Goal: Task Accomplishment & Management: Complete application form

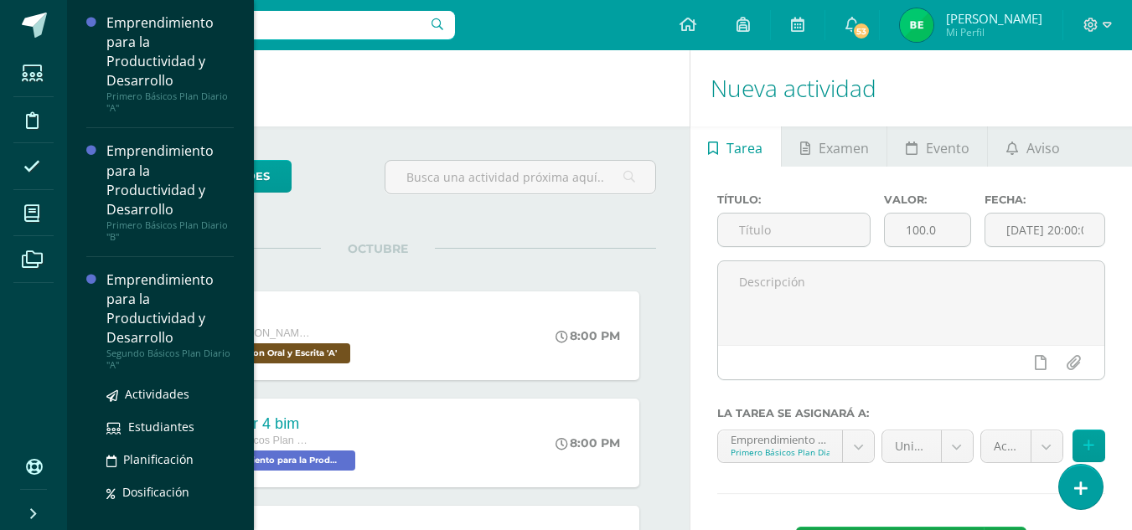
click at [190, 327] on div "Emprendimiento para la Productividad y Desarrollo" at bounding box center [169, 309] width 127 height 77
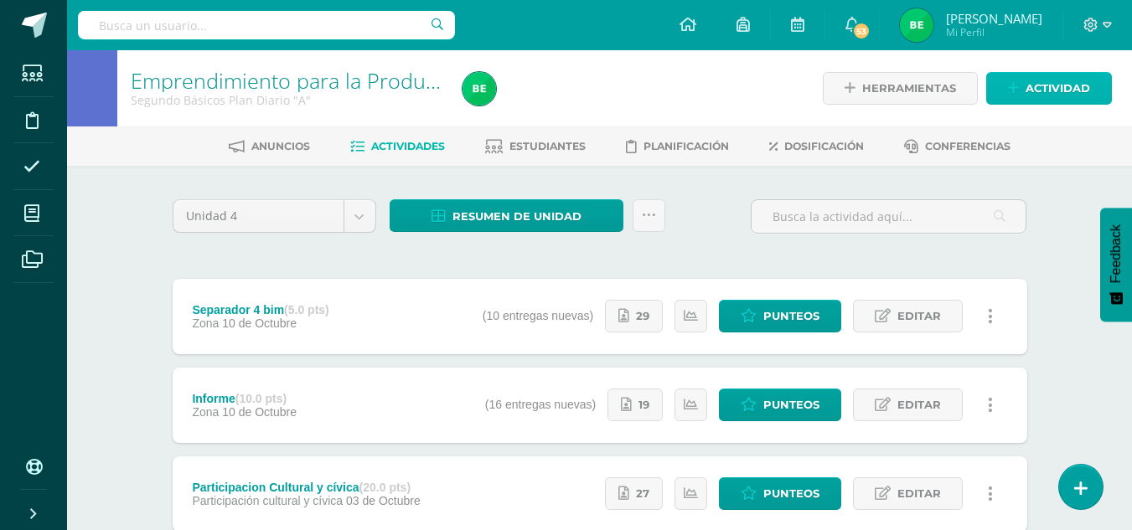
click at [1025, 90] on span "Actividad" at bounding box center [1057, 88] width 64 height 31
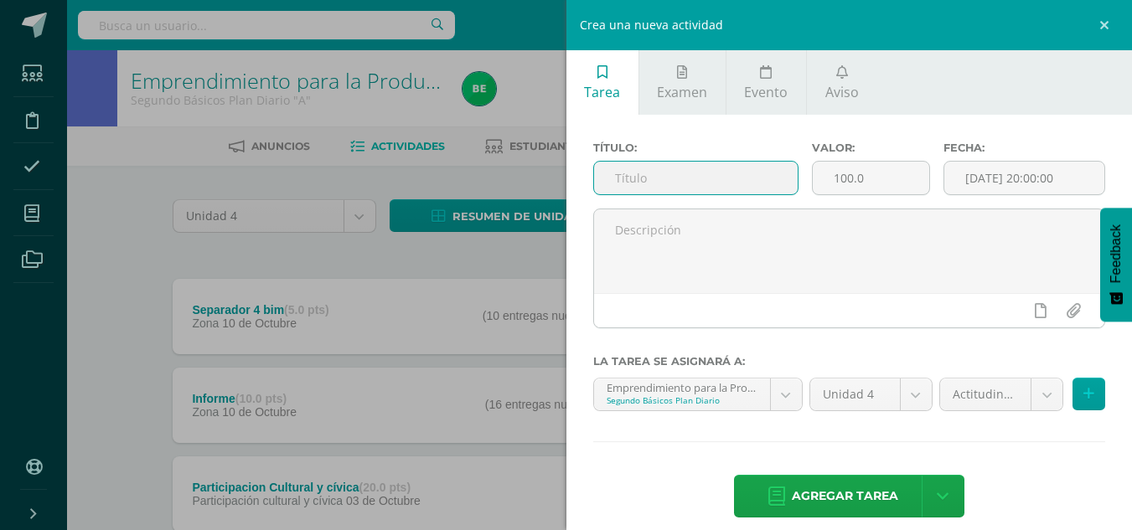
click at [697, 163] on input "text" at bounding box center [696, 178] width 204 height 33
type input "P"
type input "hoja de trabajo"
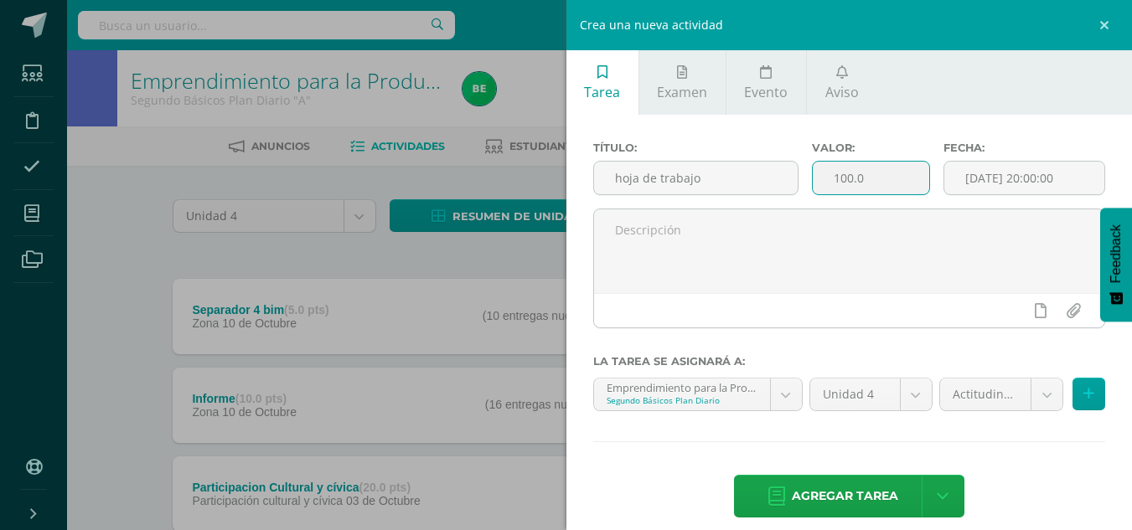
click at [845, 175] on input "100.0" at bounding box center [870, 178] width 116 height 33
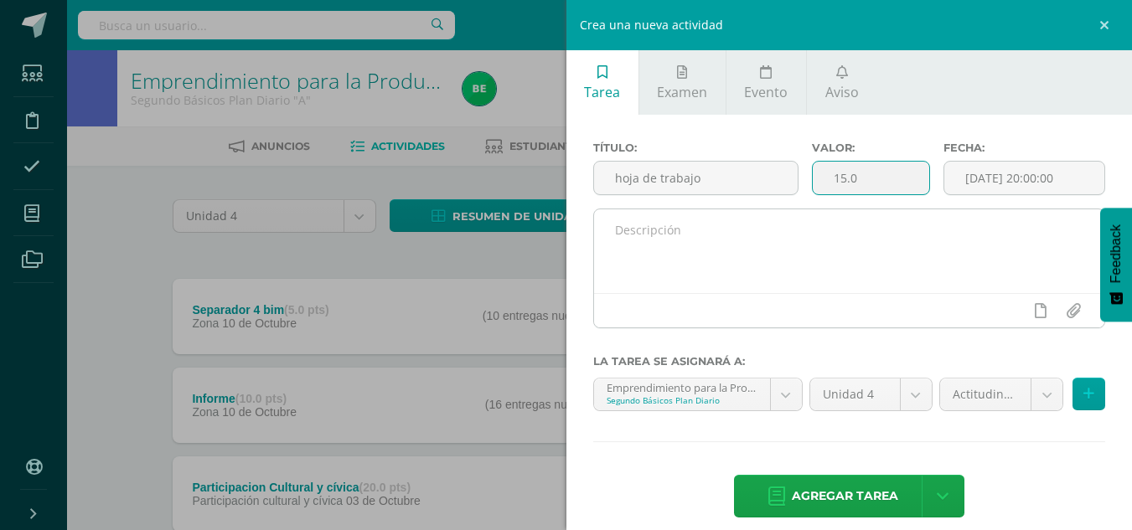
type input "15.0"
click at [609, 230] on textarea at bounding box center [849, 251] width 511 height 84
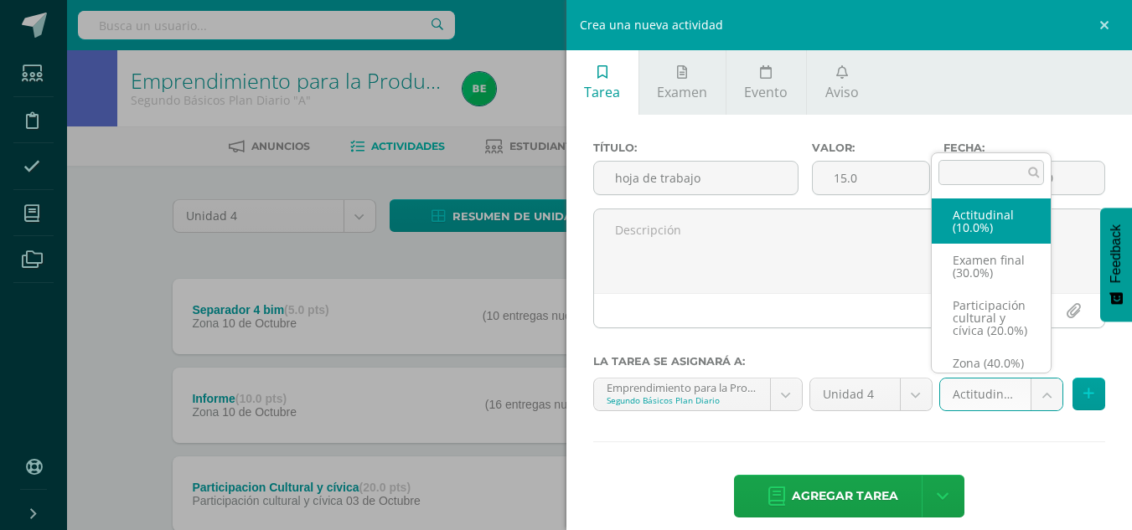
click at [985, 388] on body "Estudiantes Disciplina Asistencia Mis cursos Archivos Soporte Ayuda Reportar un…" at bounding box center [566, 410] width 1132 height 821
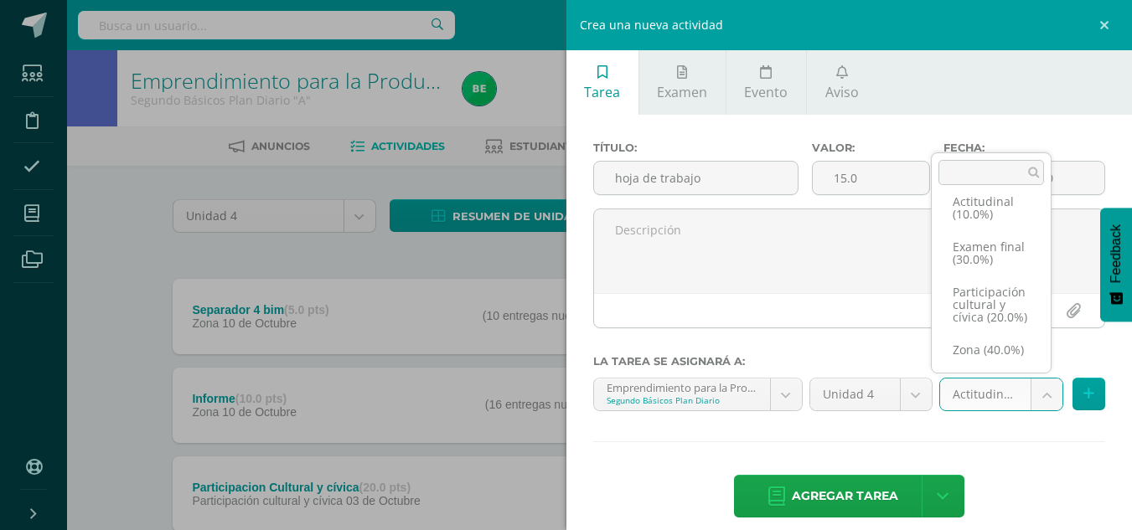
scroll to position [51, 0]
select select "68418"
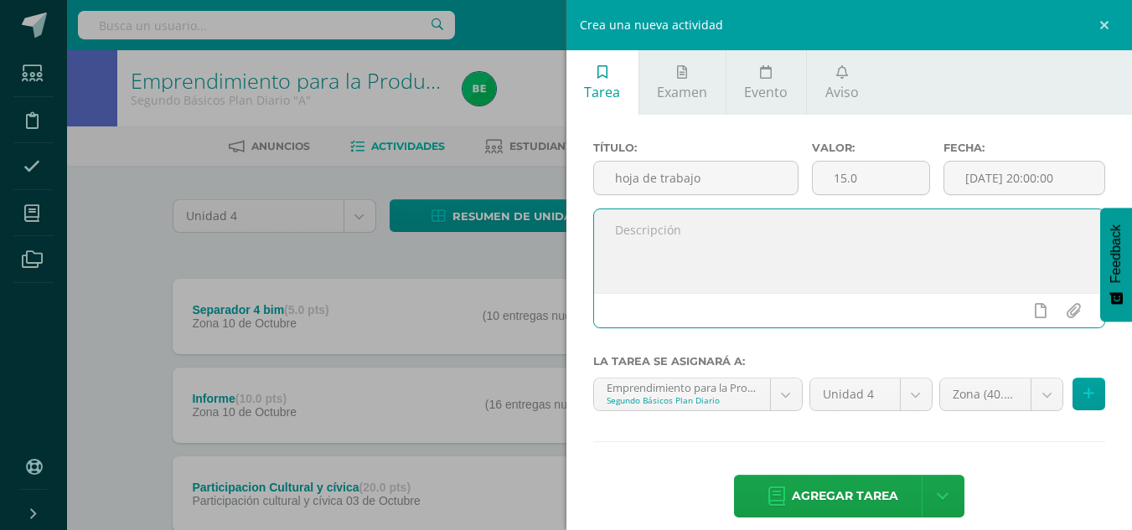
click at [715, 252] on textarea at bounding box center [849, 251] width 511 height 84
type textarea "s"
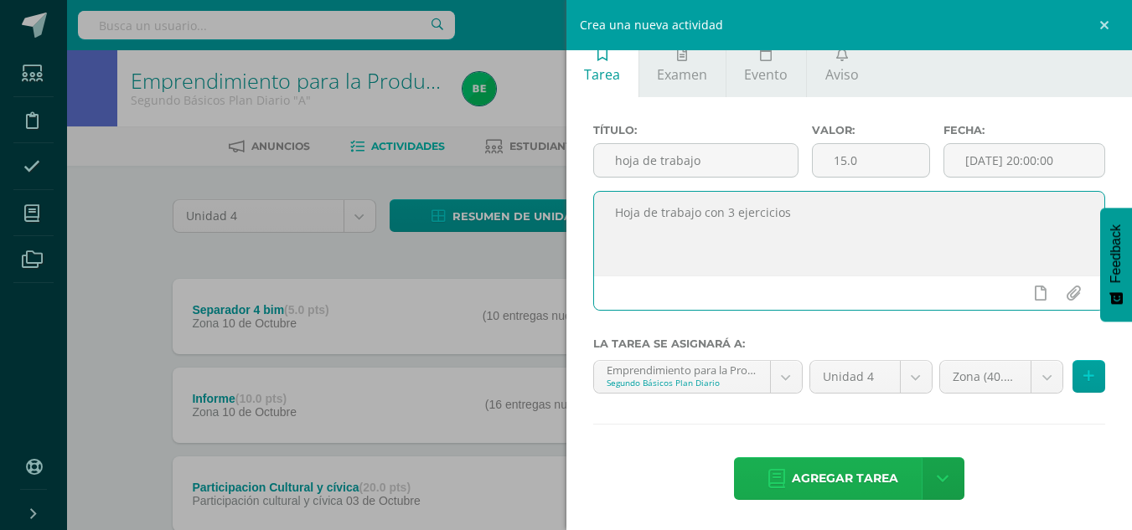
type textarea "Hoja de trabajo con 3 ejercicios"
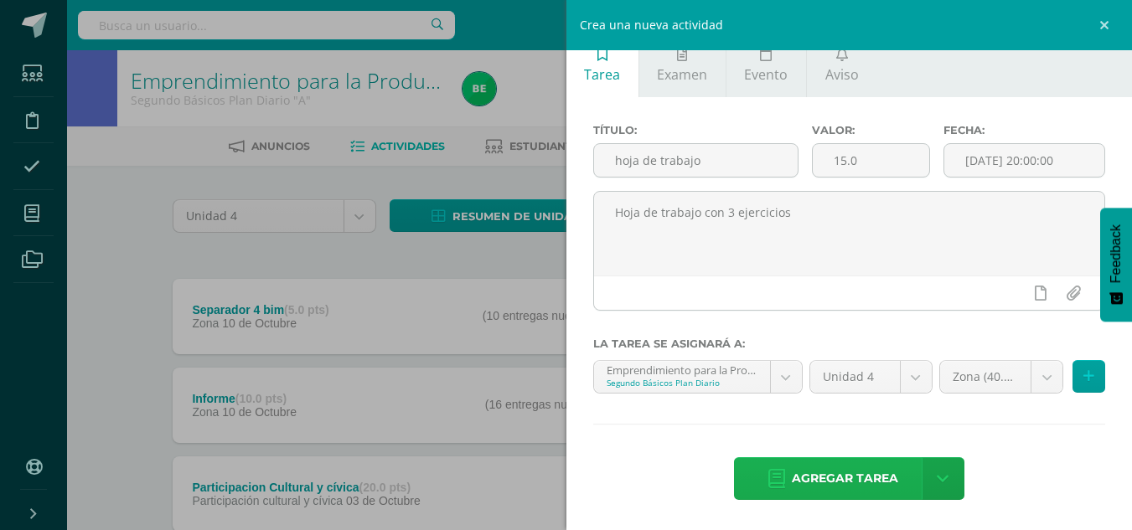
click at [839, 480] on span "Agregar tarea" at bounding box center [845, 478] width 106 height 41
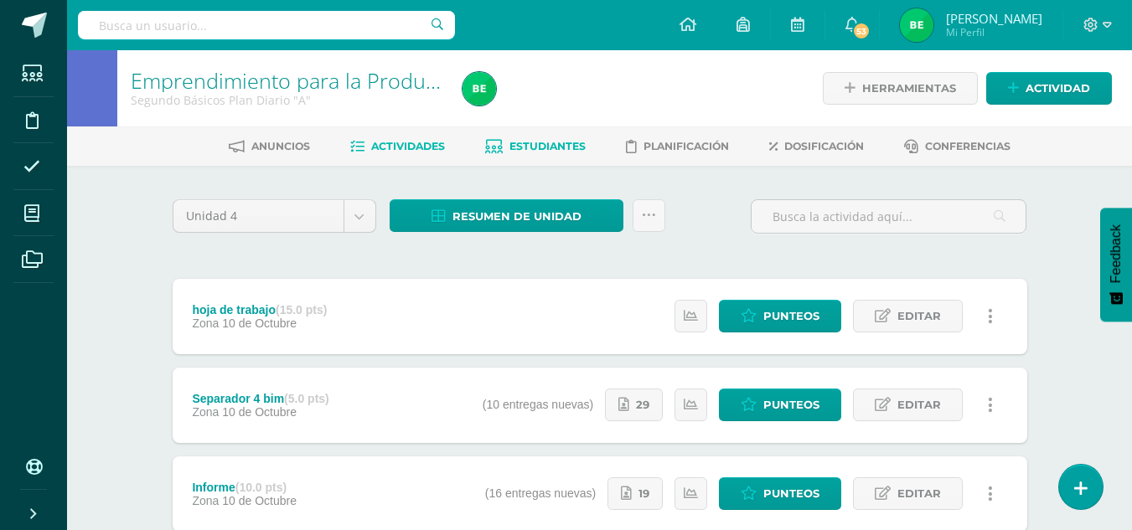
click at [539, 146] on span "Estudiantes" at bounding box center [547, 146] width 76 height 13
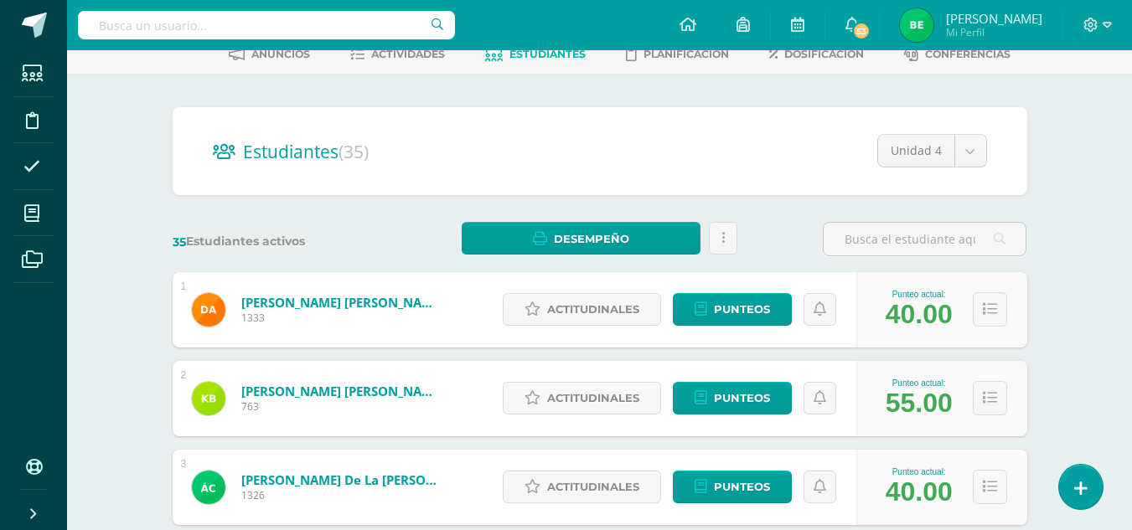
scroll to position [121, 0]
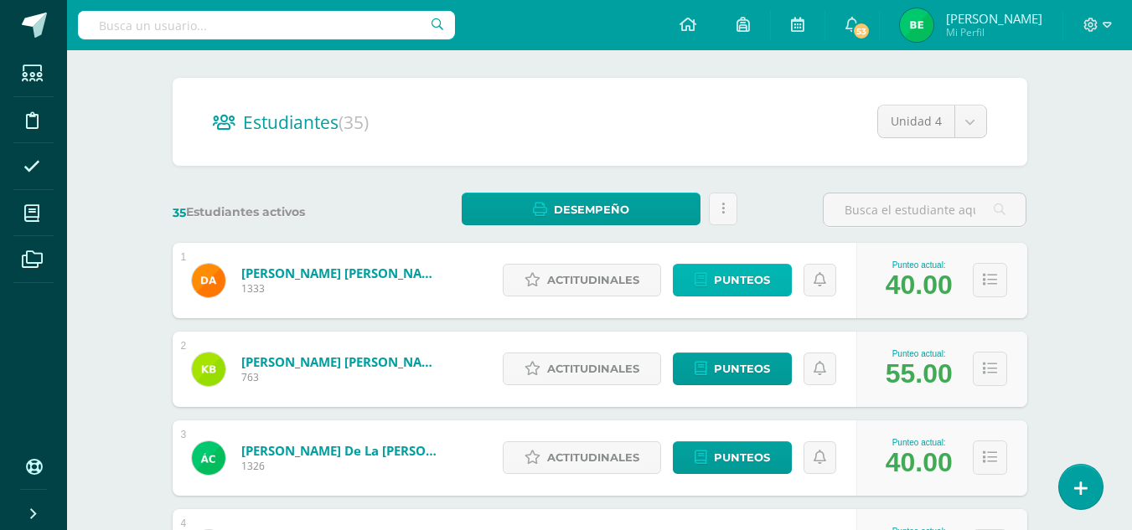
click at [720, 291] on span "Punteos" at bounding box center [742, 280] width 56 height 31
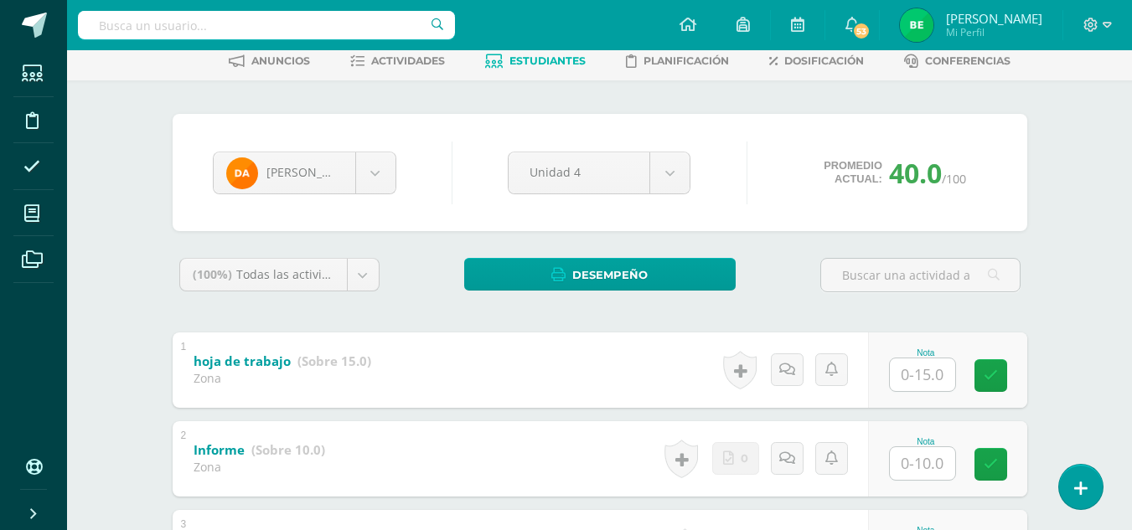
scroll to position [89, 0]
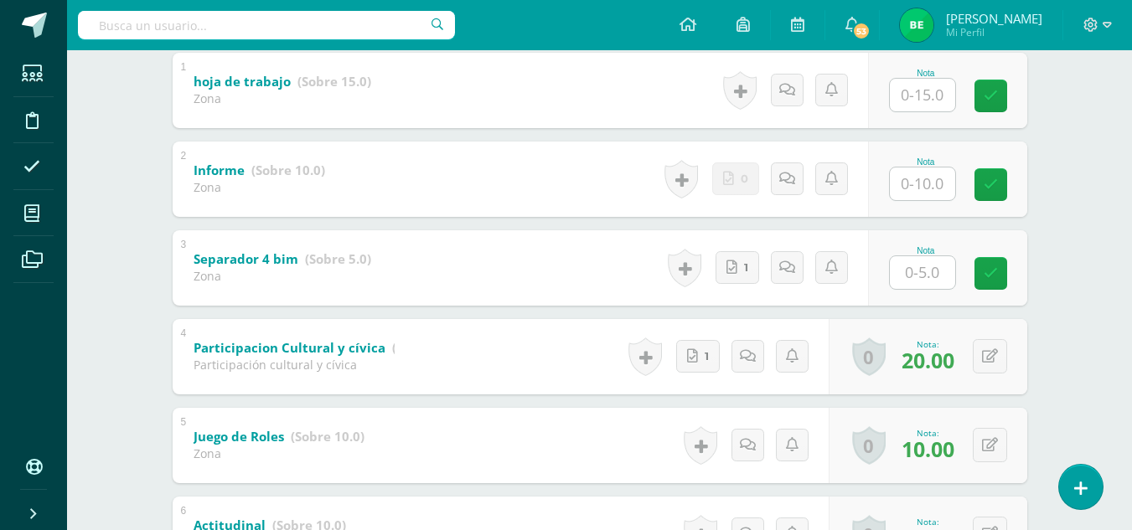
drag, startPoint x: 1139, startPoint y: 106, endPoint x: 1122, endPoint y: 294, distance: 188.4
click at [1122, 294] on html "Estudiantes Disciplina Asistencia Mis cursos Archivos Soporte Ayuda Reportar un…" at bounding box center [566, 159] width 1132 height 1049
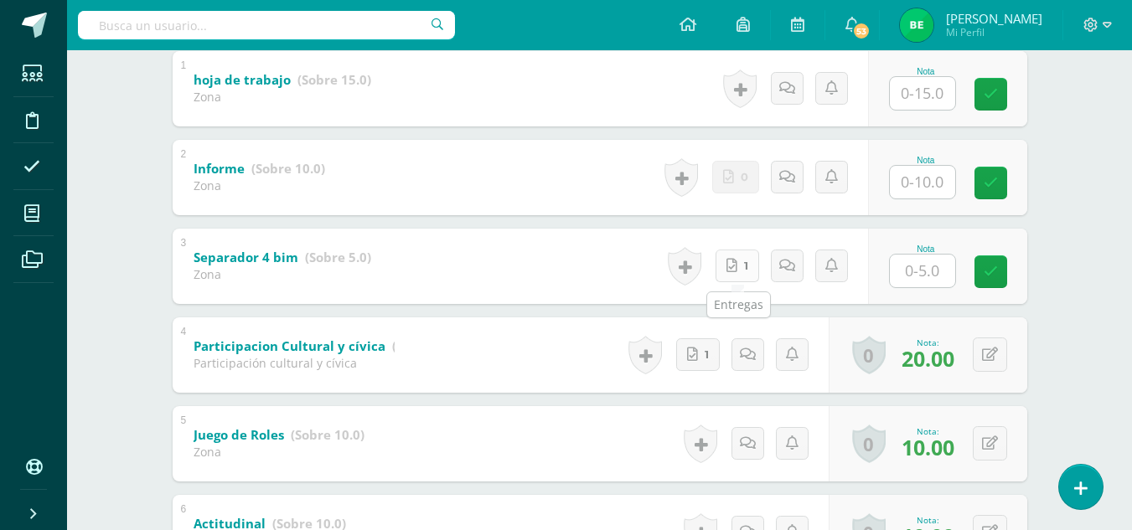
click at [741, 268] on link "1" at bounding box center [737, 266] width 44 height 33
click at [933, 271] on input "text" at bounding box center [931, 271] width 67 height 34
type input "1"
click at [933, 186] on input "text" at bounding box center [922, 182] width 65 height 33
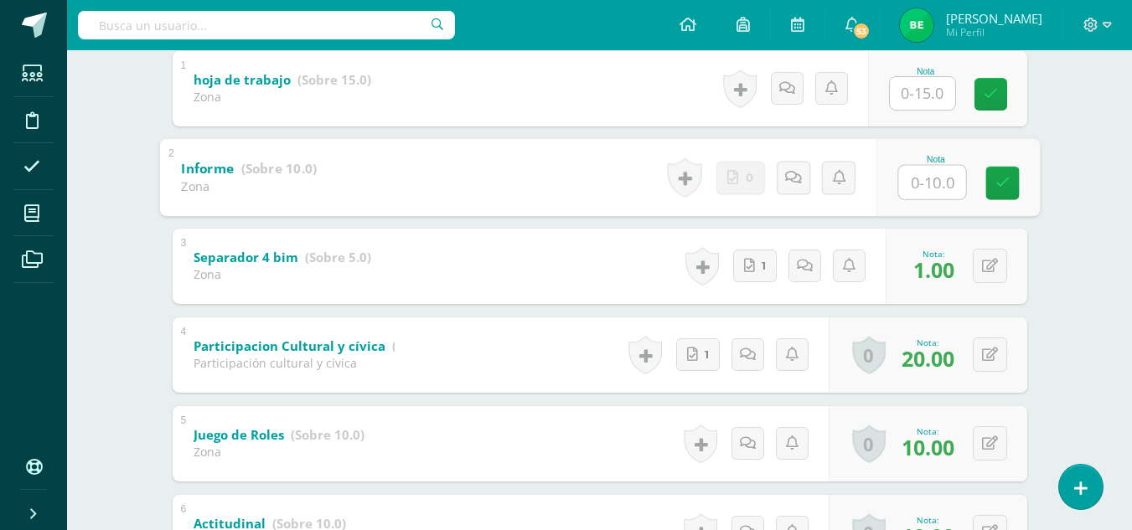
type input "0"
click at [1003, 188] on icon at bounding box center [1001, 183] width 15 height 14
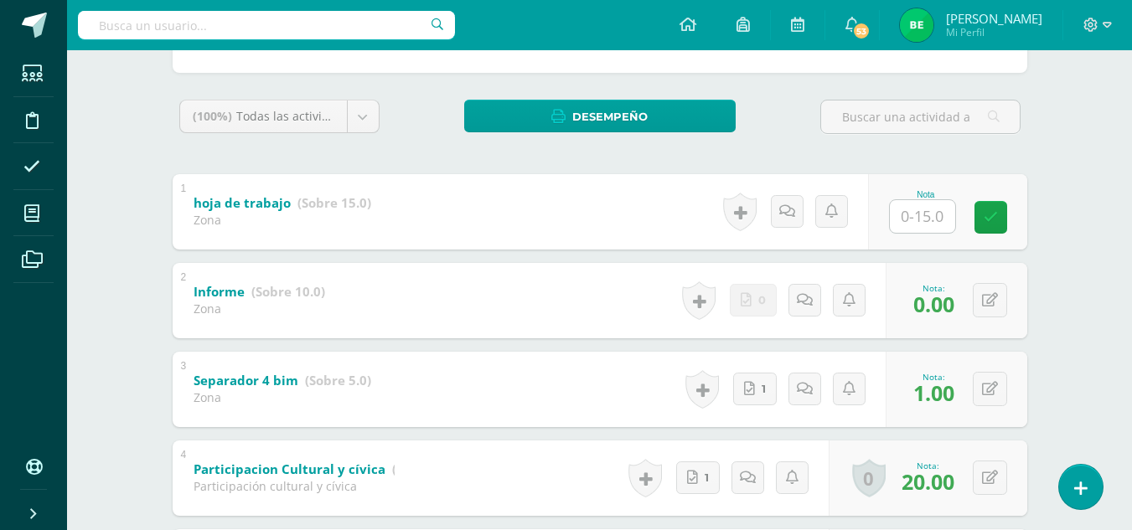
scroll to position [247, 0]
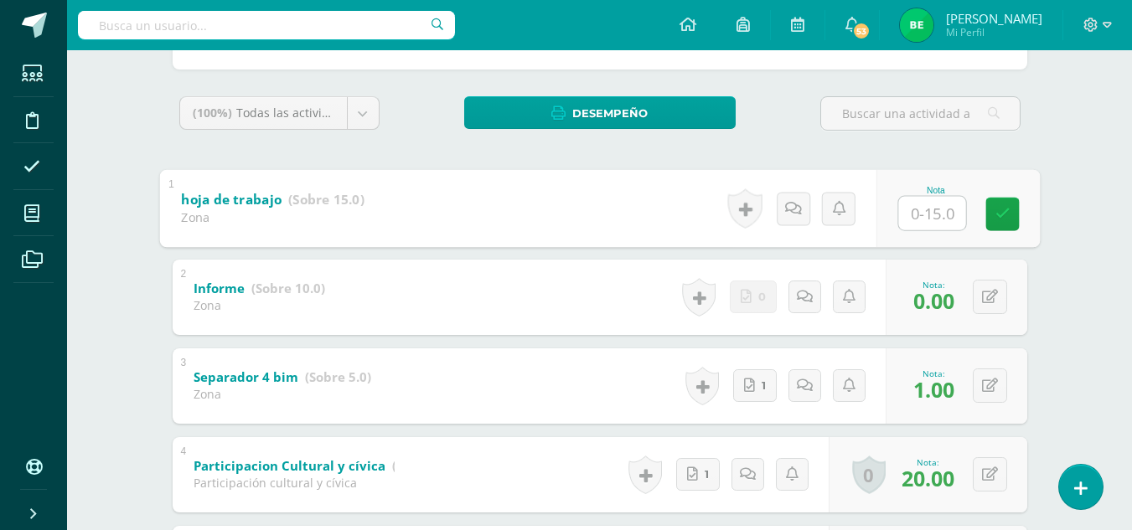
click at [916, 215] on input "text" at bounding box center [931, 213] width 67 height 34
type input "15"
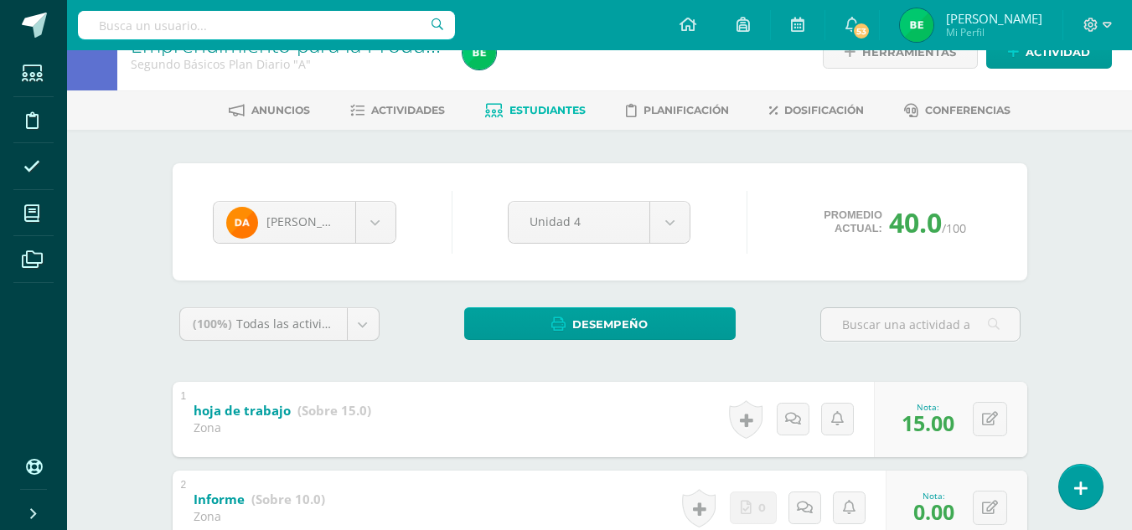
scroll to position [34, 0]
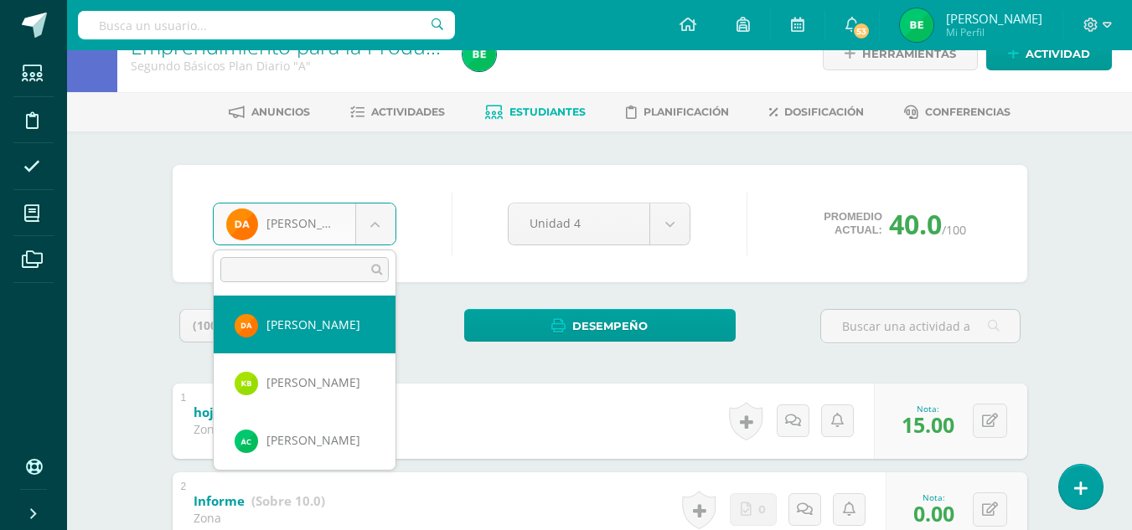
click at [374, 222] on body "Estudiantes Disciplina Asistencia Mis cursos Archivos Soporte Ayuda Reportar un…" at bounding box center [566, 490] width 1132 height 1049
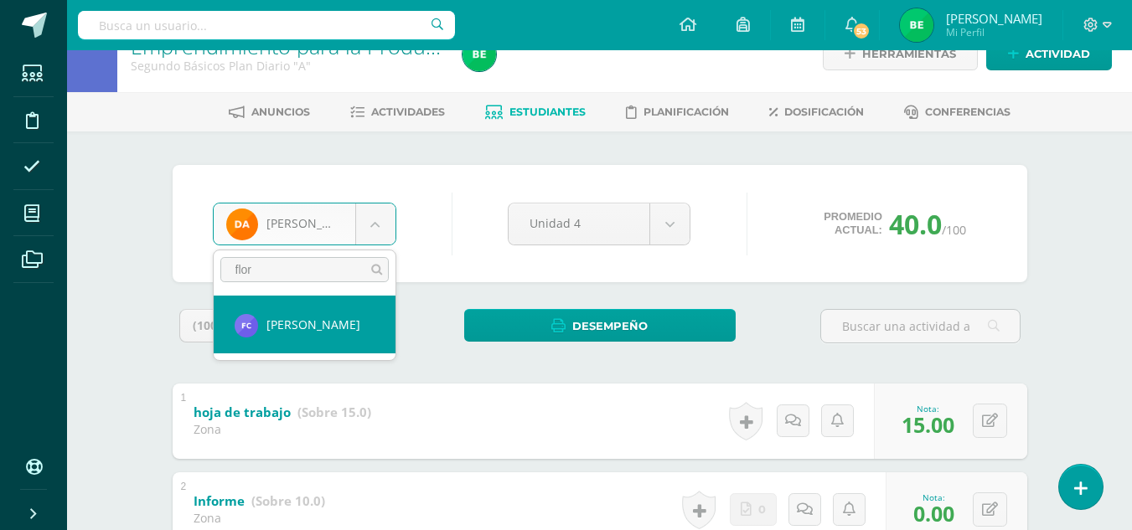
type input "flor"
select select "8677"
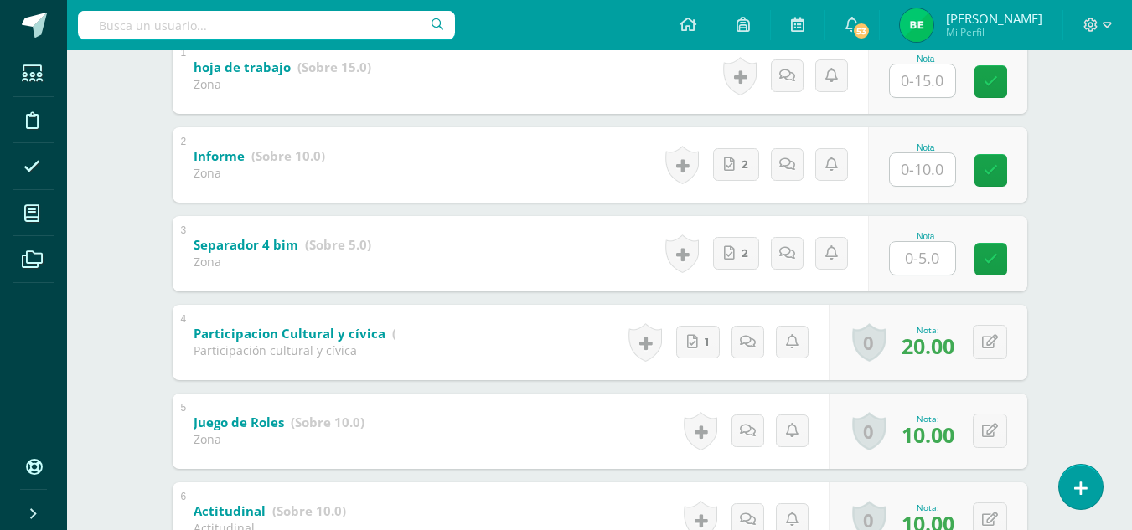
scroll to position [381, 0]
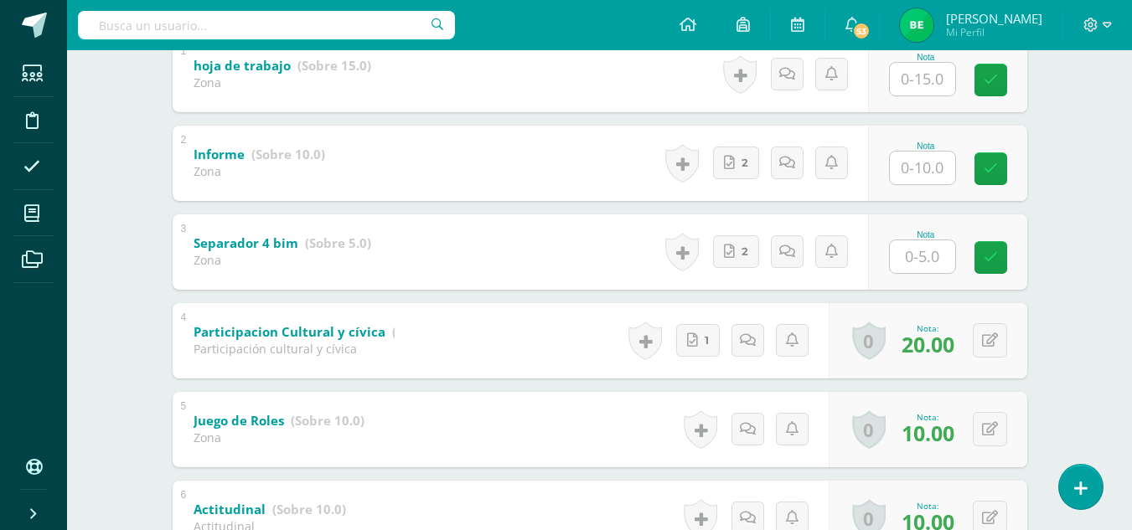
drag, startPoint x: 1137, startPoint y: 377, endPoint x: 601, endPoint y: 365, distance: 536.2
click at [601, 365] on div "4 Participacion Cultural y cívica (Sobre 20.0) Participación cultural y cívica …" at bounding box center [600, 340] width 854 height 75
click at [946, 266] on input "text" at bounding box center [931, 257] width 67 height 34
type input "5"
drag, startPoint x: 946, startPoint y: 266, endPoint x: 916, endPoint y: 168, distance: 101.7
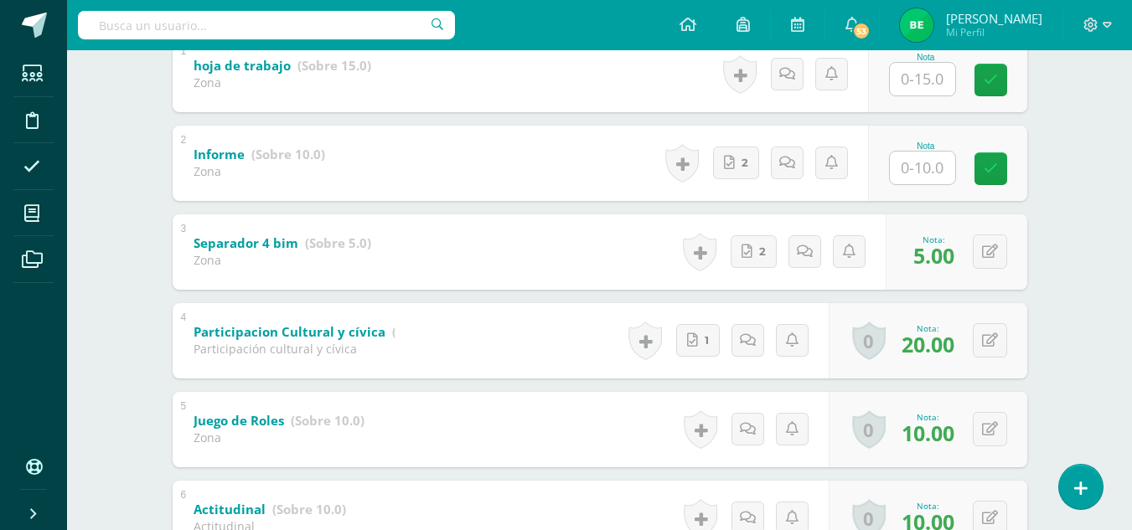
click at [918, 215] on div "0 Logros Logros obtenidos Aún no hay logros agregados Nota: 5.00" at bounding box center [956, 251] width 142 height 75
click at [916, 168] on input "text" at bounding box center [931, 168] width 67 height 34
type input "10"
click at [1004, 177] on link at bounding box center [1002, 169] width 34 height 34
click at [924, 70] on input "text" at bounding box center [922, 79] width 65 height 33
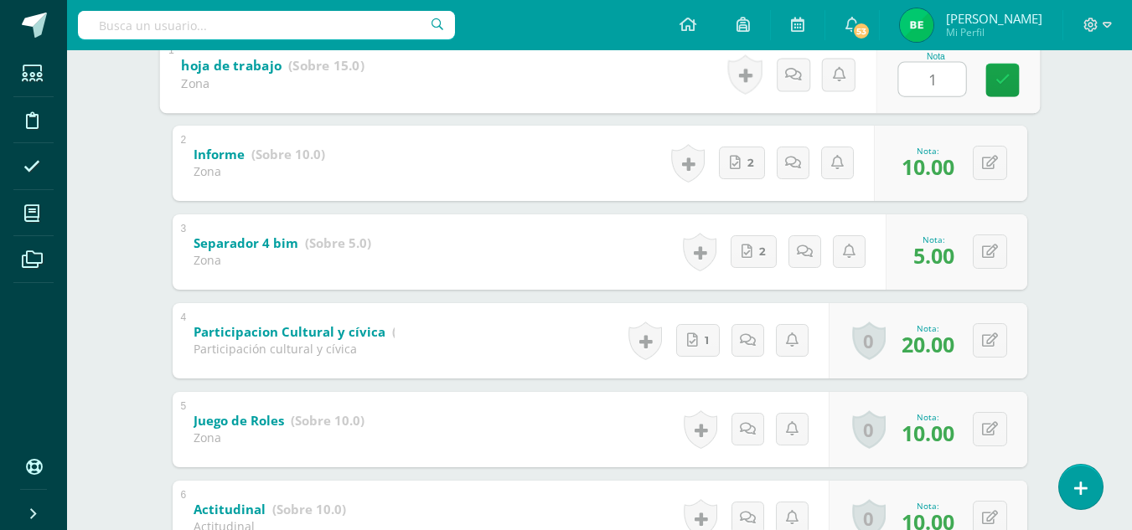
type input "15"
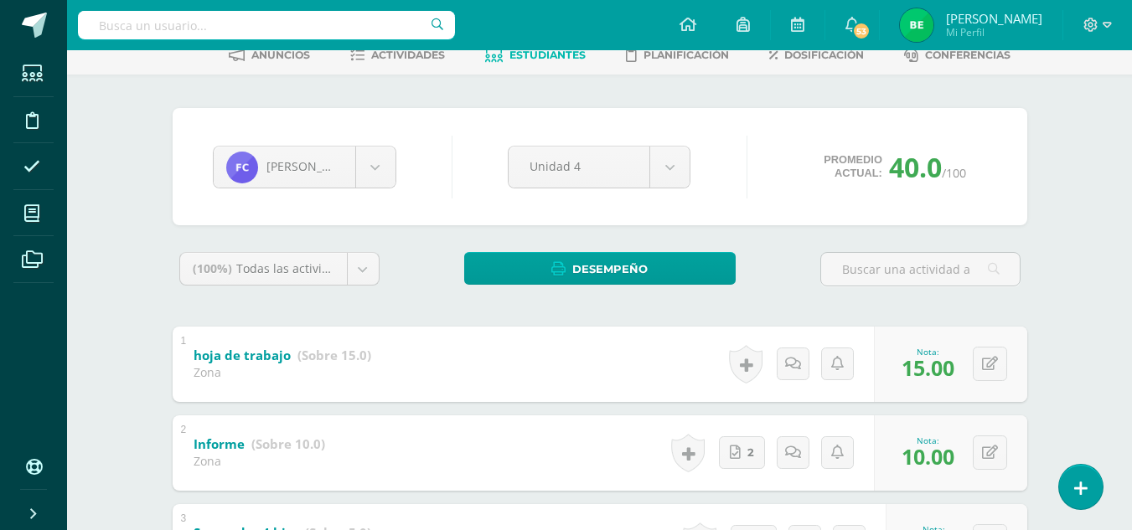
scroll to position [88, 0]
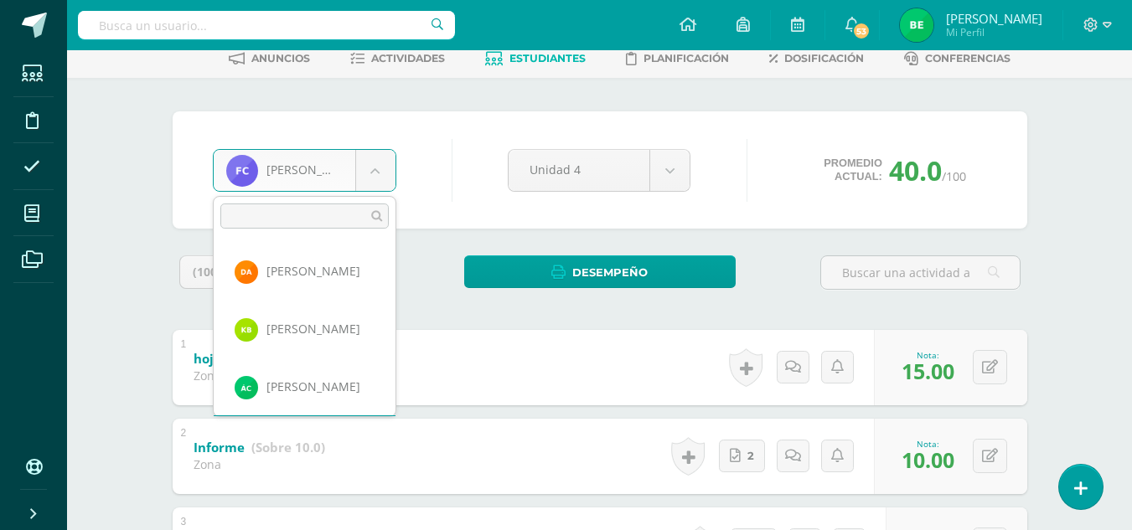
click at [348, 175] on body "Estudiantes Disciplina Asistencia Mis cursos Archivos Soporte Ayuda Reportar un…" at bounding box center [566, 436] width 1132 height 1049
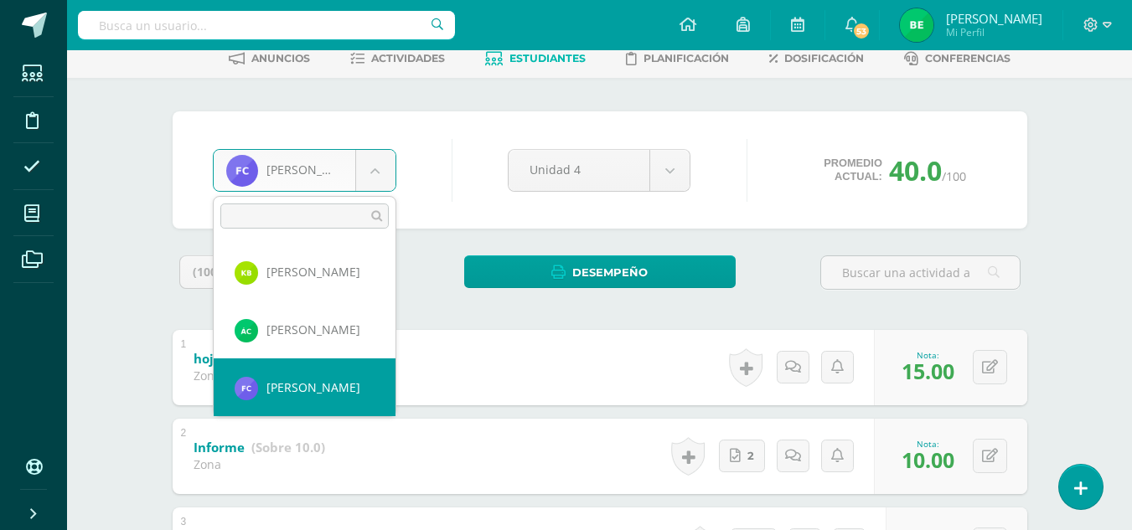
scroll to position [0, 0]
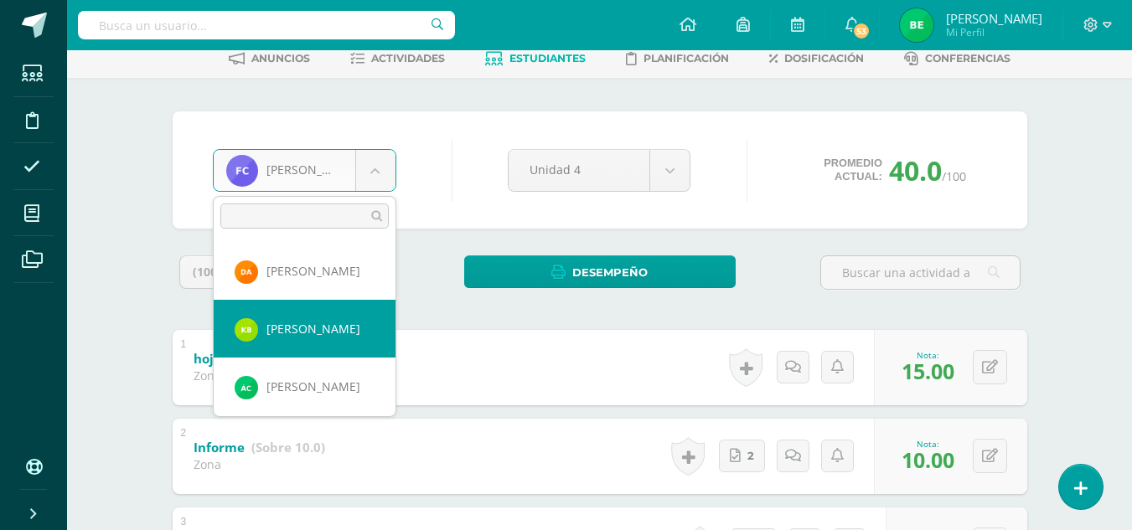
select select "8058"
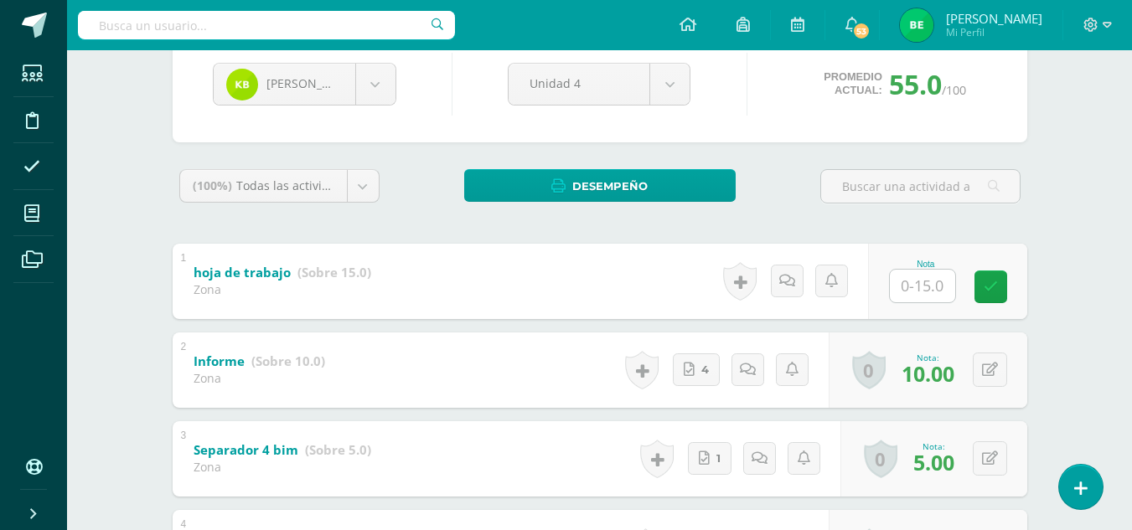
scroll to position [179, 0]
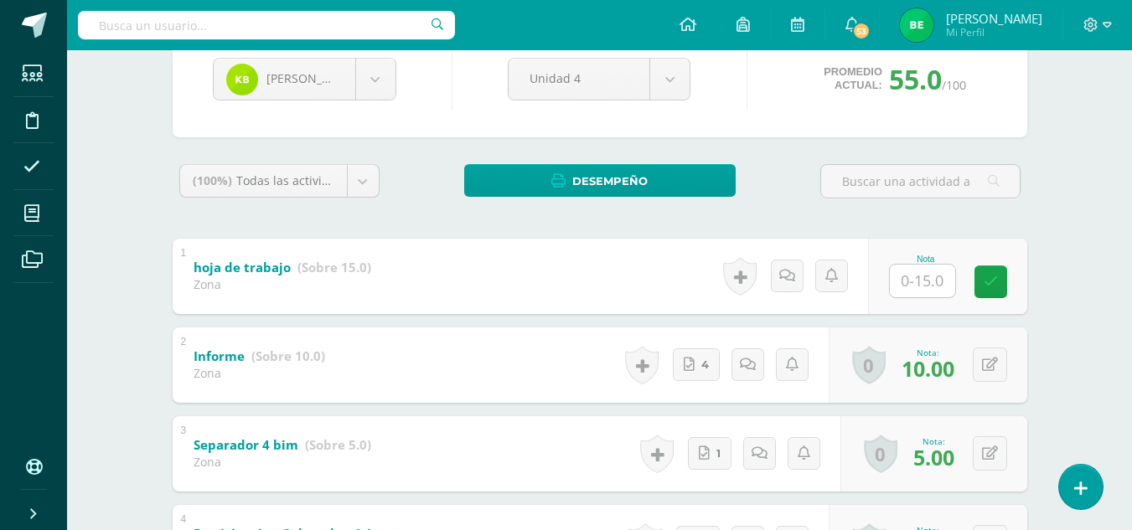
click at [943, 279] on input "text" at bounding box center [922, 281] width 65 height 33
type input "1"
type input "15"
click at [1007, 286] on icon at bounding box center [1001, 282] width 15 height 14
click at [377, 78] on body "Estudiantes Disciplina Asistencia Mis cursos Archivos Soporte Ayuda Reportar un…" at bounding box center [566, 345] width 1132 height 1049
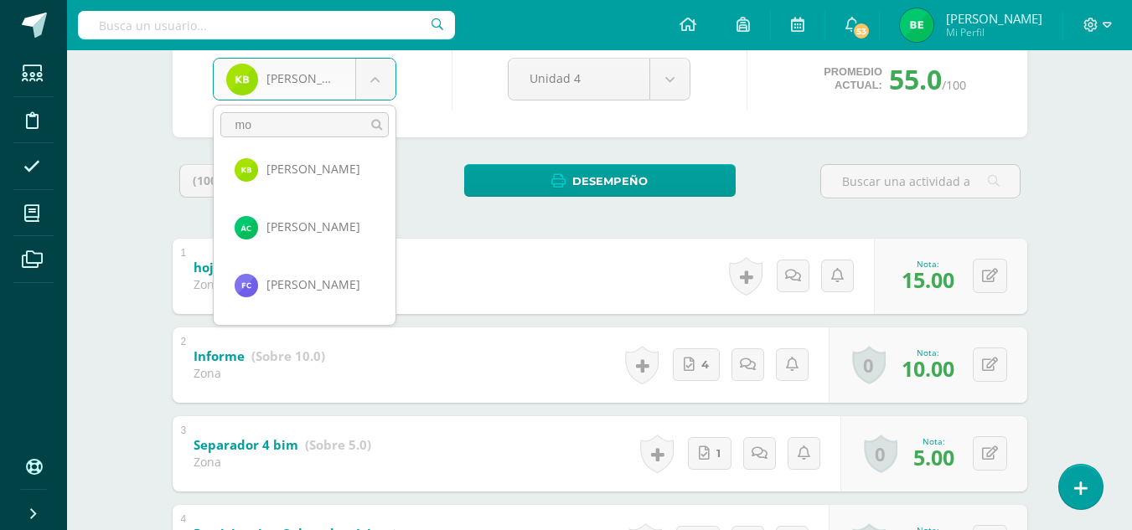
scroll to position [0, 0]
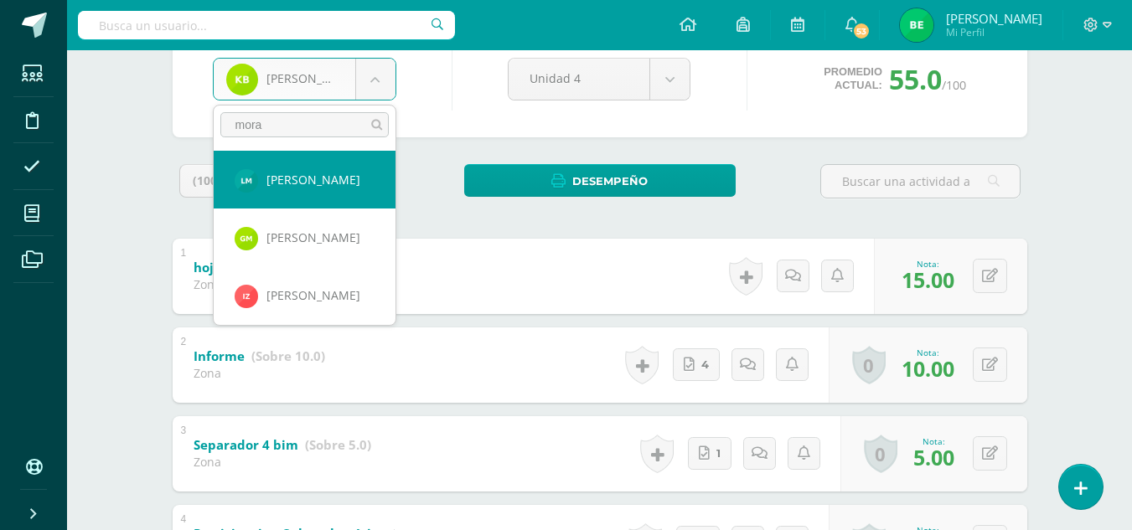
type input "mora"
select select "8060"
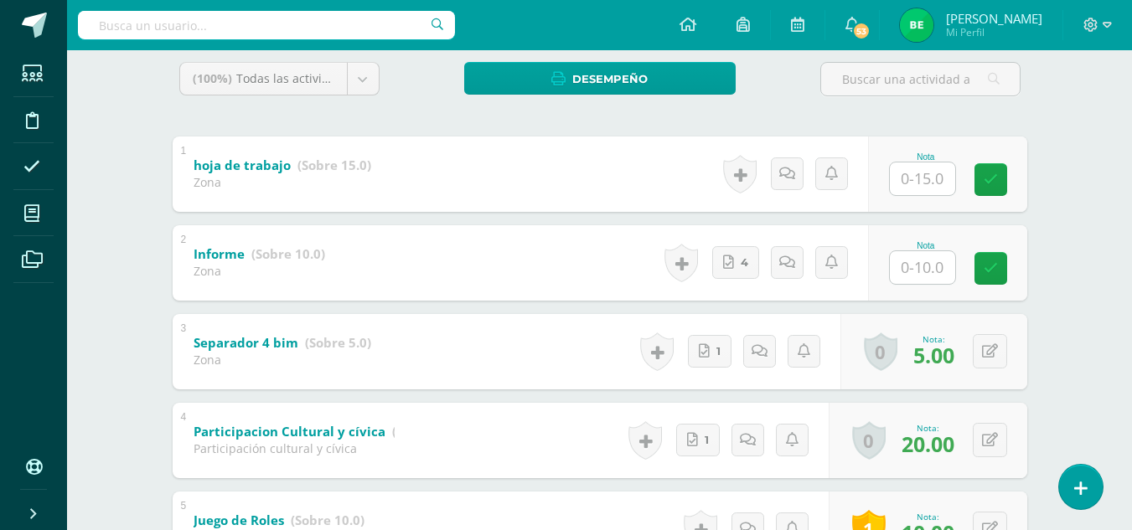
scroll to position [285, 0]
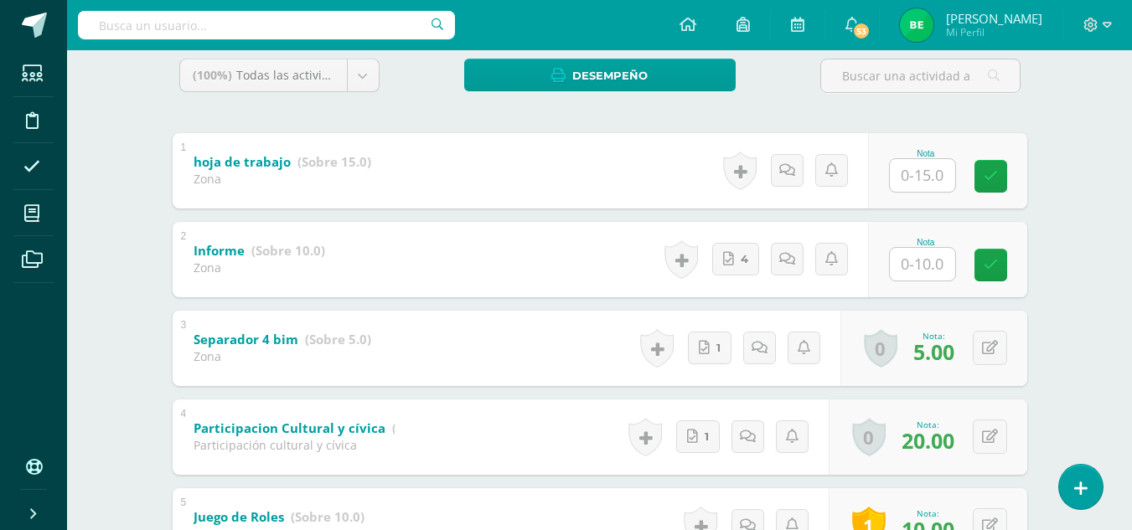
drag, startPoint x: 1143, startPoint y: 141, endPoint x: 1132, endPoint y: 281, distance: 141.1
click at [1132, 281] on html "Estudiantes Disciplina Asistencia Mis cursos Archivos Soporte Ayuda Reportar un…" at bounding box center [566, 239] width 1132 height 1049
click at [930, 273] on input "text" at bounding box center [922, 264] width 65 height 33
type input "10"
click at [998, 271] on icon at bounding box center [1001, 265] width 15 height 14
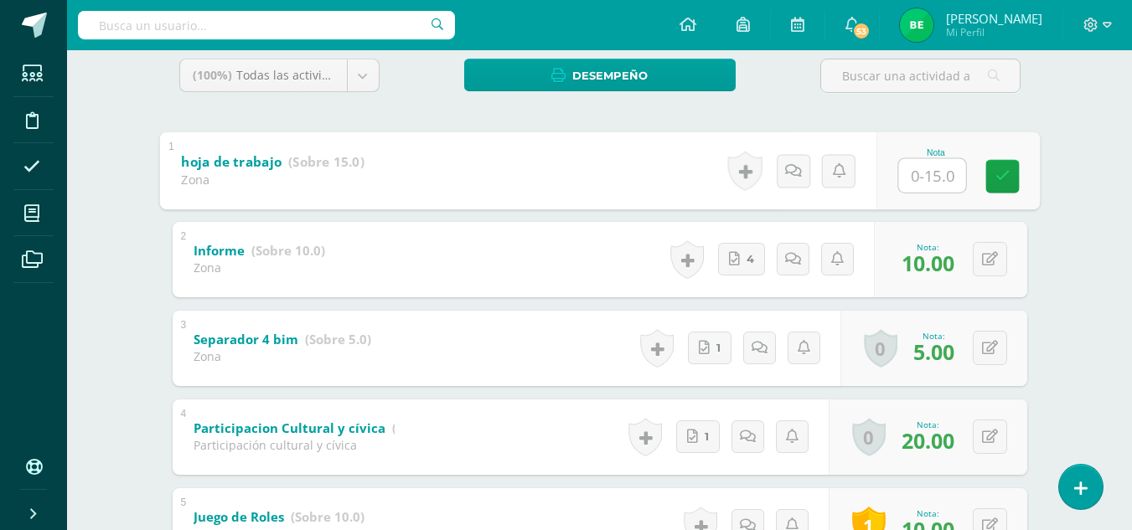
click at [931, 183] on input "text" at bounding box center [931, 175] width 67 height 34
type input "15"
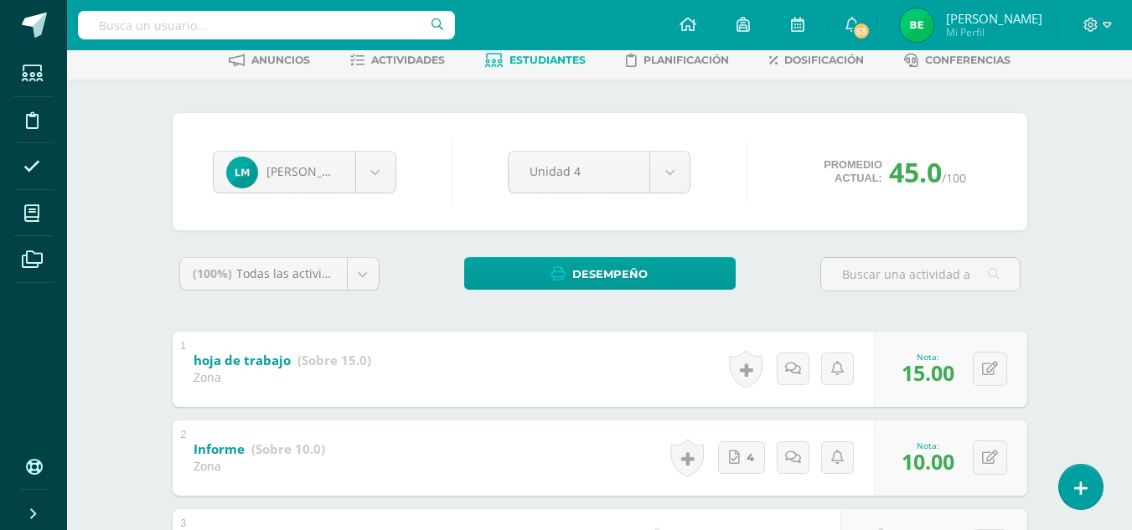
scroll to position [80, 0]
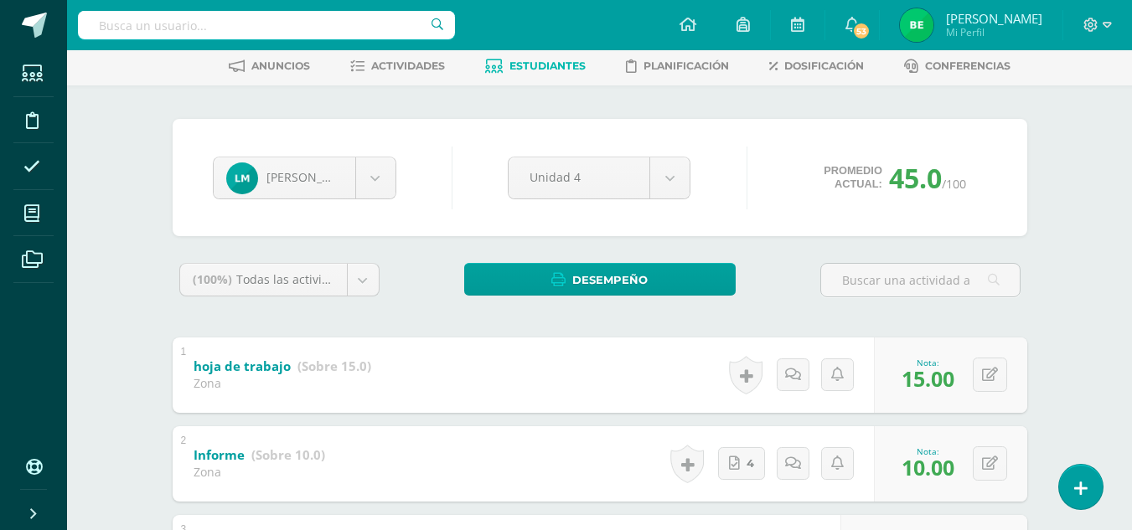
click at [400, 173] on div "Leidy Morales Danna Aldana Katerin Barrera Ángel Cárdenas Flor Carrillo Alisson…" at bounding box center [304, 178] width 197 height 43
click at [378, 178] on body "Estudiantes Disciplina Asistencia Mis cursos Archivos Soporte Ayuda Reportar un…" at bounding box center [566, 444] width 1132 height 1049
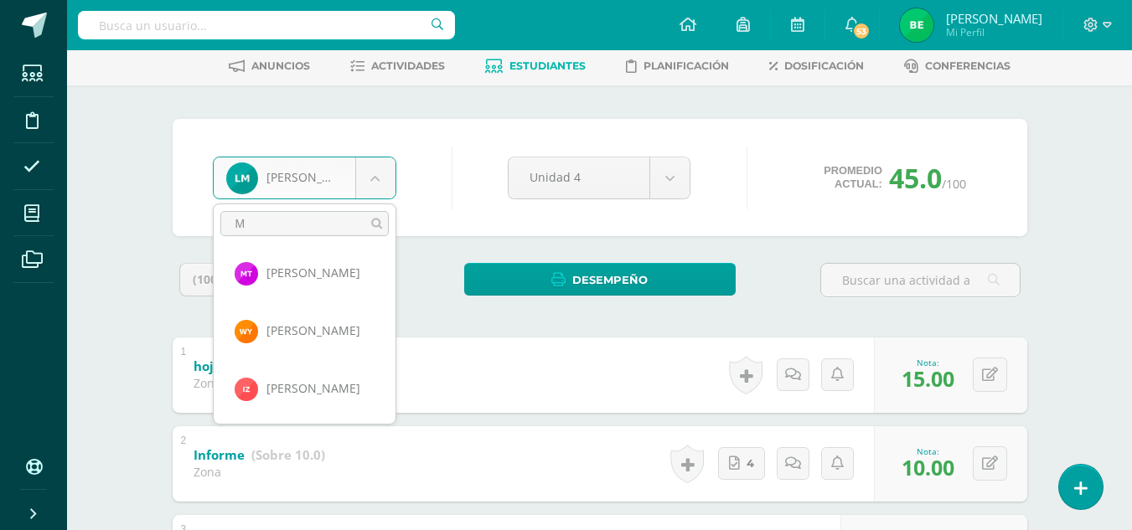
scroll to position [0, 0]
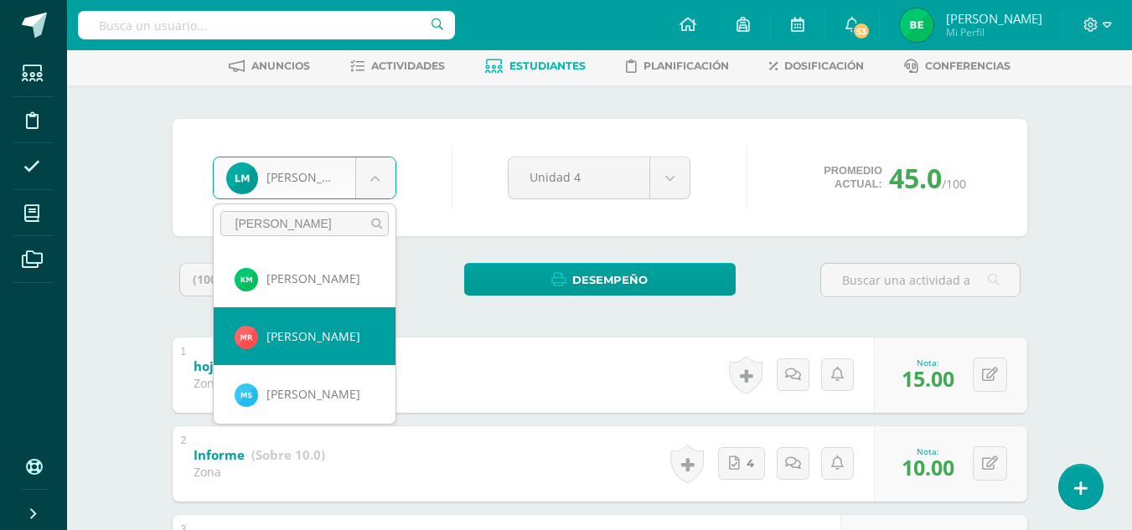
type input "MEL"
select select "8055"
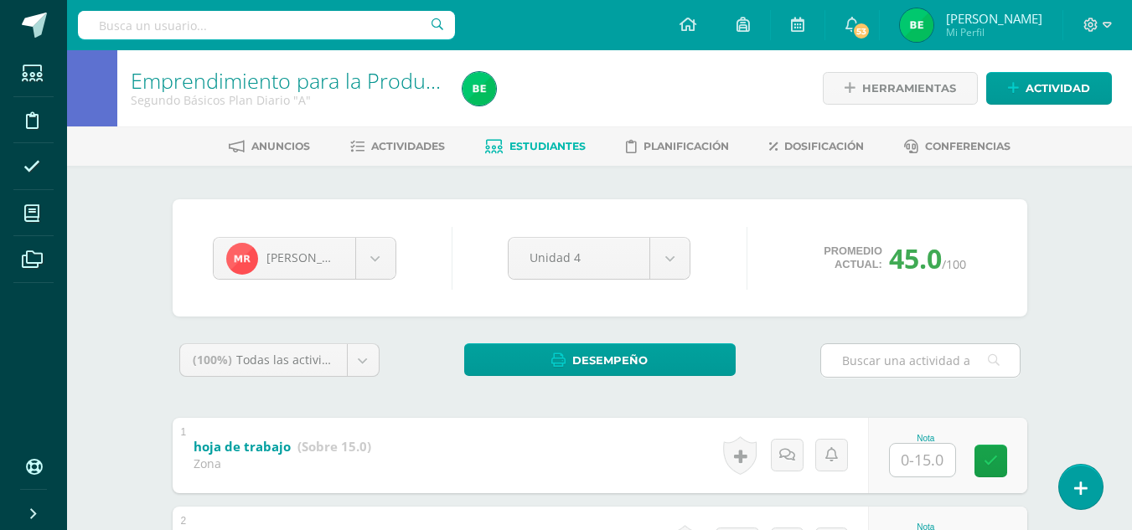
click at [869, 363] on input "text" at bounding box center [920, 360] width 199 height 33
click at [921, 461] on input "text" at bounding box center [922, 460] width 65 height 33
type input "15"
click at [1011, 456] on link at bounding box center [1002, 461] width 34 height 34
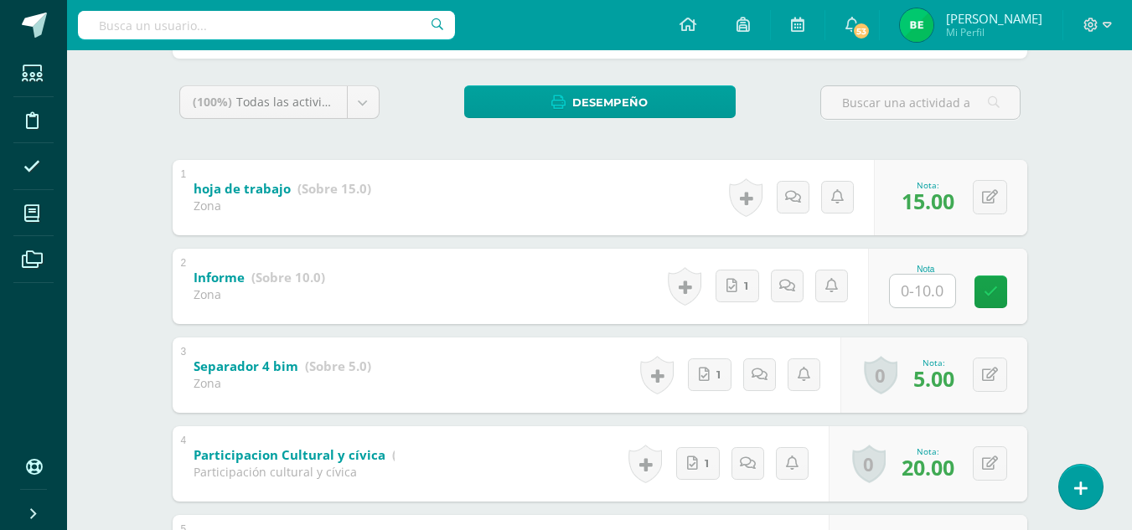
scroll to position [281, 0]
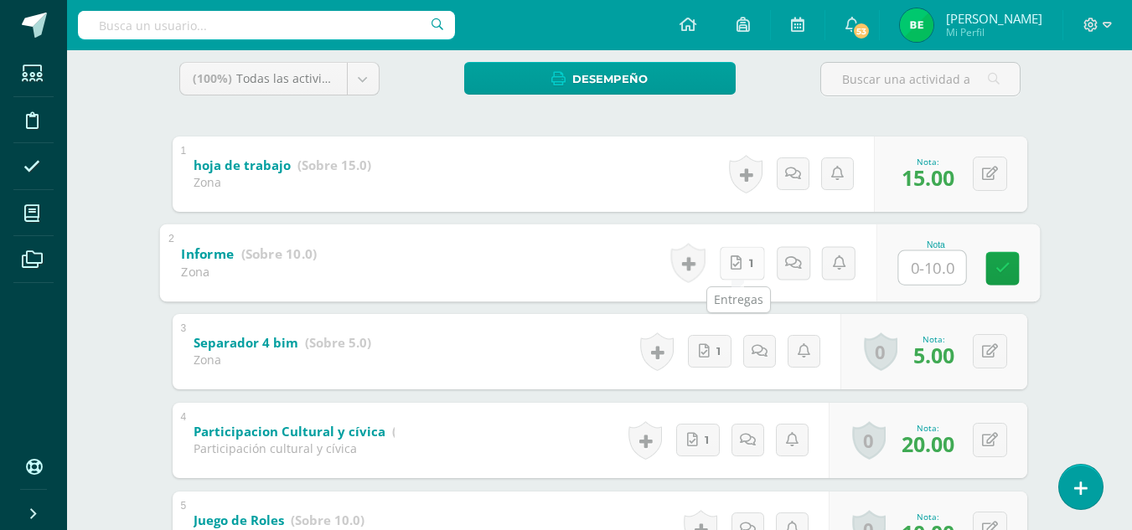
click at [751, 248] on link "1" at bounding box center [741, 263] width 45 height 34
click at [944, 258] on input "text" at bounding box center [931, 267] width 67 height 34
type input "10"
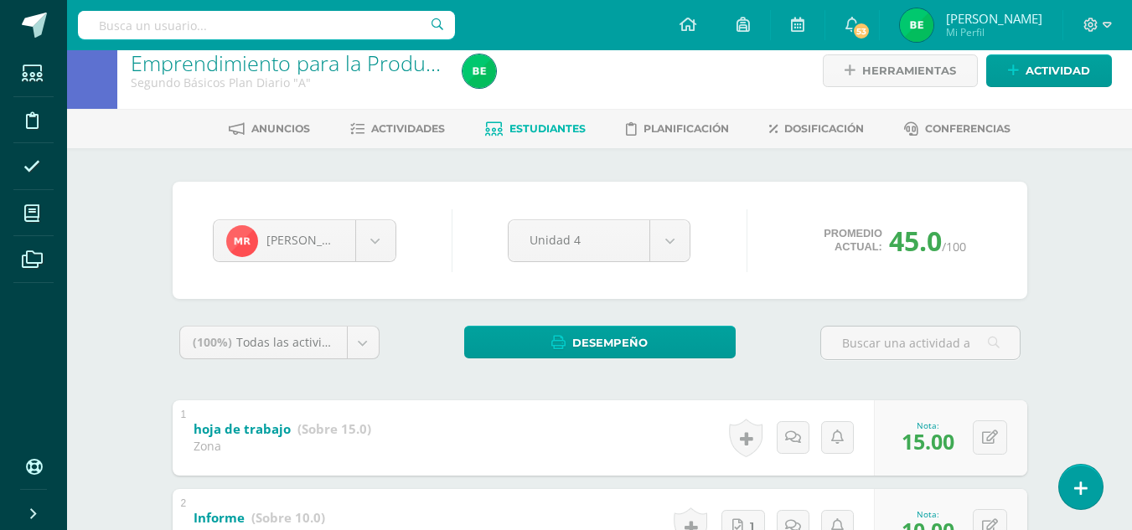
scroll to position [16, 0]
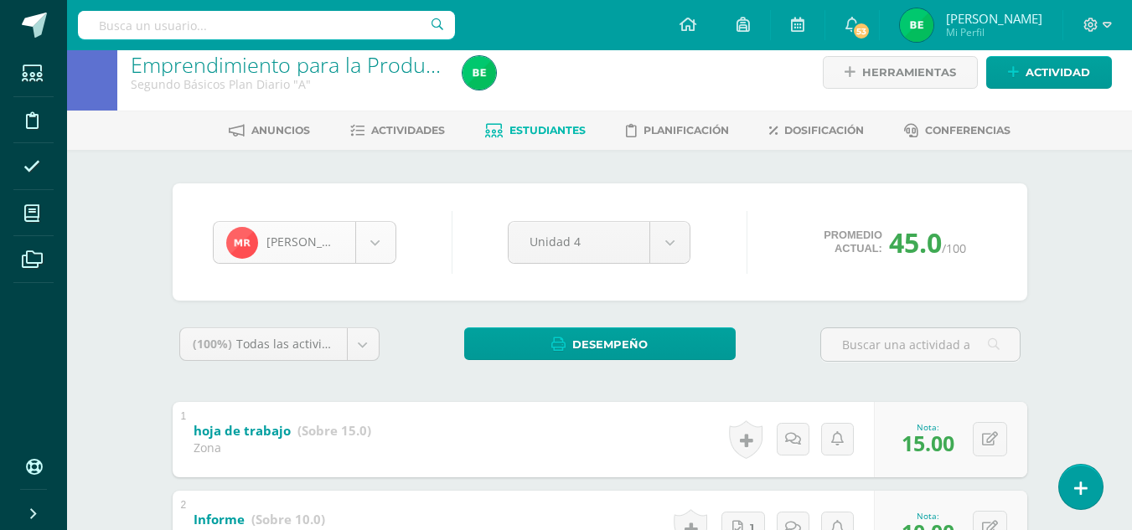
click at [374, 242] on body "Estudiantes Disciplina Asistencia Mis cursos Archivos Soporte Ayuda Reportar un…" at bounding box center [566, 508] width 1132 height 1049
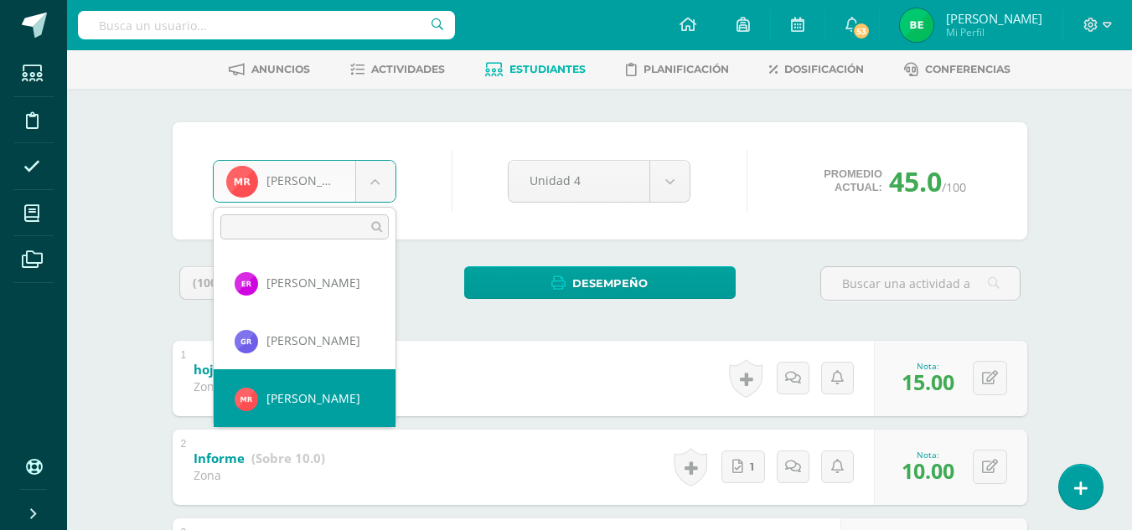
scroll to position [54, 0]
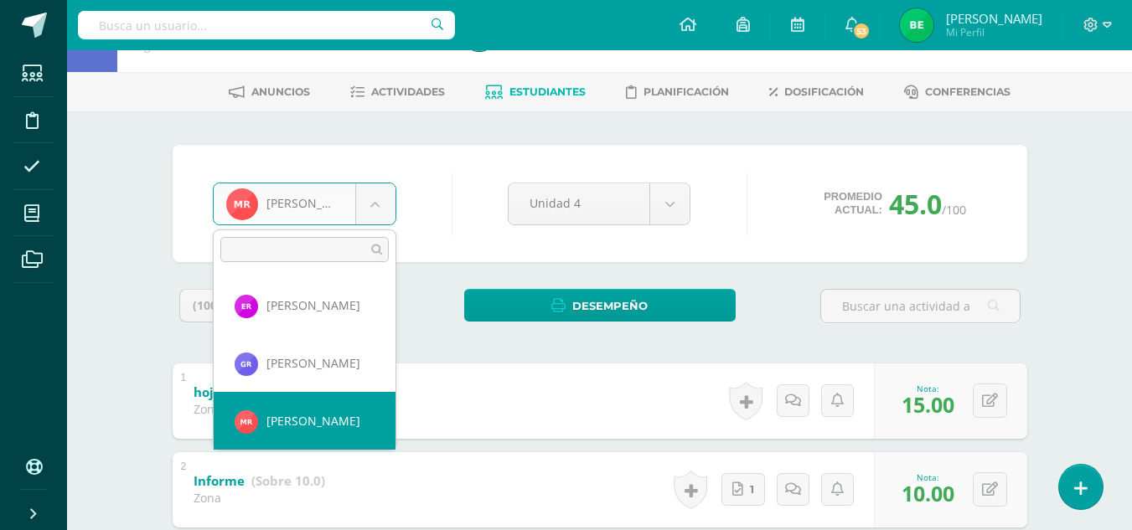
click at [321, 238] on input "text" at bounding box center [304, 249] width 168 height 25
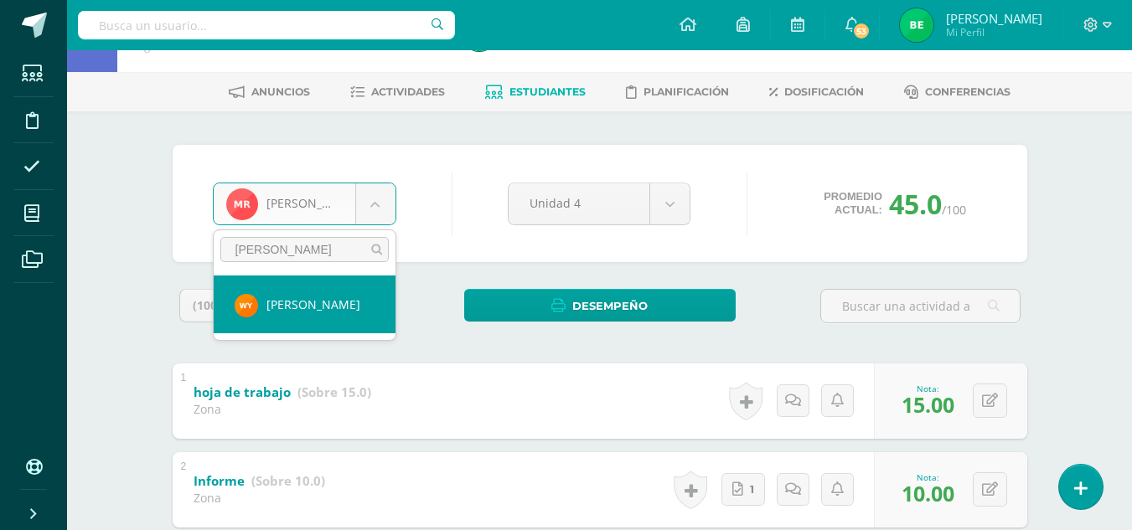
type input "WALTER"
select select "8068"
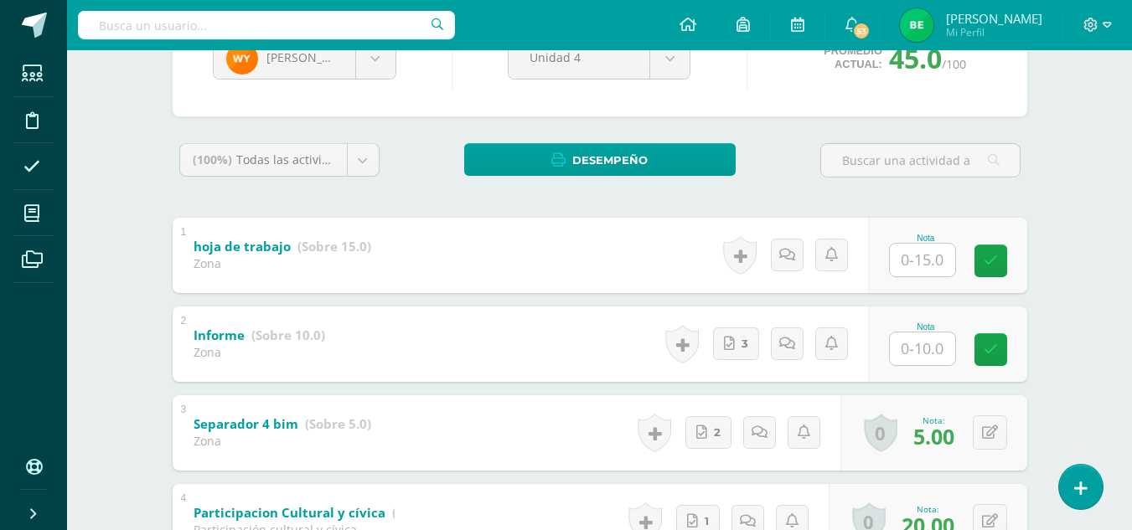
scroll to position [206, 0]
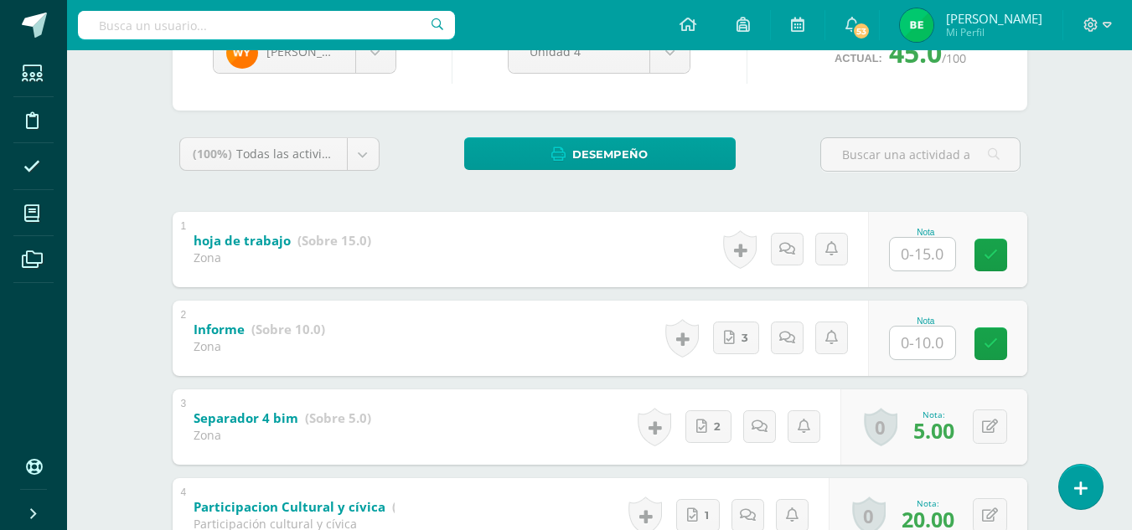
click at [935, 255] on input "text" at bounding box center [922, 254] width 65 height 33
type input "15"
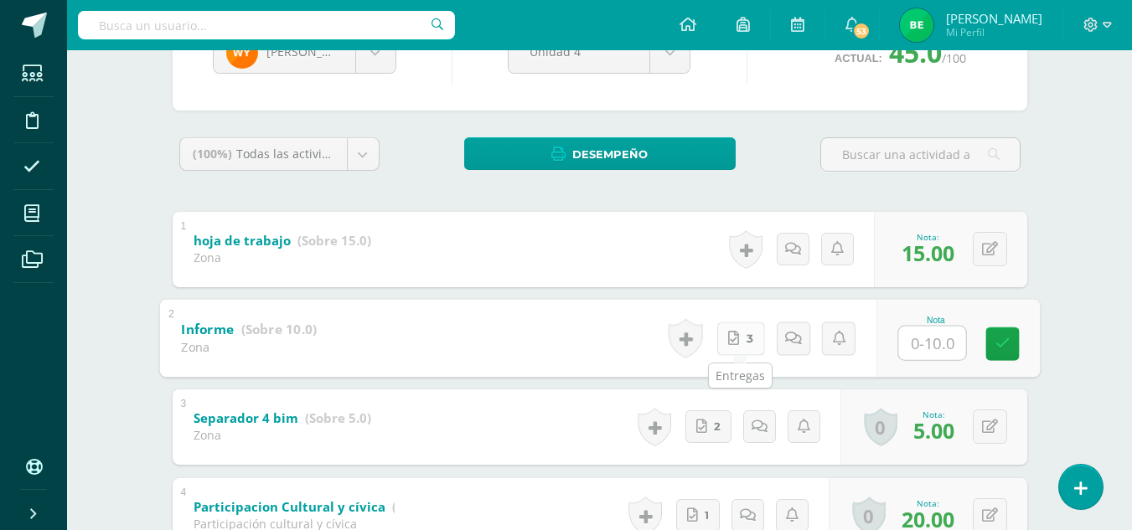
click at [730, 343] on icon at bounding box center [733, 338] width 11 height 14
click at [910, 340] on input "text" at bounding box center [931, 343] width 67 height 34
type input "10"
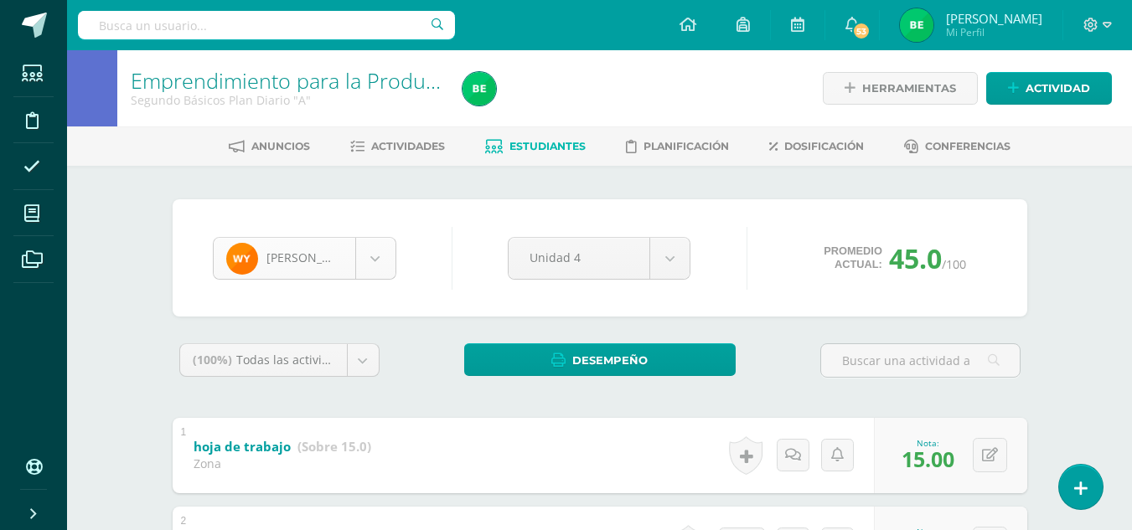
click at [379, 266] on body "Estudiantes Disciplina Asistencia Mis cursos Archivos Soporte Ayuda Reportar un…" at bounding box center [566, 524] width 1132 height 1049
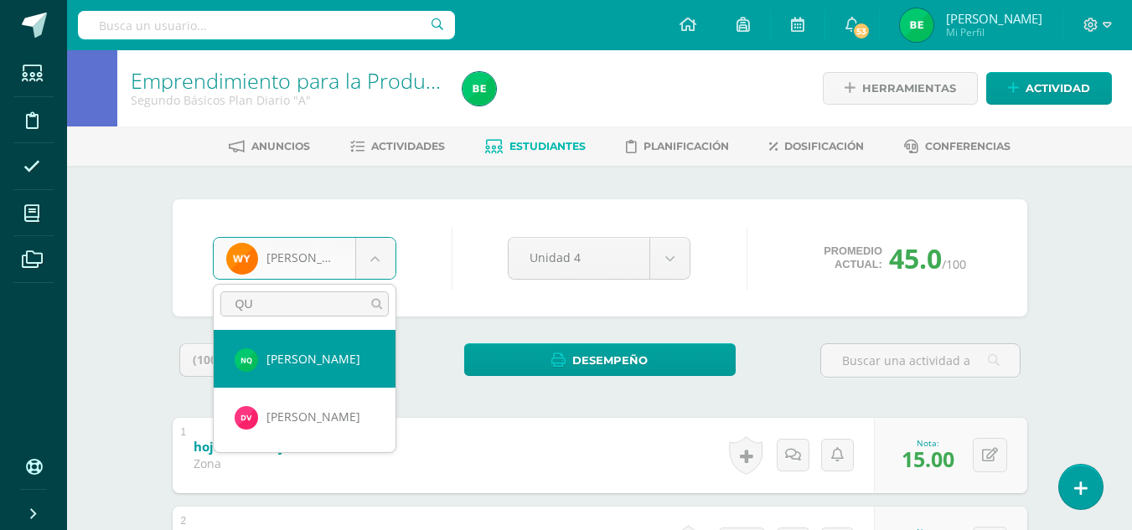
type input "Q"
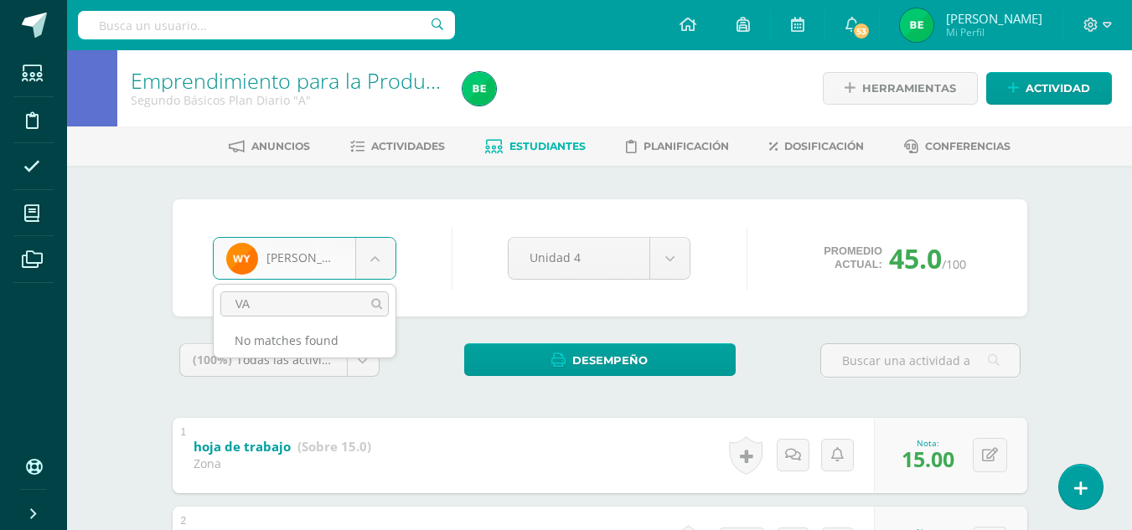
type input "V"
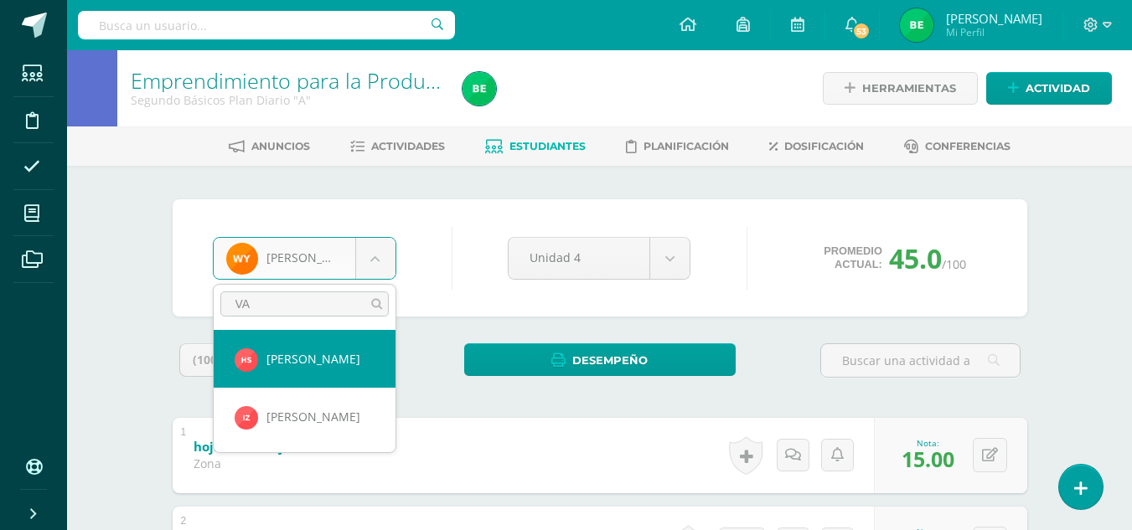
type input "V"
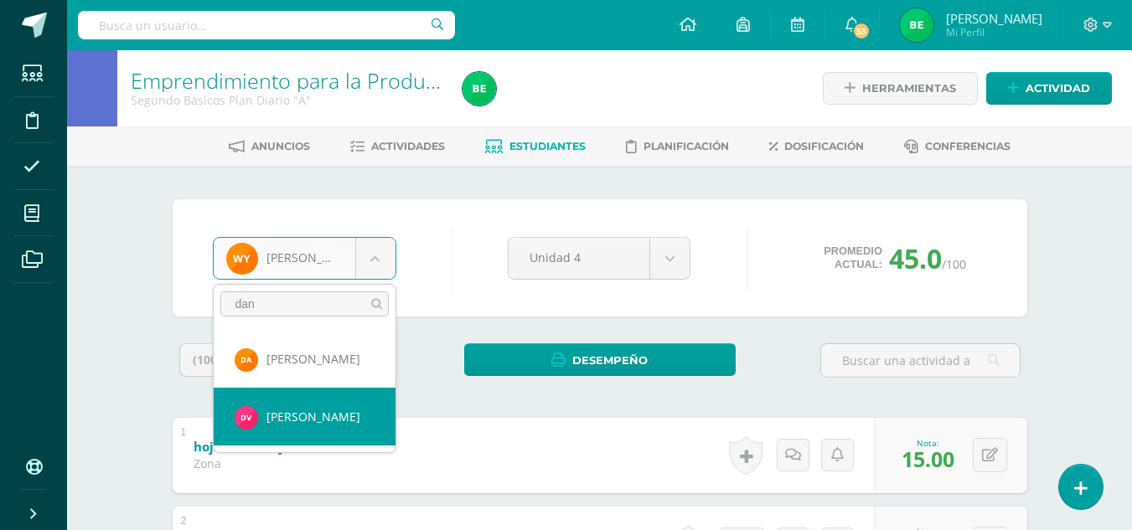
type input "dan"
select select "8056"
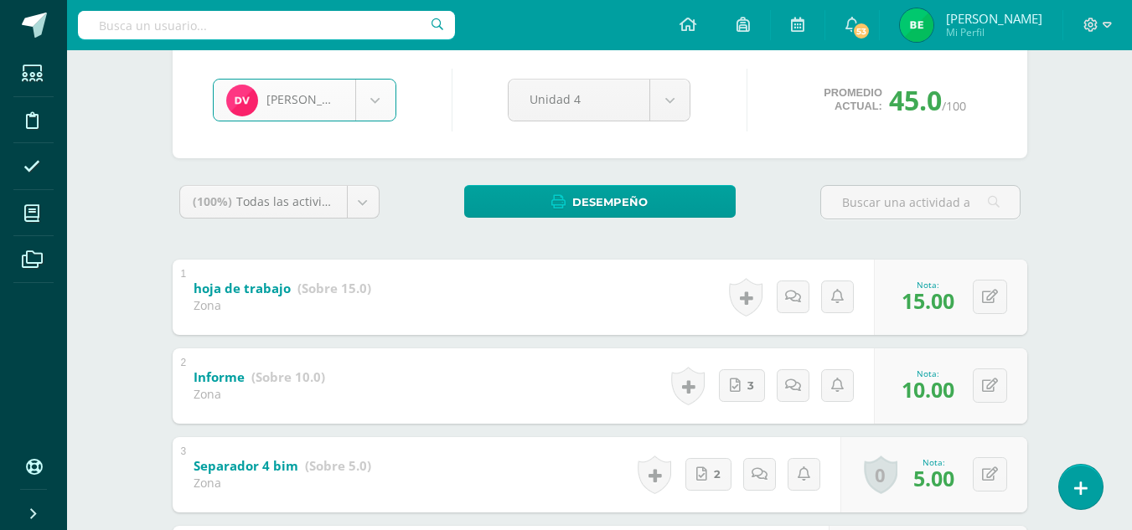
scroll to position [173, 0]
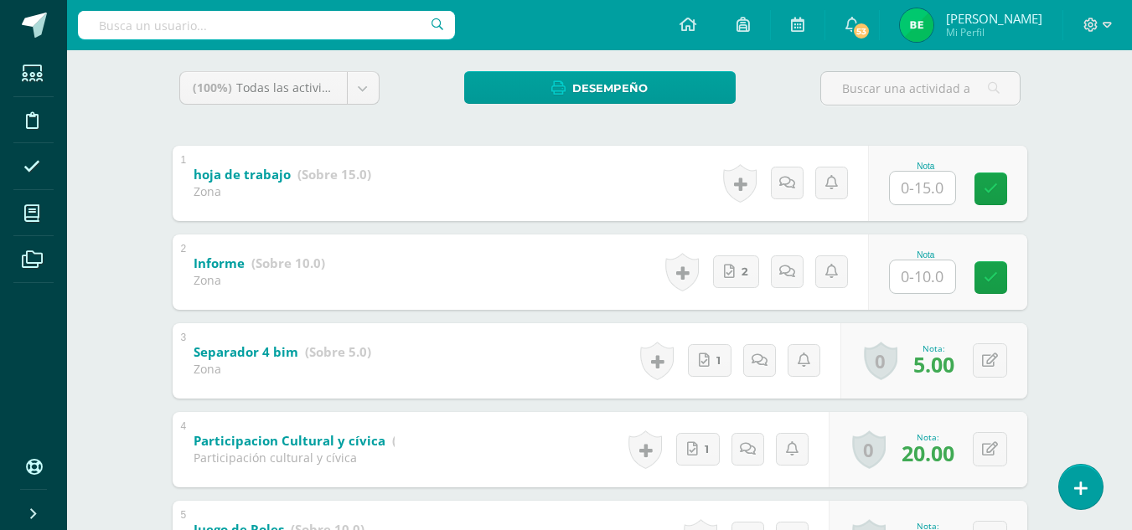
scroll to position [294, 0]
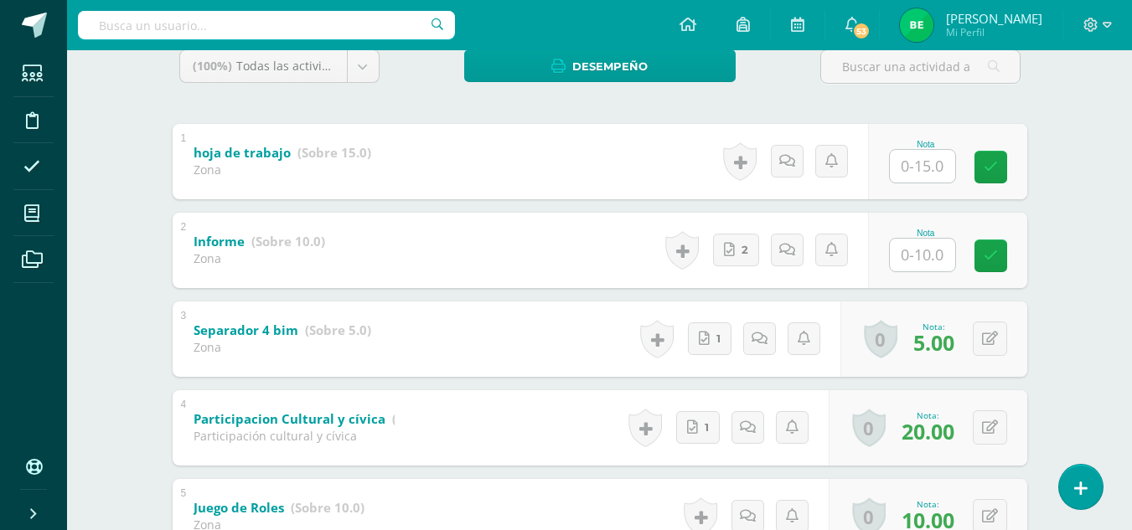
click at [926, 260] on input "text" at bounding box center [922, 255] width 65 height 33
type input "10"
click at [929, 167] on input "text" at bounding box center [922, 166] width 65 height 33
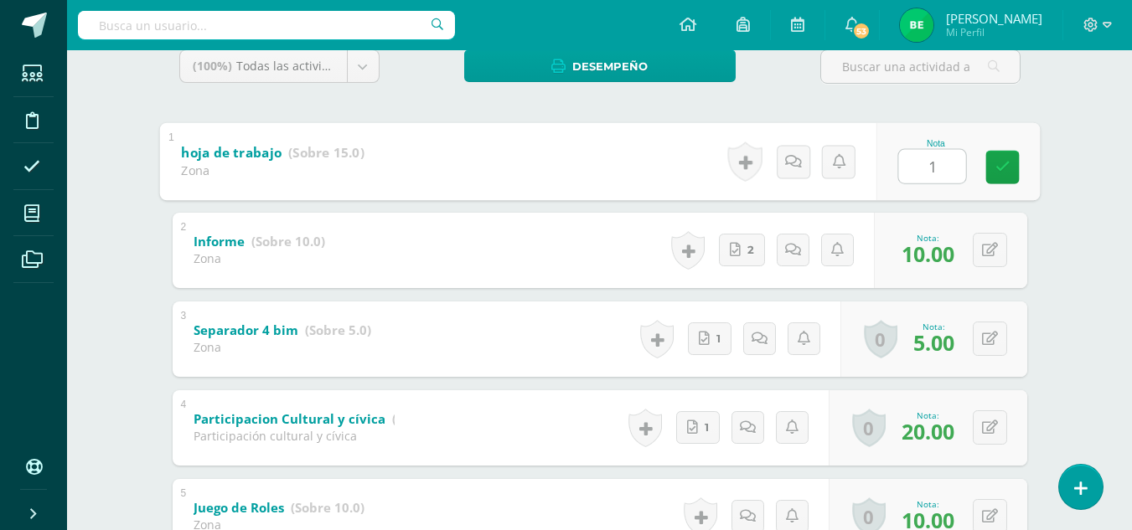
type input "15"
click at [929, 167] on span "15.00" at bounding box center [927, 165] width 53 height 28
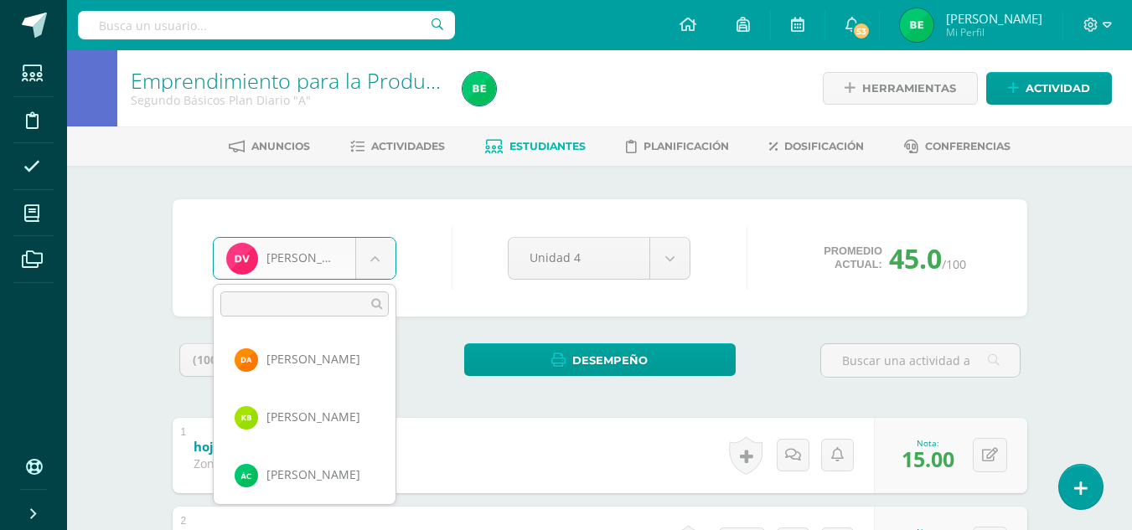
click at [378, 266] on body "Estudiantes Disciplina Asistencia Mis cursos Archivos Soporte Ayuda Reportar un…" at bounding box center [566, 524] width 1132 height 1049
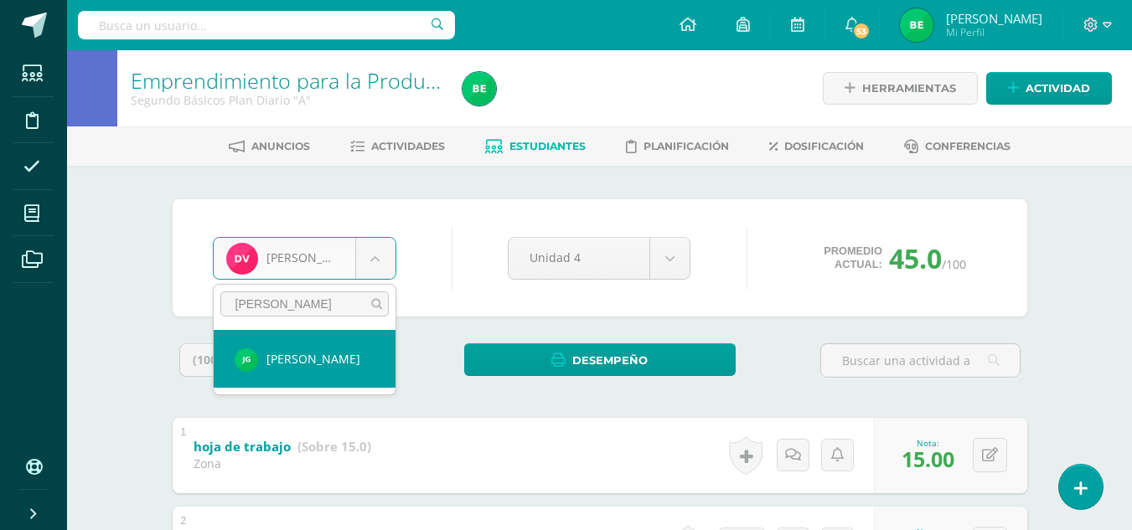
type input "gomez"
select select "8067"
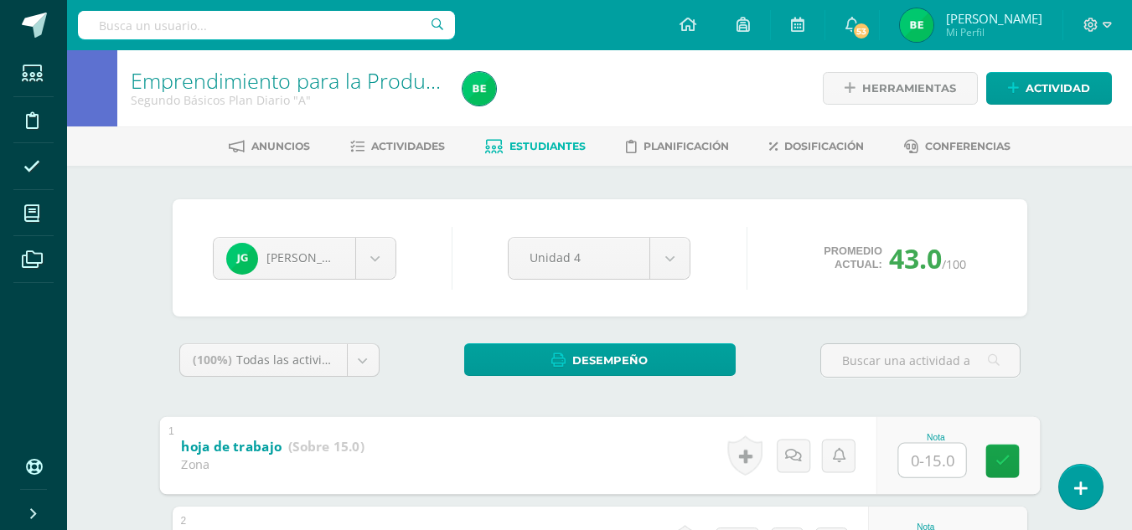
click at [924, 469] on input "text" at bounding box center [931, 460] width 67 height 34
type input "15"
click at [996, 462] on icon at bounding box center [1001, 461] width 15 height 14
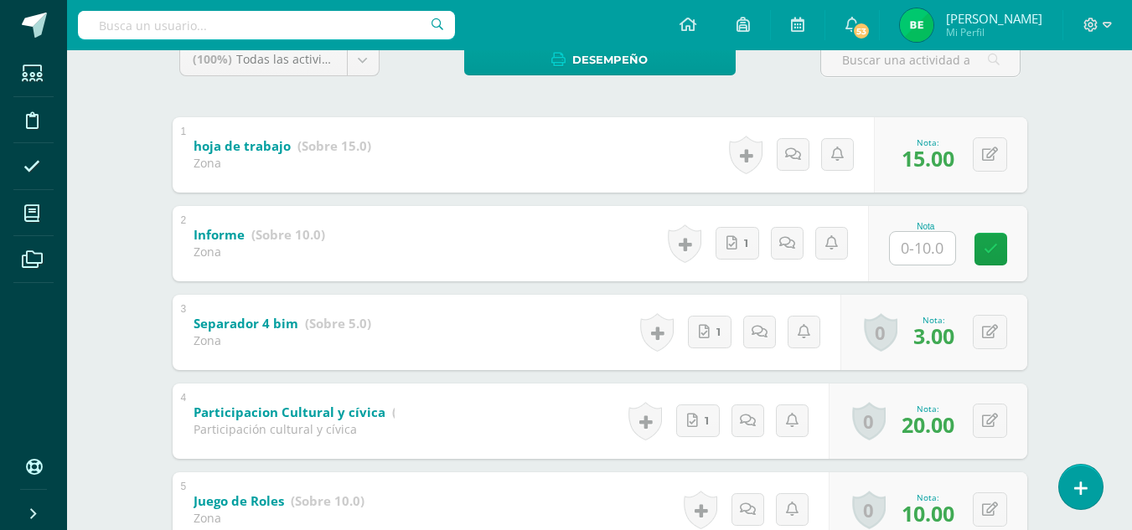
scroll to position [302, 0]
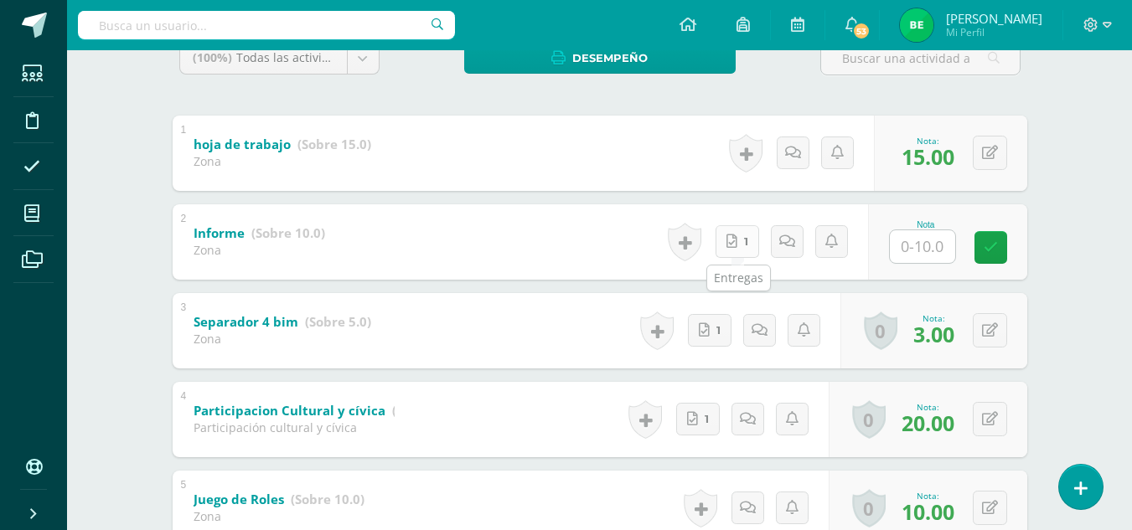
click at [748, 244] on span "1" at bounding box center [746, 241] width 4 height 31
click at [931, 239] on input "text" at bounding box center [931, 247] width 67 height 34
type input "5"
click at [1000, 237] on link at bounding box center [1002, 247] width 34 height 34
click at [786, 237] on div "Historial de actividad Josué Gómez ha subido 17597935072258910464064573616357.j…" at bounding box center [782, 241] width 206 height 75
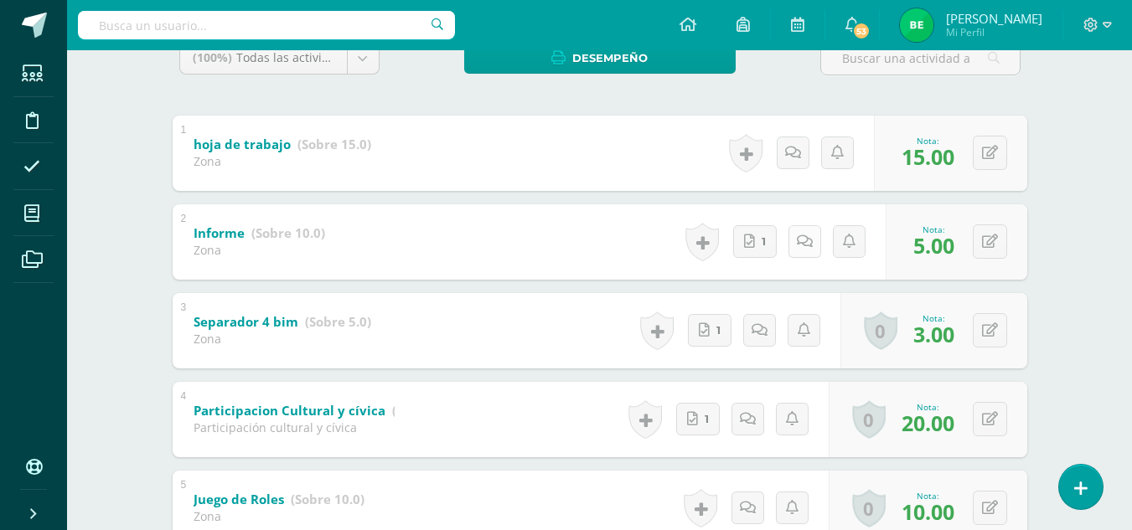
click at [807, 245] on icon at bounding box center [805, 242] width 16 height 14
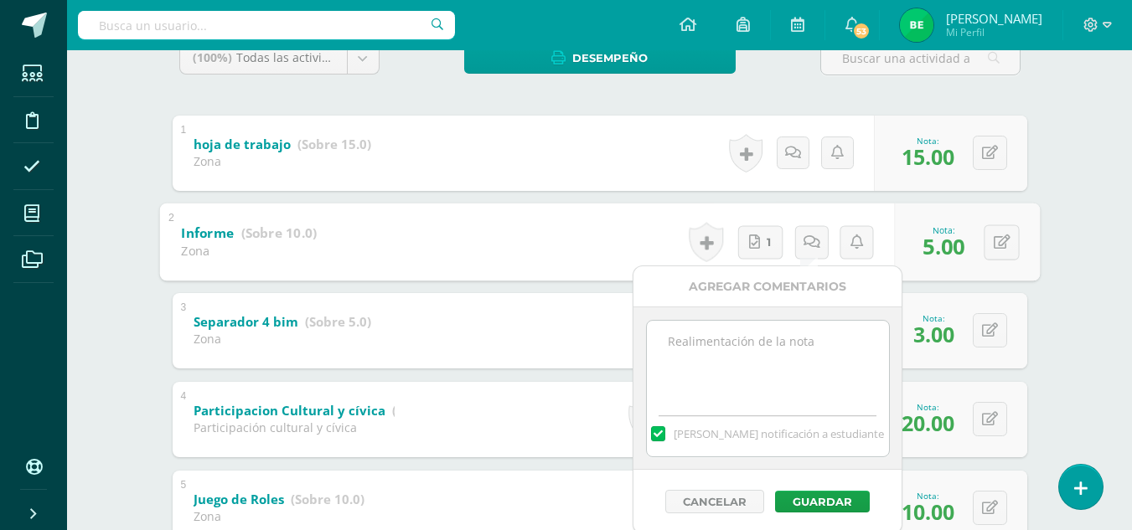
click at [802, 361] on textarea at bounding box center [768, 363] width 242 height 84
type textarea "incompleto"
click at [815, 512] on button "Guardar" at bounding box center [822, 502] width 95 height 22
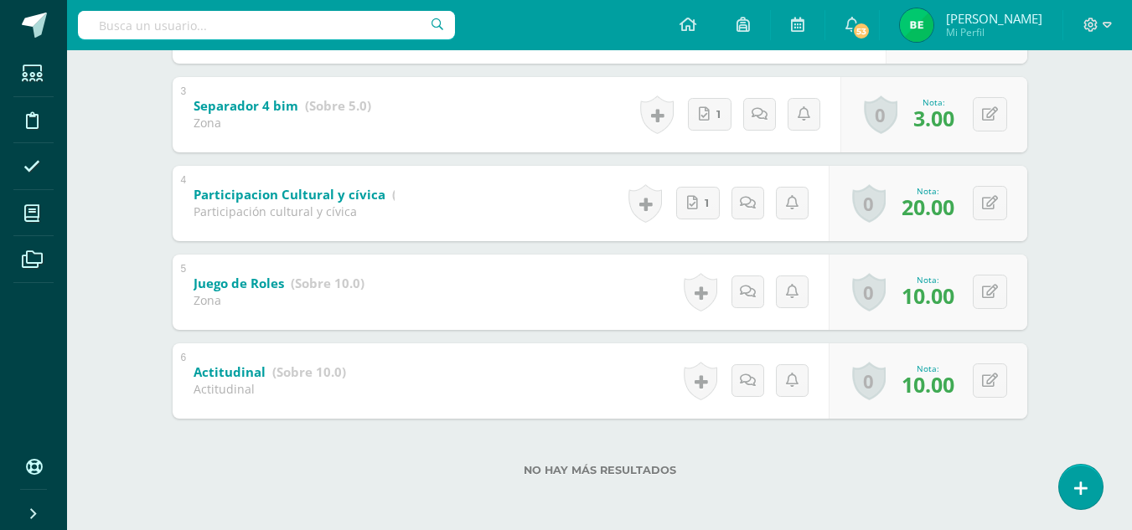
scroll to position [0, 0]
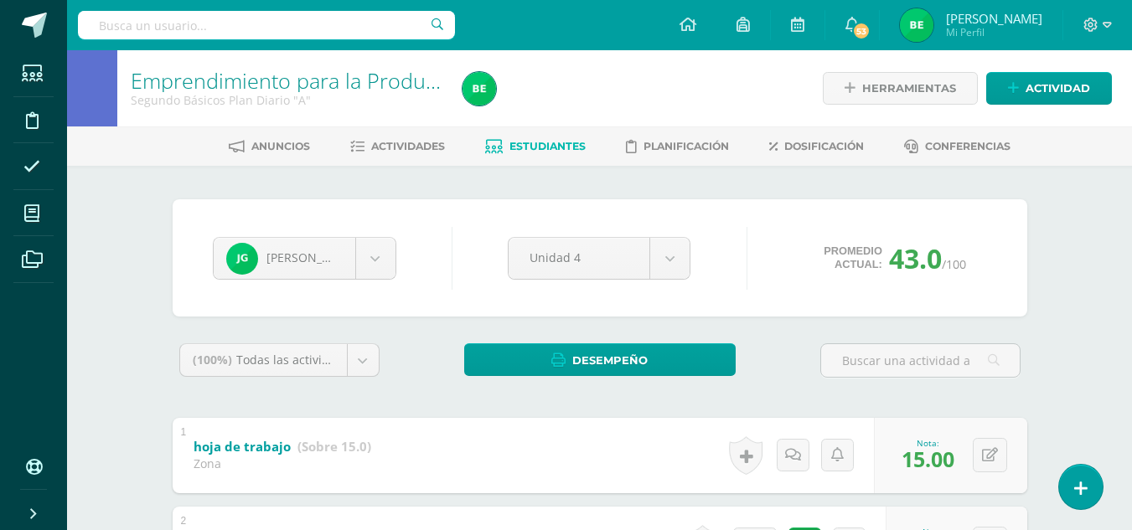
click at [400, 270] on div "Josué Gómez Danna Aldana Katerin Barrera Ángel Cárdenas Flor Carrillo Alisson C…" at bounding box center [304, 258] width 197 height 43
click at [390, 265] on body "El comentario ha sido guardado. Estudiantes Disciplina Asistencia Mis cursos Ar…" at bounding box center [566, 524] width 1132 height 1049
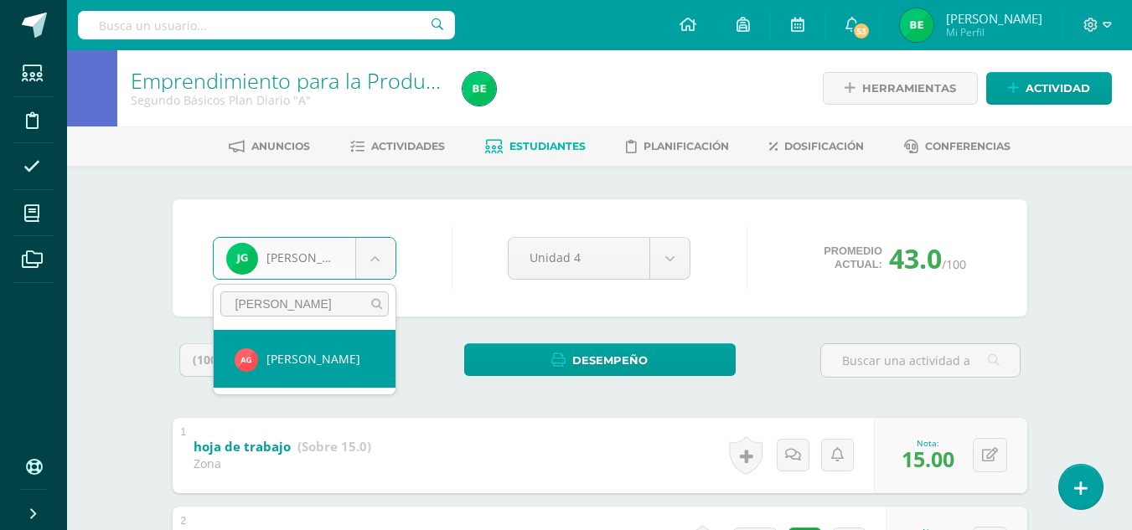
type input "giron"
select select "8052"
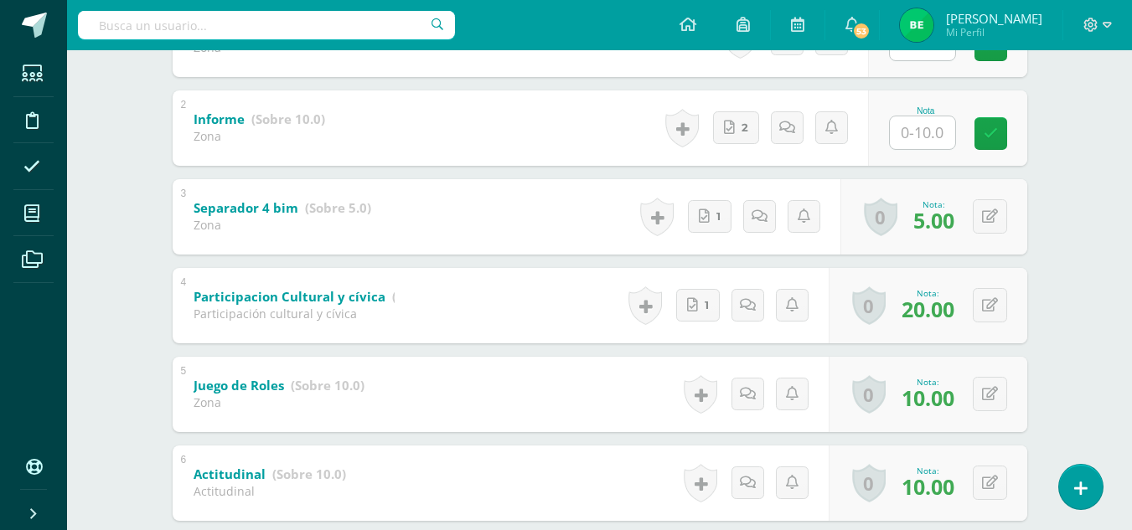
scroll to position [411, 0]
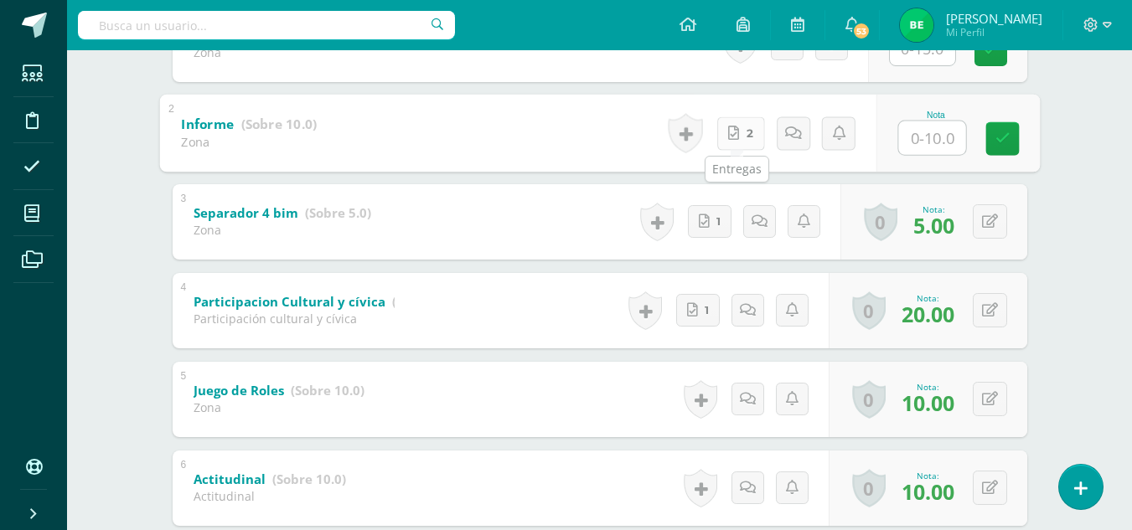
click at [744, 139] on link "2" at bounding box center [740, 133] width 48 height 34
click at [928, 131] on input "text" at bounding box center [931, 138] width 67 height 34
type input "10"
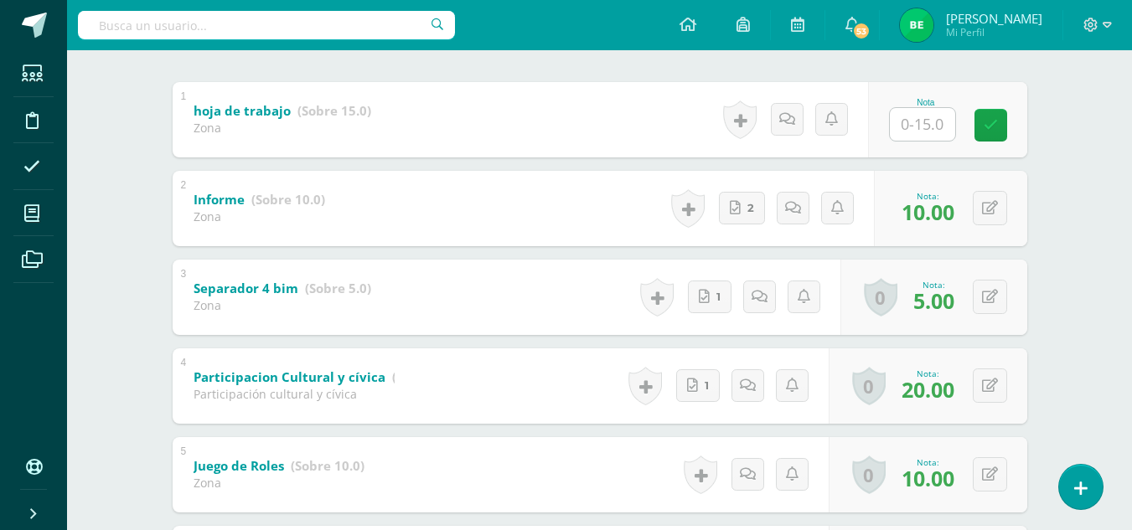
scroll to position [322, 0]
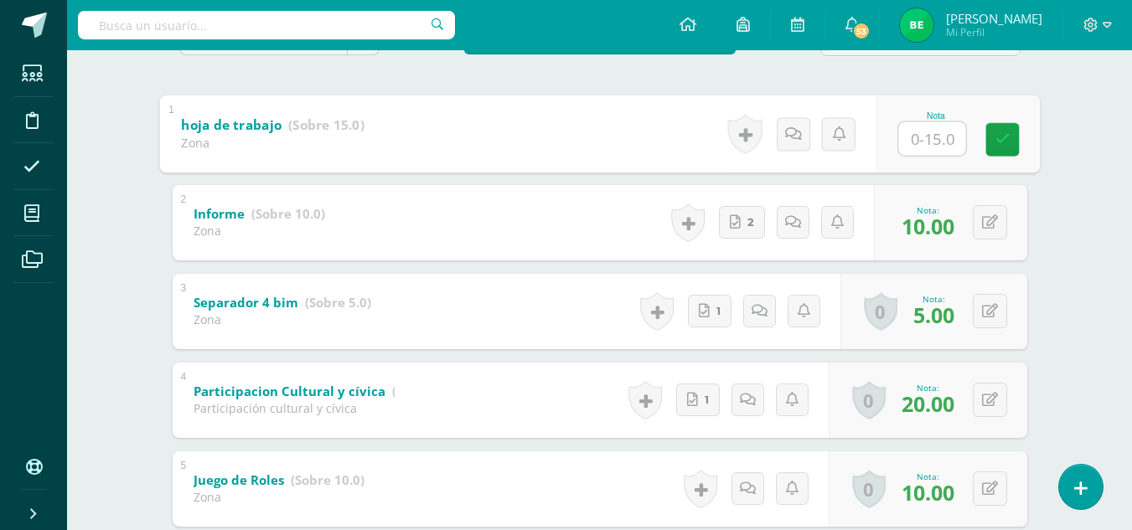
click at [923, 143] on input "text" at bounding box center [931, 138] width 67 height 34
type input "15"
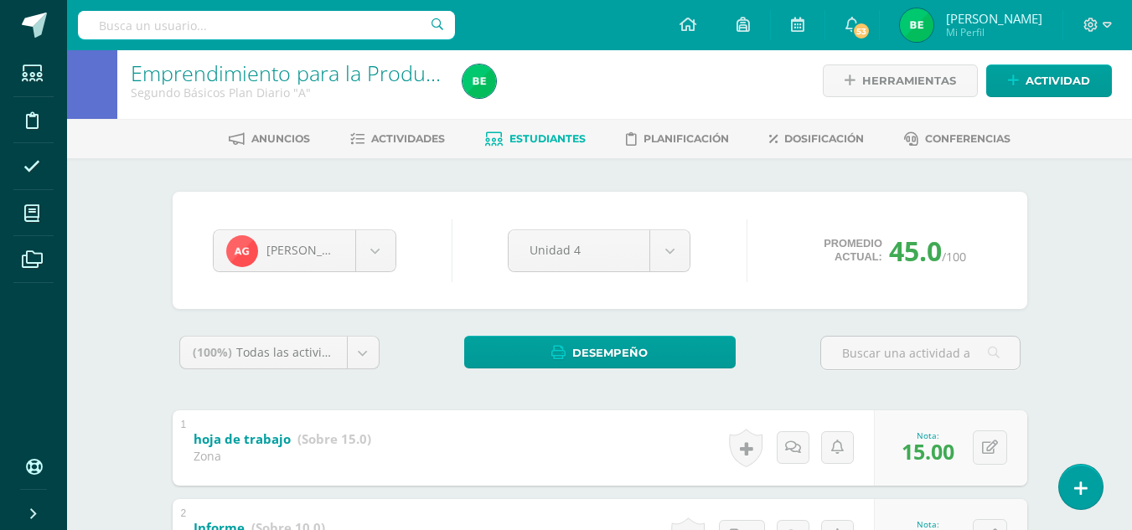
scroll to position [2, 0]
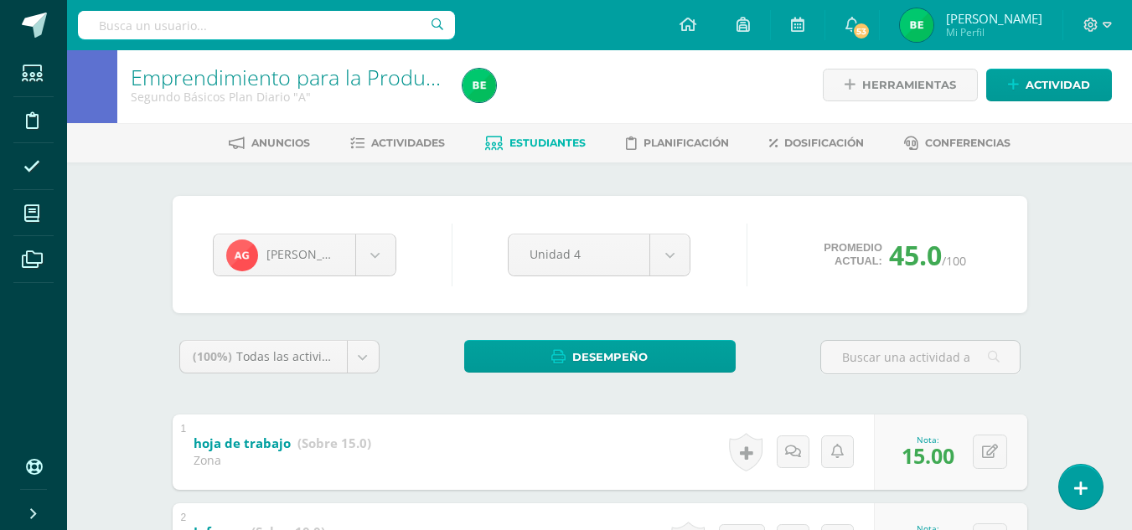
scroll to position [0, 0]
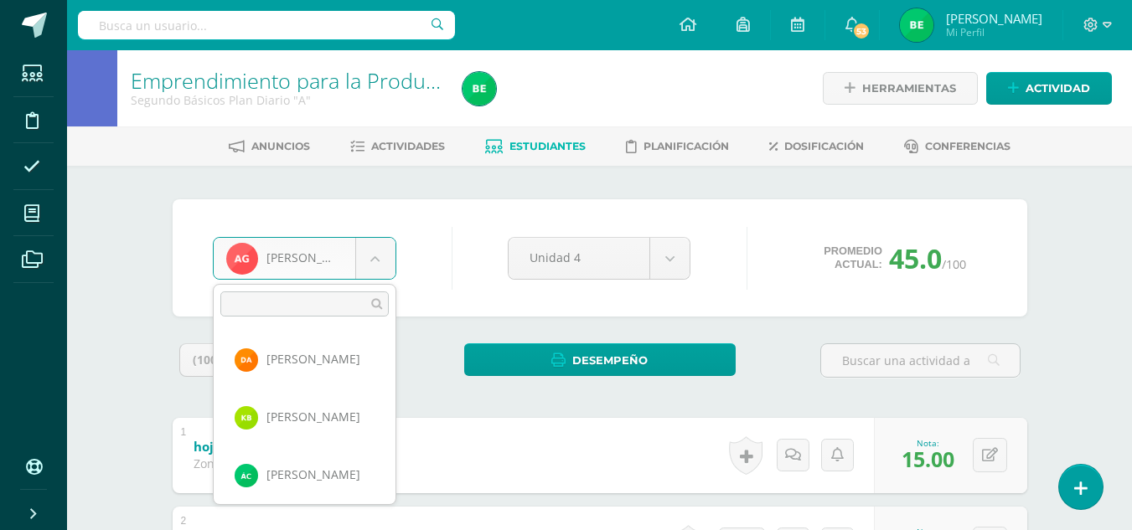
click at [379, 255] on body "Estudiantes Disciplina Asistencia Mis cursos Archivos Soporte Ayuda Reportar un…" at bounding box center [566, 524] width 1132 height 1049
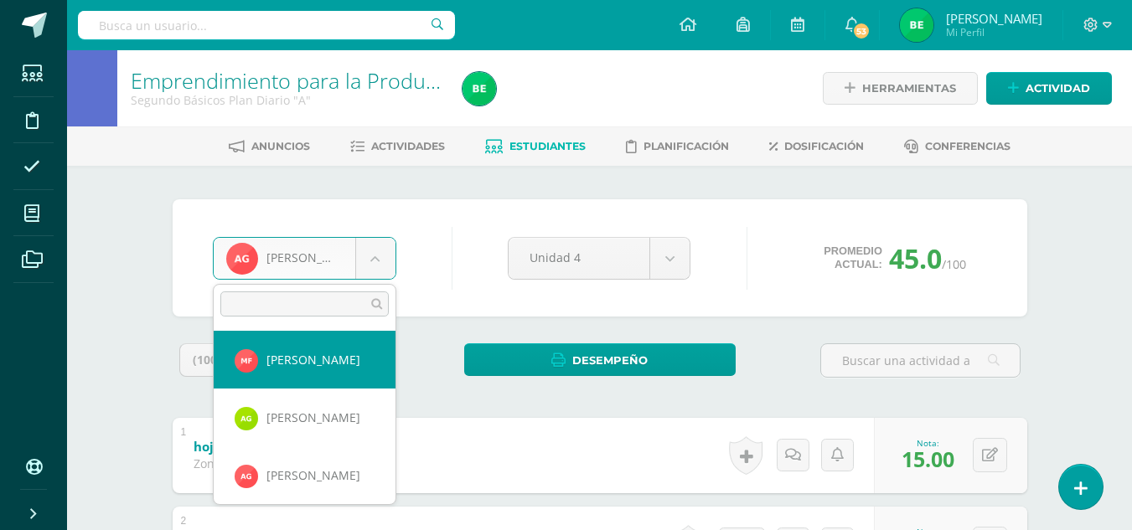
click at [239, 306] on input "text" at bounding box center [304, 303] width 168 height 25
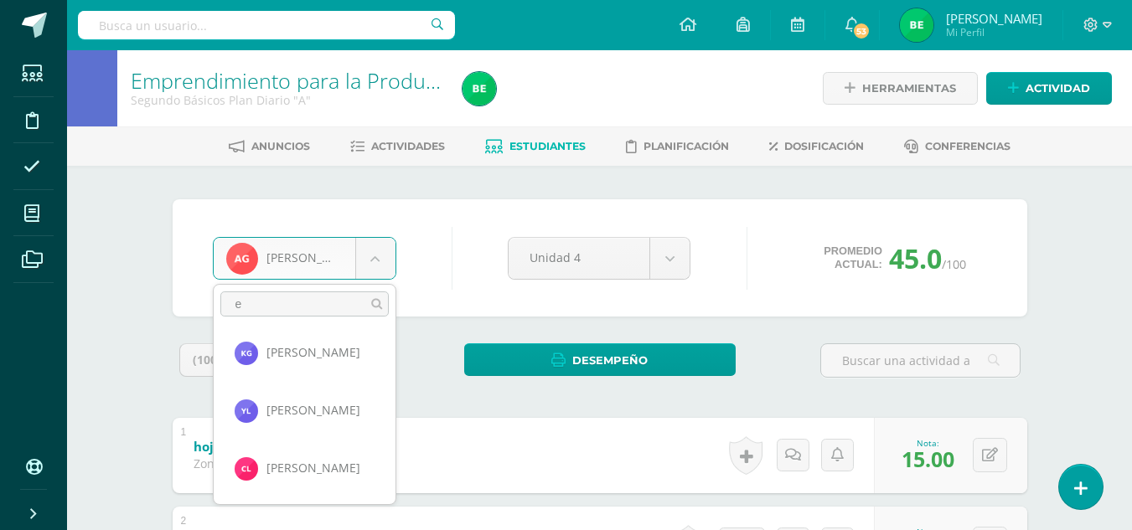
scroll to position [0, 0]
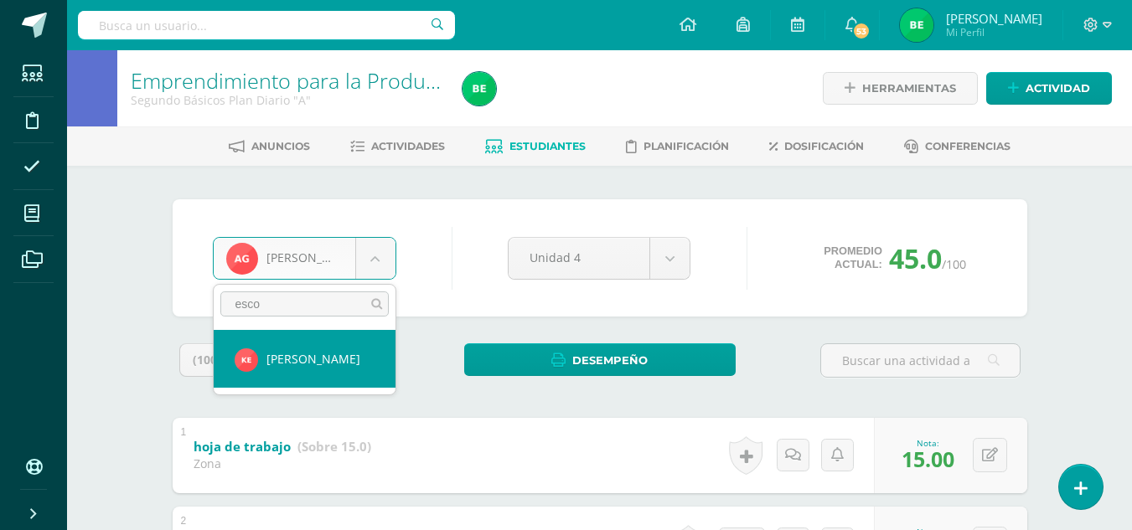
type input "esco"
select select "8054"
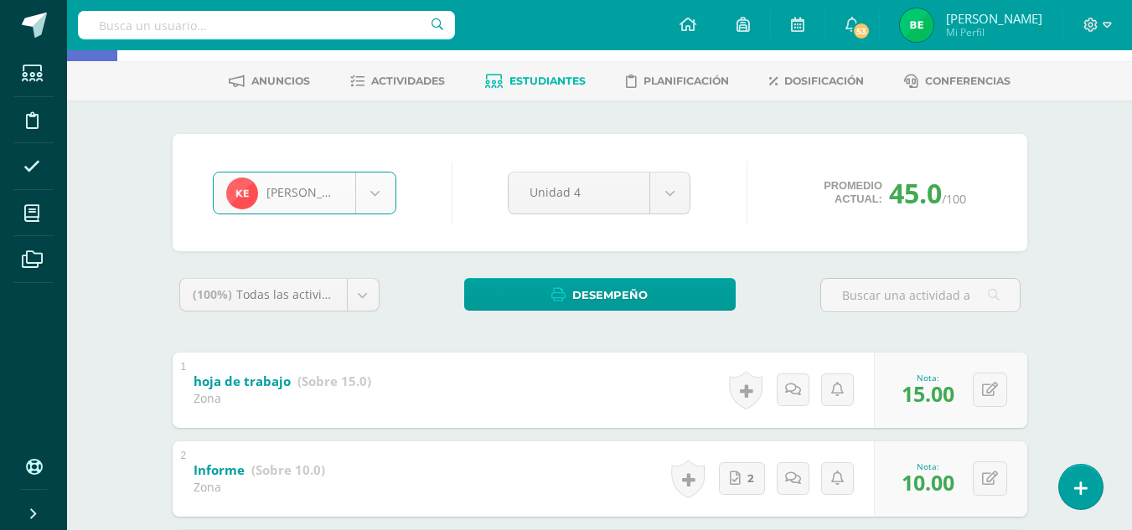
scroll to position [56, 0]
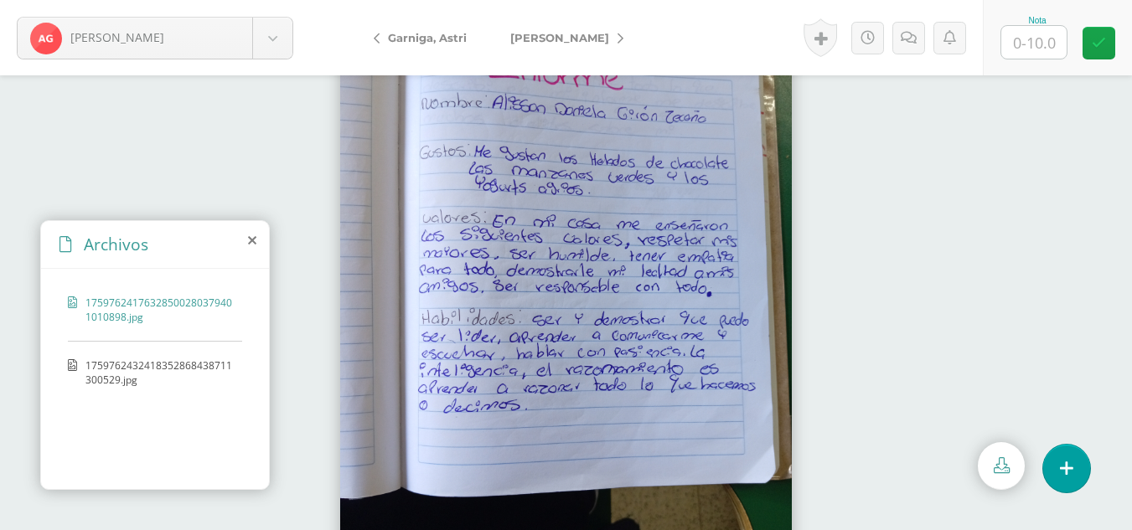
click at [151, 363] on span "1759762432418352868438711300529.jpg" at bounding box center [159, 373] width 148 height 28
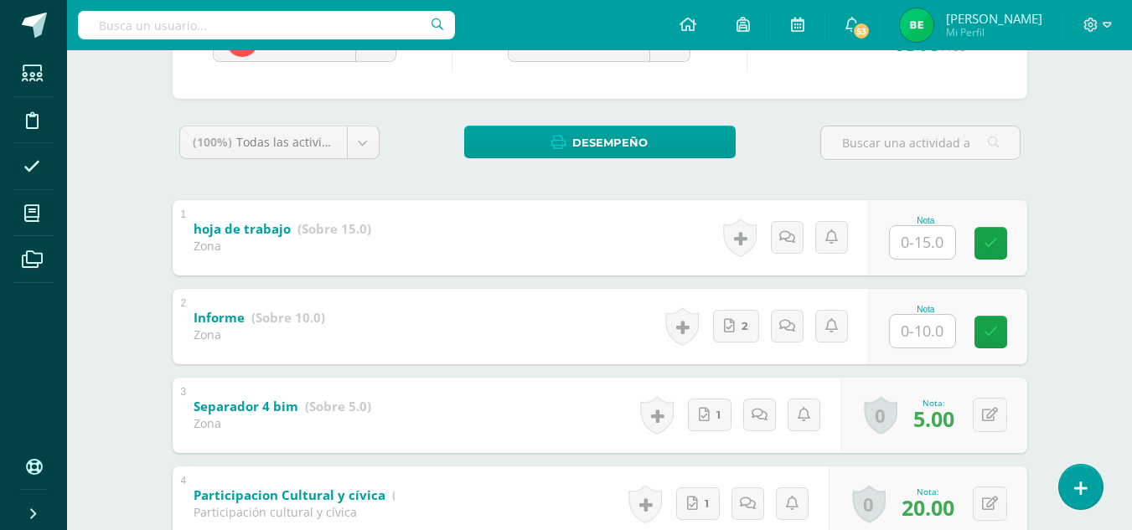
scroll to position [221, 0]
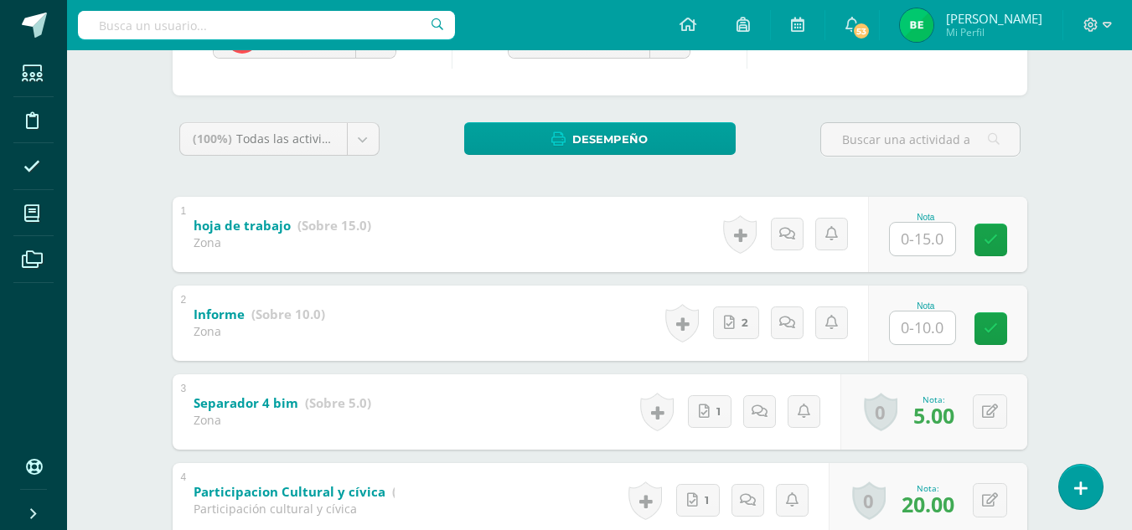
click at [934, 328] on input "text" at bounding box center [922, 328] width 65 height 33
type input "10"
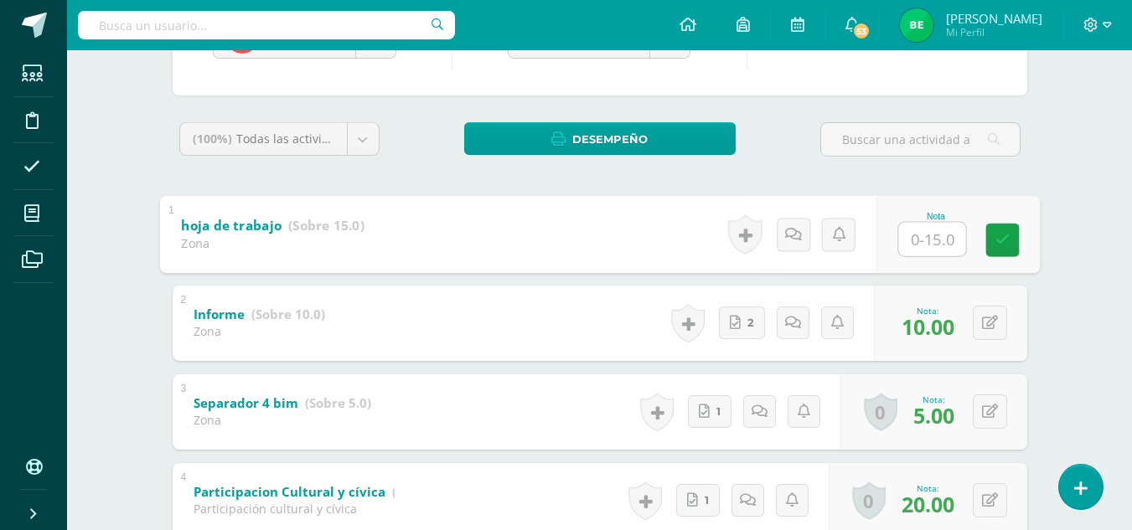
click at [925, 237] on input "text" at bounding box center [931, 239] width 67 height 34
type input "15"
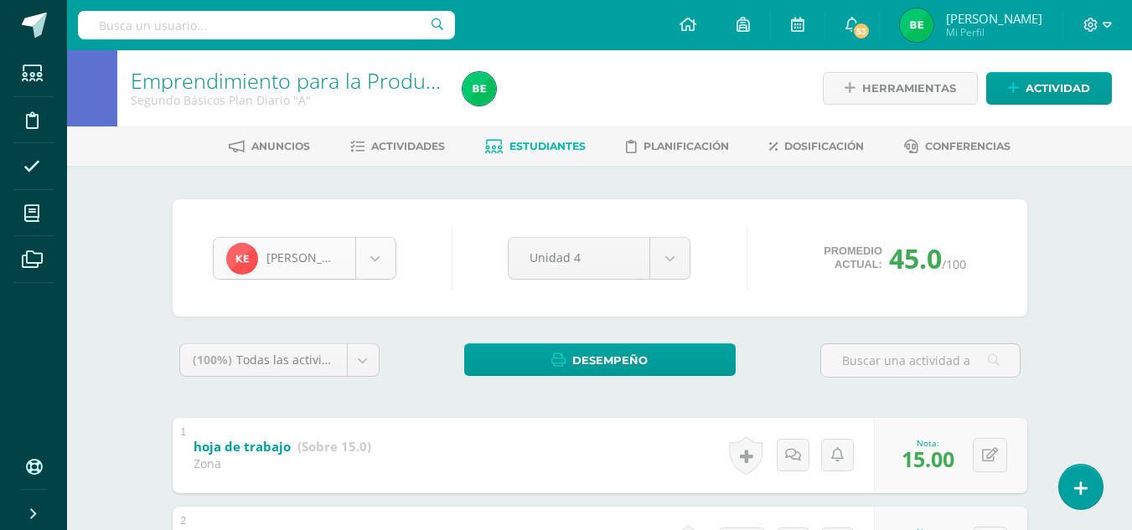
click at [374, 264] on body "Estudiantes Disciplina Asistencia Mis cursos Archivos Soporte Ayuda Reportar un…" at bounding box center [566, 524] width 1132 height 1049
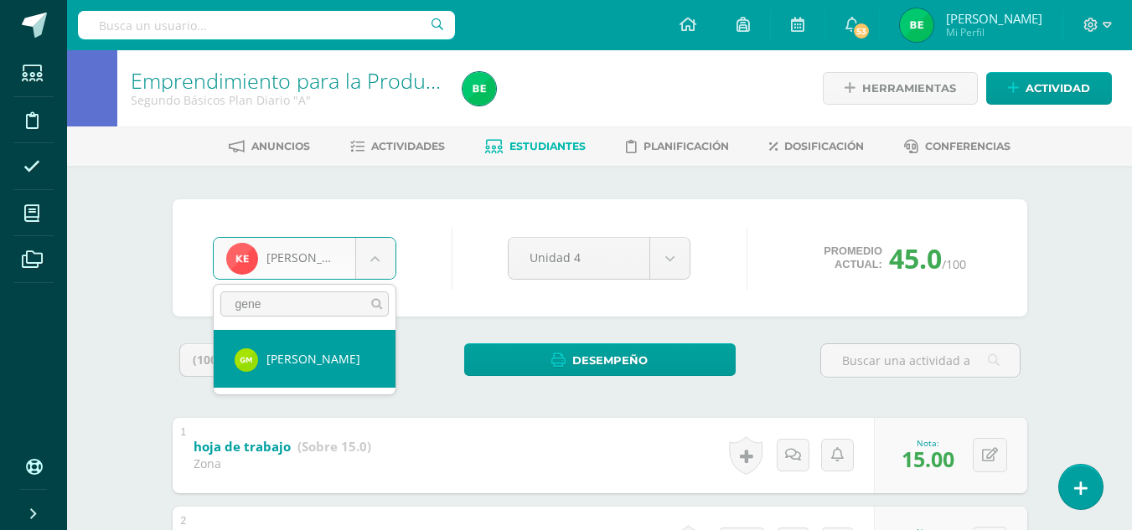
type input "gene"
select select "8678"
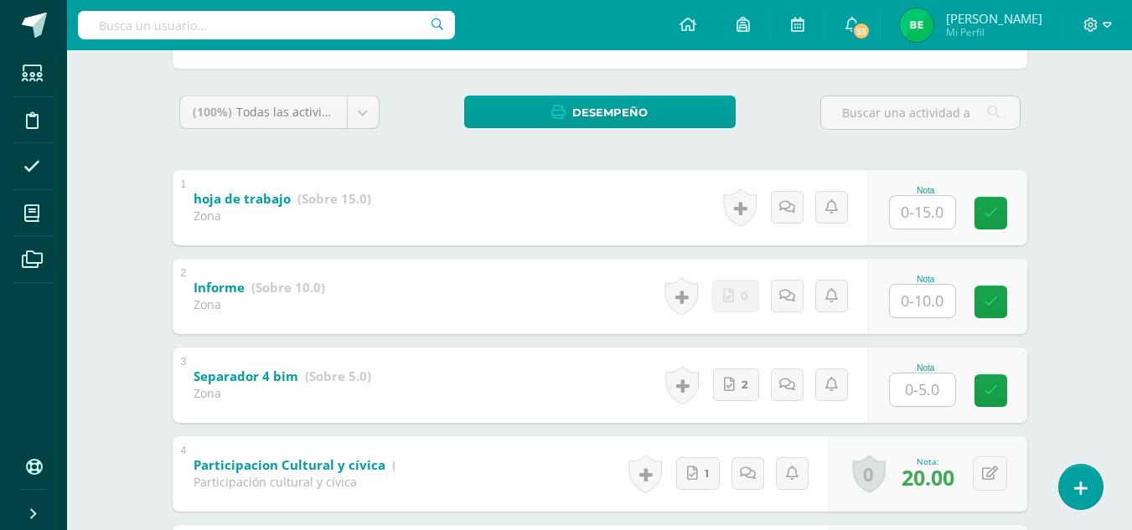
scroll to position [255, 0]
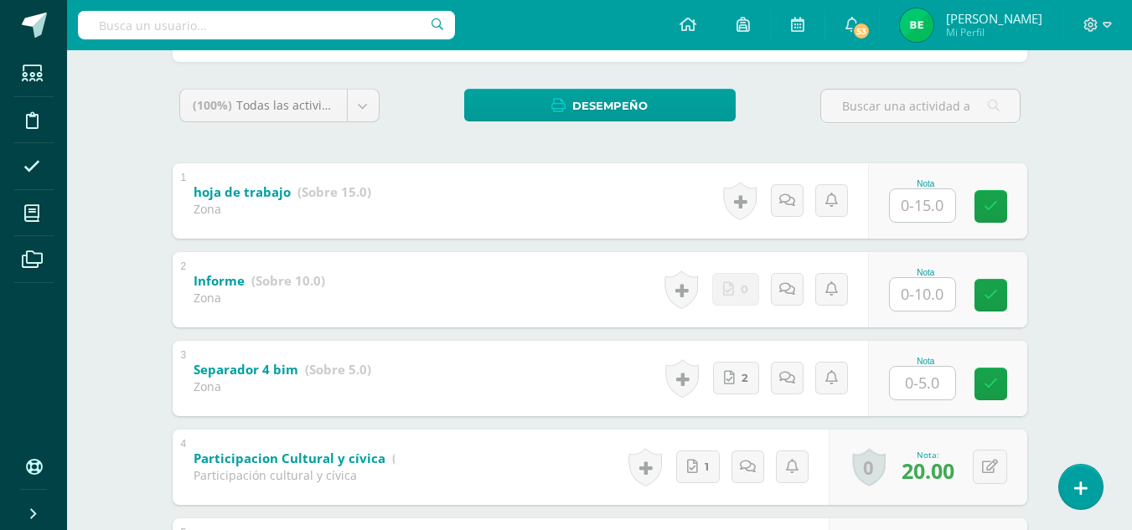
click at [929, 208] on input "text" at bounding box center [922, 205] width 65 height 33
type input "10"
click at [730, 343] on div "Historial de actividad Genesis Morales ha subido 175976171236252570277433403376…" at bounding box center [763, 378] width 209 height 75
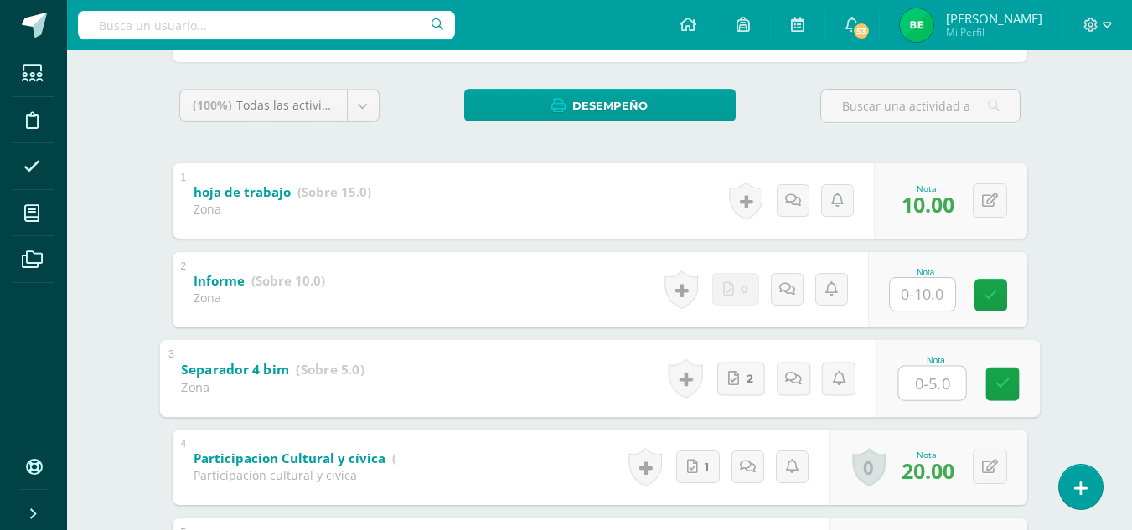
click at [939, 383] on input "text" at bounding box center [931, 383] width 67 height 34
type input "5"
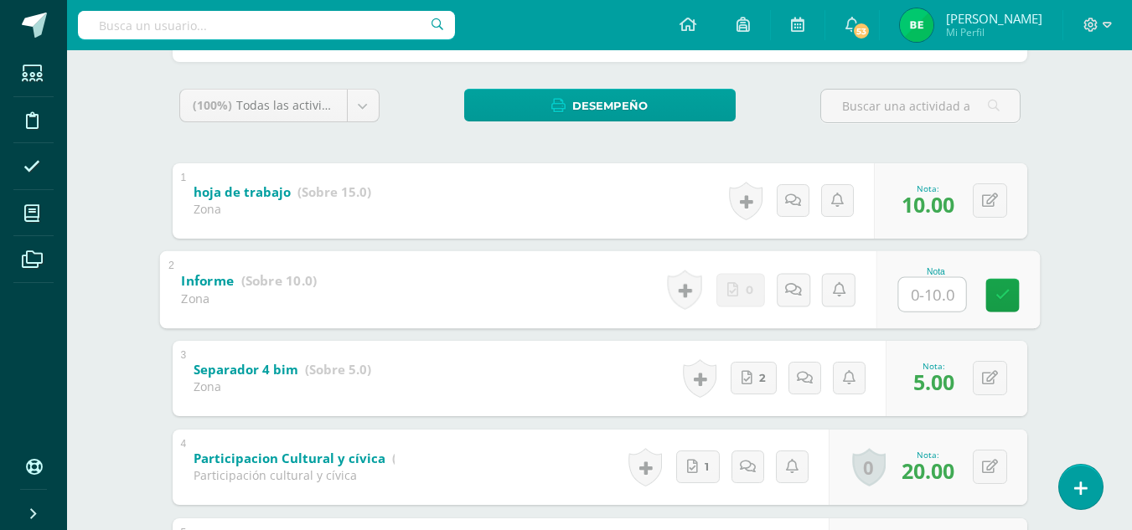
click at [921, 303] on input "text" at bounding box center [931, 294] width 67 height 34
type input "8"
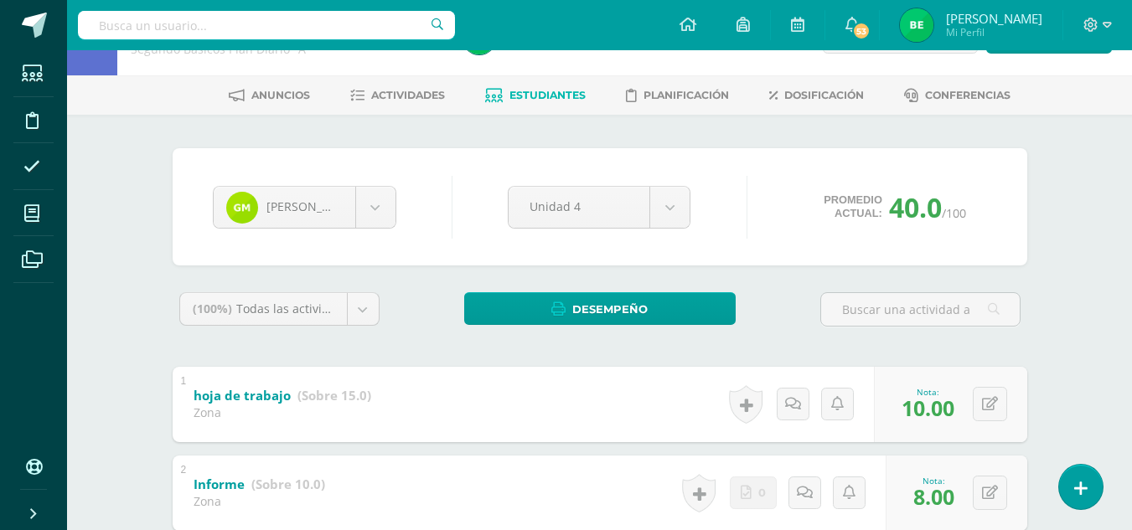
scroll to position [30, 0]
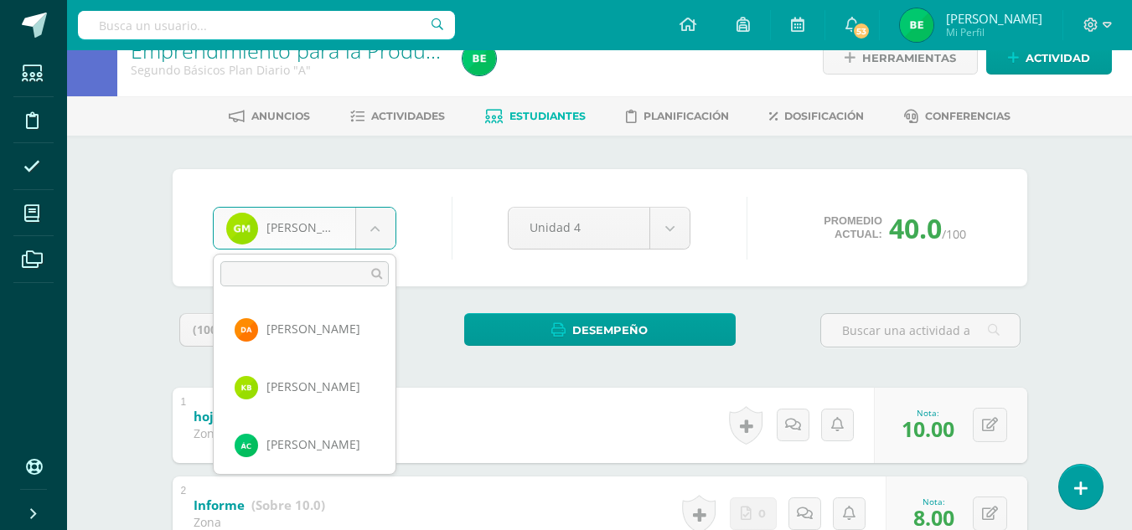
click at [374, 235] on body "Estudiantes Disciplina Asistencia Mis cursos Archivos Soporte Ayuda Reportar un…" at bounding box center [566, 494] width 1132 height 1049
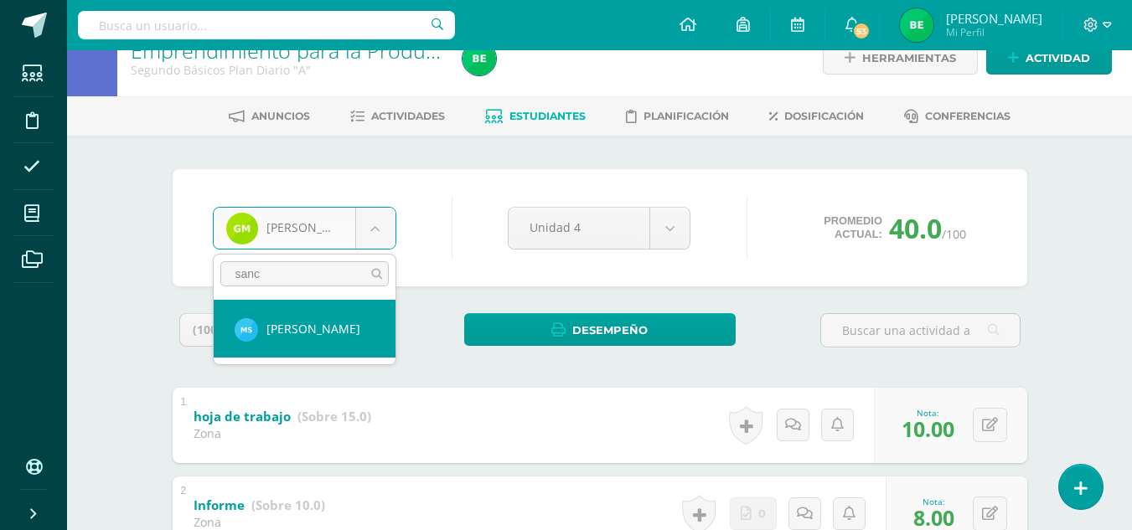
type input "sanc"
select select "8486"
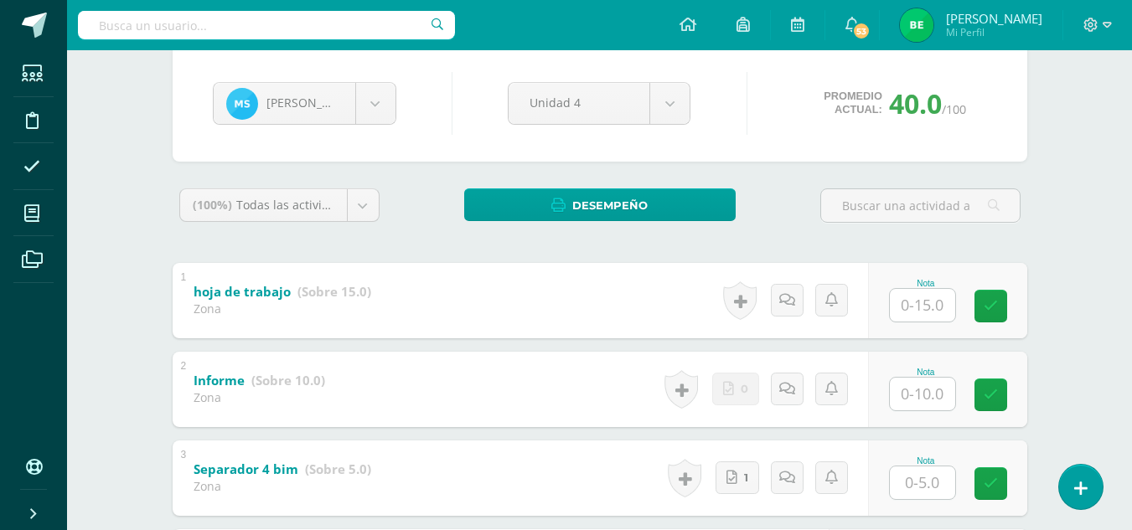
scroll to position [190, 0]
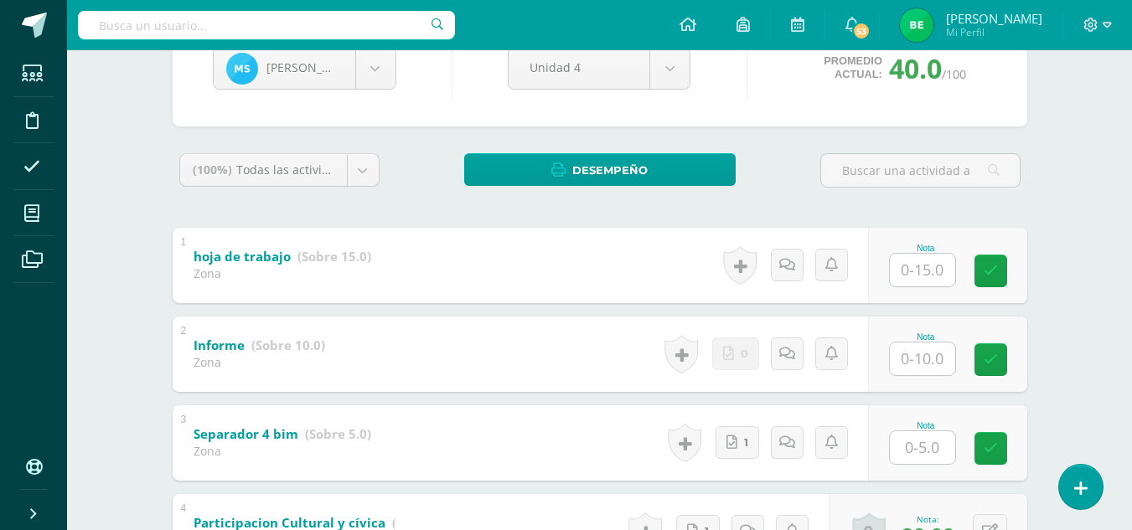
click at [937, 271] on input "text" at bounding box center [922, 270] width 65 height 33
type input "15"
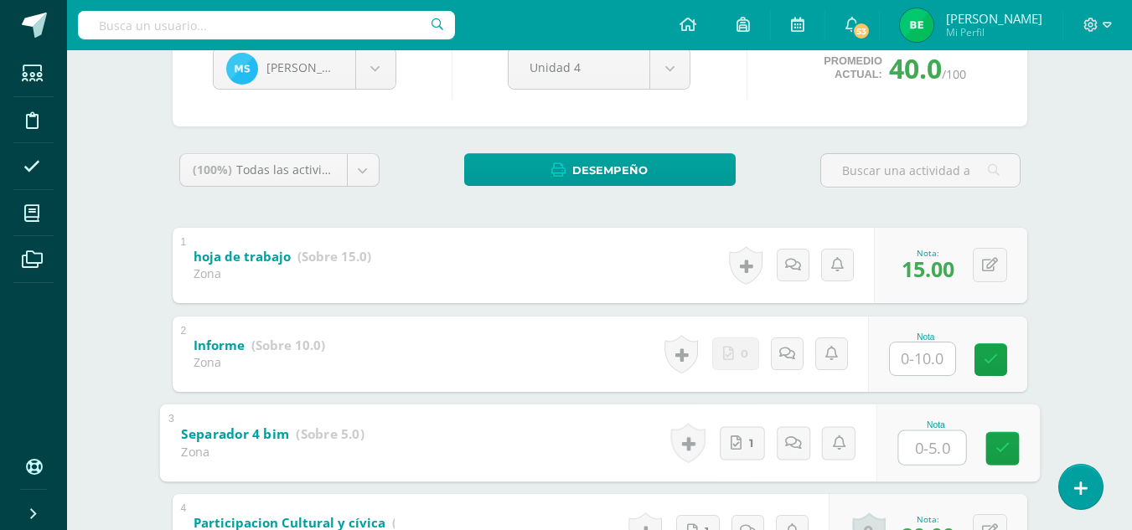
click at [907, 442] on input "text" at bounding box center [931, 448] width 67 height 34
type input "5"
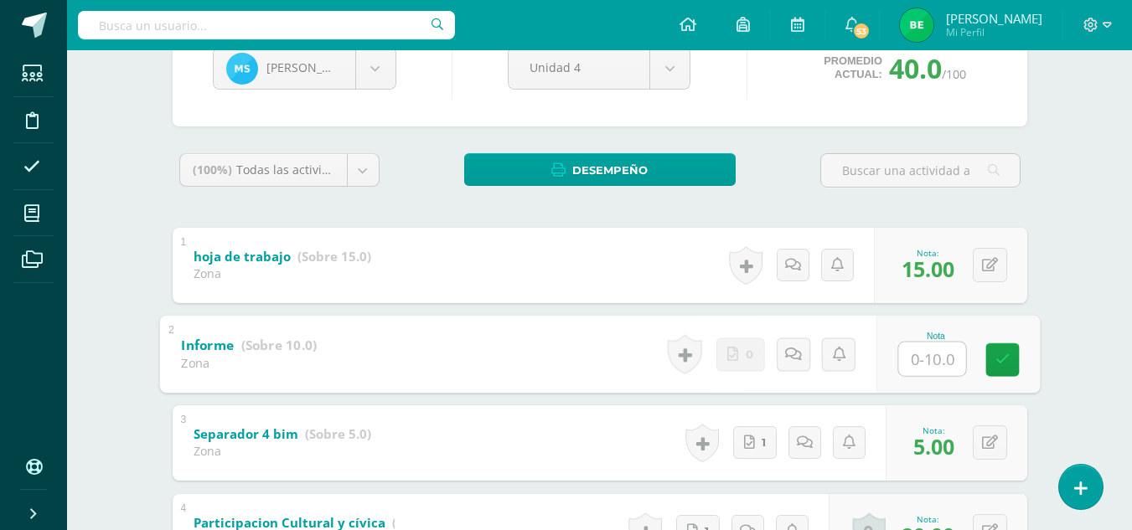
click at [930, 364] on input "text" at bounding box center [931, 359] width 67 height 34
type input "0"
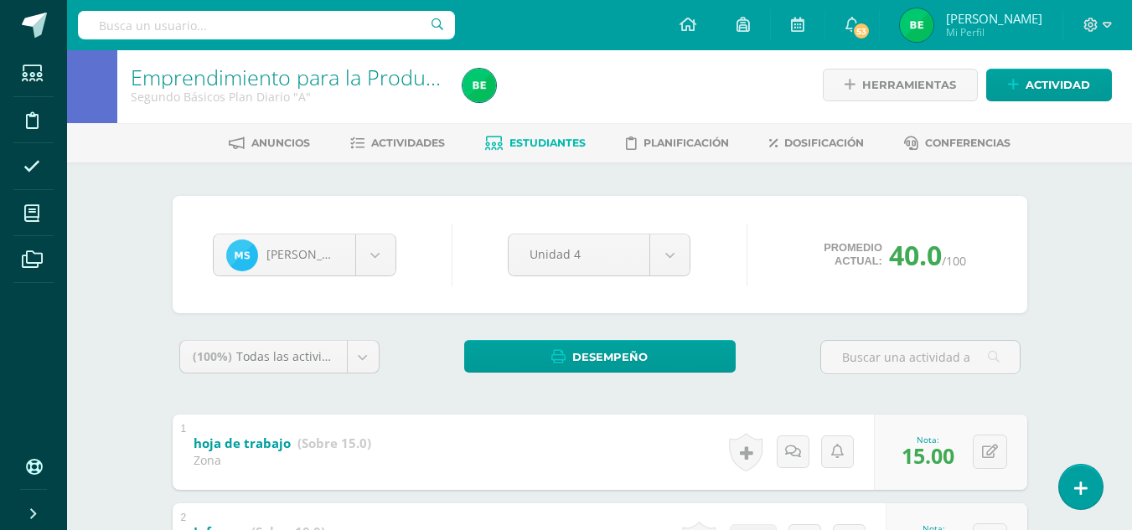
scroll to position [0, 0]
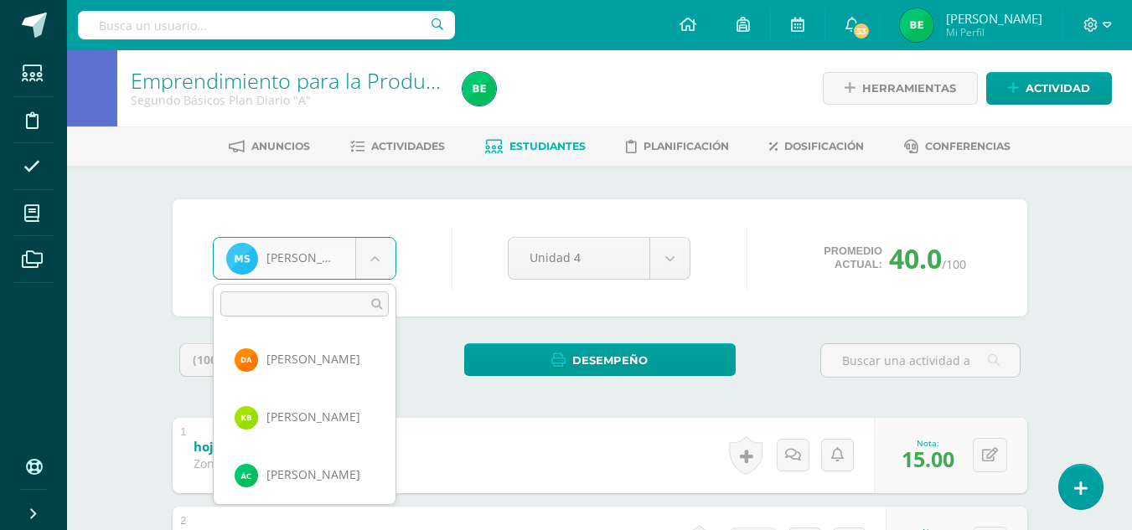
click at [358, 239] on body "Estudiantes Disciplina Asistencia Mis cursos Archivos Soporte Ayuda Reportar un…" at bounding box center [566, 524] width 1132 height 1049
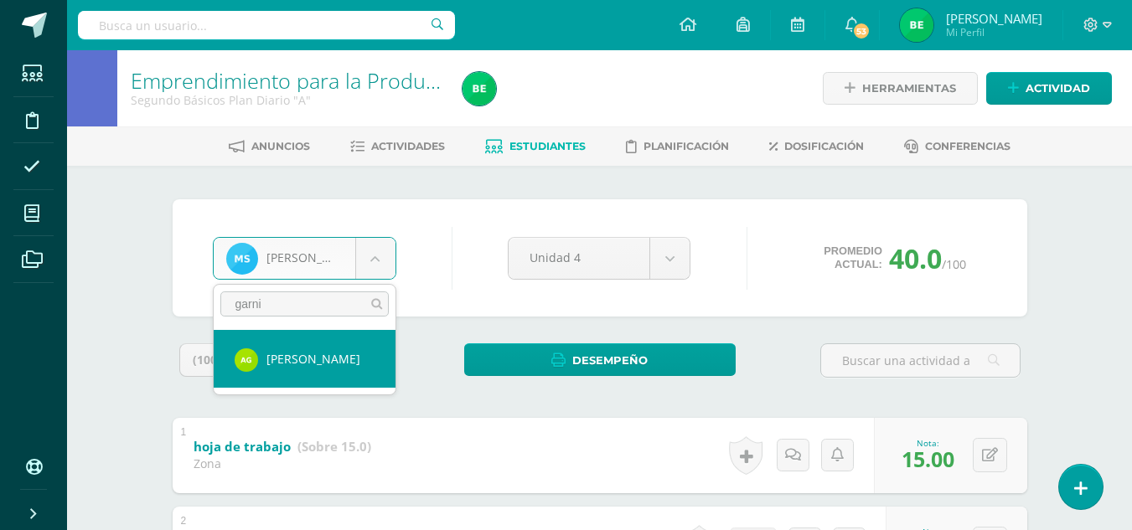
type input "garni"
select select "8057"
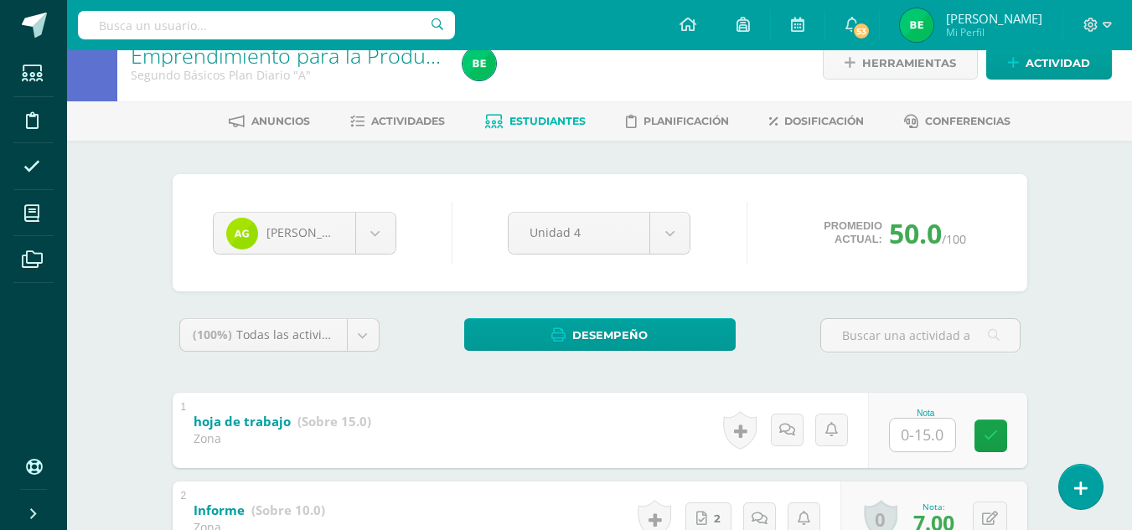
scroll to position [69, 0]
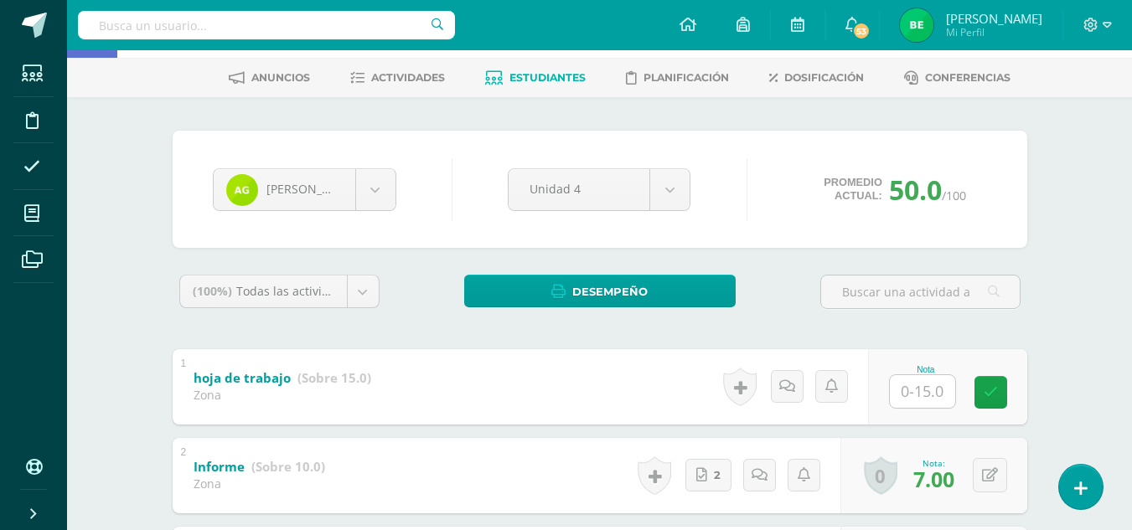
click at [936, 385] on input "text" at bounding box center [922, 391] width 65 height 33
type input "15"
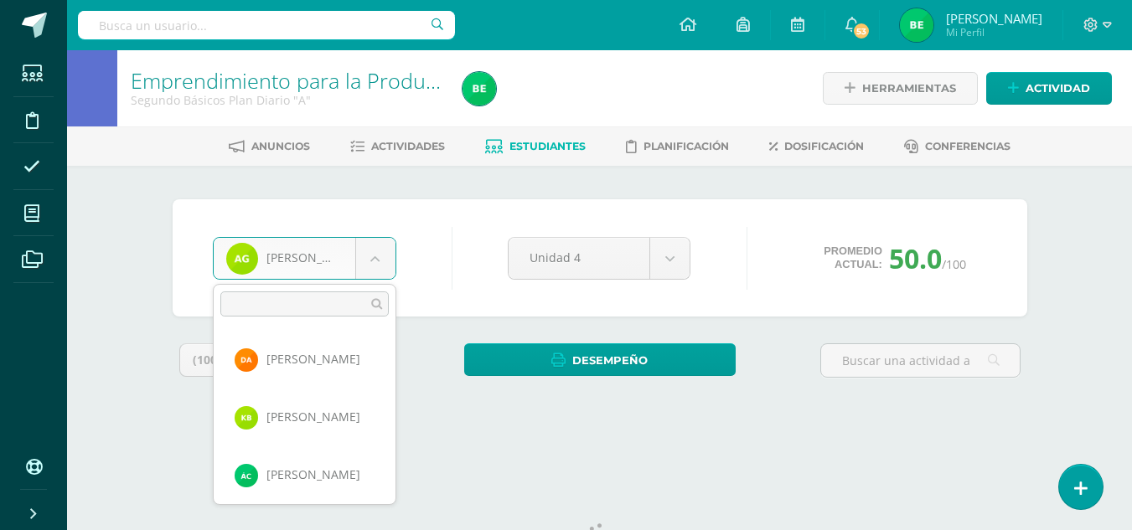
click at [379, 257] on body "Estudiantes Disciplina Asistencia Mis cursos Archivos Soporte Ayuda Reportar un…" at bounding box center [566, 225] width 1132 height 451
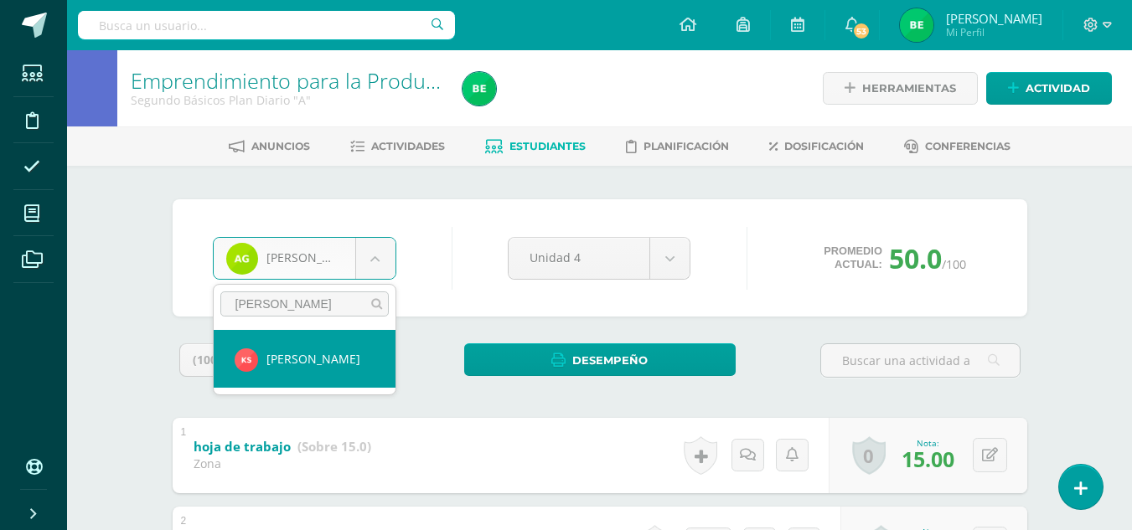
type input "[PERSON_NAME]"
select select "8829"
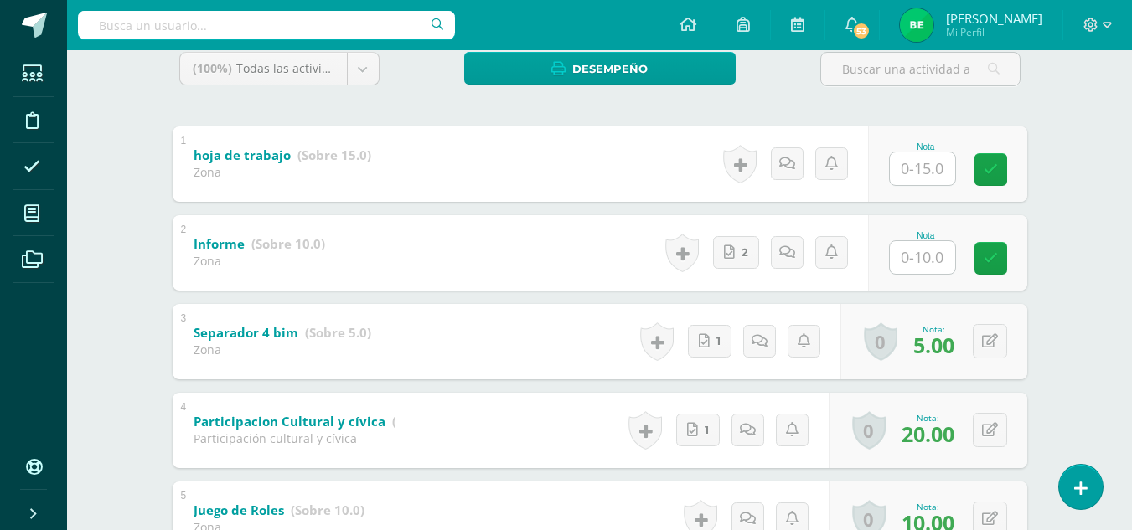
scroll to position [347, 0]
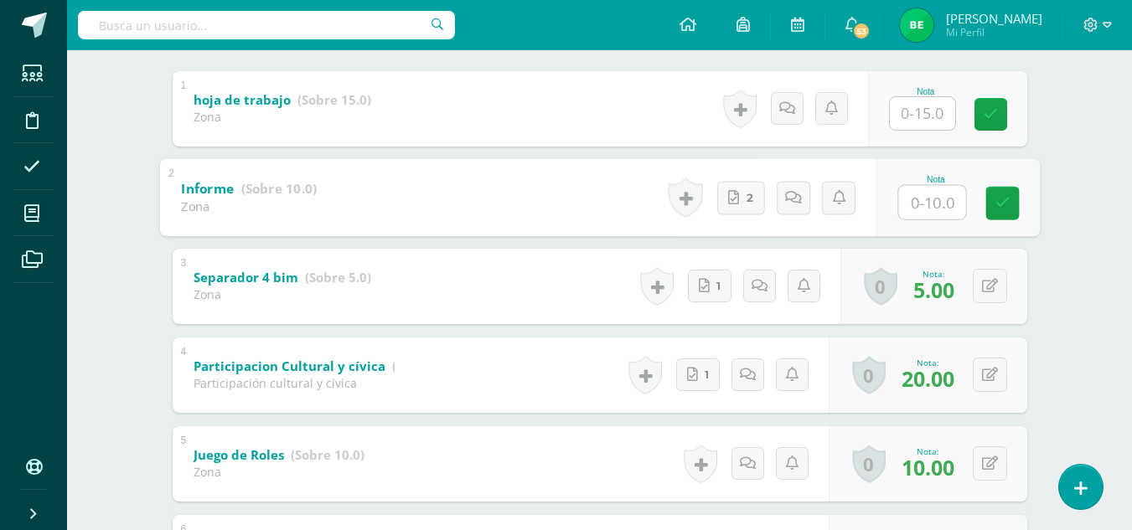
click at [937, 206] on input "text" at bounding box center [931, 202] width 67 height 34
type input "10"
click at [937, 206] on span "10.00" at bounding box center [927, 201] width 53 height 28
click at [939, 129] on input "text" at bounding box center [922, 113] width 65 height 33
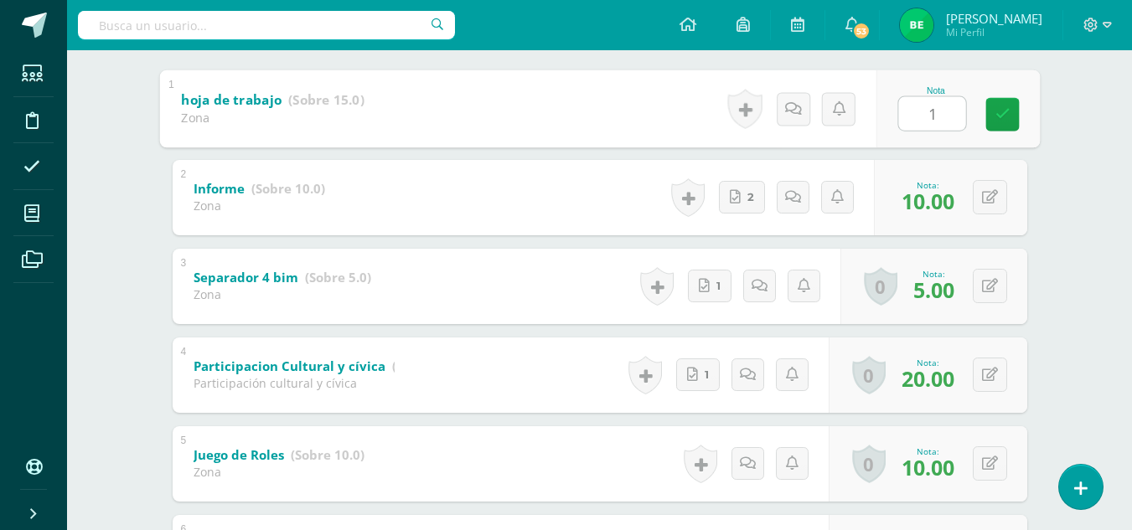
type input "15"
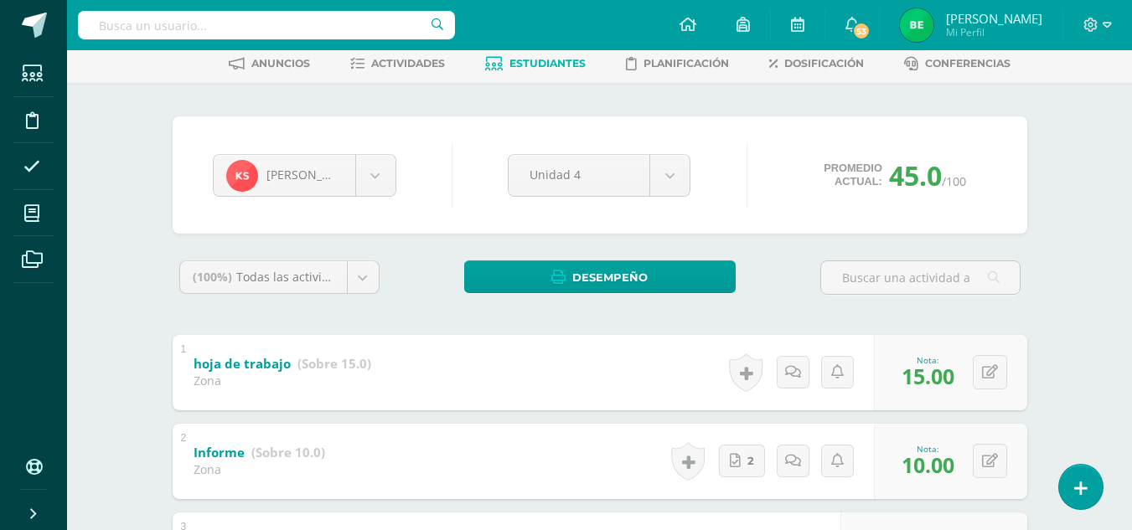
scroll to position [74, 0]
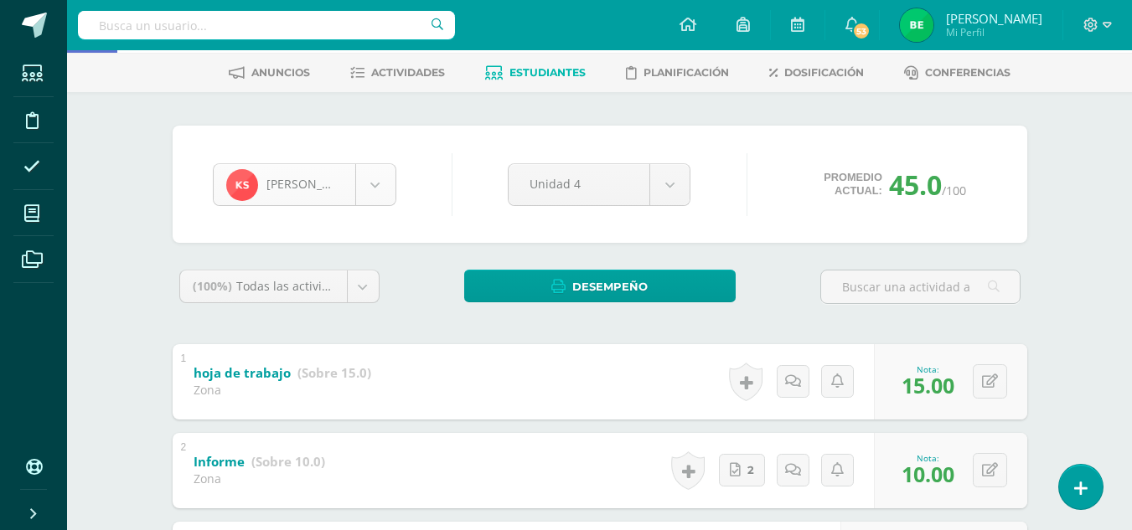
click at [375, 187] on body "Estudiantes Disciplina Asistencia Mis cursos Archivos Soporte Ayuda Reportar un…" at bounding box center [566, 450] width 1132 height 1049
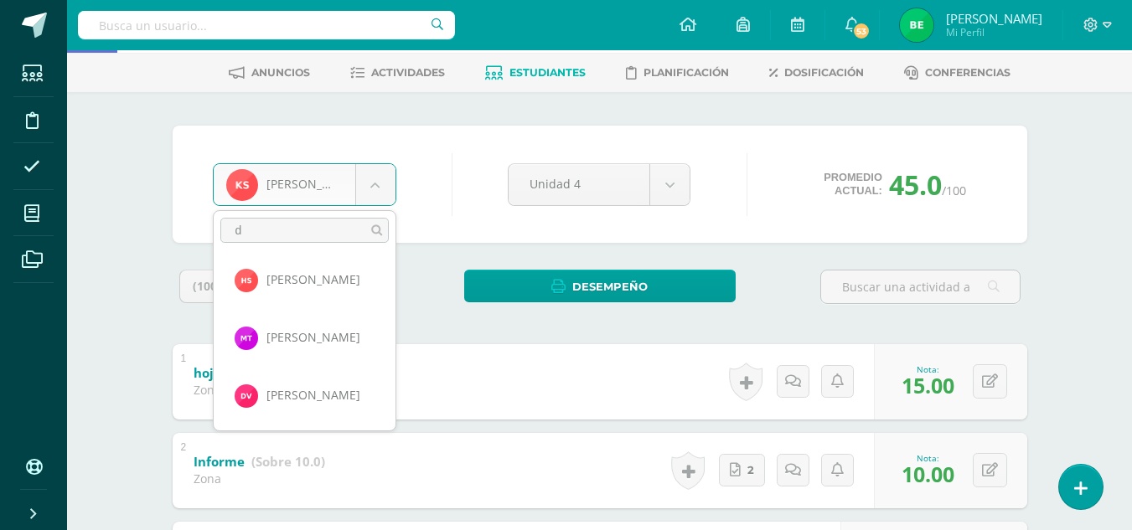
scroll to position [0, 0]
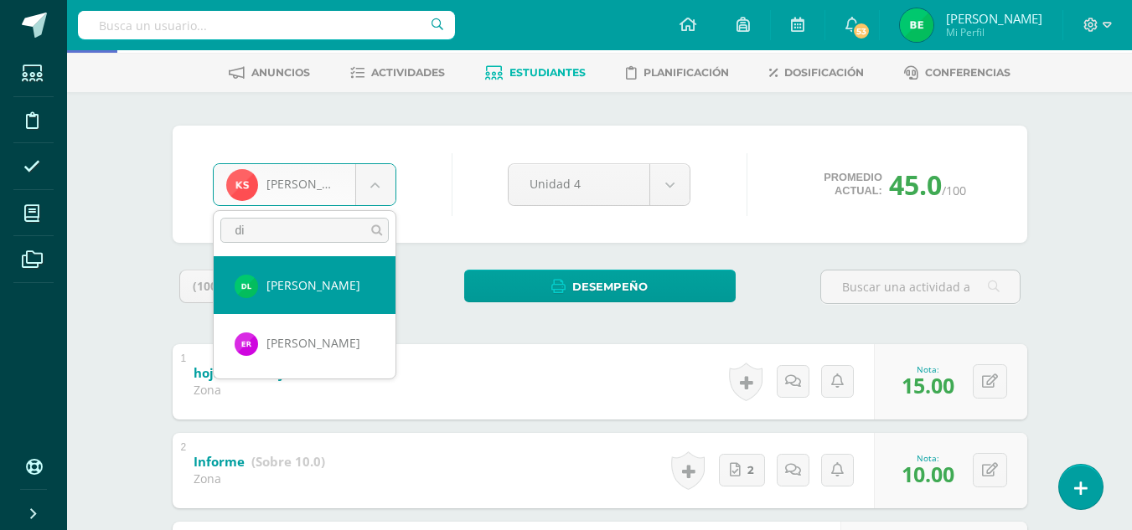
type input "d"
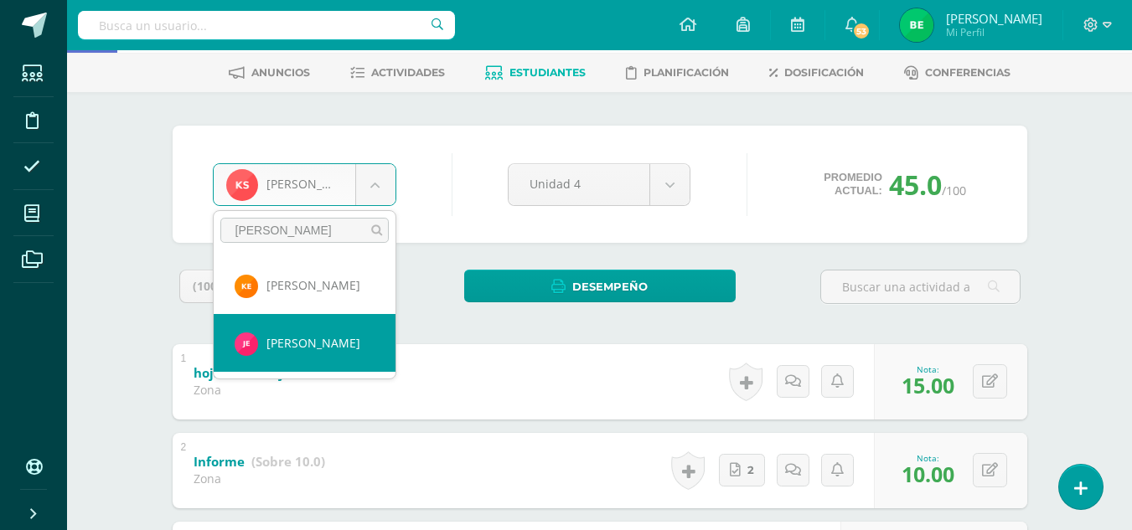
type input "espin"
select select "8062"
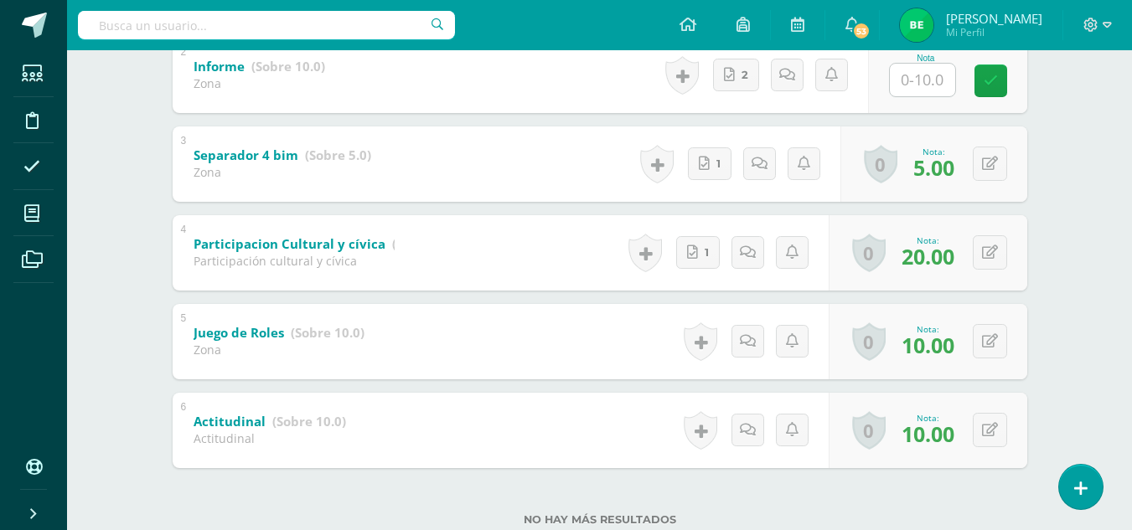
scroll to position [466, 0]
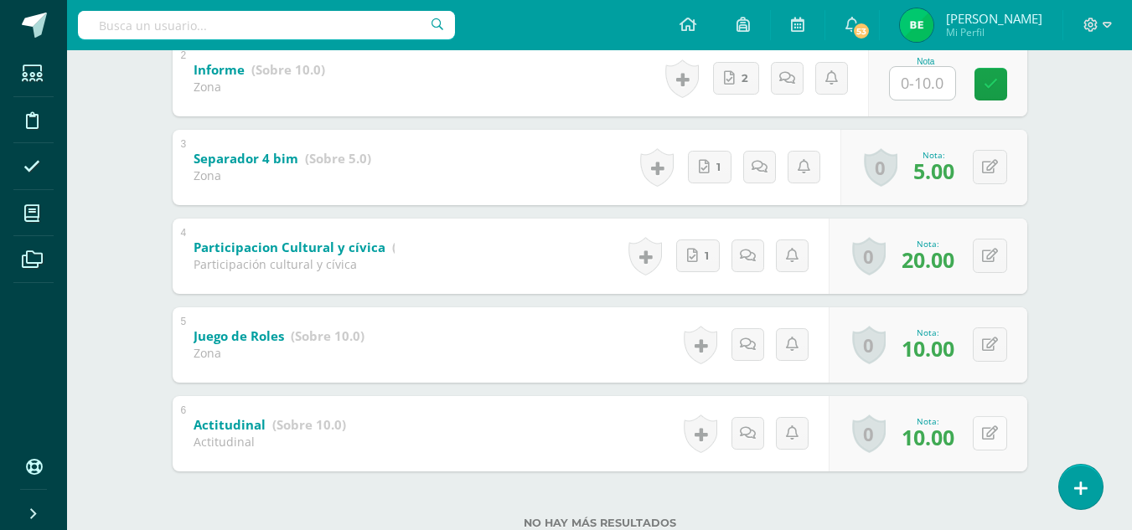
click at [989, 428] on button at bounding box center [989, 433] width 34 height 34
type input "5"
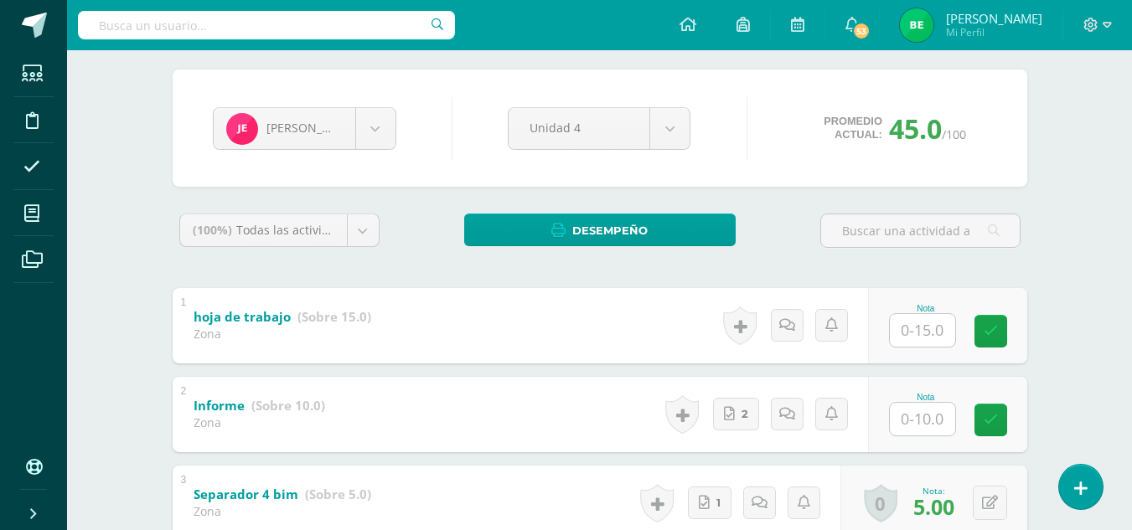
scroll to position [128, 0]
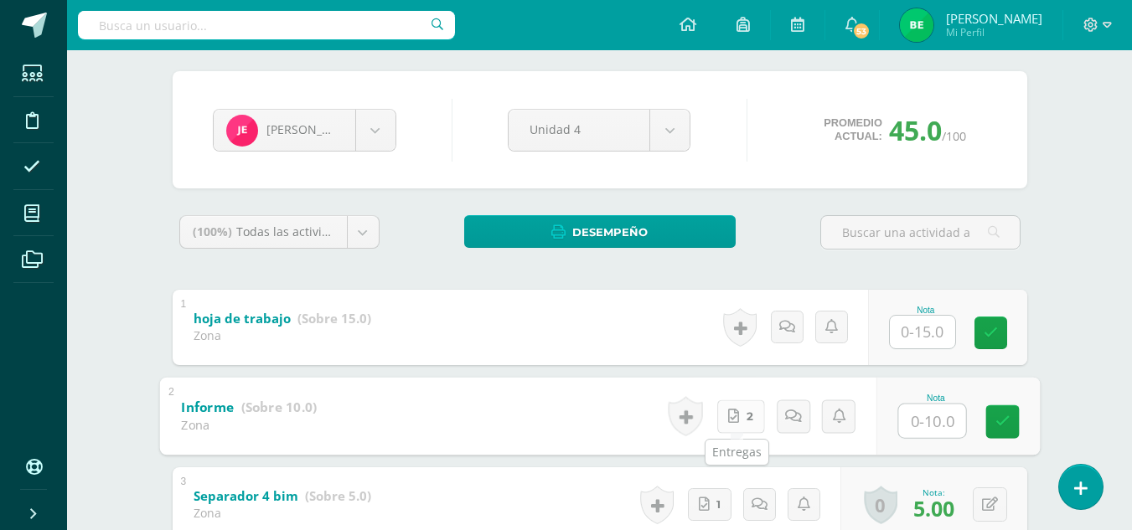
click at [743, 410] on link "2" at bounding box center [740, 417] width 48 height 34
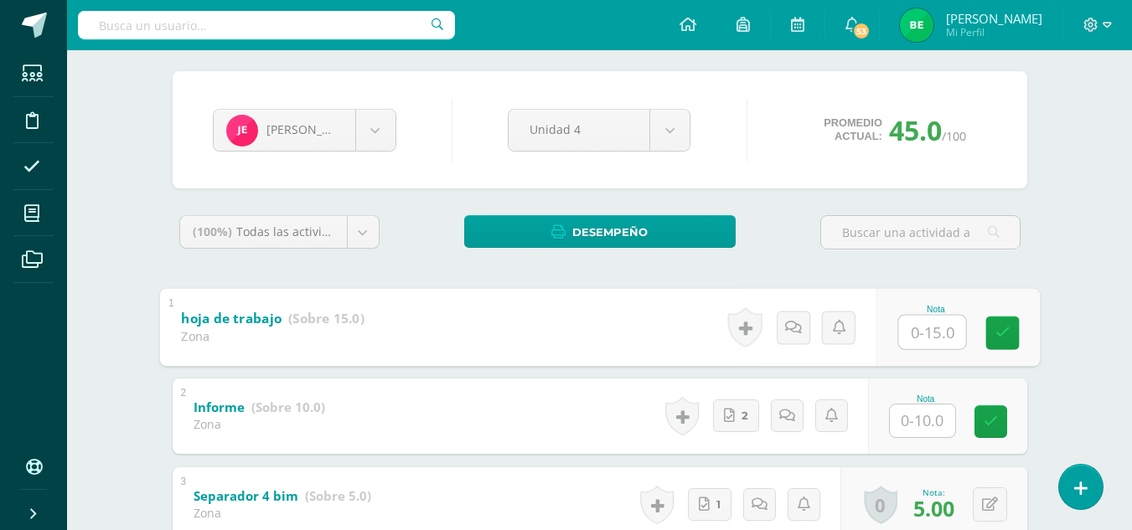
click at [917, 328] on input "text" at bounding box center [931, 332] width 67 height 34
type input "10"
click at [1008, 327] on icon at bounding box center [1001, 333] width 15 height 14
click at [924, 420] on input "text" at bounding box center [922, 421] width 65 height 33
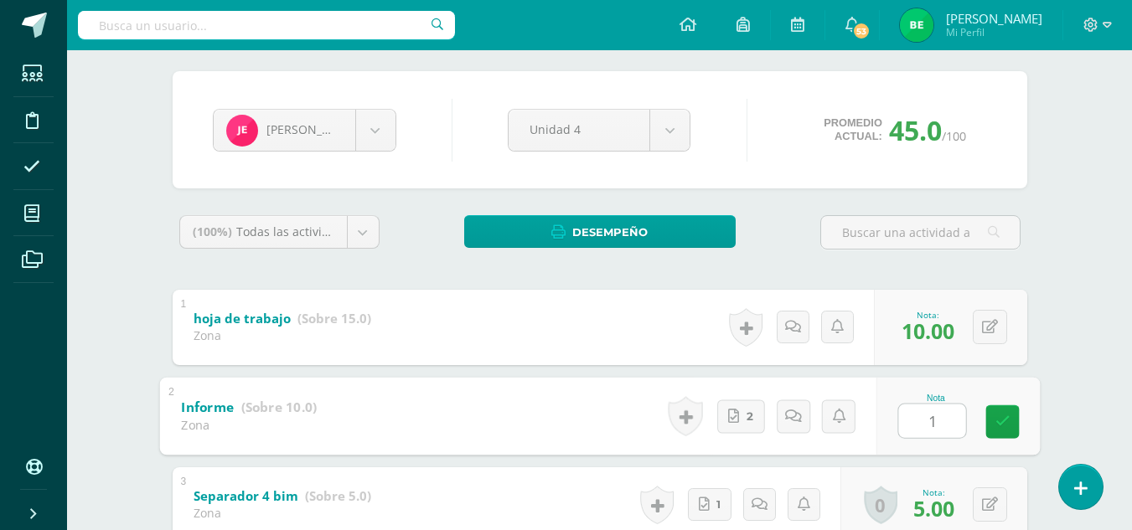
type input "10"
click at [993, 425] on link at bounding box center [1002, 422] width 34 height 34
click at [781, 328] on link at bounding box center [792, 327] width 33 height 33
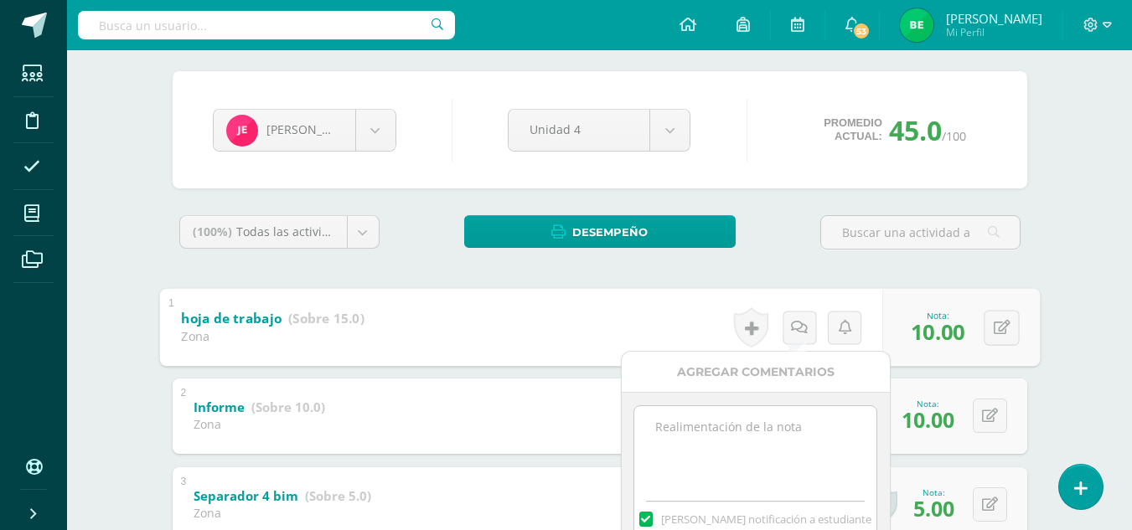
click at [722, 451] on textarea at bounding box center [755, 448] width 242 height 84
type textarea "no lo hizo en el cuaderno de la materia"
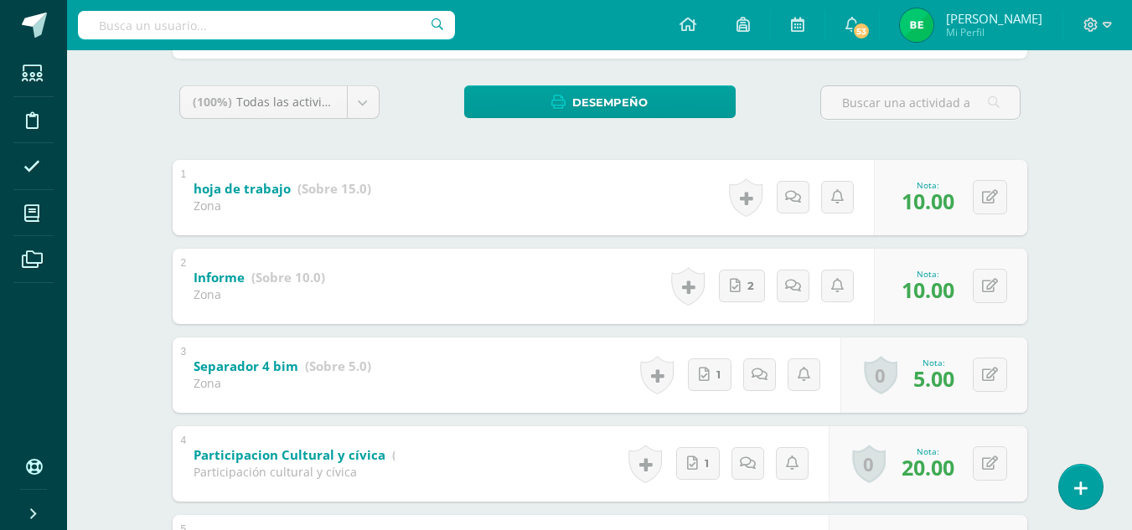
scroll to position [262, 0]
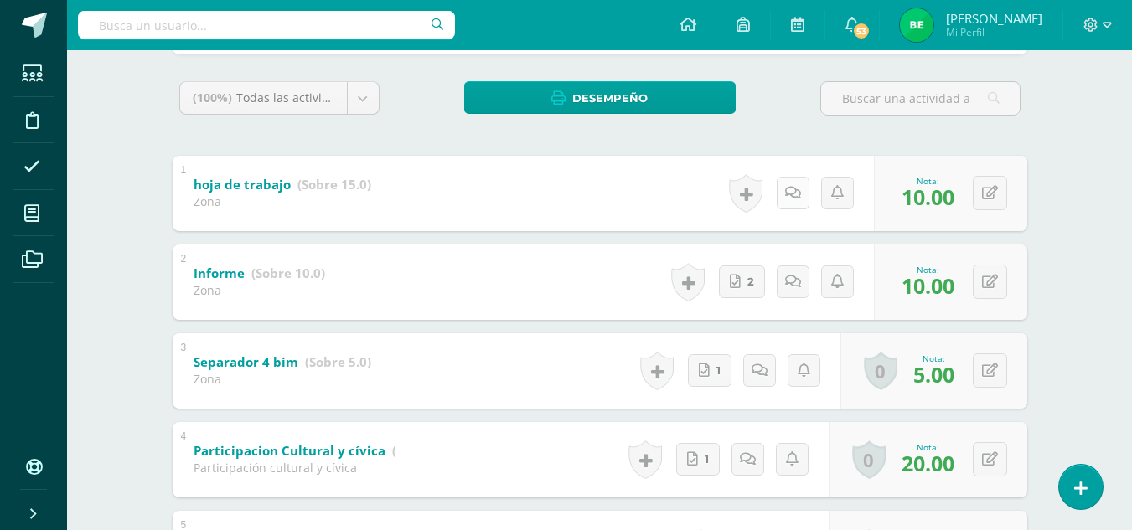
click at [787, 199] on icon at bounding box center [793, 193] width 16 height 14
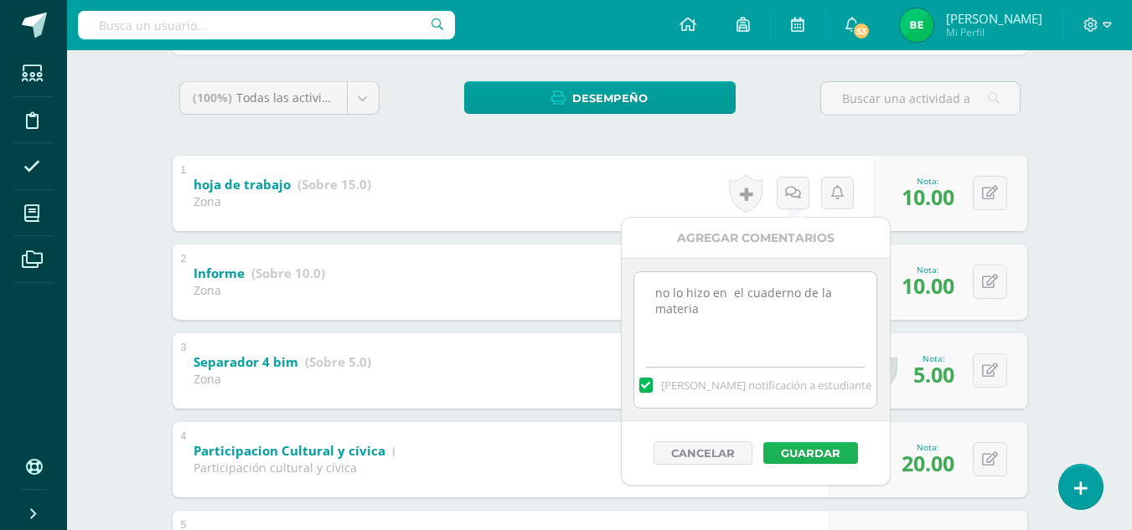
click at [786, 454] on button "Guardar" at bounding box center [810, 453] width 95 height 22
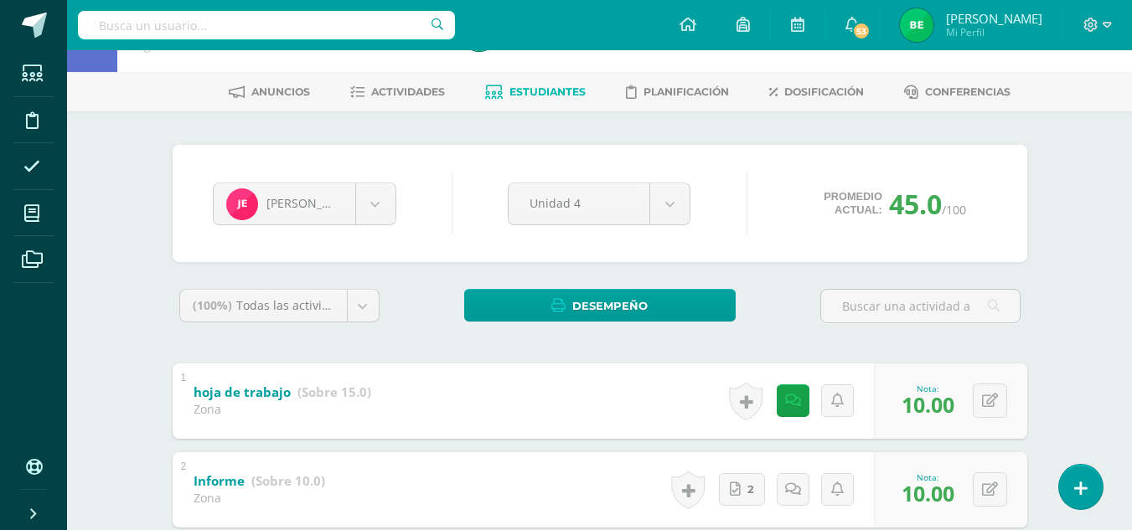
scroll to position [42, 0]
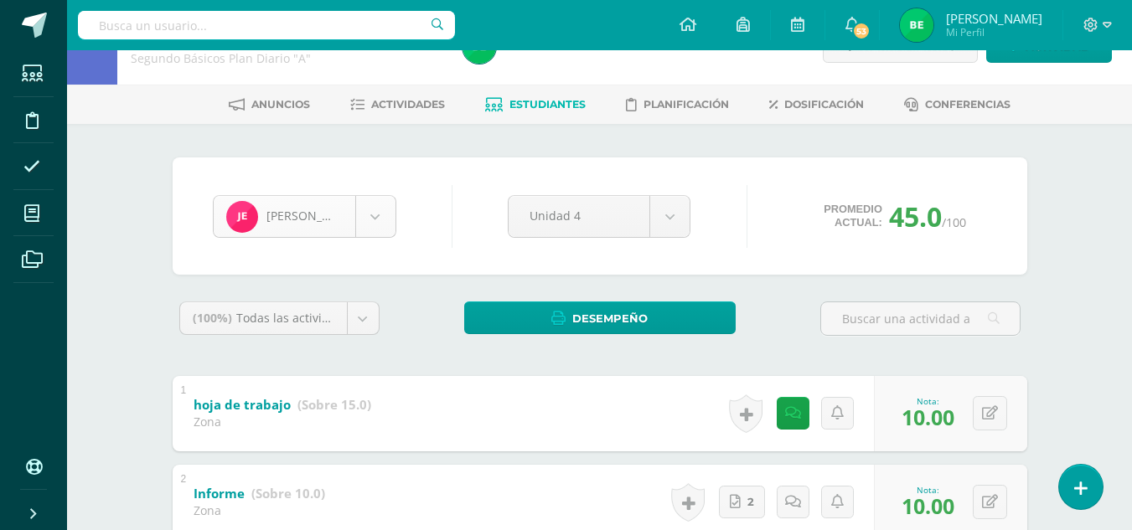
click at [384, 207] on body "El comentario ha sido guardado. Estudiantes Disciplina Asistencia Mis cursos Ar…" at bounding box center [566, 482] width 1132 height 1049
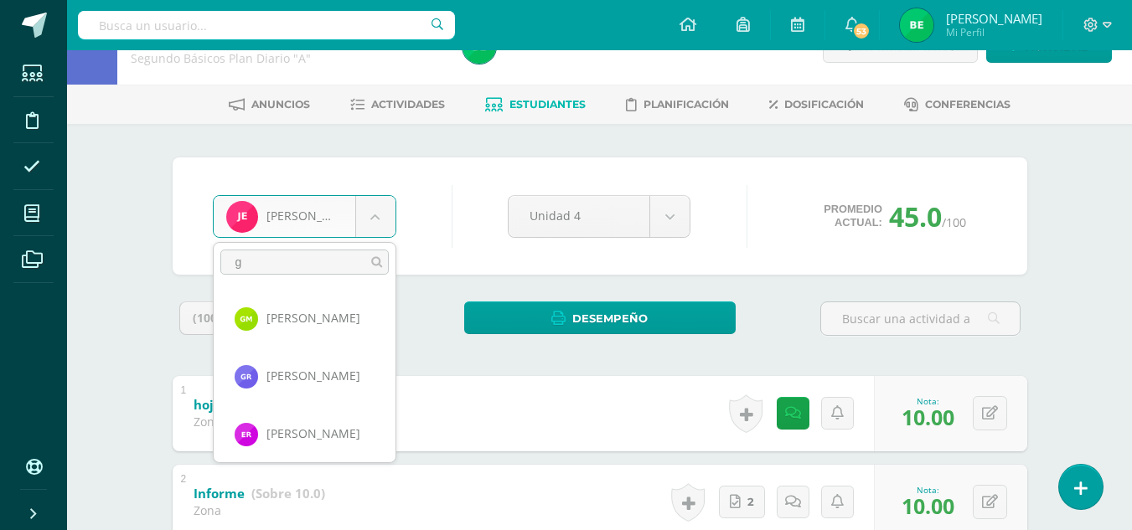
scroll to position [0, 0]
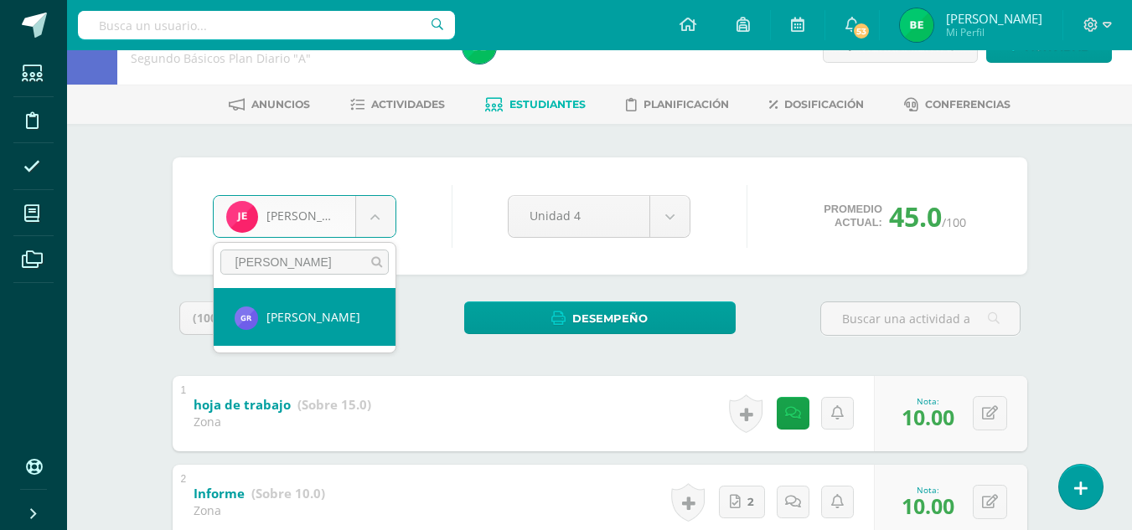
type input "gabrie"
select select "8066"
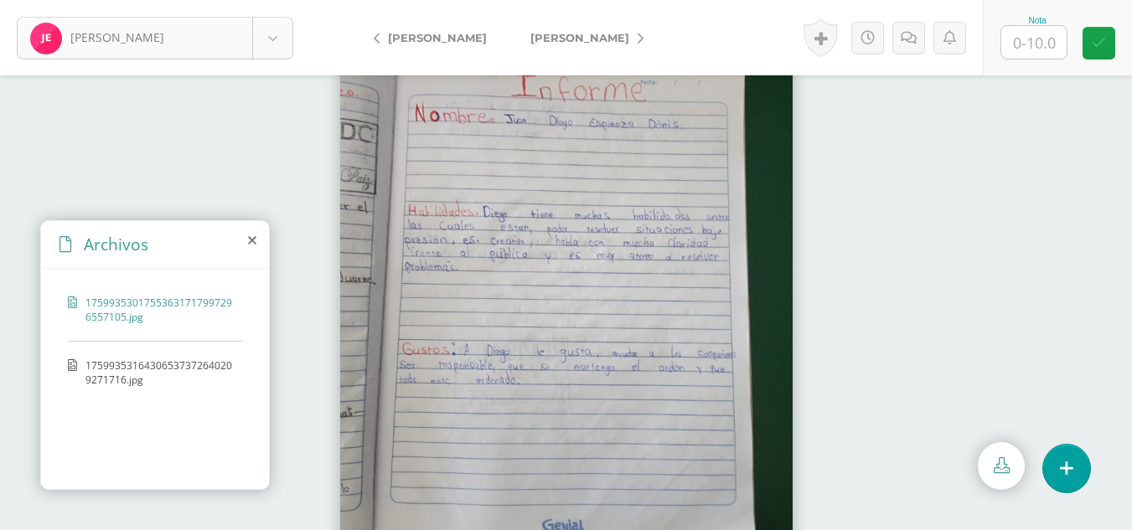
click at [281, 0] on body "[PERSON_NAME], [GEOGRAPHIC_DATA][PERSON_NAME], [PERSON_NAME] de, [PERSON_NAME],…" at bounding box center [566, 0] width 1132 height 0
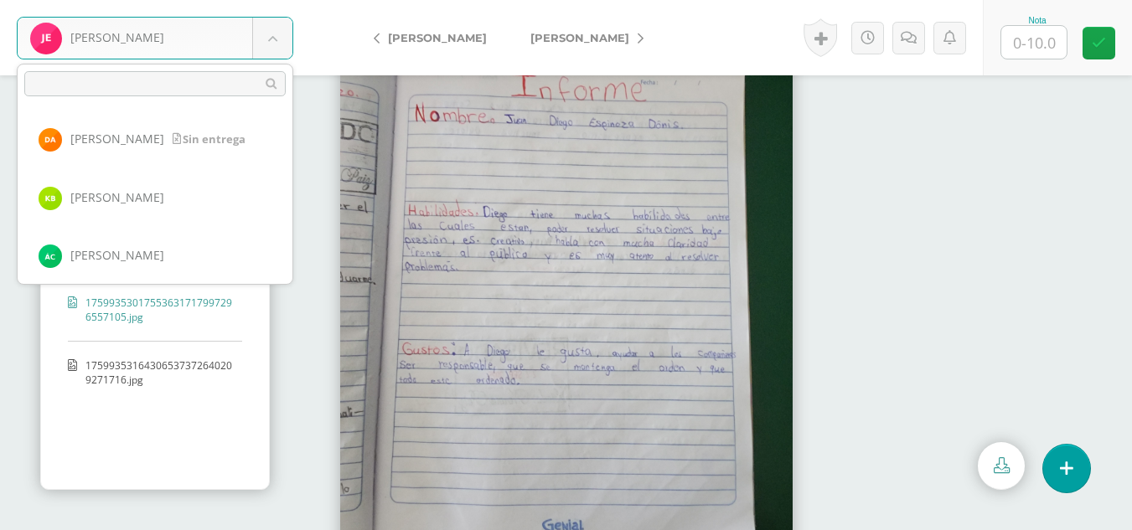
scroll to position [349, 0]
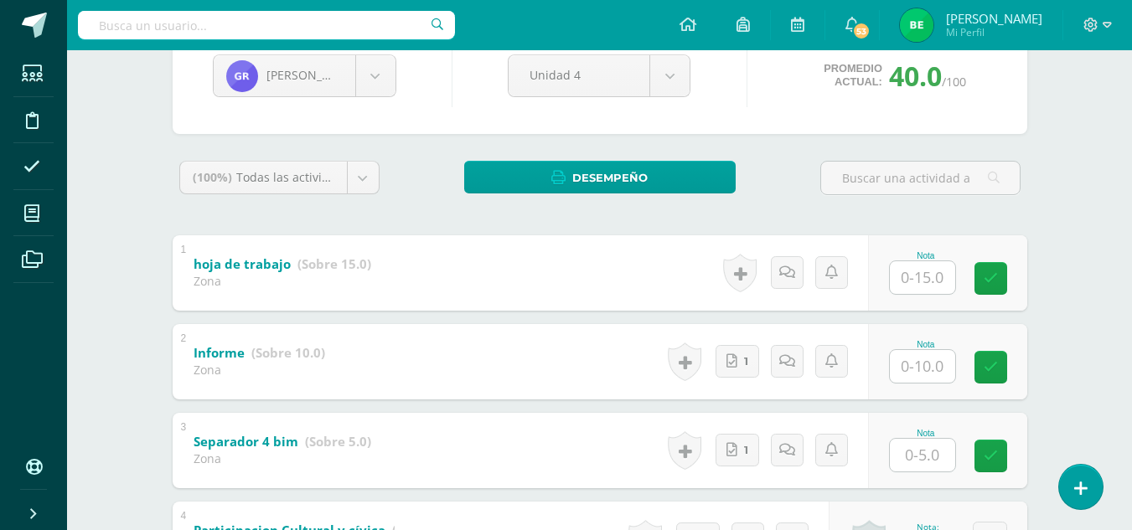
scroll to position [214, 0]
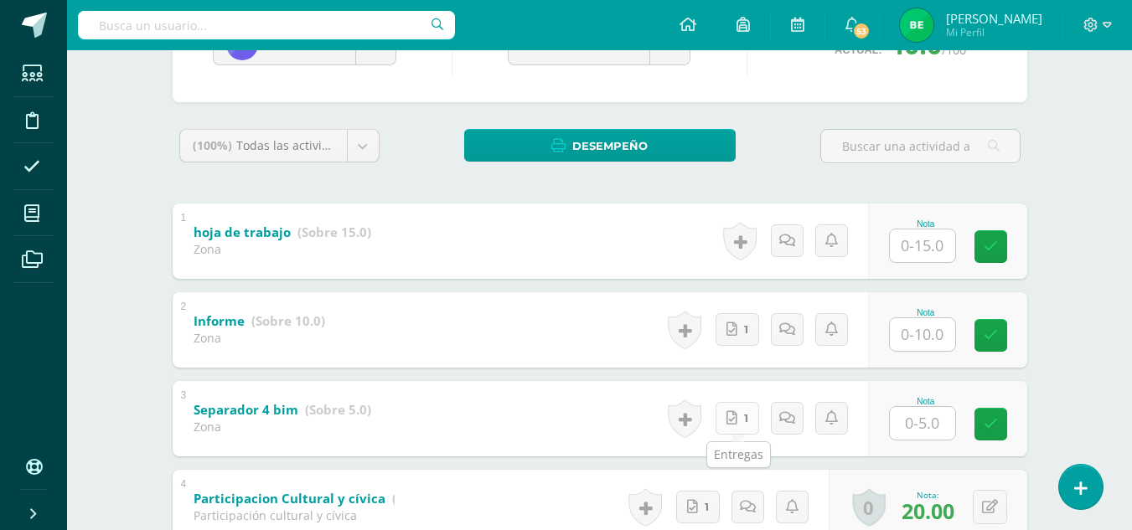
click at [742, 419] on link "1" at bounding box center [737, 418] width 44 height 33
click at [947, 420] on input "text" at bounding box center [931, 423] width 67 height 34
type input "5"
click at [914, 328] on input "text" at bounding box center [922, 334] width 65 height 33
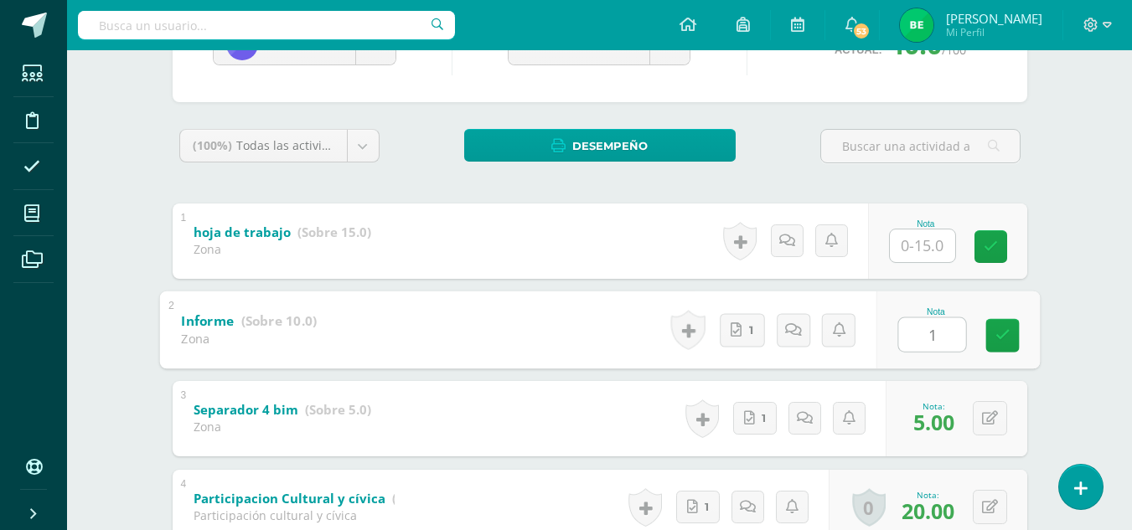
type input "10"
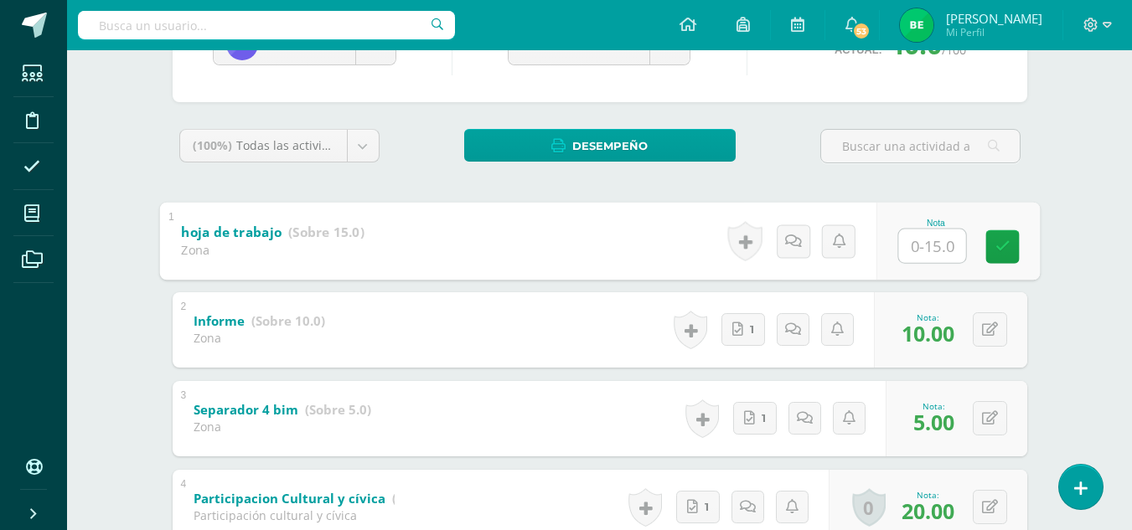
click at [924, 240] on input "text" at bounding box center [931, 246] width 67 height 34
click at [988, 244] on button at bounding box center [1000, 241] width 35 height 35
type input "15"
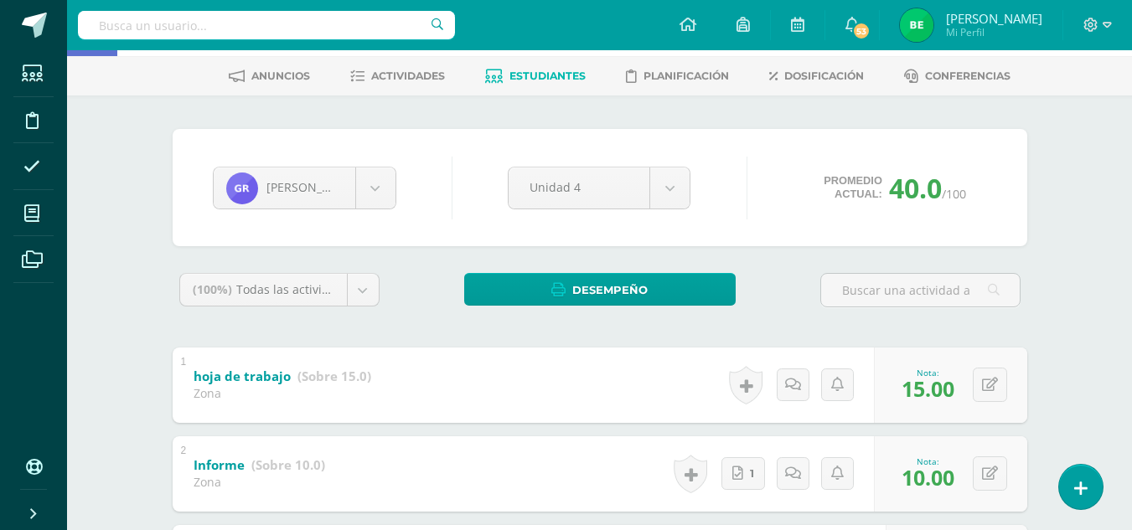
scroll to position [59, 0]
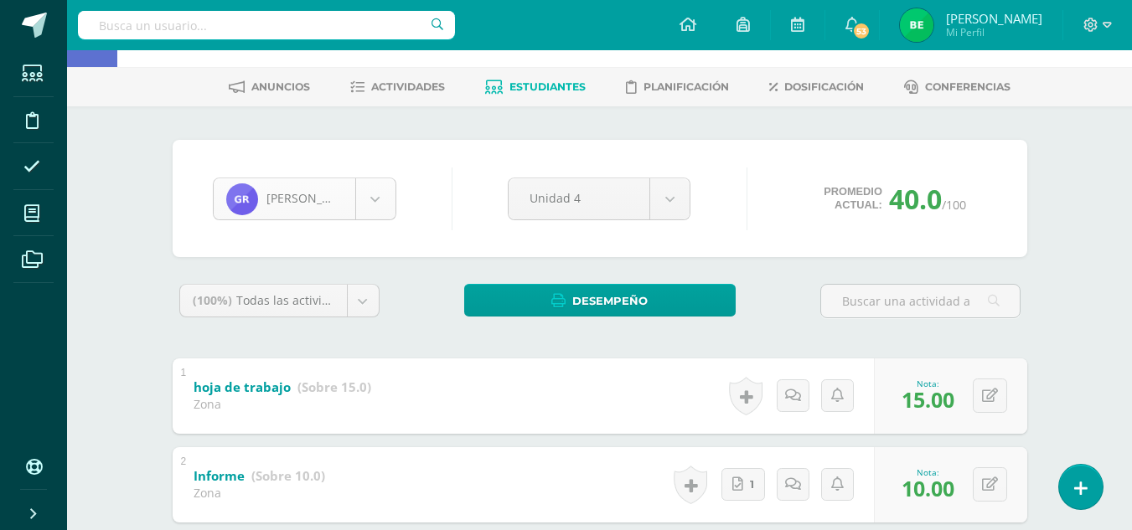
click at [366, 187] on body "Estudiantes Disciplina Asistencia Mis cursos Archivos Soporte Ayuda Reportar un…" at bounding box center [566, 465] width 1132 height 1049
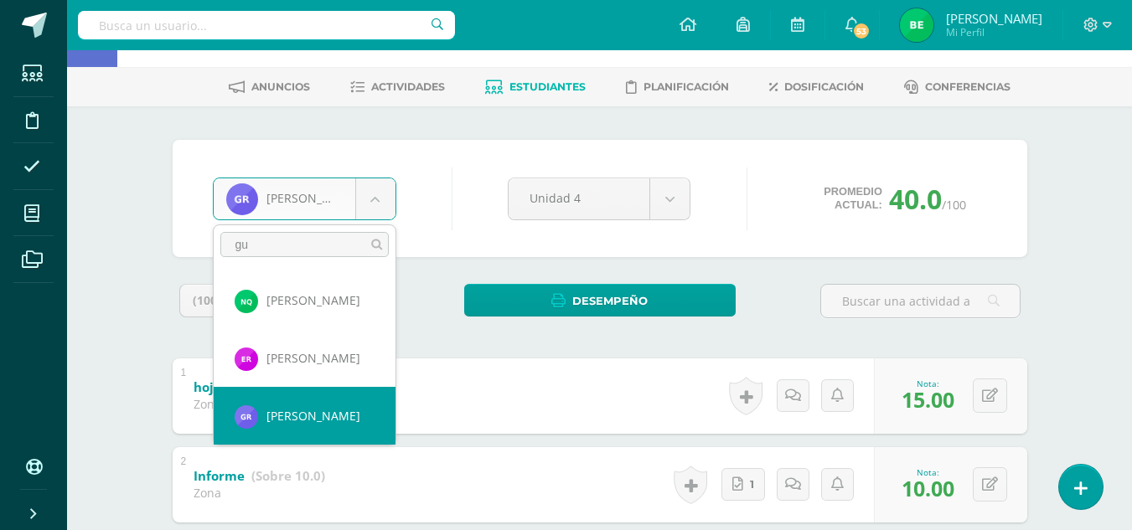
scroll to position [0, 0]
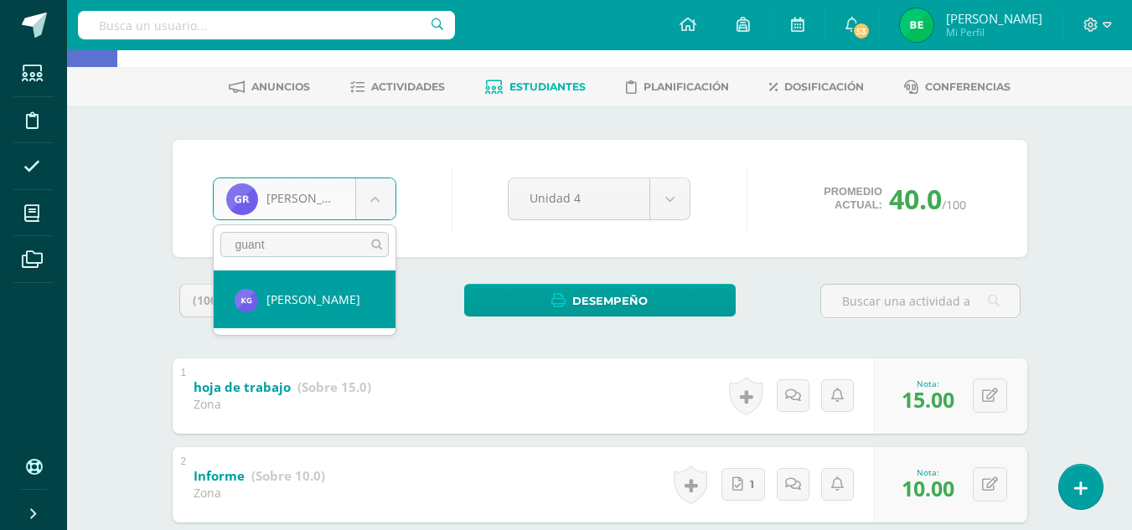
type input "guant"
select select "8063"
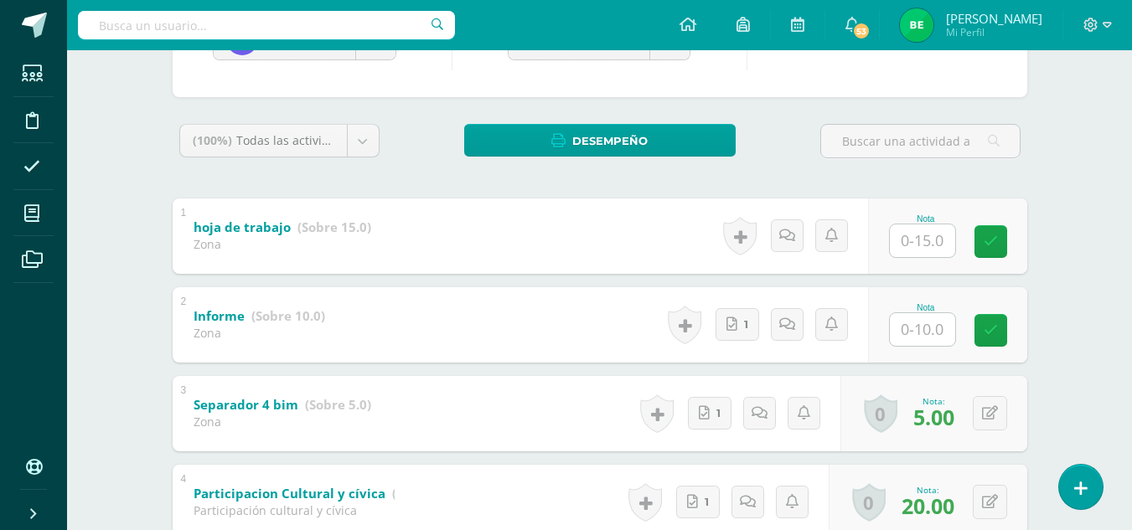
scroll to position [230, 0]
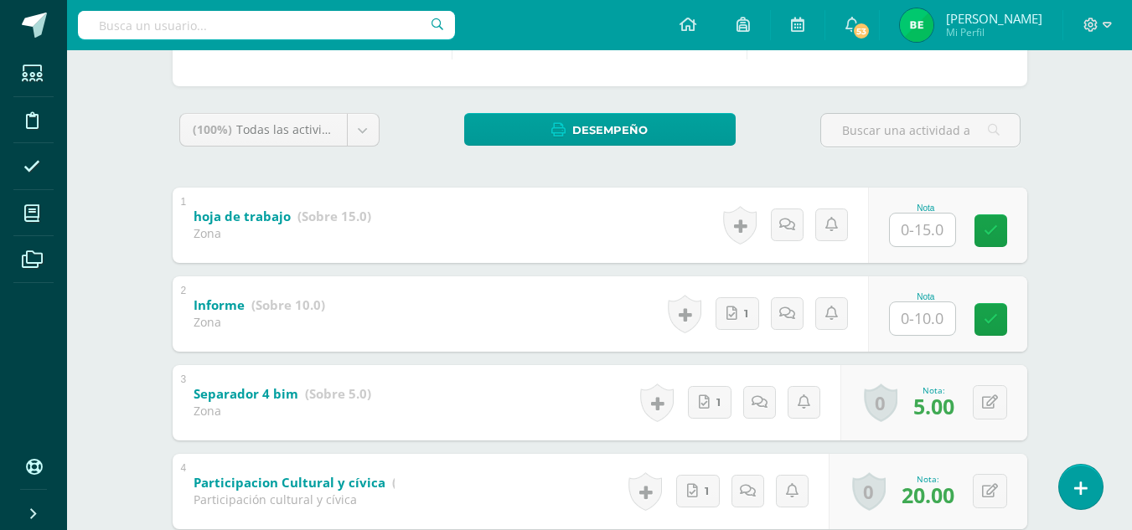
click at [905, 309] on input "text" at bounding box center [922, 318] width 65 height 33
type input "10"
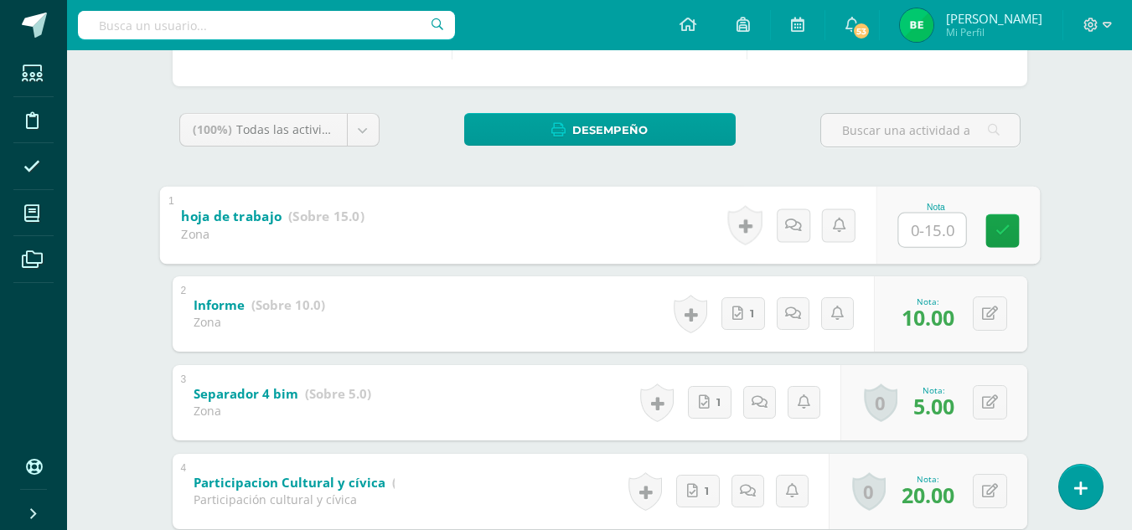
click at [907, 222] on input "text" at bounding box center [931, 230] width 67 height 34
type input "15"
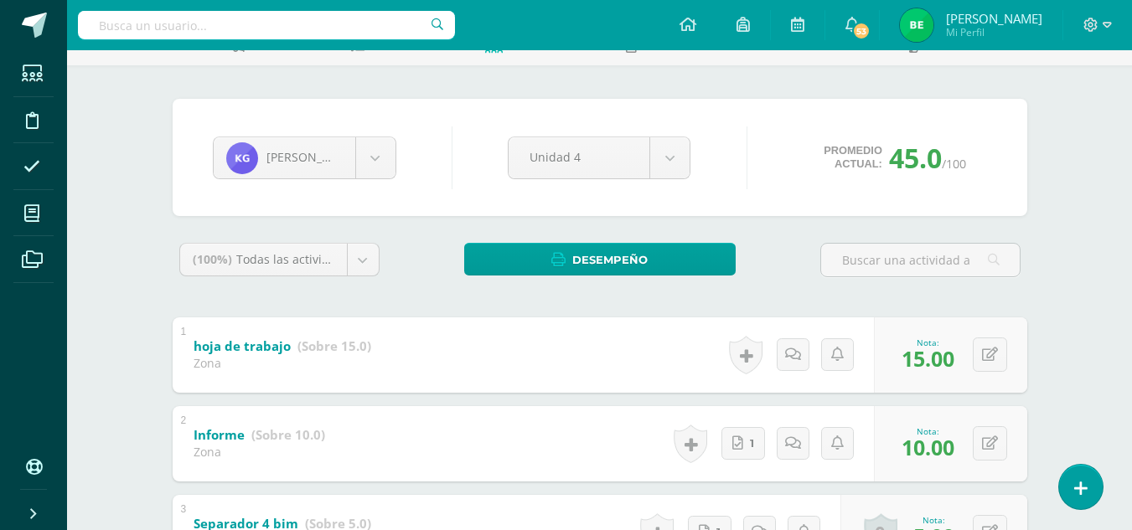
scroll to position [99, 0]
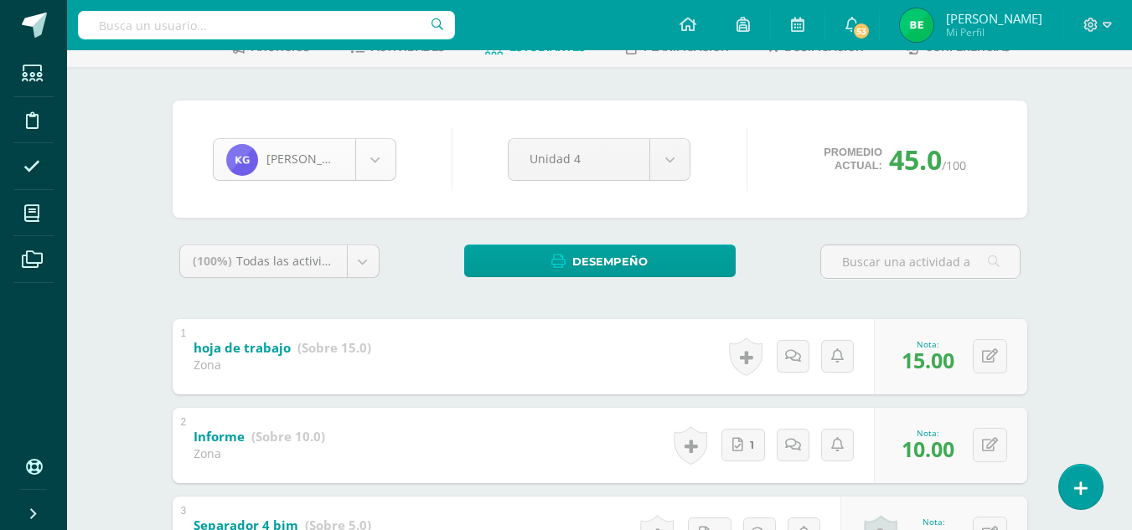
click at [365, 158] on body "Estudiantes Disciplina Asistencia Mis cursos Archivos Soporte Ayuda Reportar un…" at bounding box center [566, 425] width 1132 height 1049
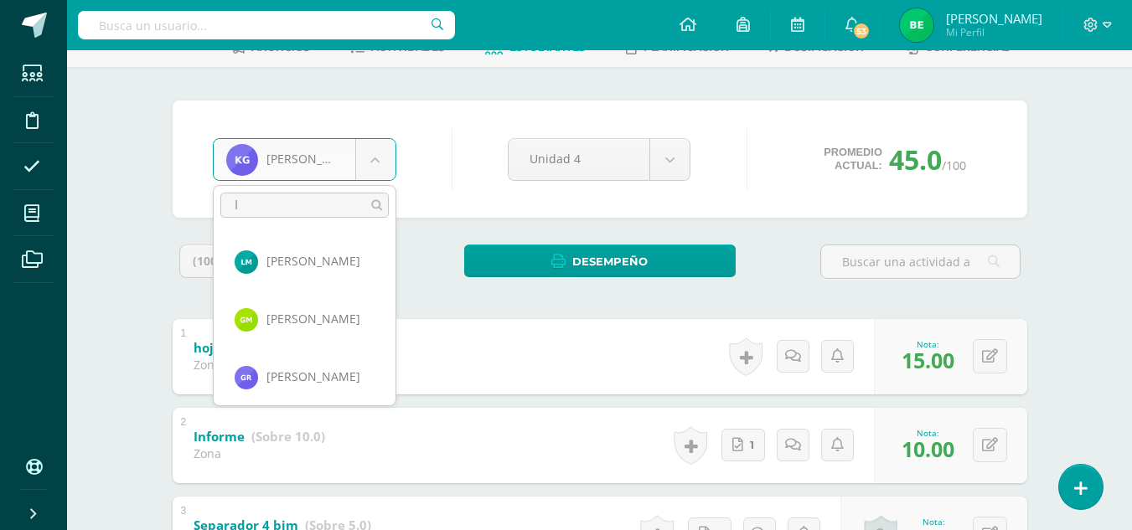
scroll to position [0, 0]
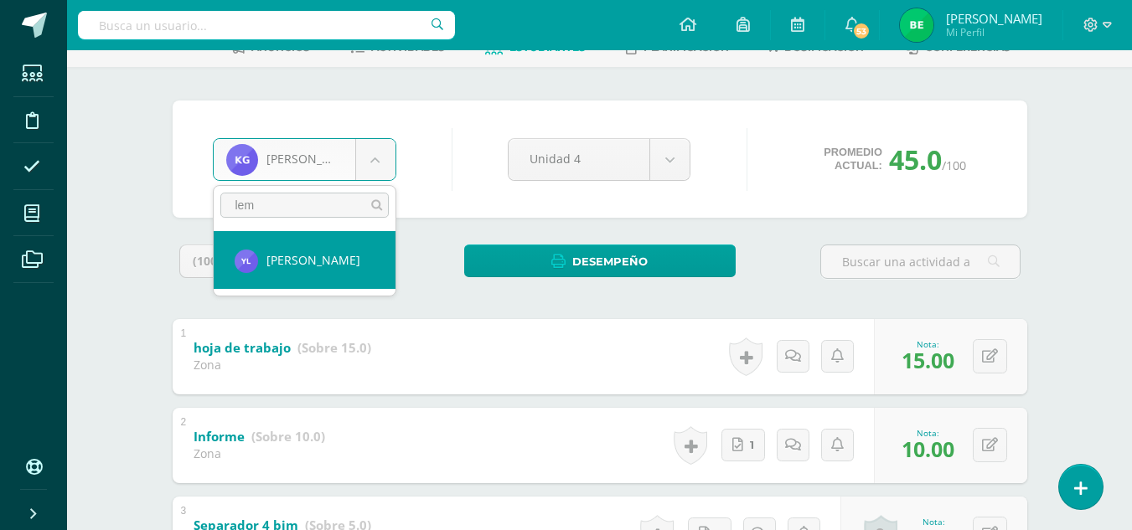
type input "lem"
select select "8053"
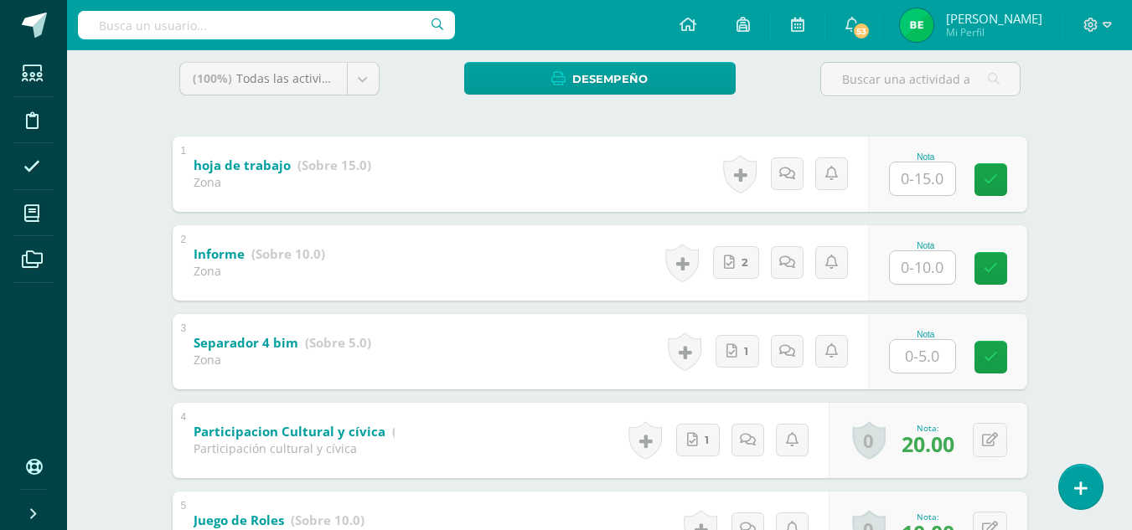
scroll to position [291, 0]
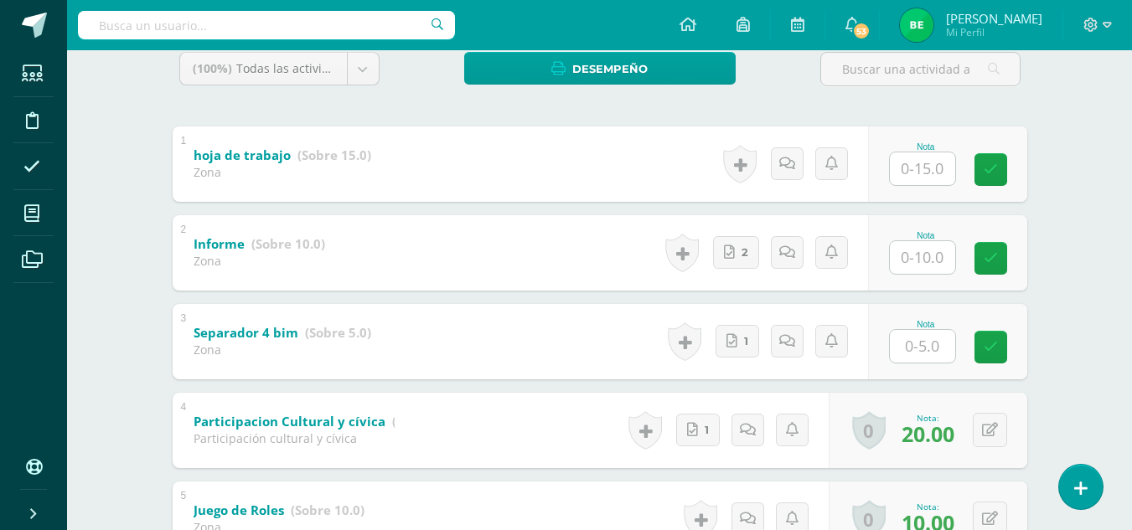
click at [901, 174] on input "text" at bounding box center [922, 168] width 65 height 33
type input "15"
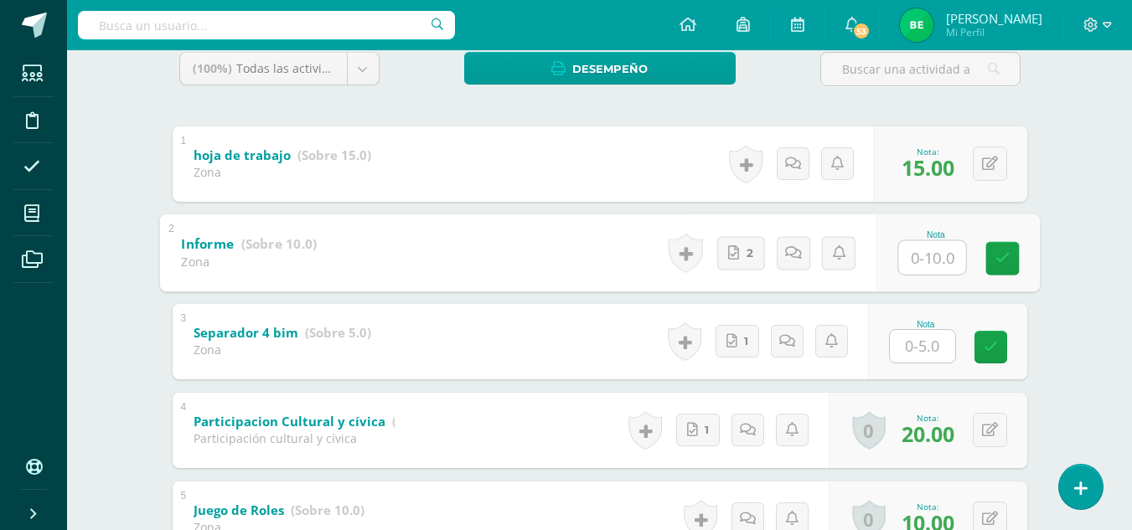
click at [930, 348] on input "text" at bounding box center [922, 346] width 65 height 33
click at [938, 260] on input "text" at bounding box center [931, 257] width 67 height 34
click at [994, 342] on icon at bounding box center [990, 341] width 16 height 14
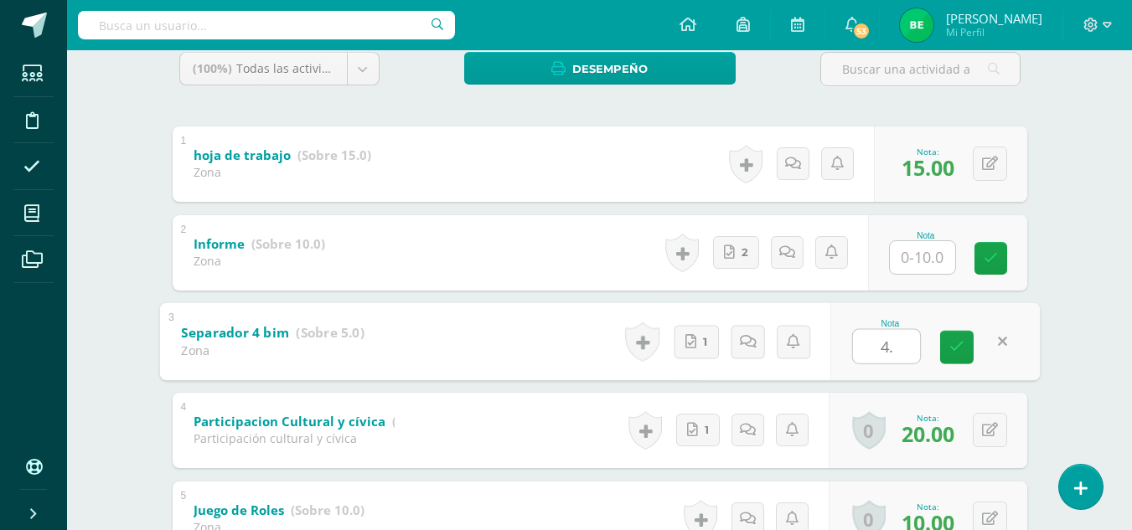
type input "4"
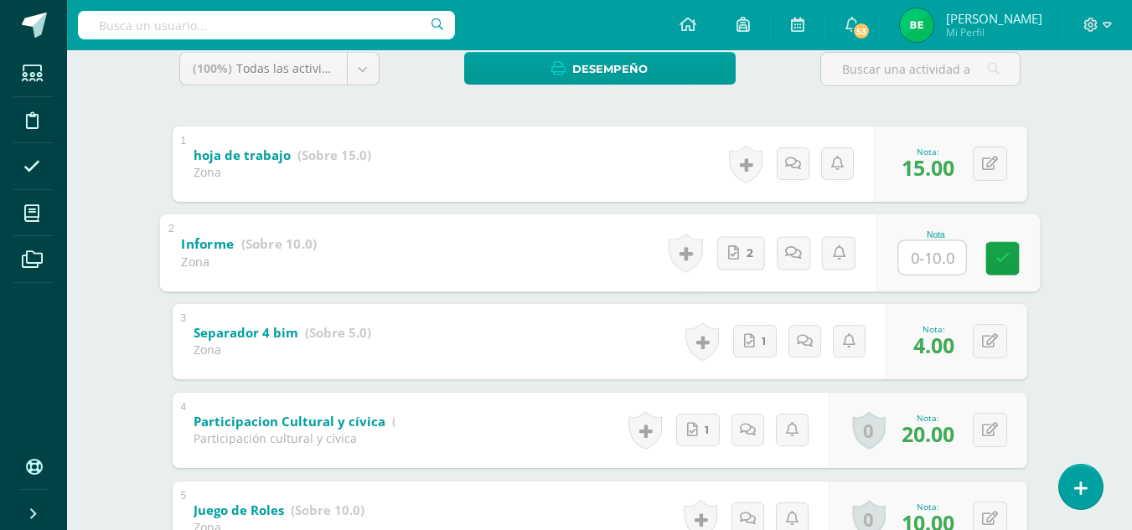
click at [914, 268] on input "text" at bounding box center [931, 257] width 67 height 34
type input "10"
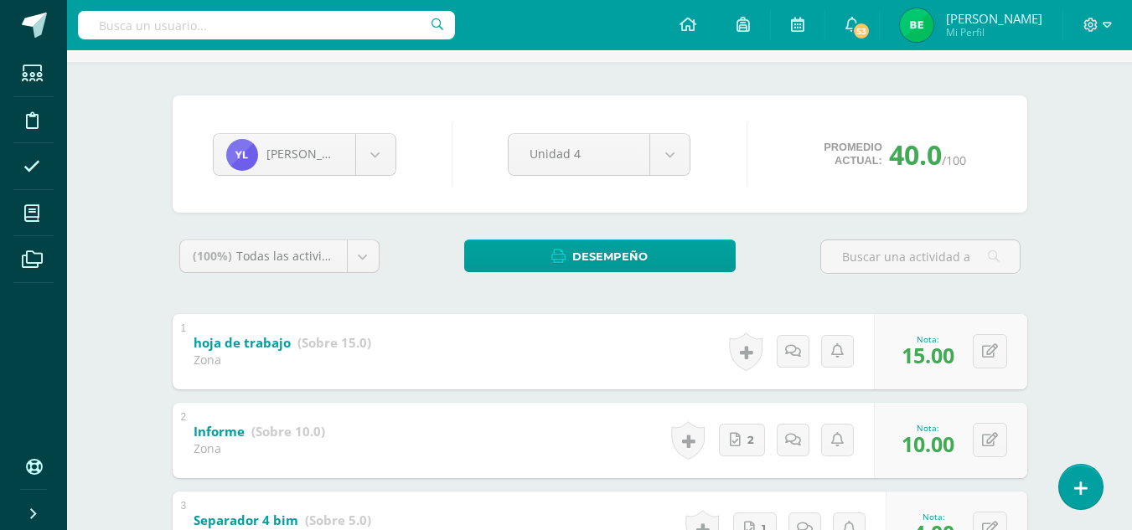
scroll to position [102, 0]
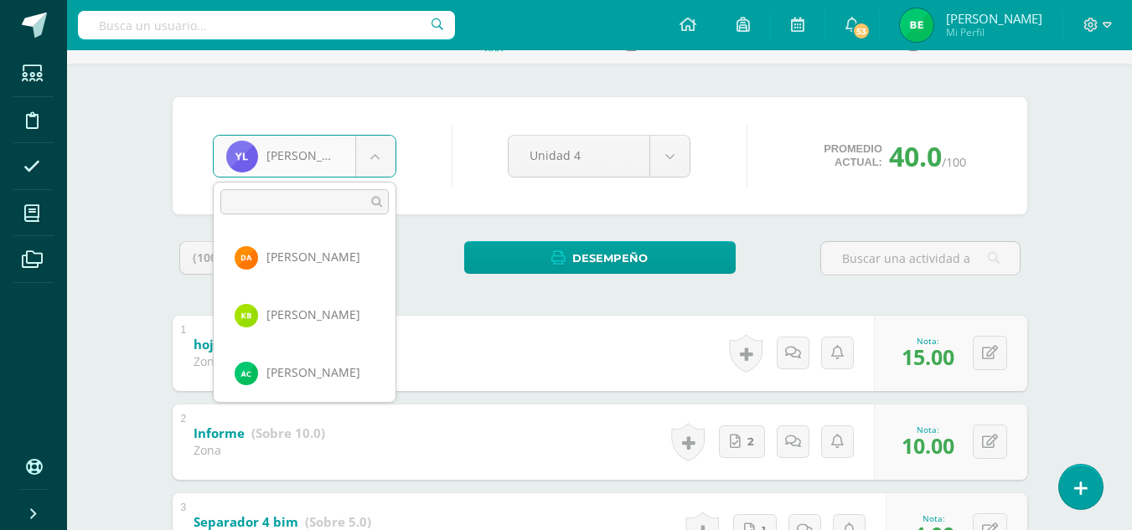
click at [384, 157] on body "Estudiantes Disciplina Asistencia Mis cursos Archivos Soporte Ayuda Reportar un…" at bounding box center [566, 422] width 1132 height 1049
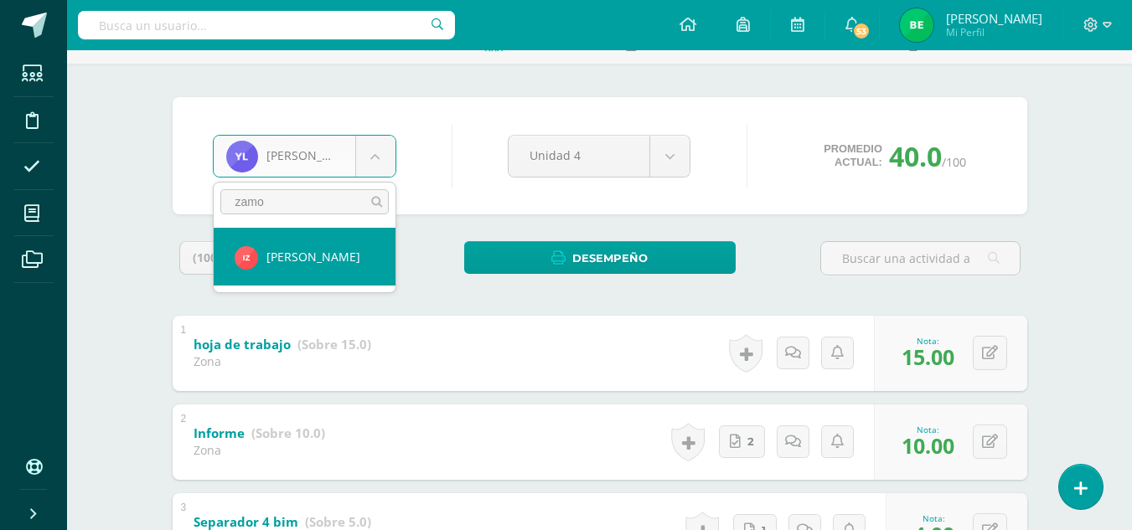
type input "zamo"
select select "8674"
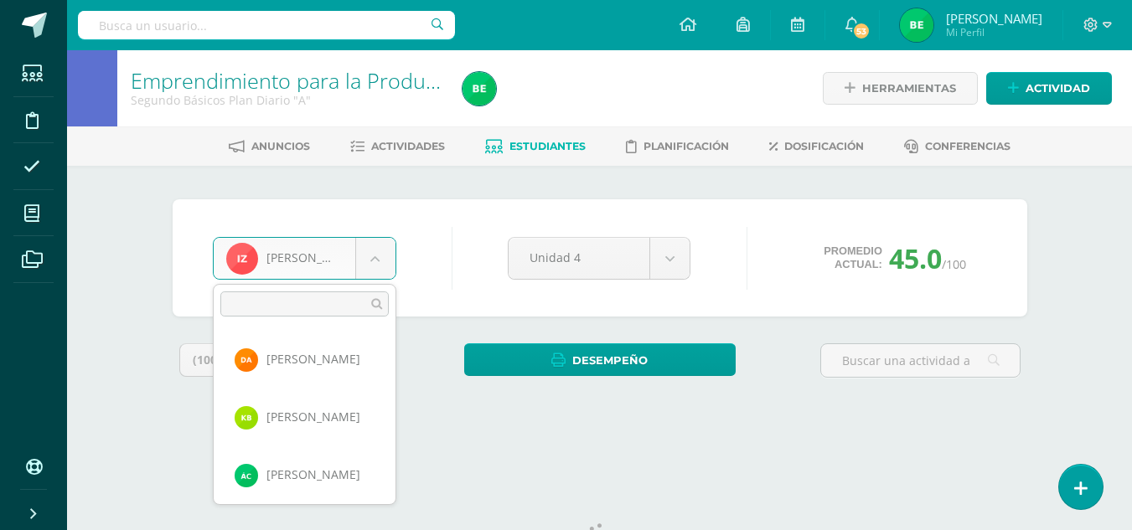
scroll to position [1849, 0]
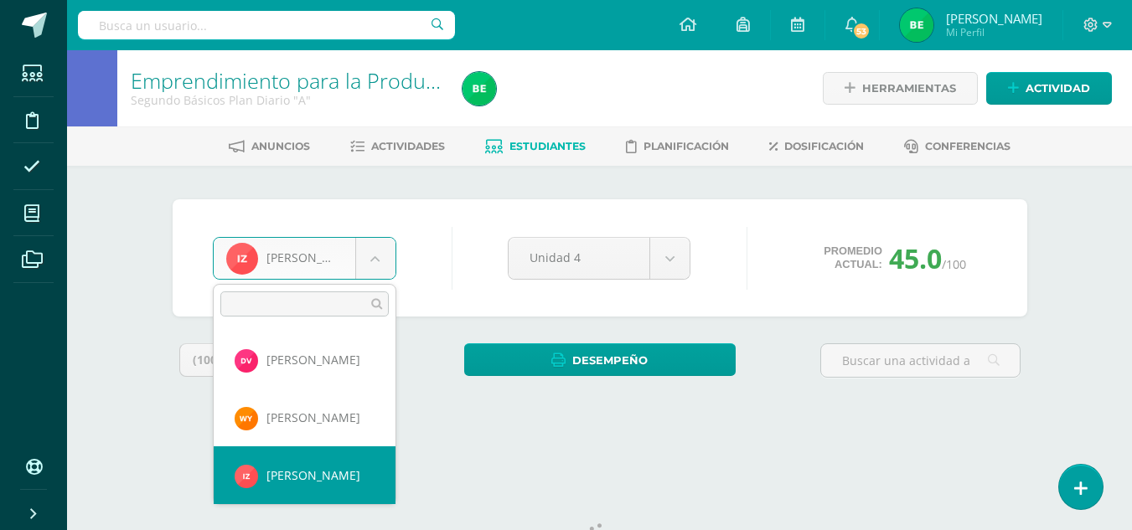
click at [316, 265] on body "Estudiantes Disciplina Asistencia Mis cursos Archivos Soporte Ayuda Reportar un…" at bounding box center [566, 225] width 1132 height 451
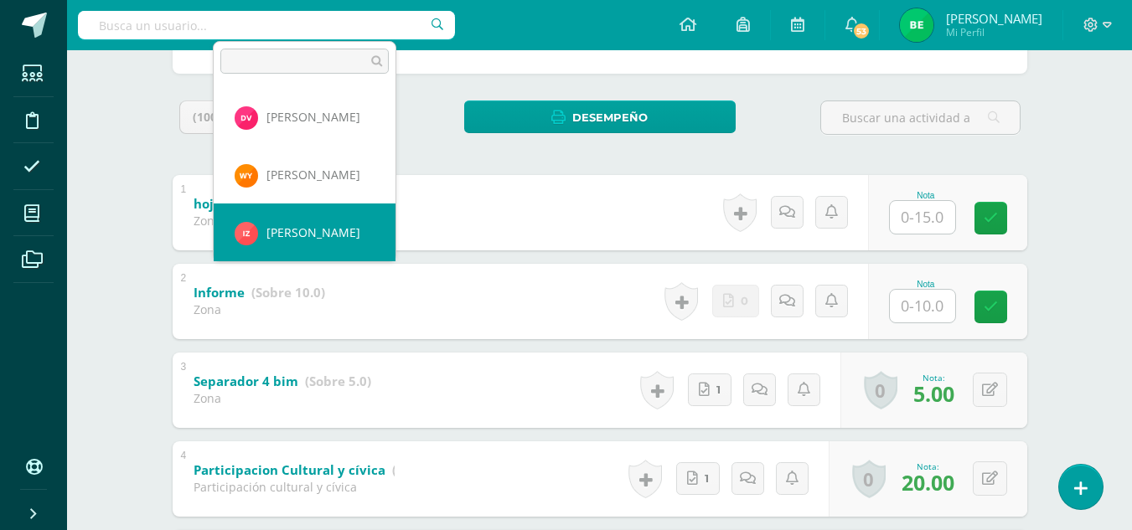
scroll to position [246, 0]
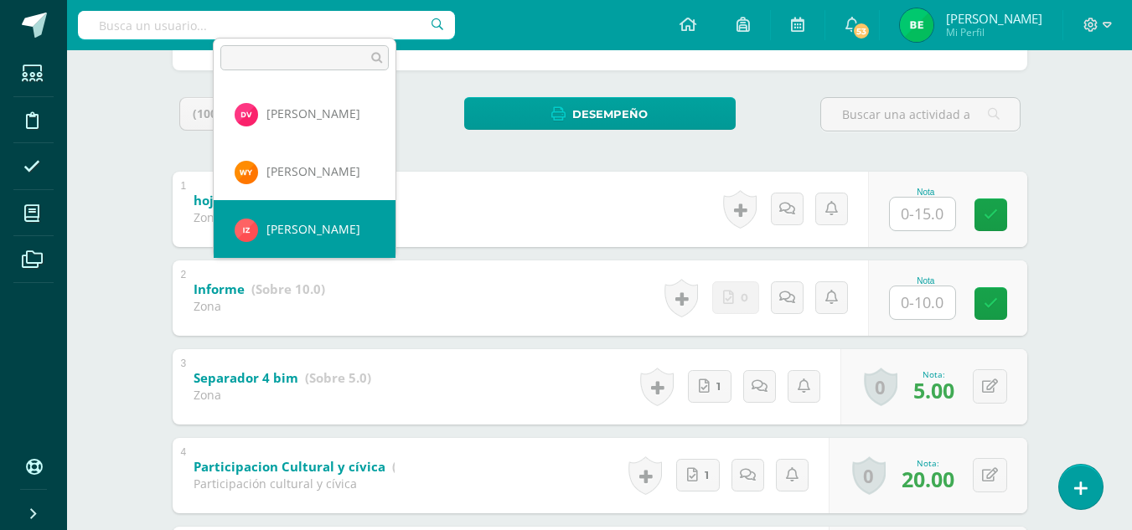
click at [923, 229] on body "Estudiantes Disciplina Asistencia Mis cursos Archivos Soporte Ayuda Reportar un…" at bounding box center [566, 278] width 1132 height 1049
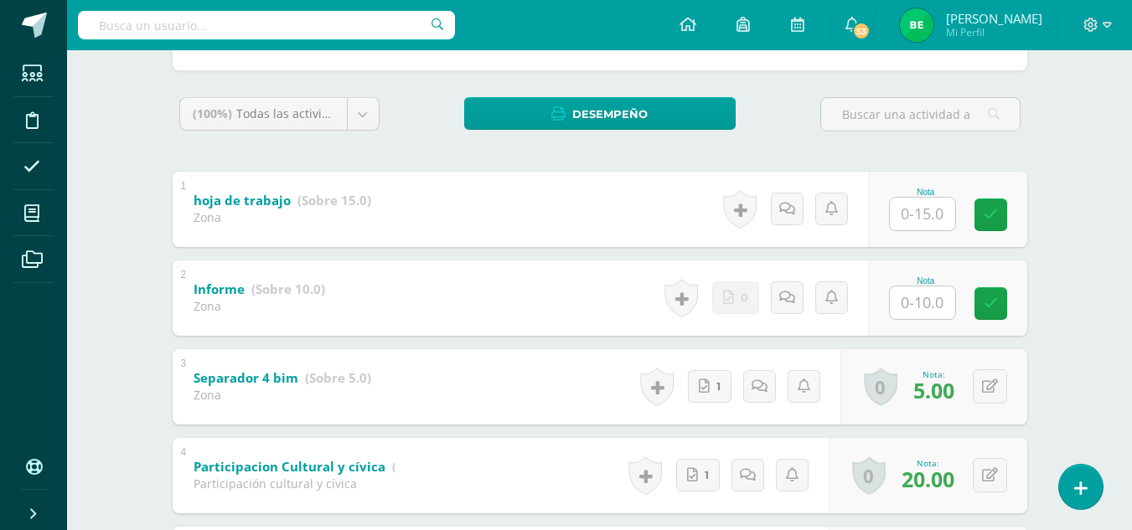
click at [914, 210] on input "text" at bounding box center [922, 214] width 65 height 33
type input "15"
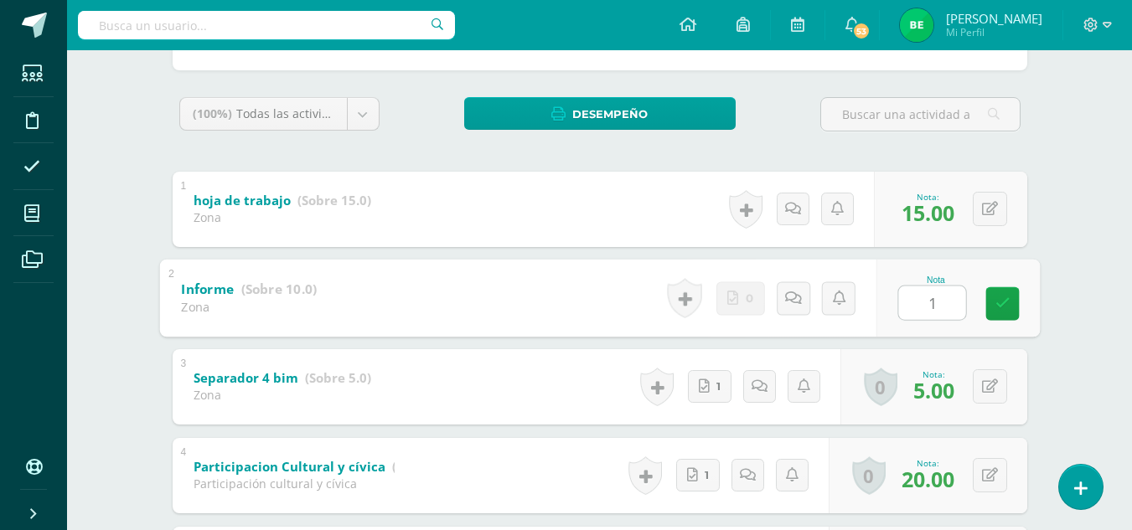
type input "10"
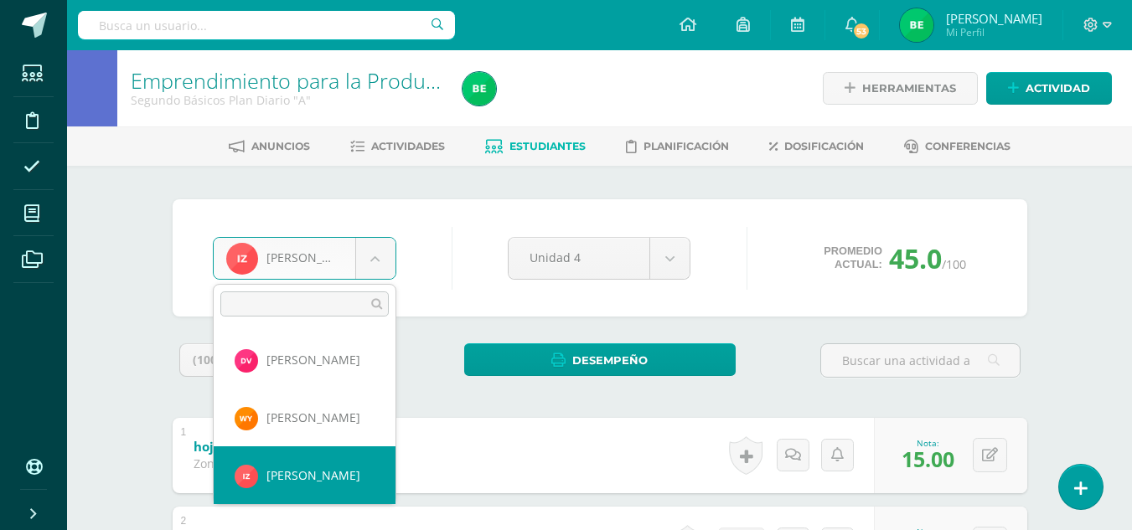
click at [387, 254] on body "Estudiantes Disciplina Asistencia Mis cursos Archivos Soporte Ayuda Reportar un…" at bounding box center [566, 524] width 1132 height 1049
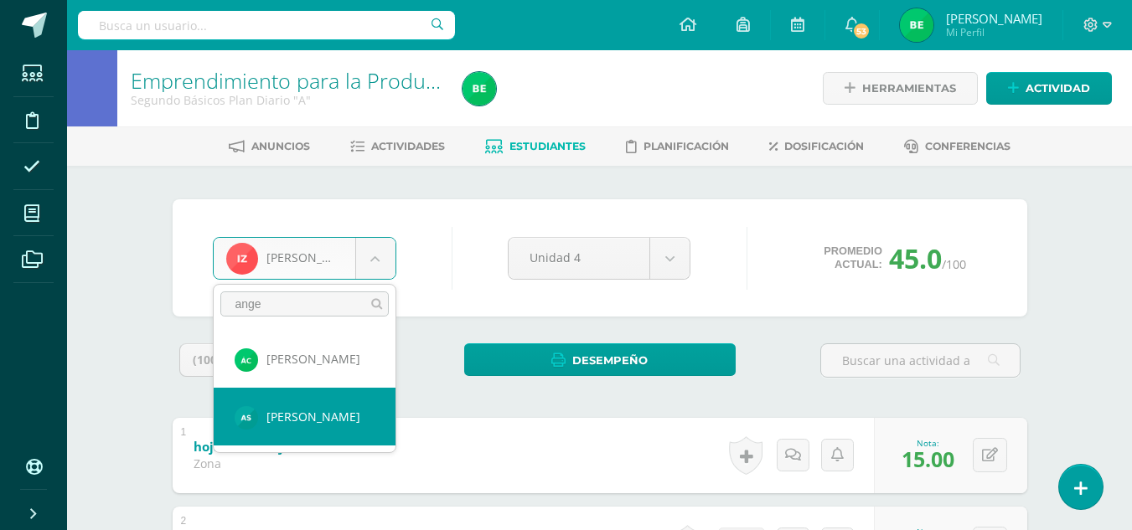
type input "ange"
select select "8059"
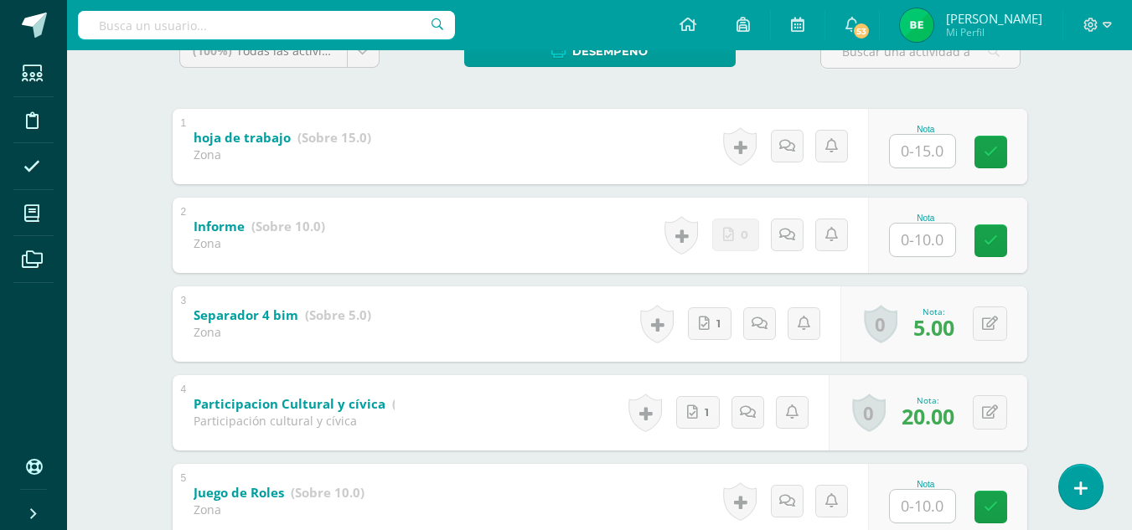
scroll to position [322, 0]
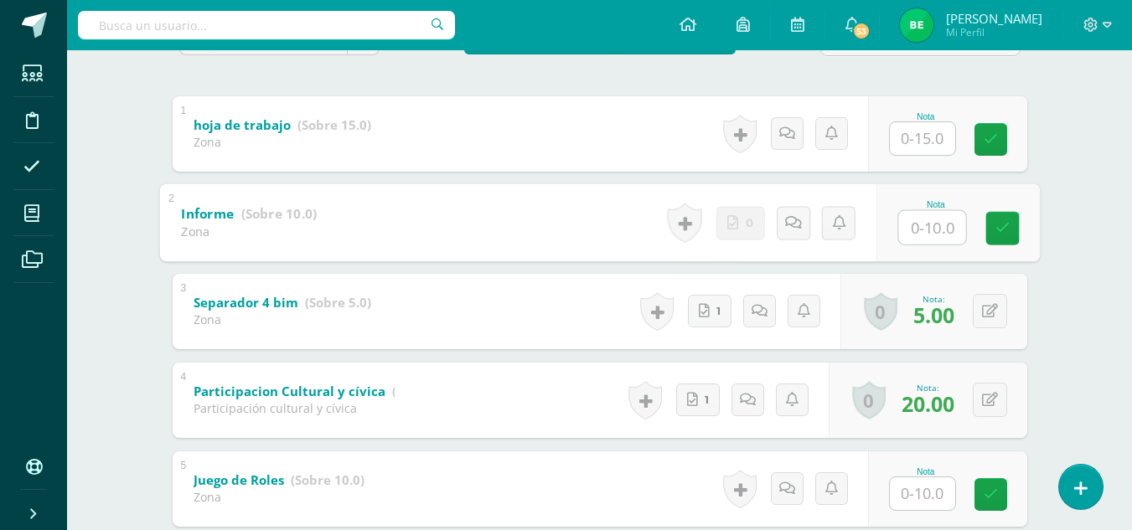
click at [916, 228] on input "text" at bounding box center [931, 227] width 67 height 34
type input "10"
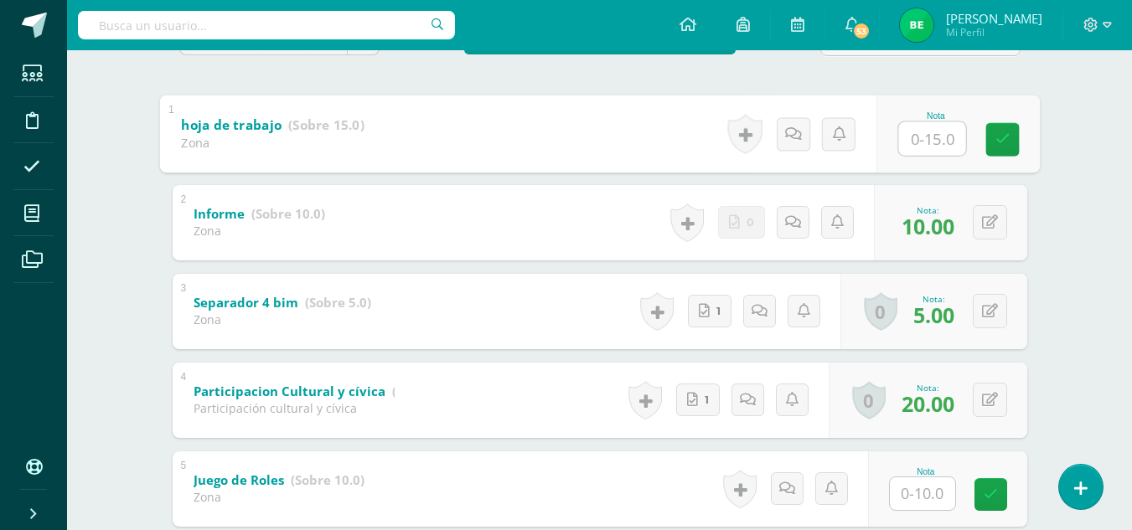
click at [936, 125] on input "text" at bounding box center [931, 138] width 67 height 34
type input "15"
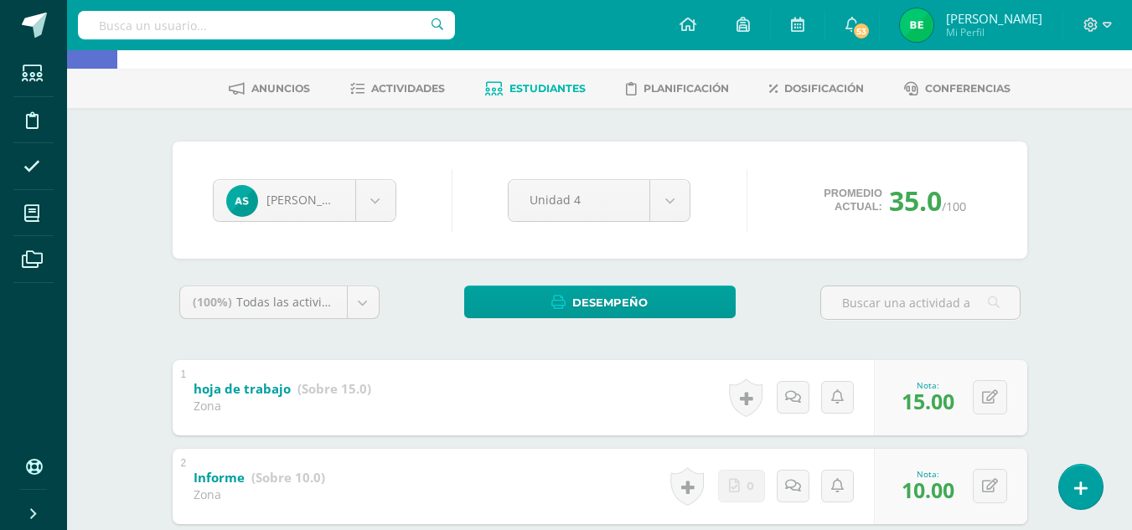
scroll to position [59, 0]
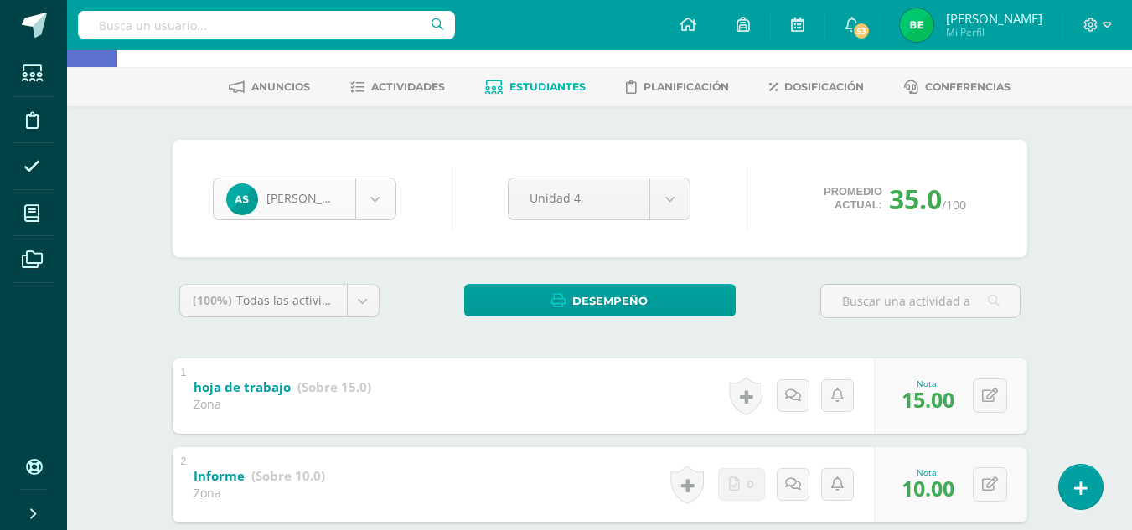
click at [374, 209] on body "Estudiantes Disciplina Asistencia Mis cursos Archivos Soporte Ayuda Reportar un…" at bounding box center [566, 465] width 1132 height 1049
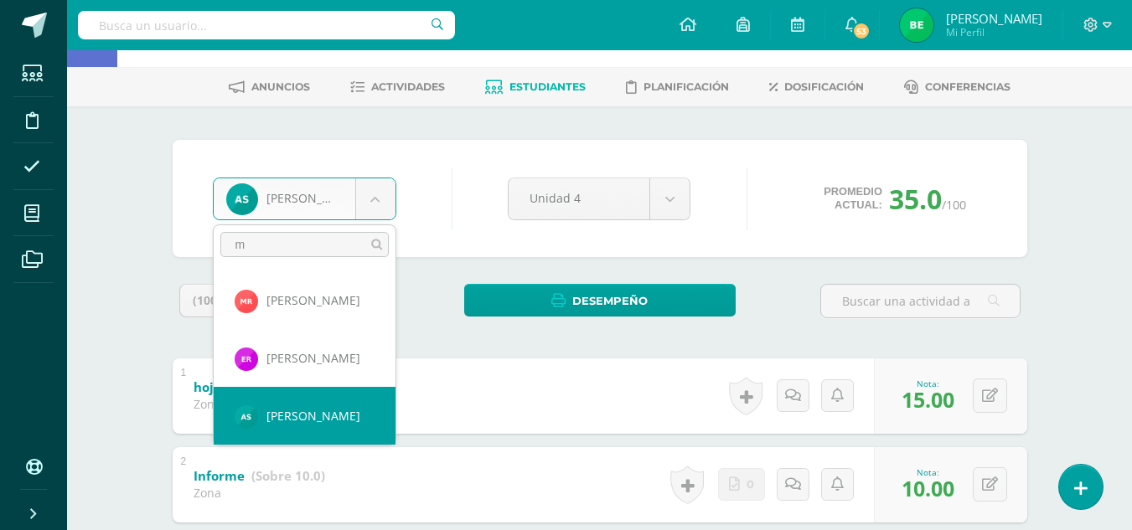
scroll to position [0, 0]
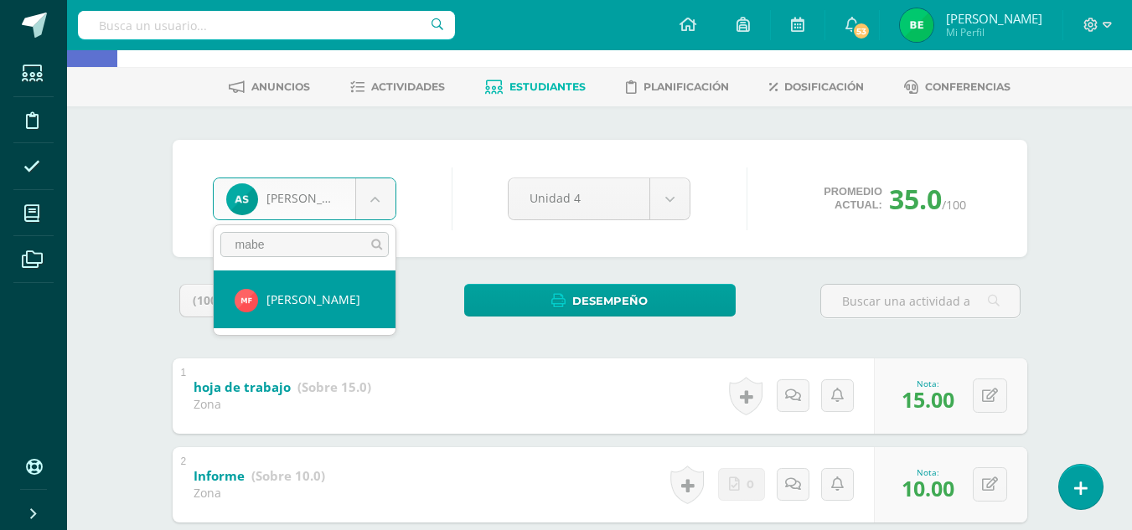
type input "mabe"
select select "8676"
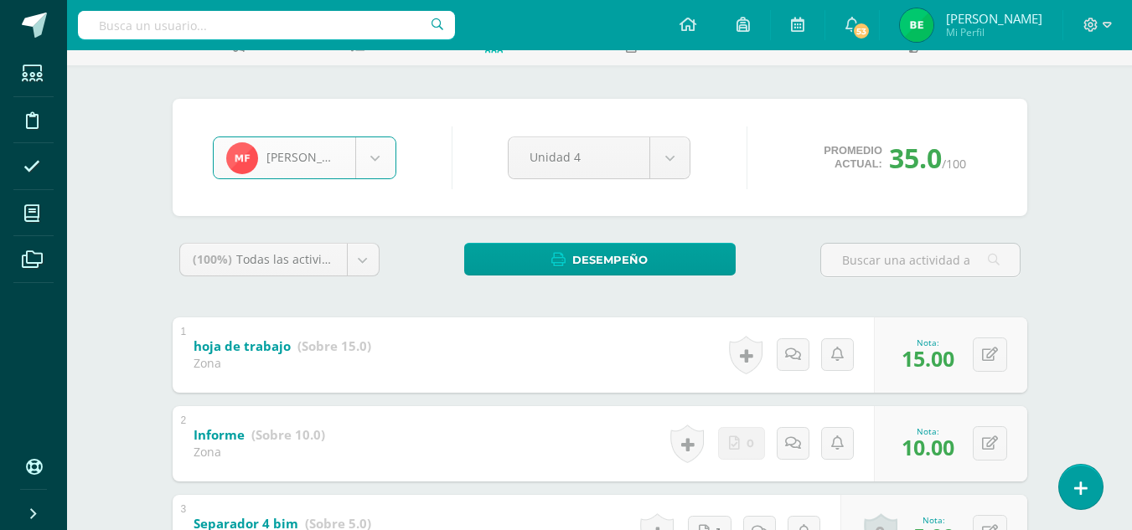
scroll to position [107, 0]
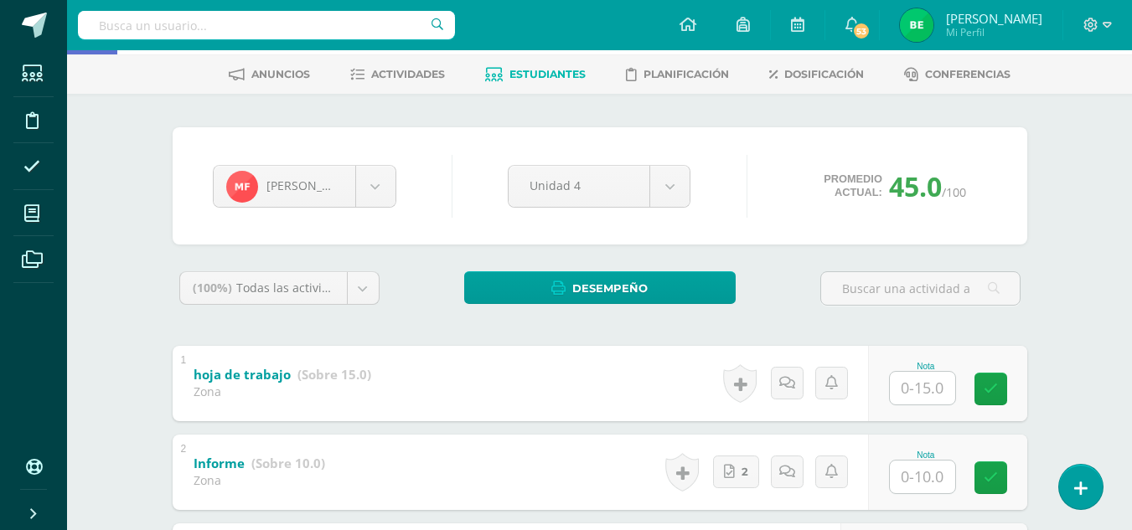
drag, startPoint x: 1138, startPoint y: 231, endPoint x: 1142, endPoint y: 353, distance: 121.5
click at [1132, 353] on html "Estudiantes Disciplina Asistencia Mis cursos Archivos Soporte Ayuda Reportar un…" at bounding box center [566, 452] width 1132 height 1049
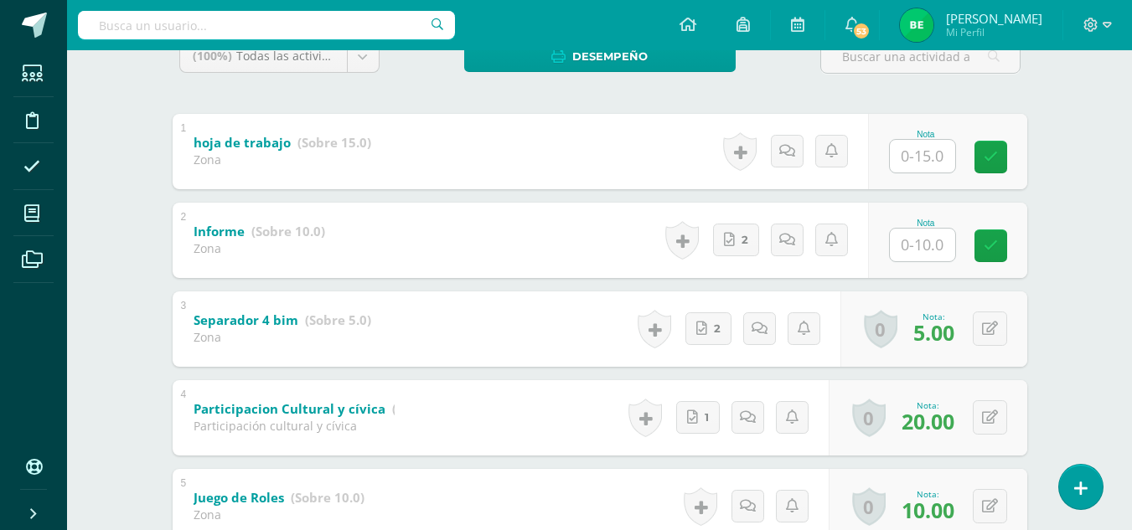
scroll to position [302, 0]
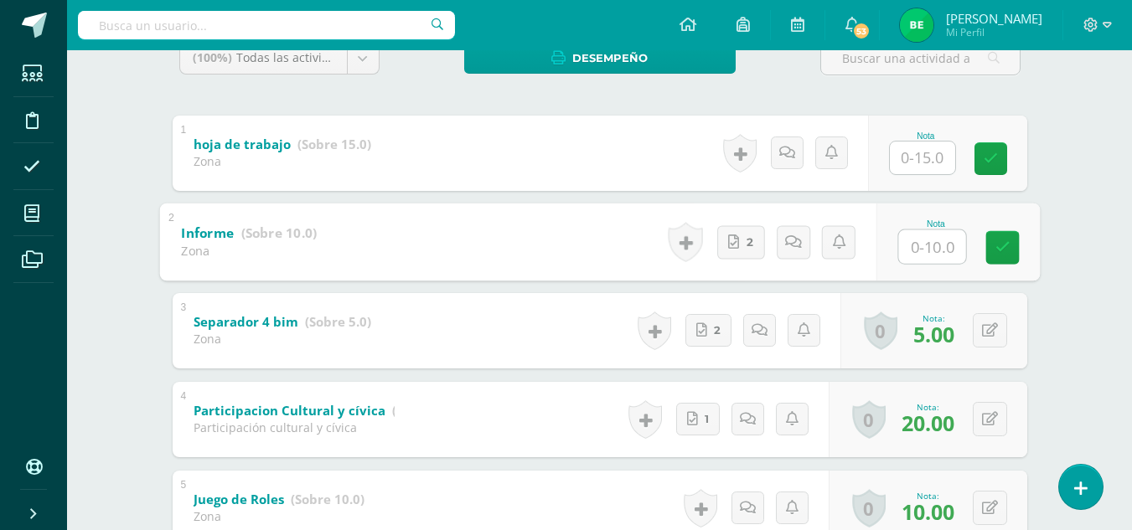
click at [941, 240] on input "text" at bounding box center [931, 247] width 67 height 34
type input "10"
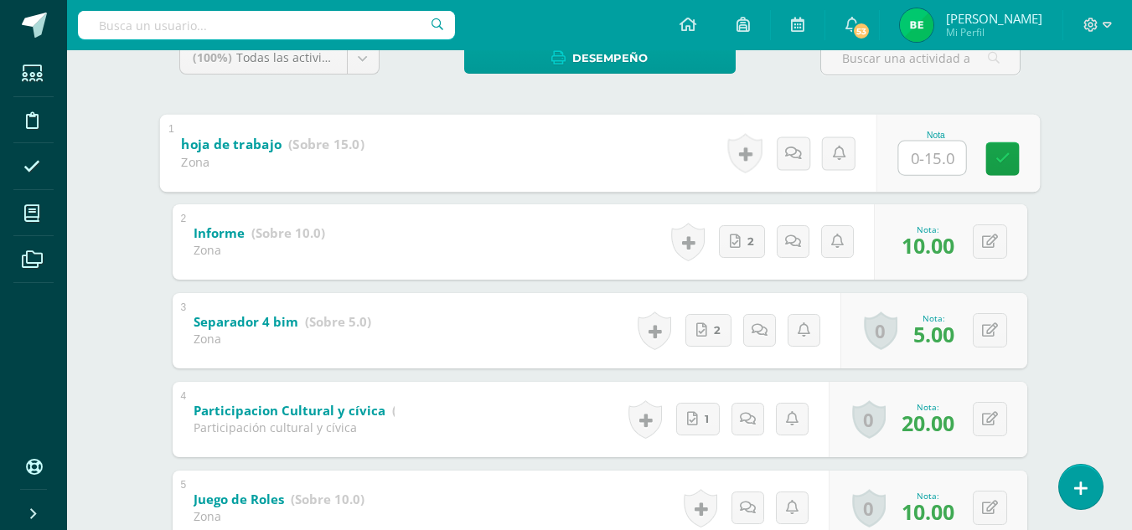
click at [930, 162] on input "text" at bounding box center [931, 158] width 67 height 34
click at [923, 158] on input "text" at bounding box center [931, 158] width 67 height 34
type input "15"
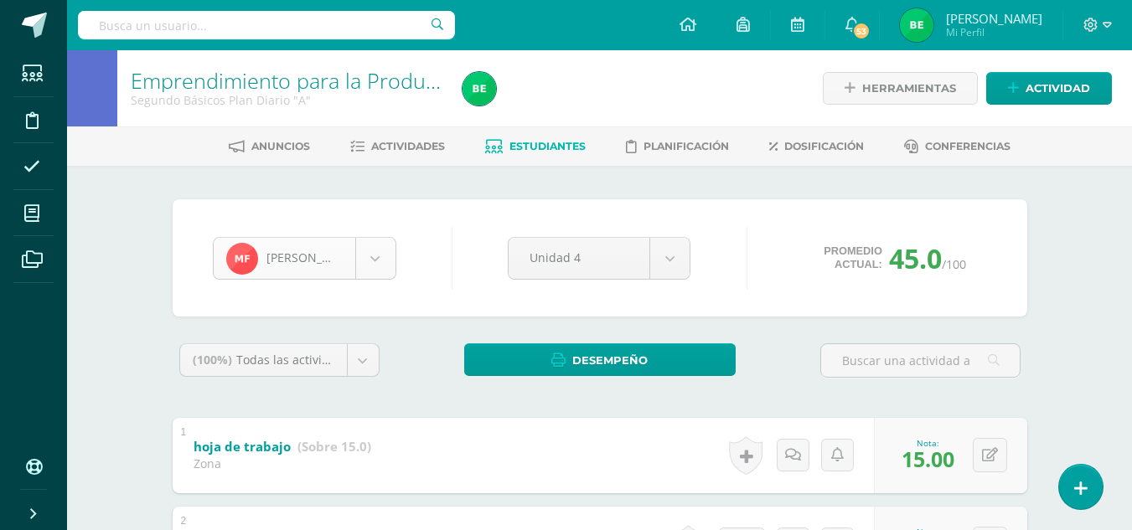
scroll to position [404, 0]
click at [383, 266] on body "Estudiantes Disciplina Asistencia Mis cursos Archivos Soporte Ayuda Reportar un…" at bounding box center [566, 524] width 1132 height 1049
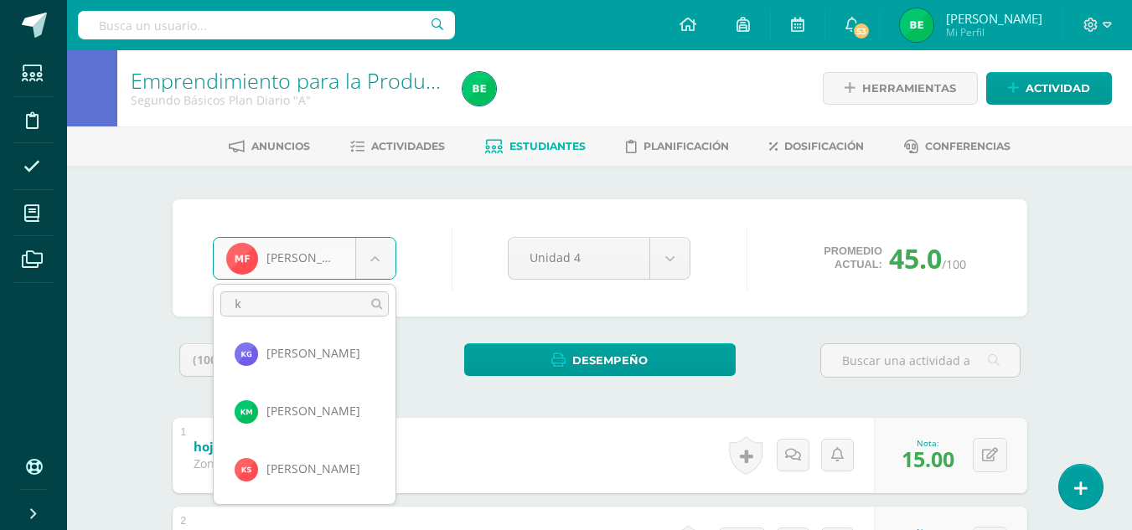
scroll to position [0, 0]
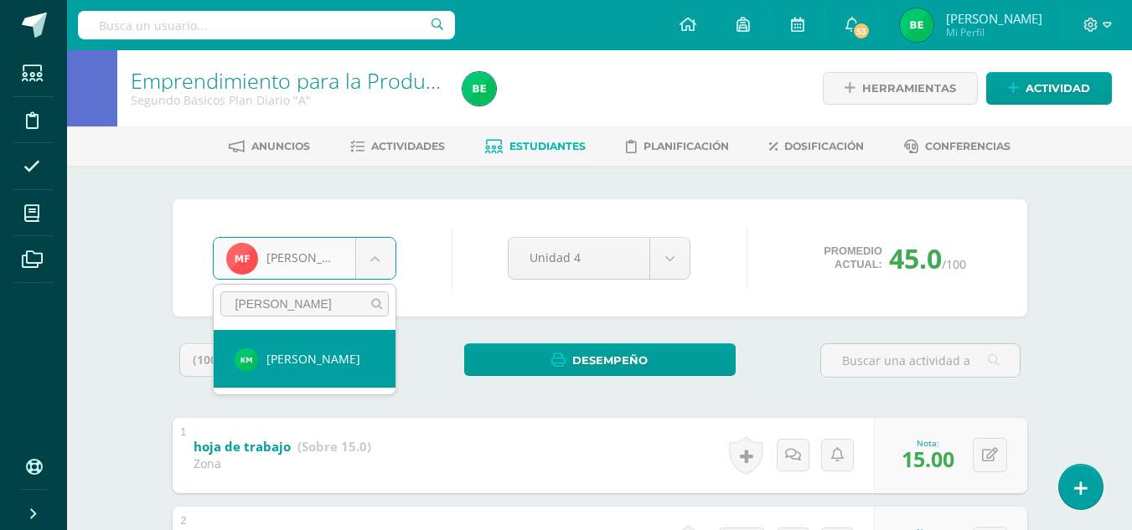
type input "karl"
select select "8625"
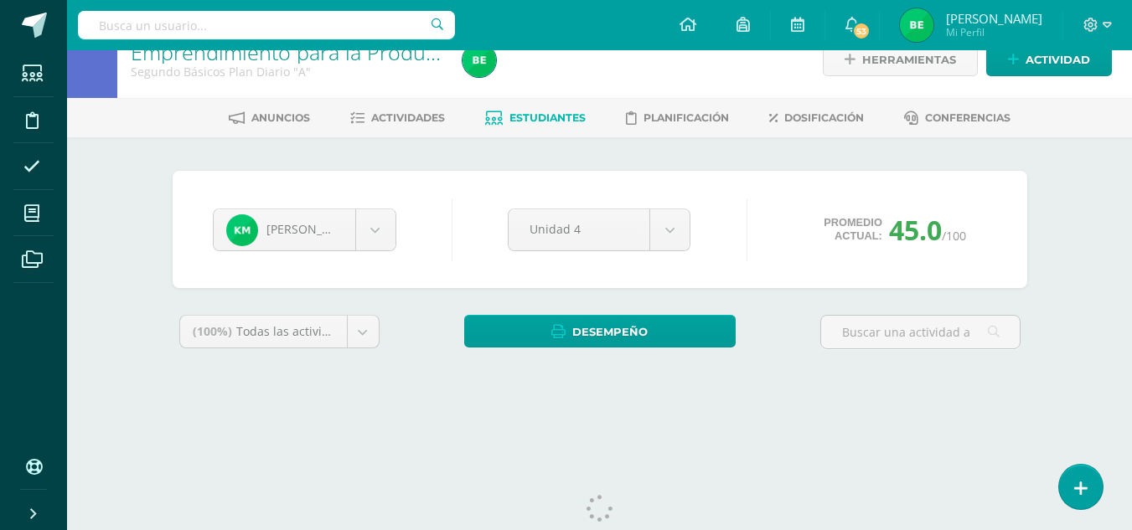
scroll to position [69, 0]
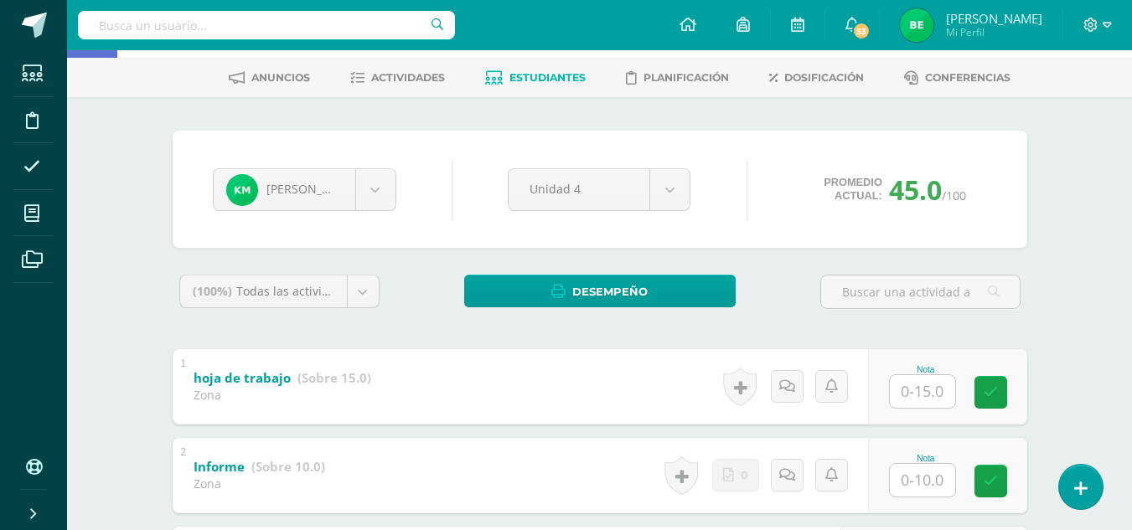
click at [931, 390] on input "text" at bounding box center [922, 391] width 65 height 33
type input "15"
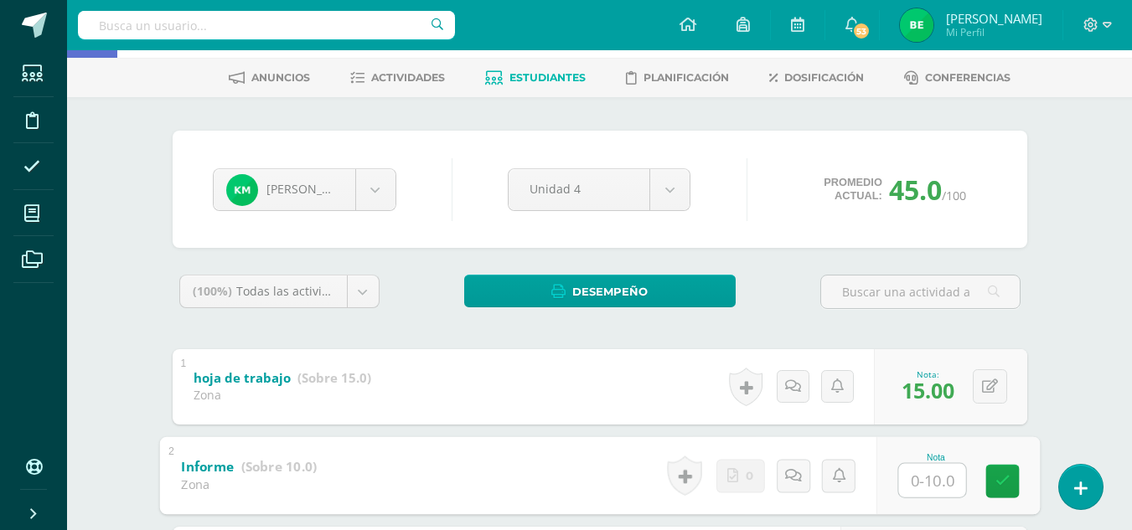
scroll to position [70, 0]
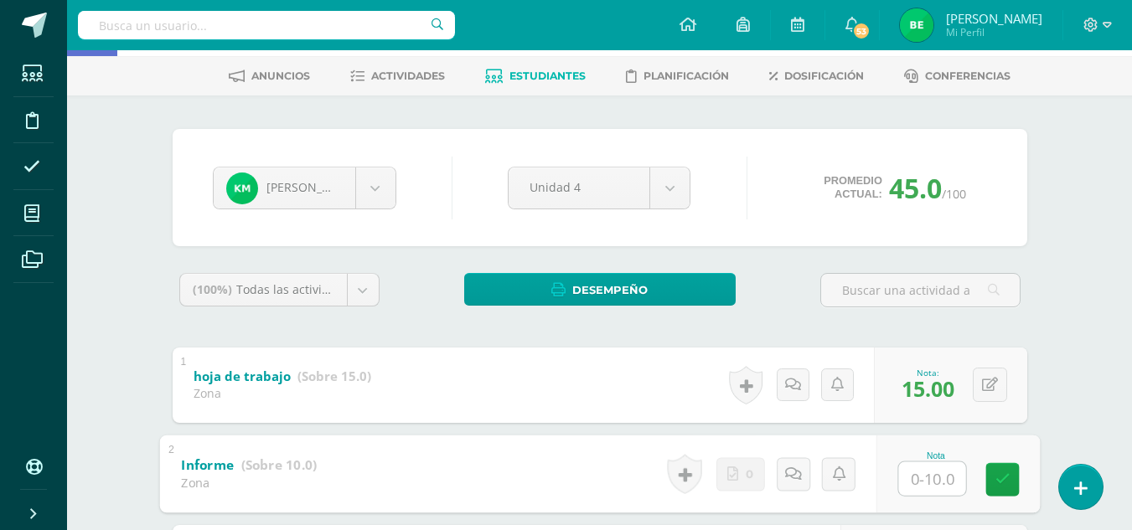
type input "5"
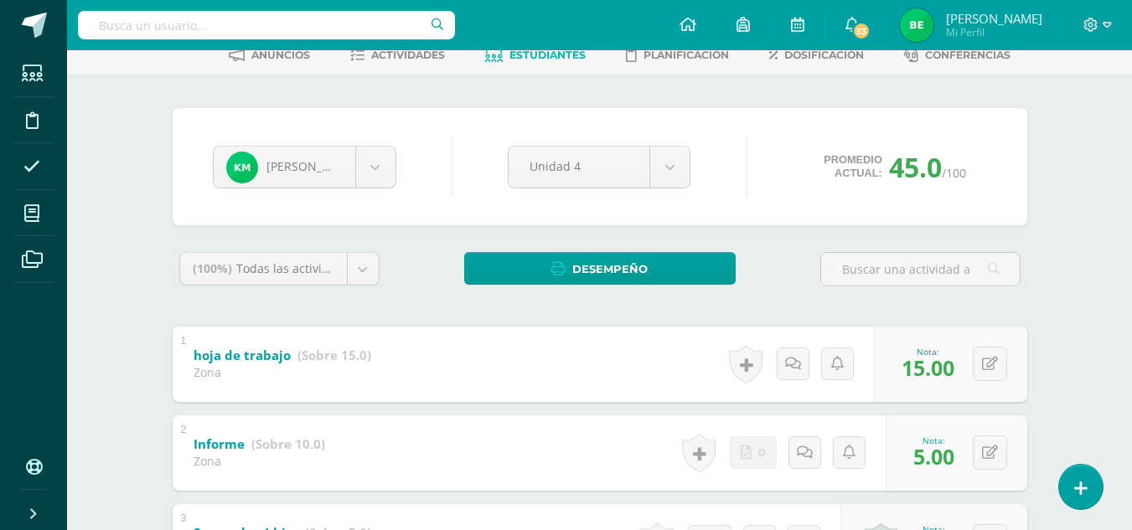
scroll to position [88, 0]
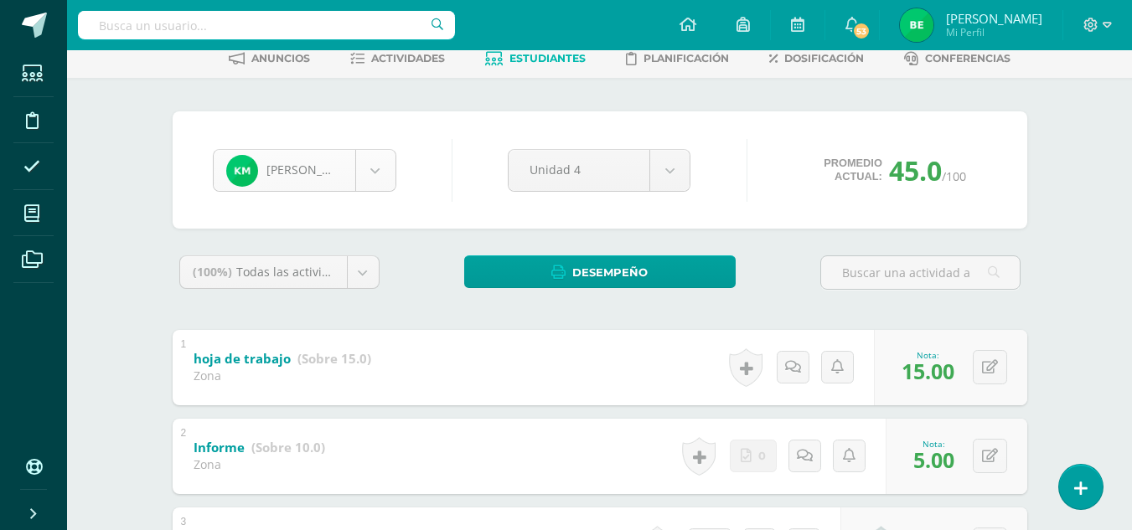
click at [380, 183] on body "Estudiantes Disciplina Asistencia Mis cursos Archivos Soporte Ayuda Reportar un…" at bounding box center [566, 436] width 1132 height 1049
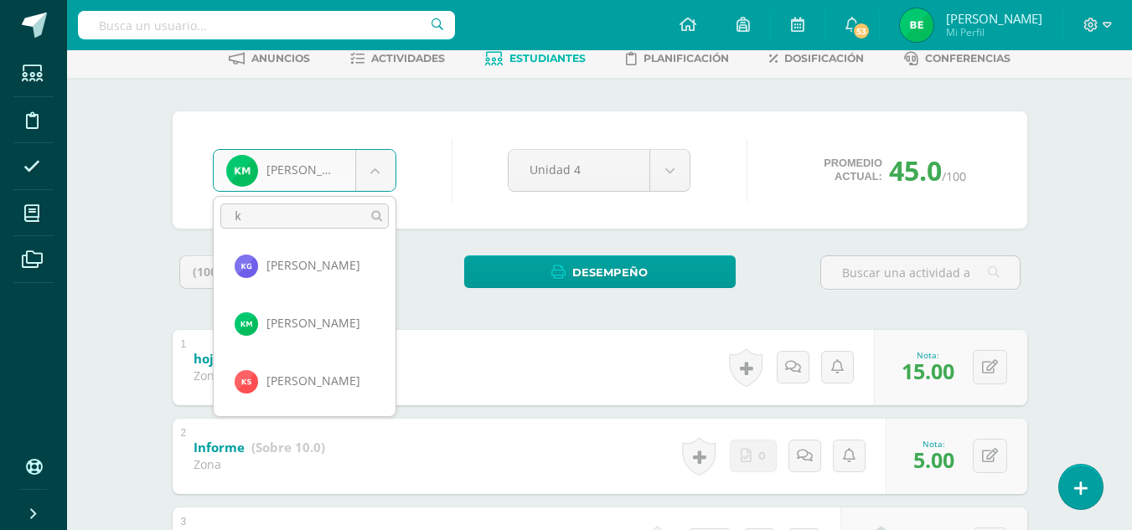
scroll to position [0, 0]
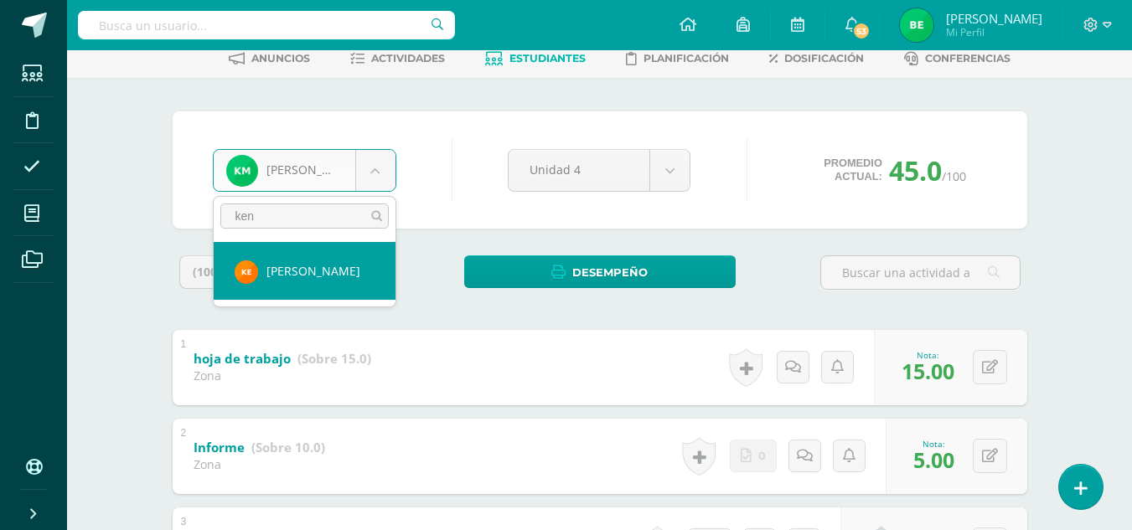
type input "ken"
select select "8681"
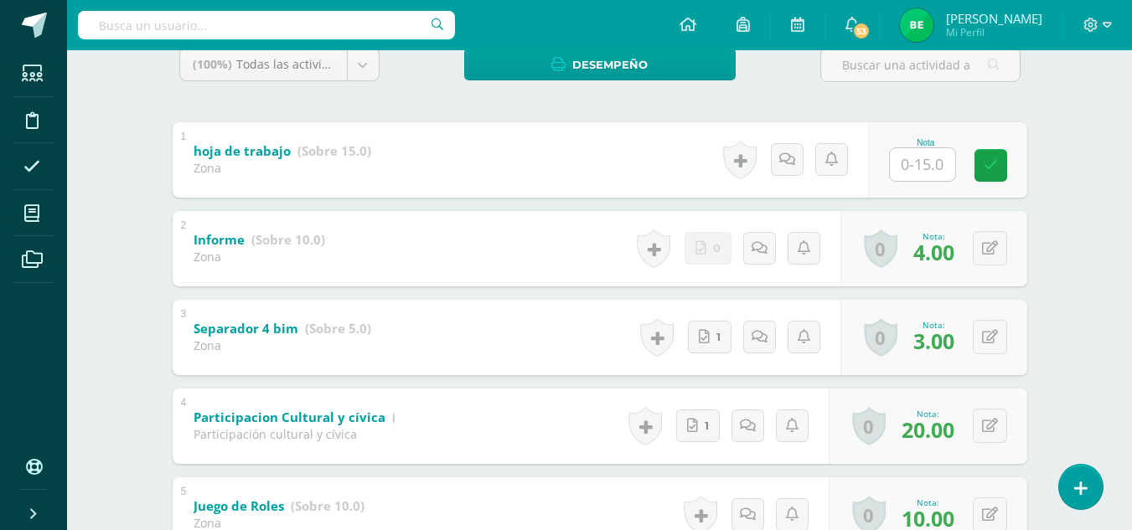
scroll to position [293, 0]
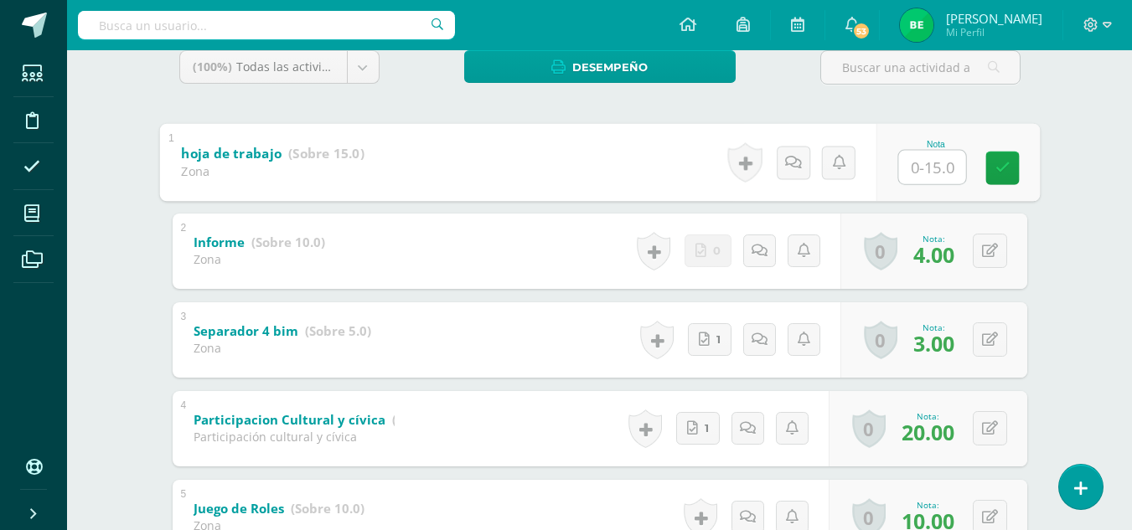
click at [919, 178] on input "text" at bounding box center [931, 167] width 67 height 34
type input "10"
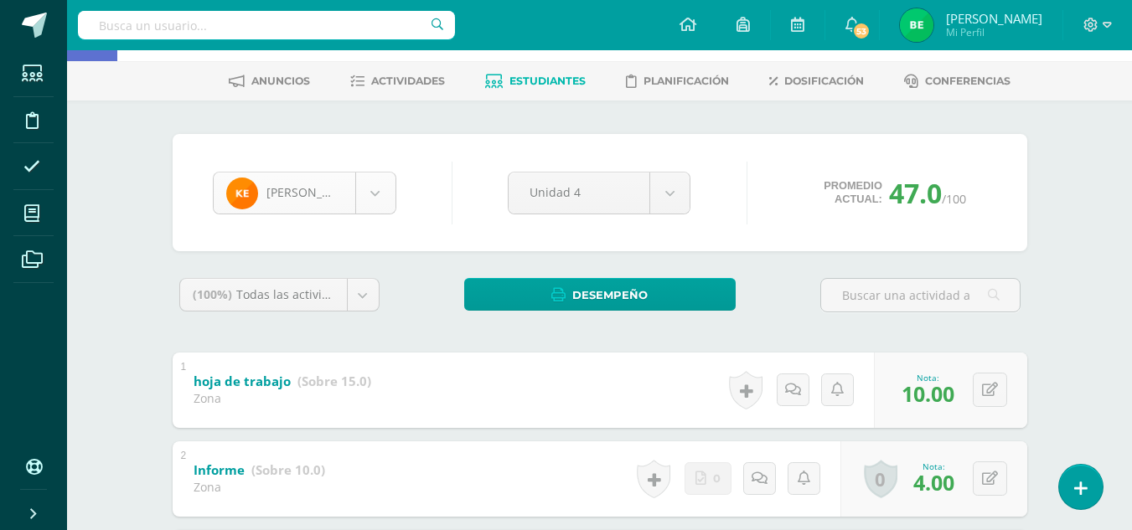
scroll to position [288, 0]
click at [376, 188] on body "Estudiantes Disciplina Asistencia Mis cursos Archivos Soporte Ayuda Reportar un…" at bounding box center [566, 459] width 1132 height 1049
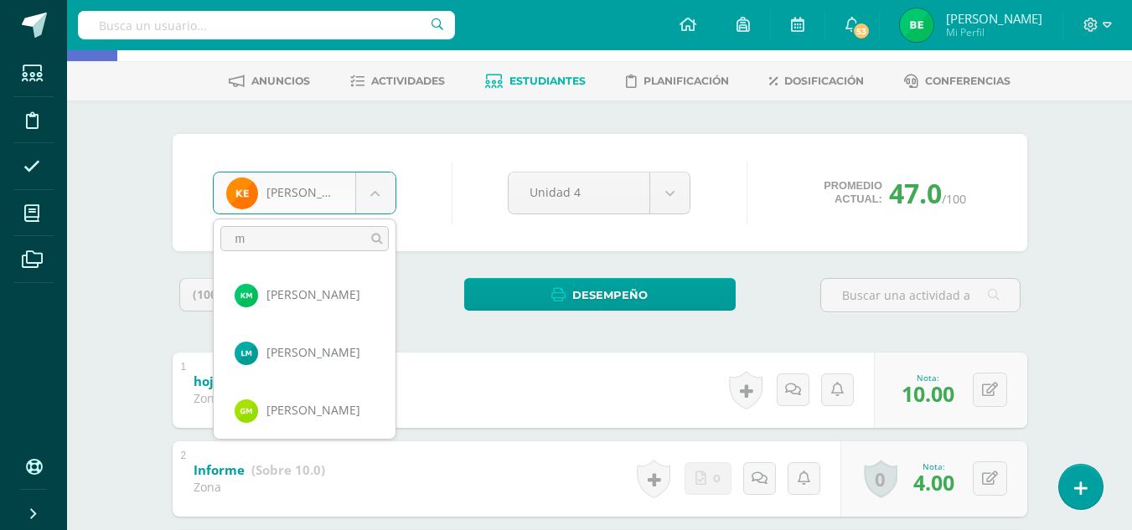
scroll to position [0, 0]
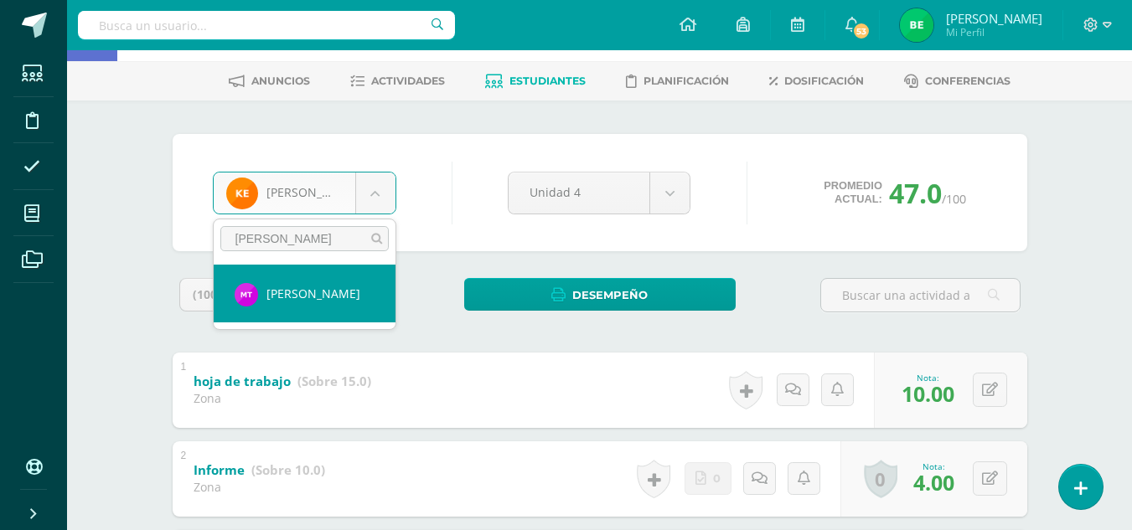
type input "marc"
select select "8679"
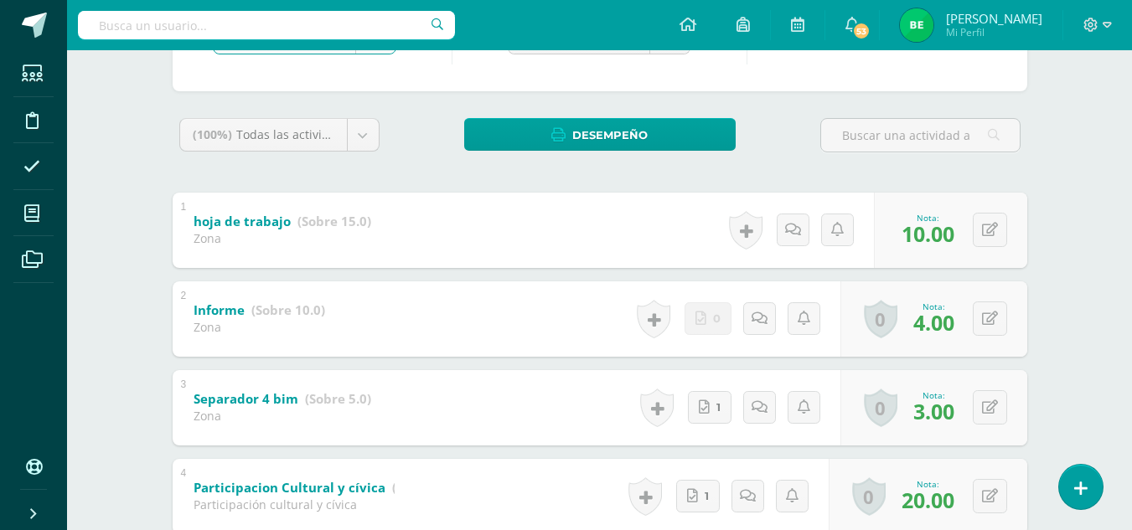
scroll to position [227, 0]
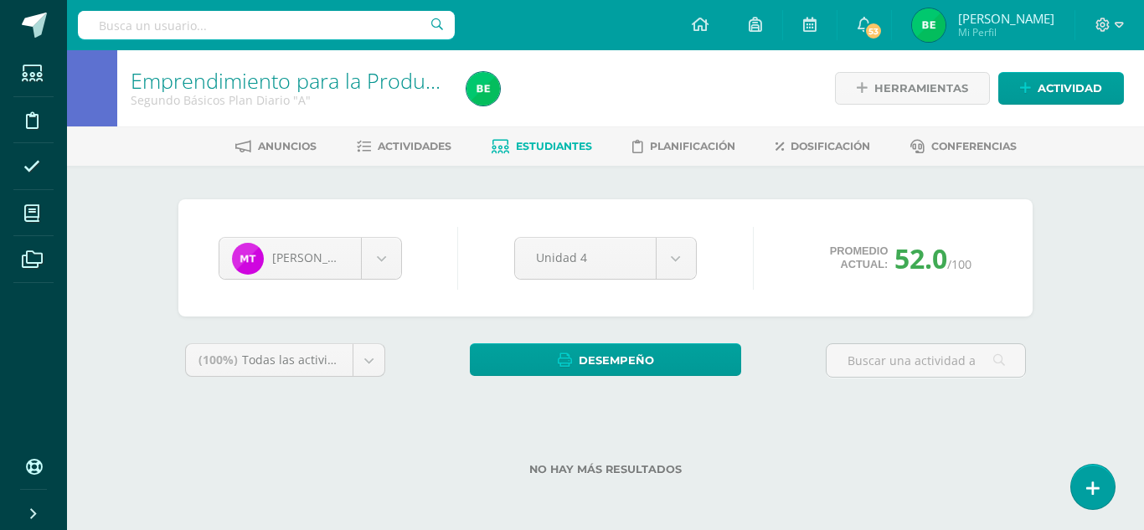
drag, startPoint x: 1141, startPoint y: 332, endPoint x: 1134, endPoint y: 384, distance: 52.4
click at [1134, 384] on html "Estudiantes Disciplina Asistencia Mis cursos Archivos Soporte Ayuda Reportar un…" at bounding box center [572, 264] width 1144 height 529
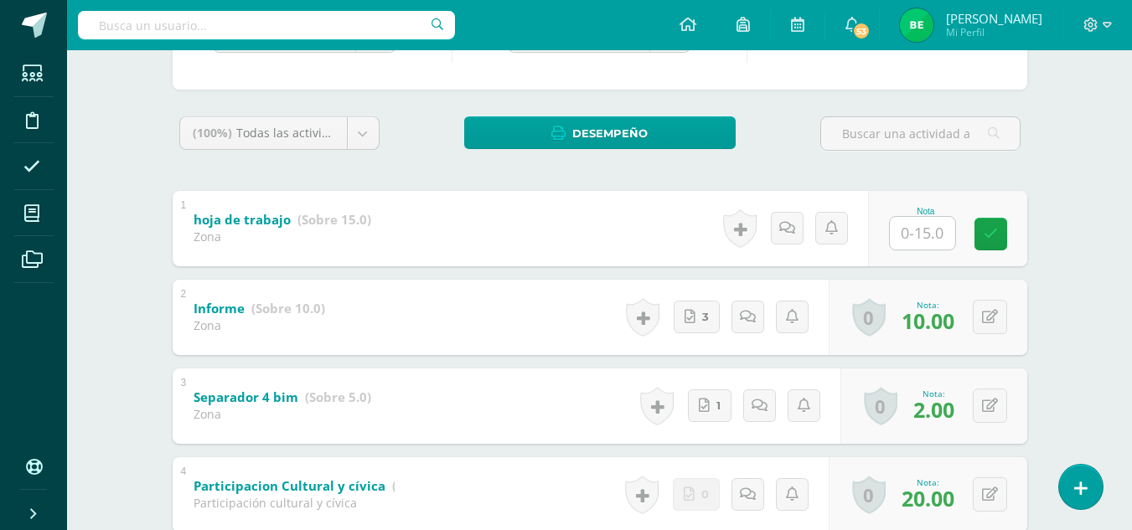
scroll to position [232, 0]
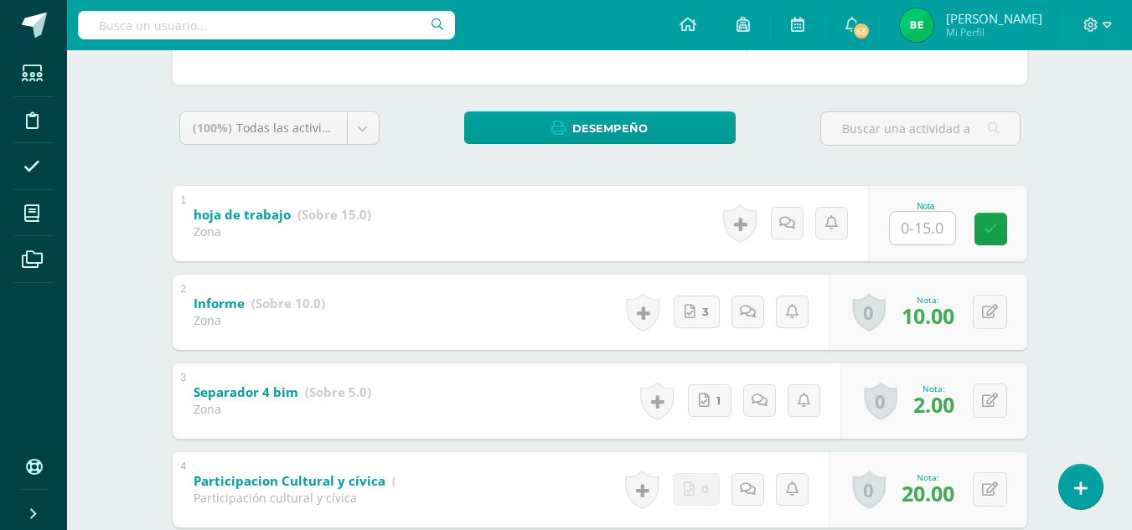
click at [925, 232] on input "text" at bounding box center [922, 228] width 65 height 33
type input "10"
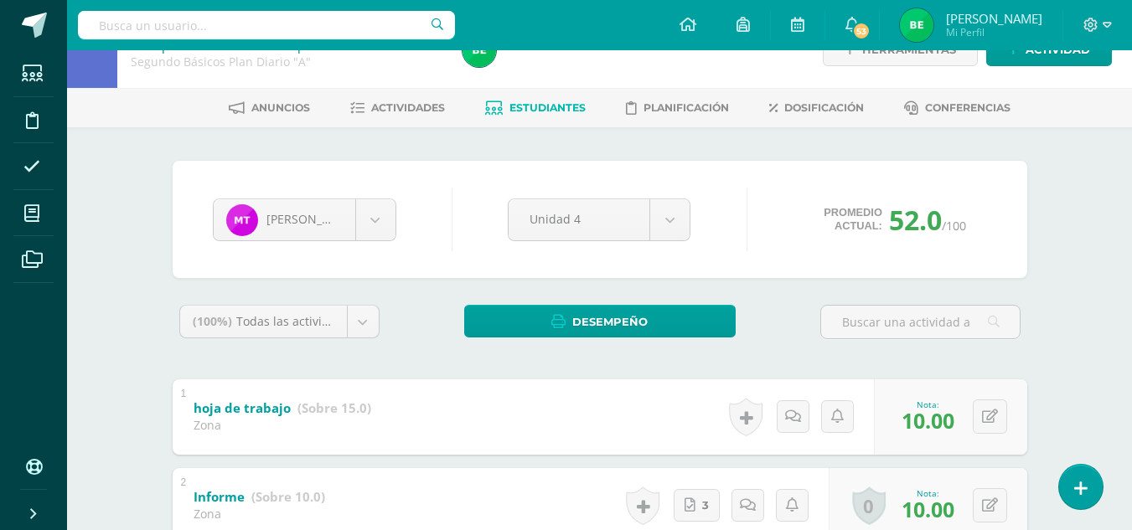
scroll to position [16, 0]
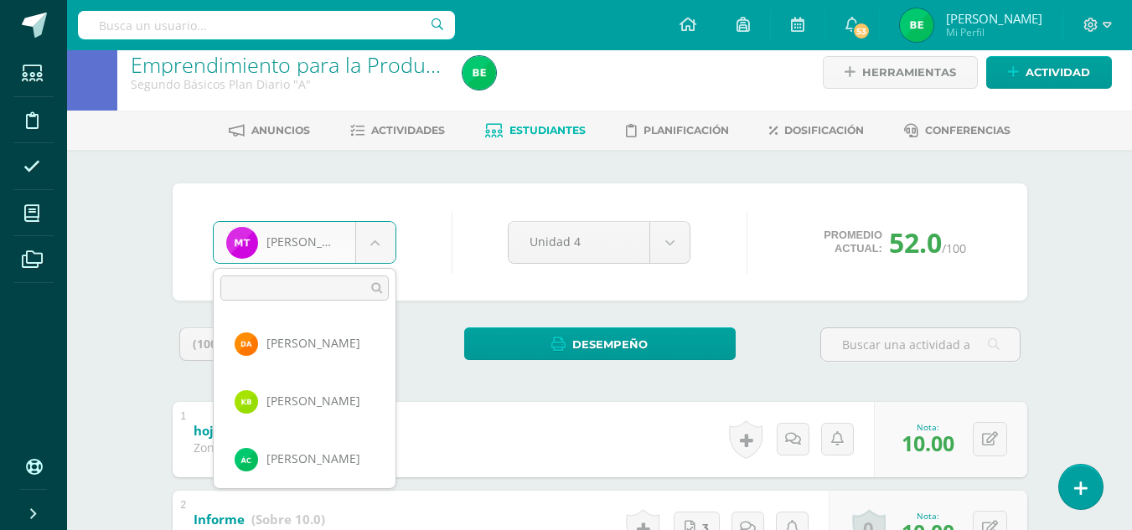
click at [353, 247] on body "Estudiantes Disciplina Asistencia Mis cursos Archivos Soporte Ayuda Reportar un…" at bounding box center [566, 508] width 1132 height 1049
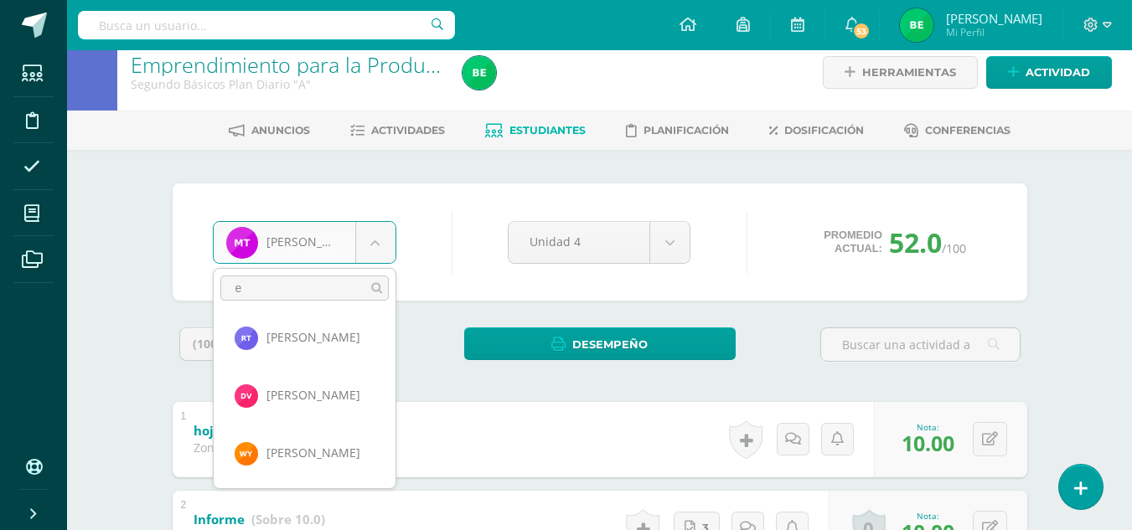
scroll to position [0, 0]
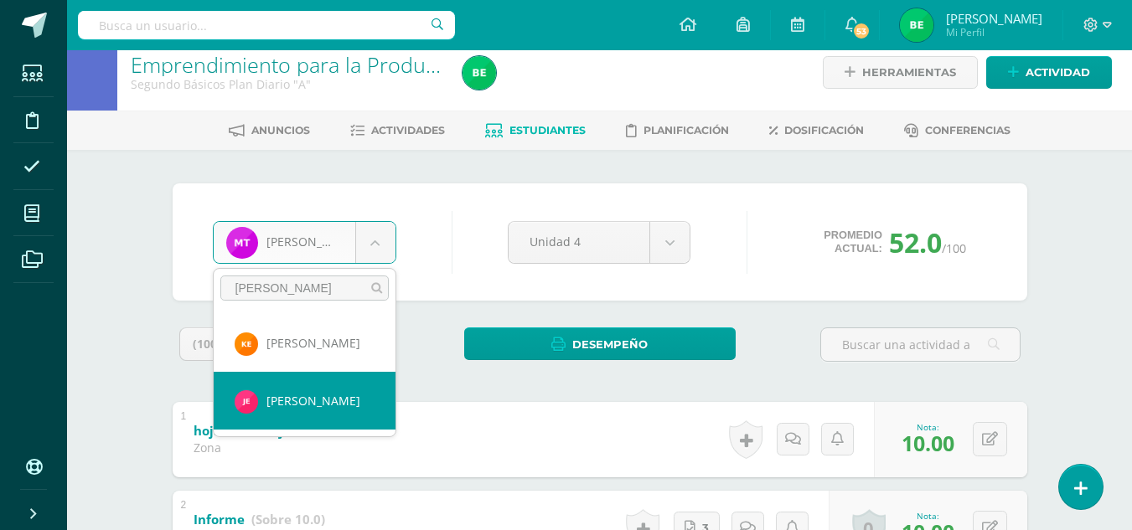
type input "espino"
select select "8062"
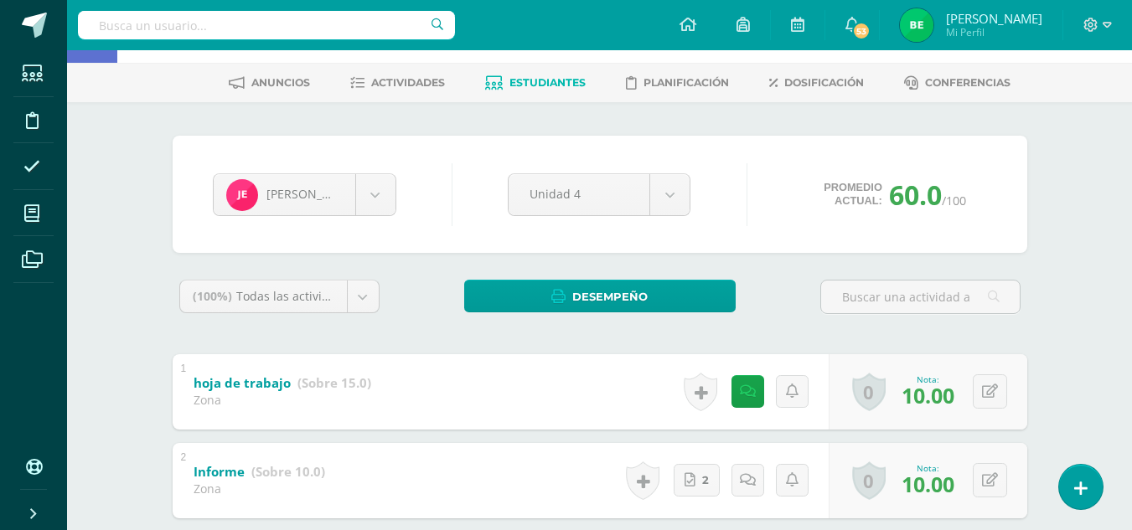
scroll to position [74, 0]
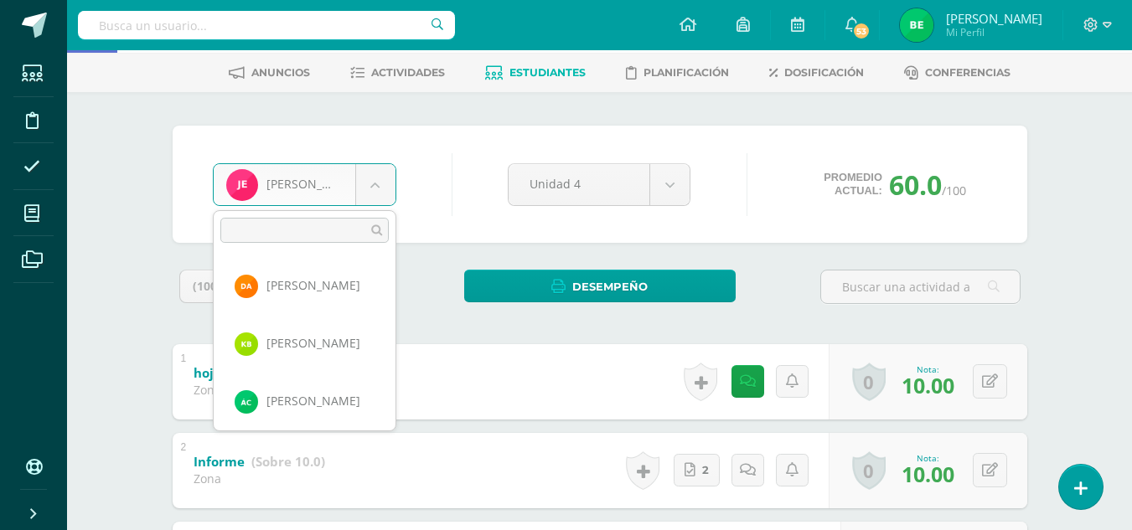
click at [322, 180] on body "Estudiantes Disciplina Asistencia Mis cursos Archivos Soporte Ayuda Reportar un…" at bounding box center [566, 450] width 1132 height 1049
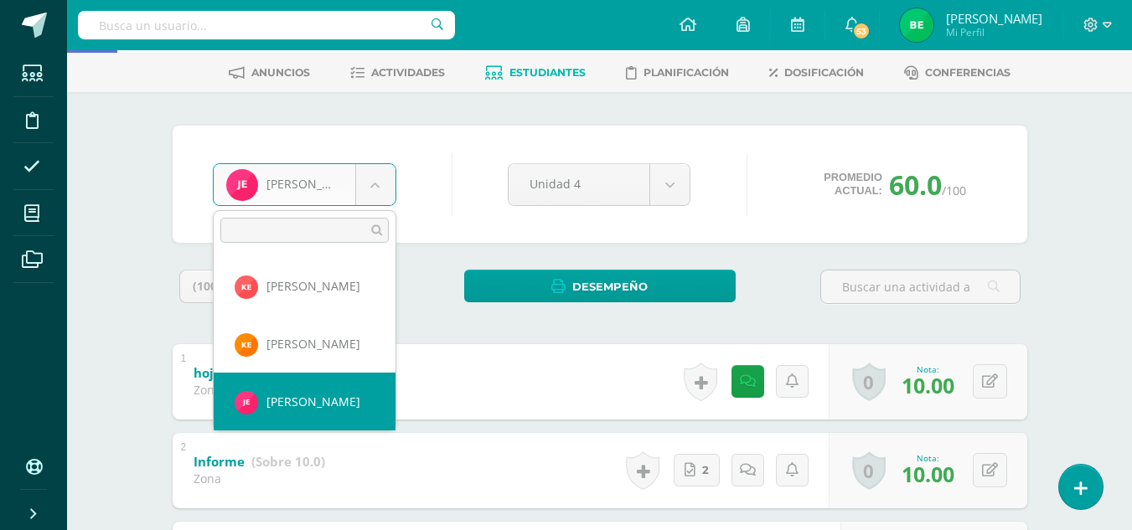
scroll to position [346, 0]
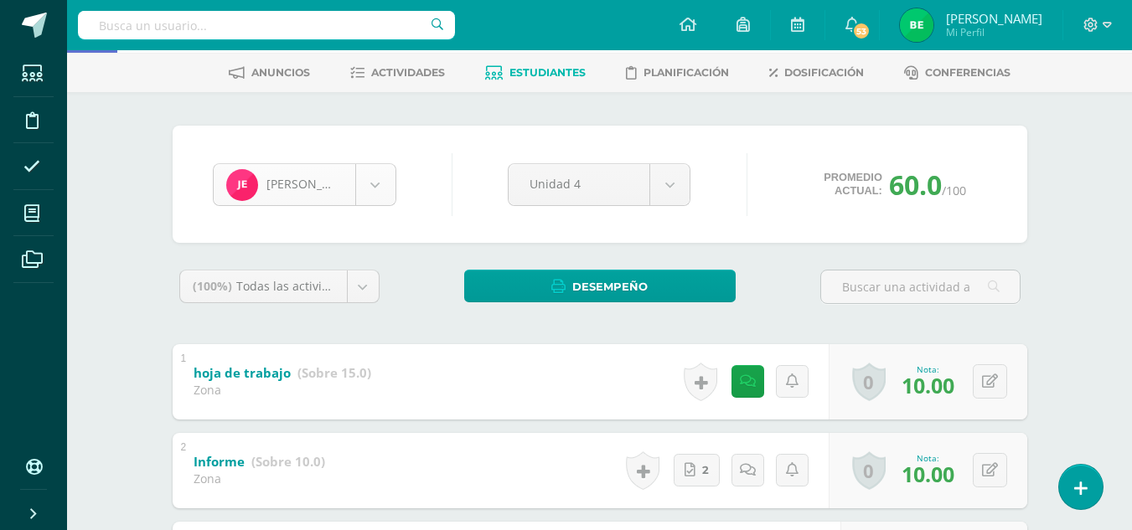
click at [374, 199] on body "Estudiantes Disciplina Asistencia Mis cursos Archivos Soporte Ayuda Reportar un…" at bounding box center [566, 450] width 1132 height 1049
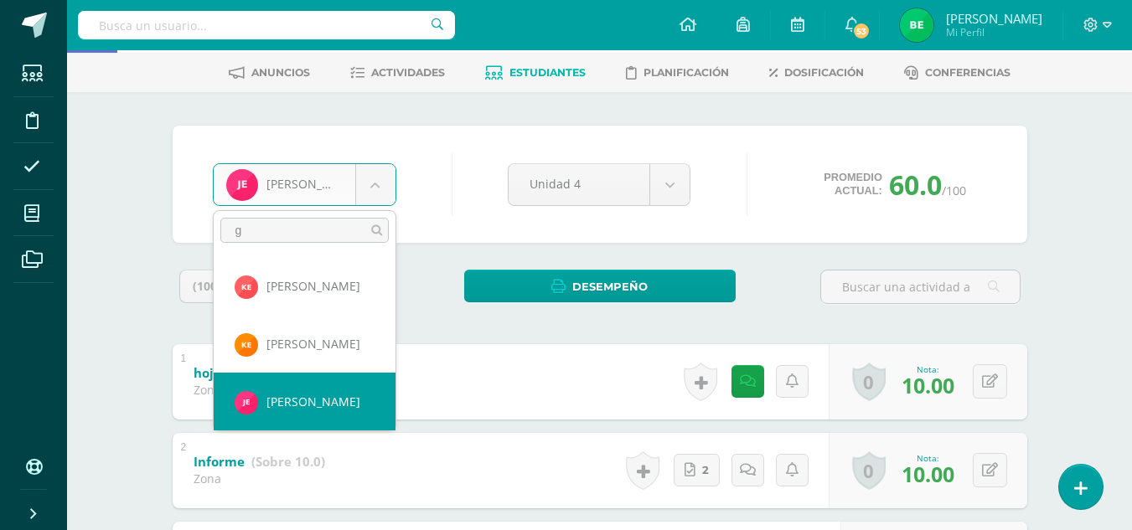
scroll to position [0, 0]
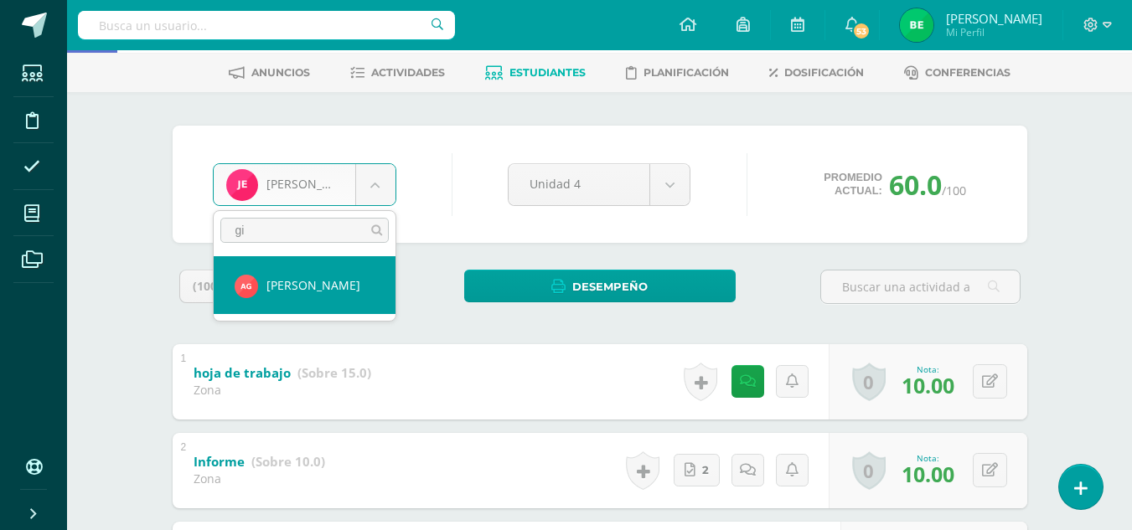
type input "g"
type input "hecto"
select select "8671"
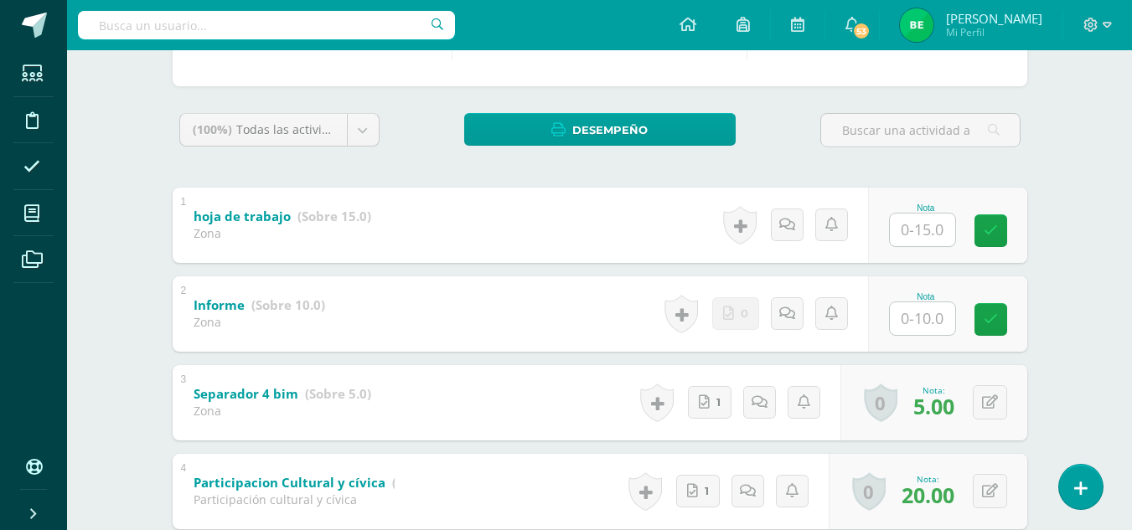
scroll to position [234, 0]
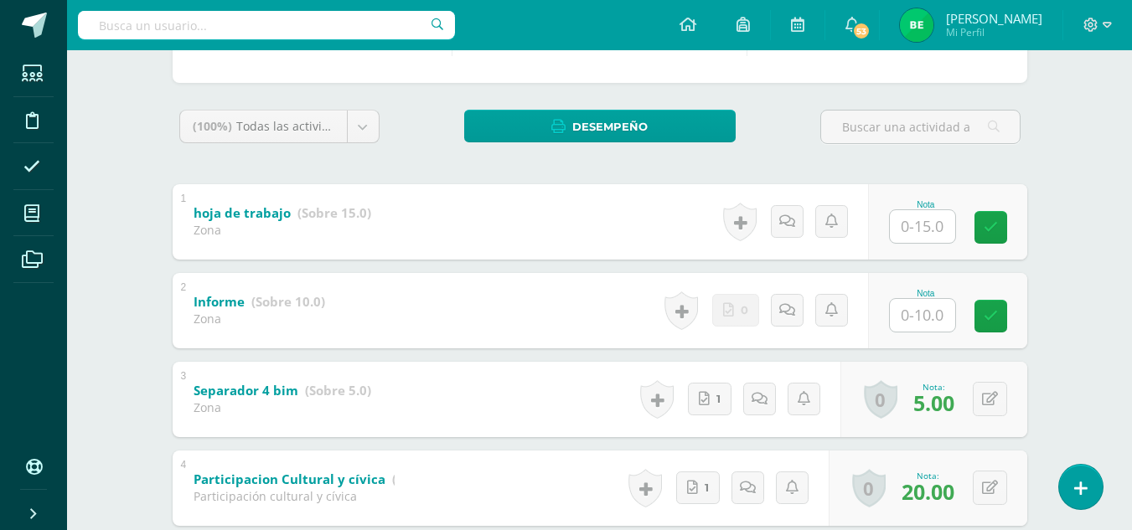
click at [907, 229] on input "text" at bounding box center [922, 226] width 65 height 33
type input "8"
type input "10"
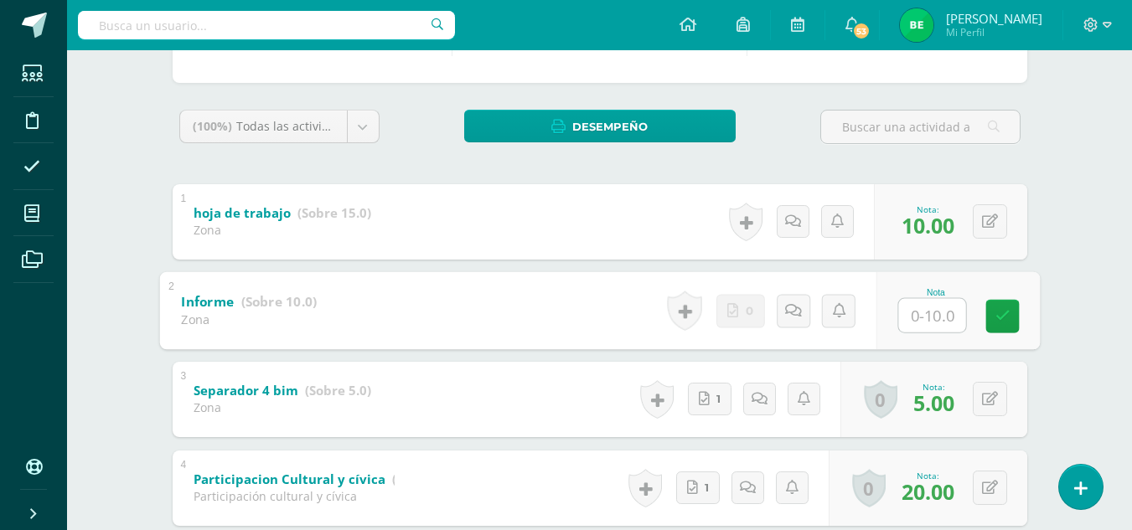
type input "5"
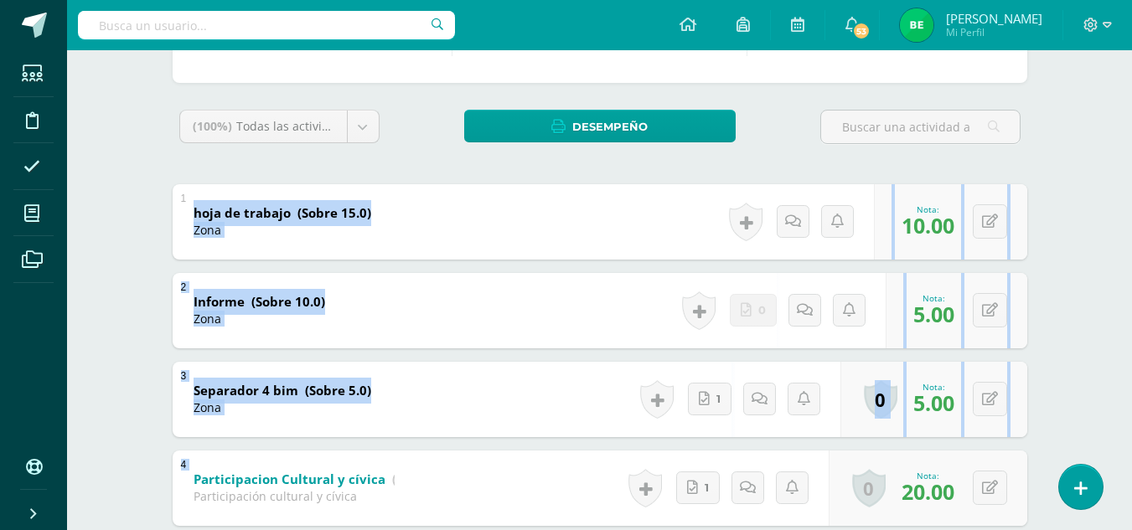
drag, startPoint x: 1131, startPoint y: 223, endPoint x: 1143, endPoint y: 451, distance: 229.0
click at [1131, 451] on html "Estudiantes Disciplina Asistencia Mis cursos Archivos Soporte Ayuda Reportar un…" at bounding box center [566, 290] width 1132 height 1049
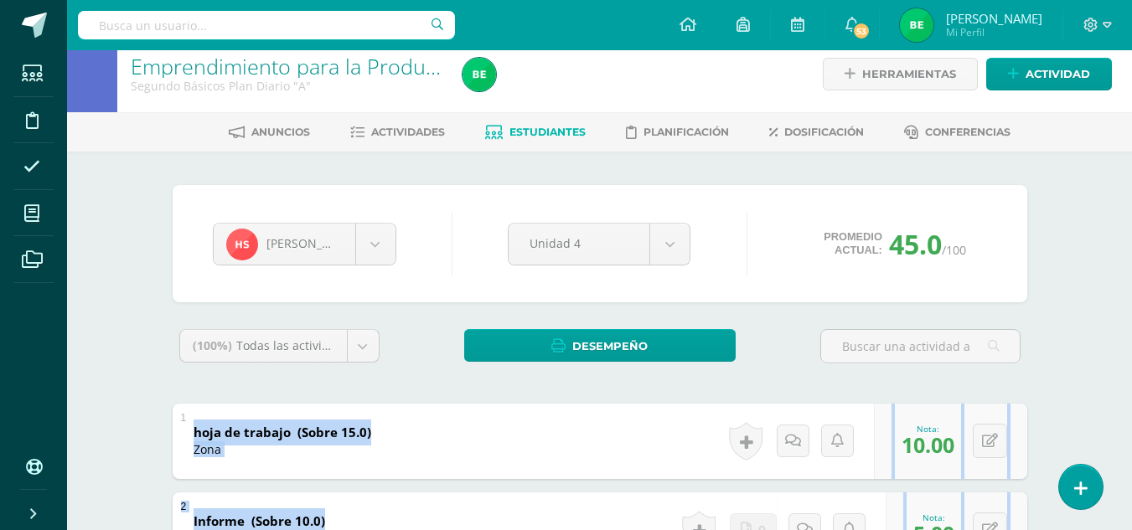
scroll to position [0, 0]
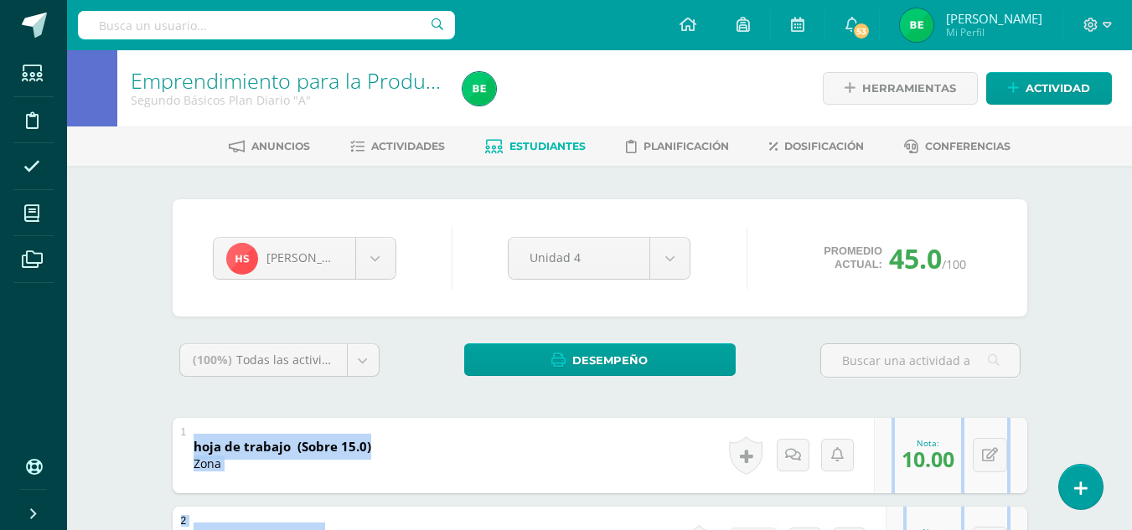
click at [543, 149] on span "Estudiantes" at bounding box center [547, 146] width 76 height 13
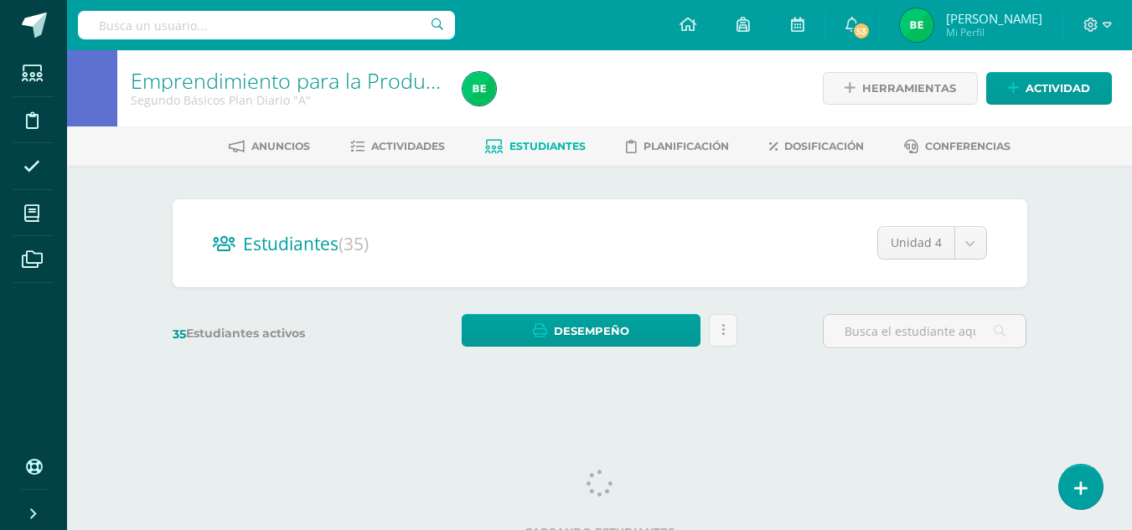
scroll to position [15, 0]
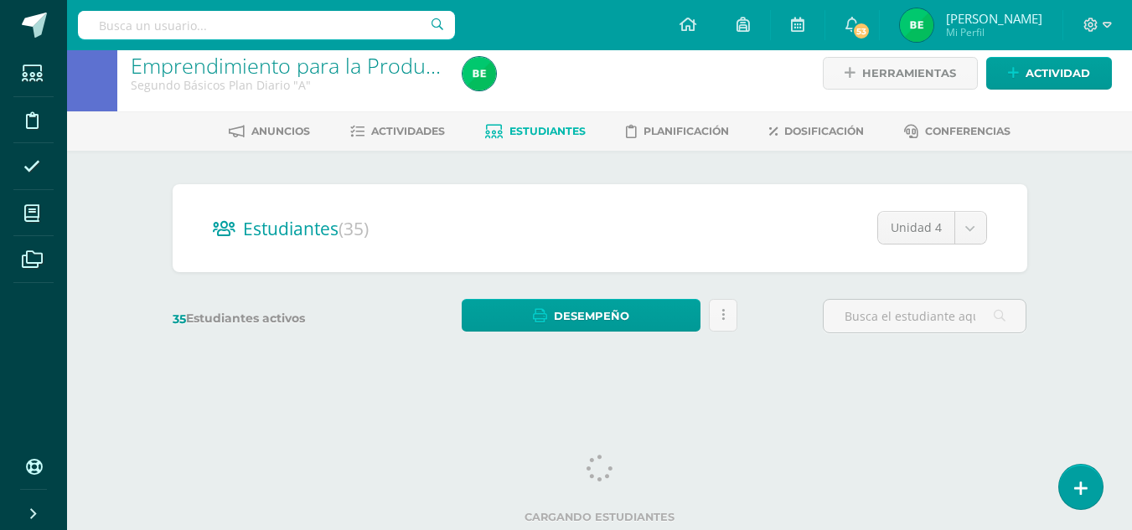
click at [1132, 316] on html "Estudiantes Disciplina Asistencia Mis cursos Archivos Soporte Ayuda Reportar un…" at bounding box center [566, 184] width 1132 height 398
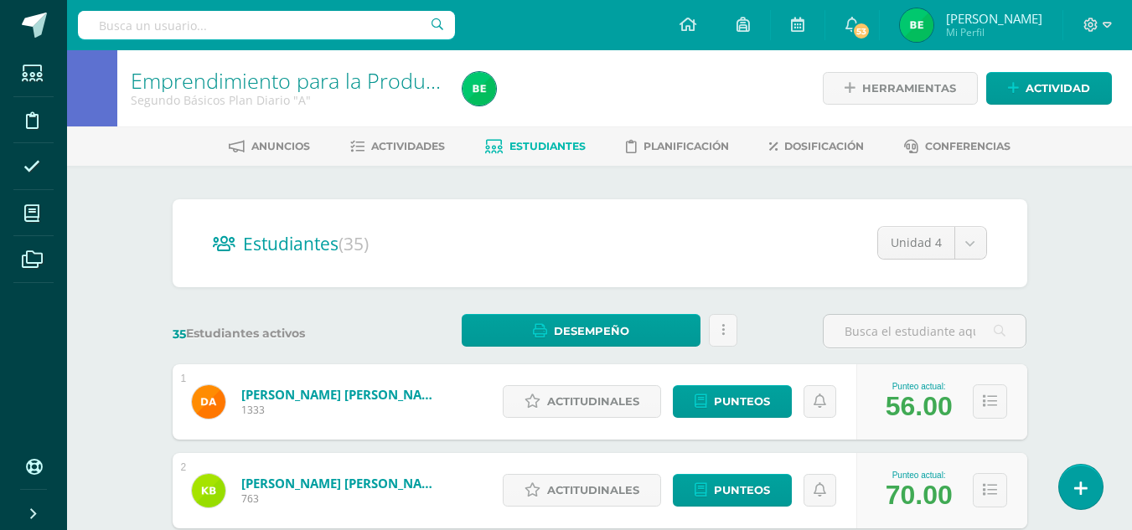
scroll to position [3, 0]
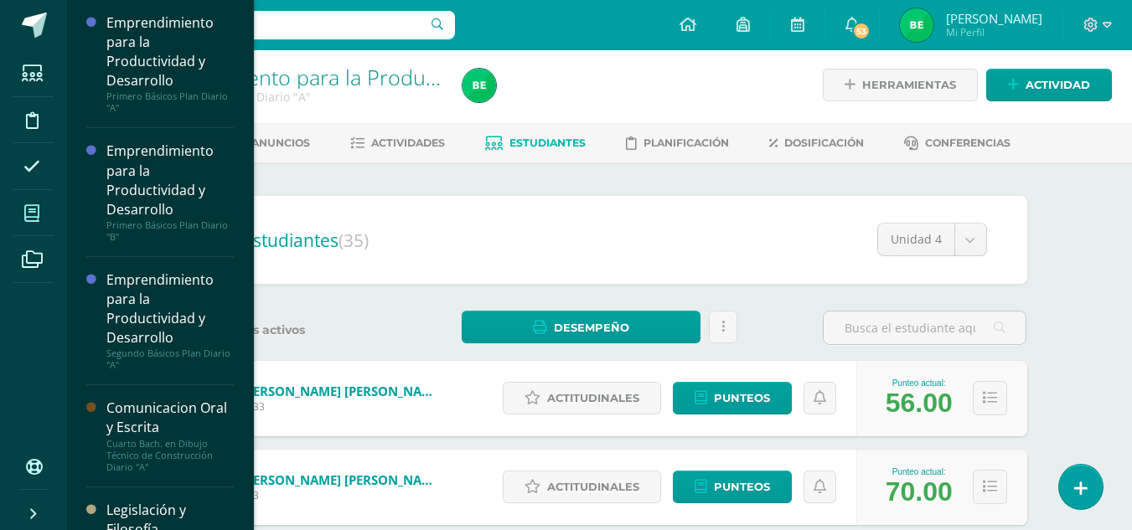
click at [37, 230] on span at bounding box center [32, 213] width 38 height 38
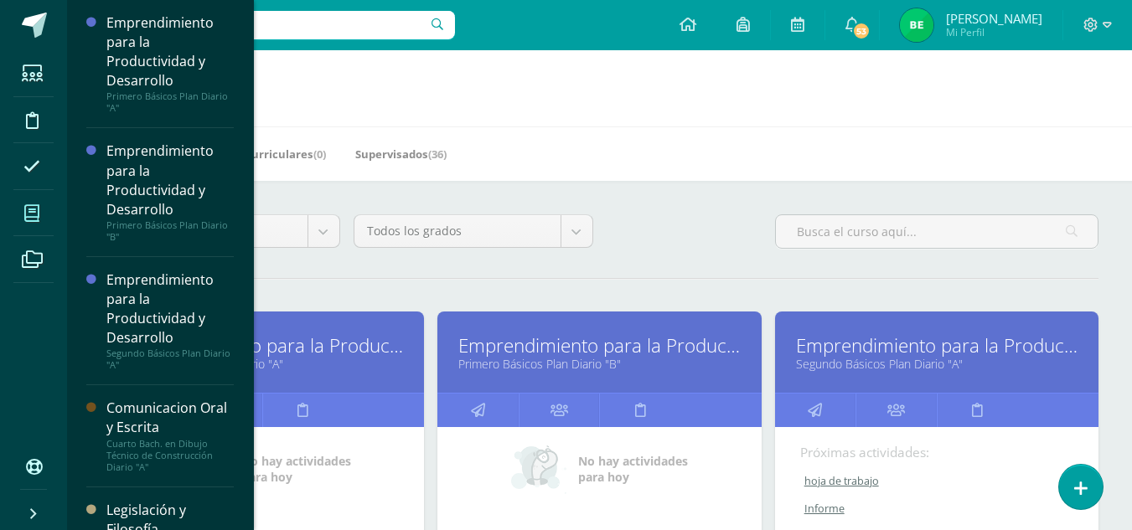
click at [572, 144] on div "Mis Cursos (14) Mis Extracurriculares (0) Supervisados (36)" at bounding box center [619, 153] width 1105 height 54
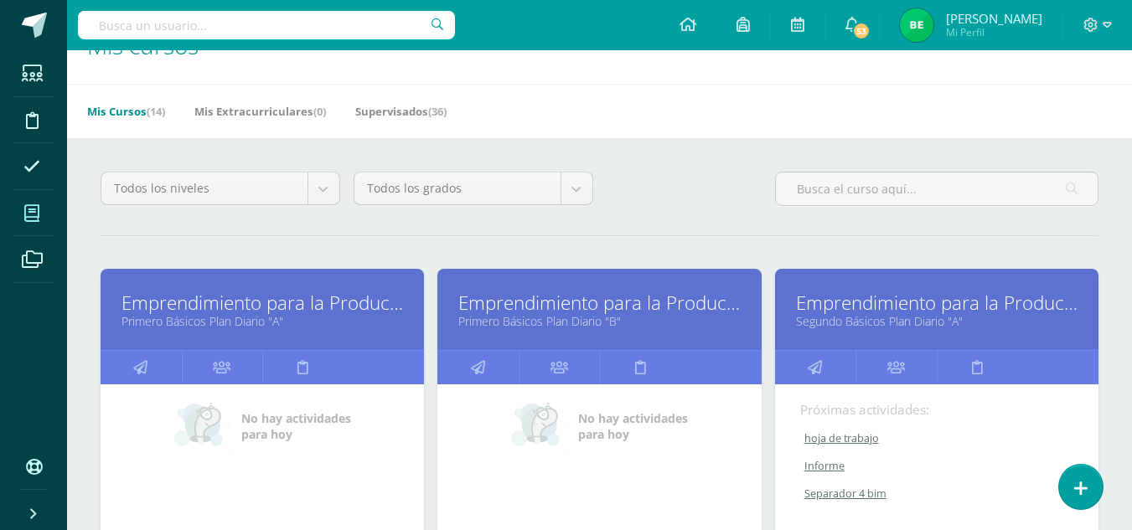
click at [40, 219] on span at bounding box center [32, 213] width 38 height 38
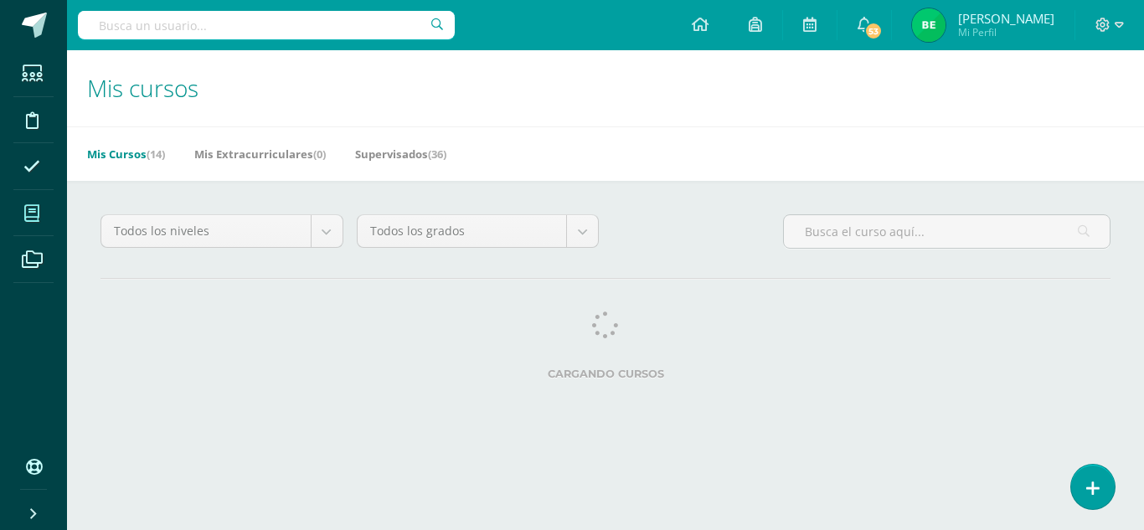
click at [35, 221] on icon at bounding box center [31, 213] width 15 height 17
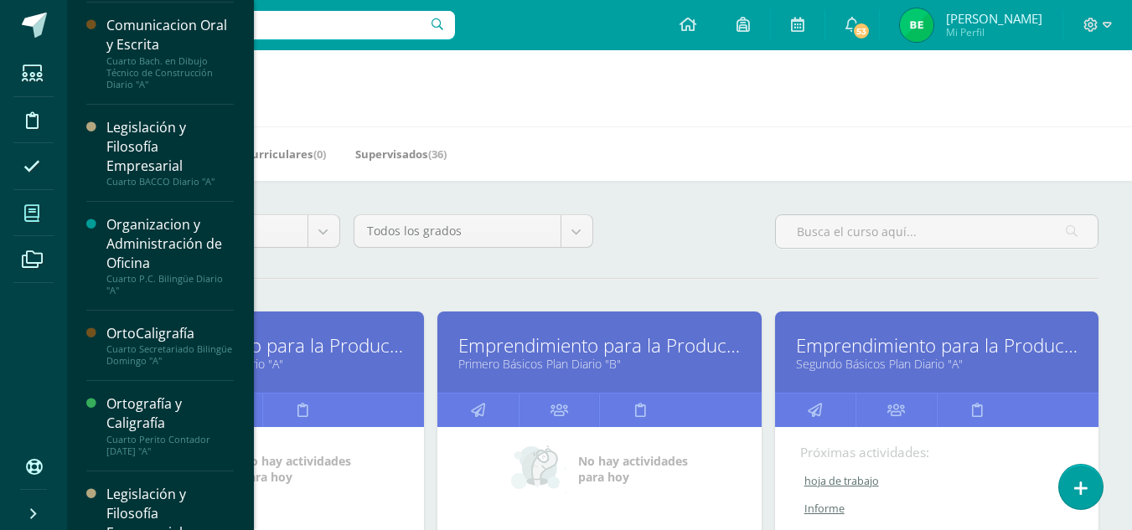
scroll to position [387, 0]
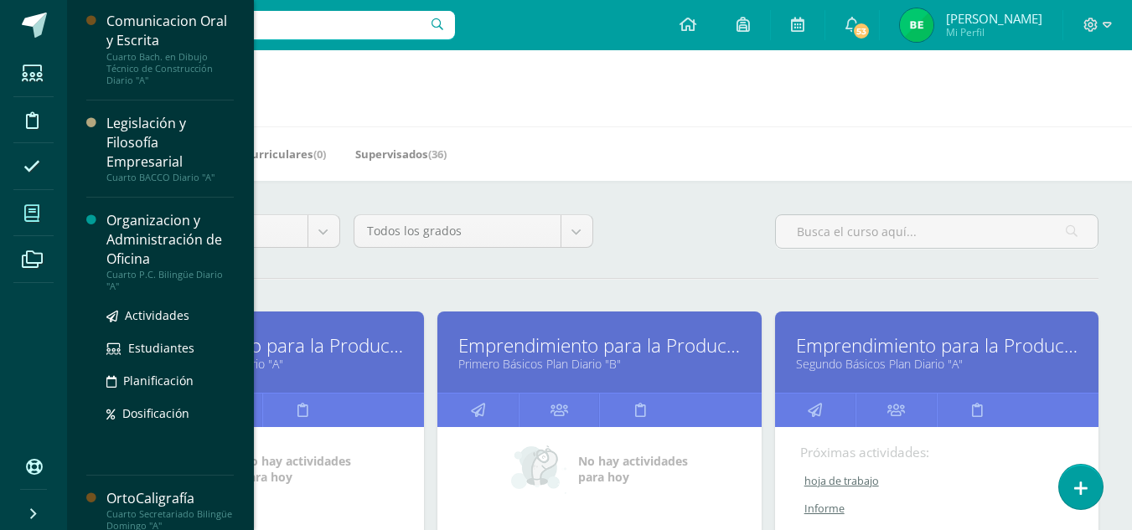
click at [178, 235] on div "Organizacion y Administración de Oficina" at bounding box center [169, 240] width 127 height 58
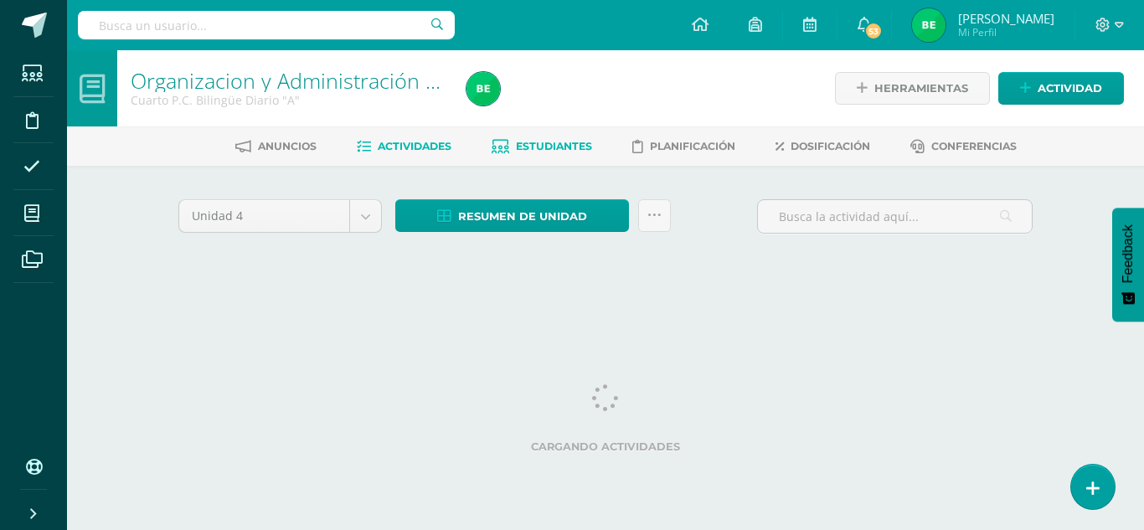
click at [527, 142] on span "Estudiantes" at bounding box center [554, 146] width 76 height 13
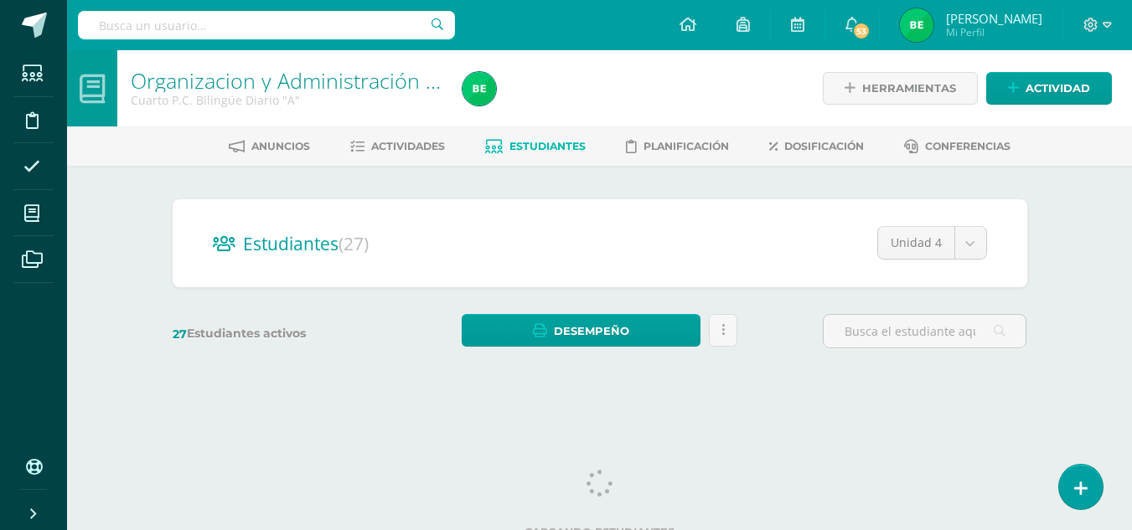
drag, startPoint x: 1143, startPoint y: 61, endPoint x: 1136, endPoint y: 194, distance: 133.4
click at [1129, 234] on html "Estudiantes Disciplina Asistencia Mis cursos Archivos Soporte Ayuda Reportar un…" at bounding box center [566, 199] width 1132 height 398
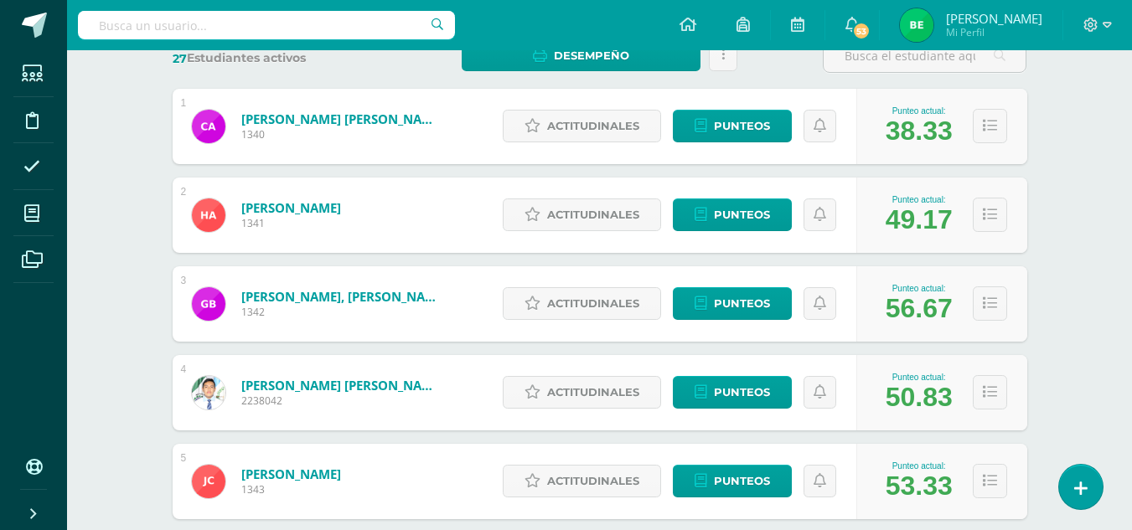
scroll to position [271, 0]
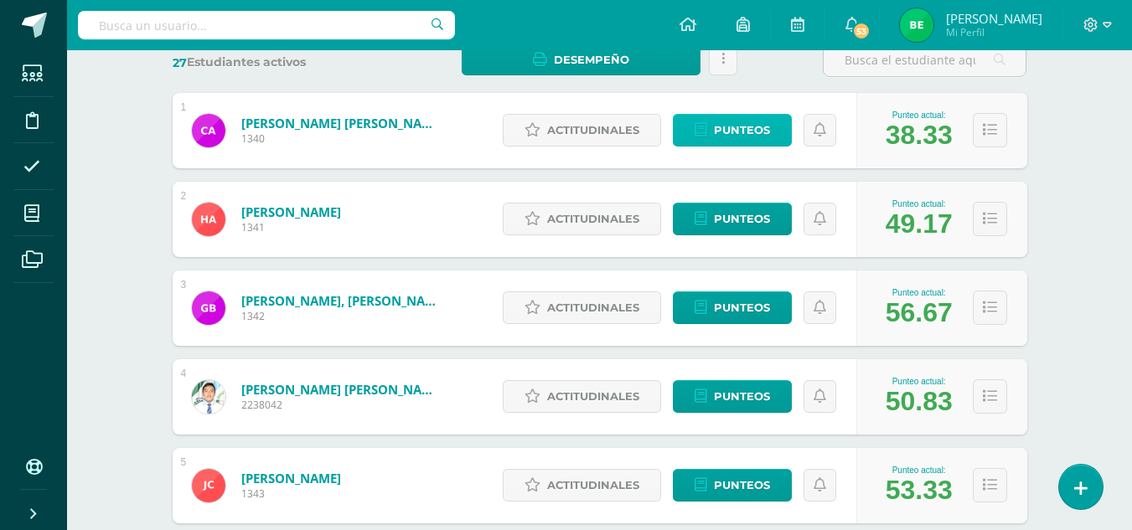
click at [738, 139] on span "Punteos" at bounding box center [742, 130] width 56 height 31
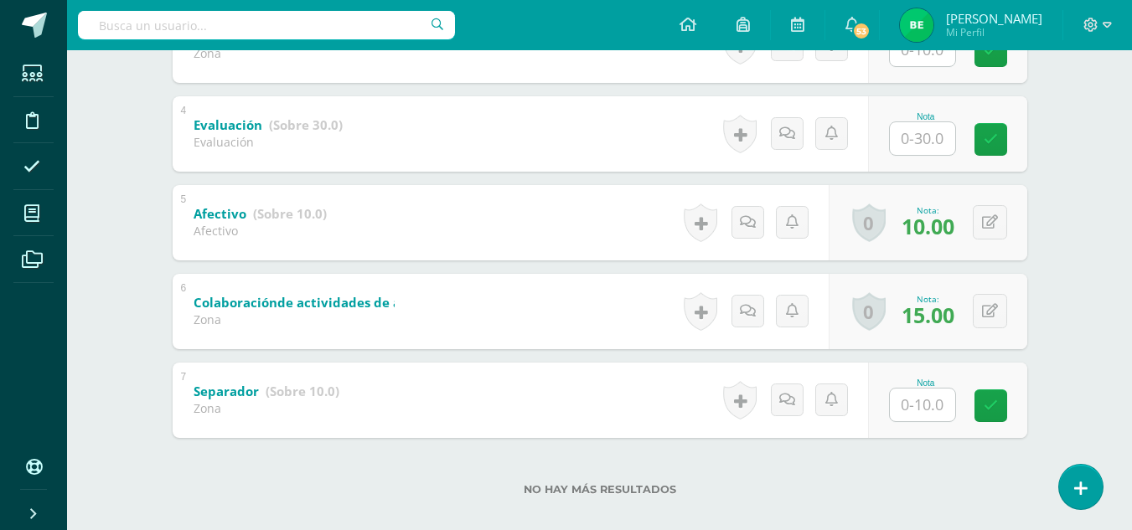
scroll to position [607, 0]
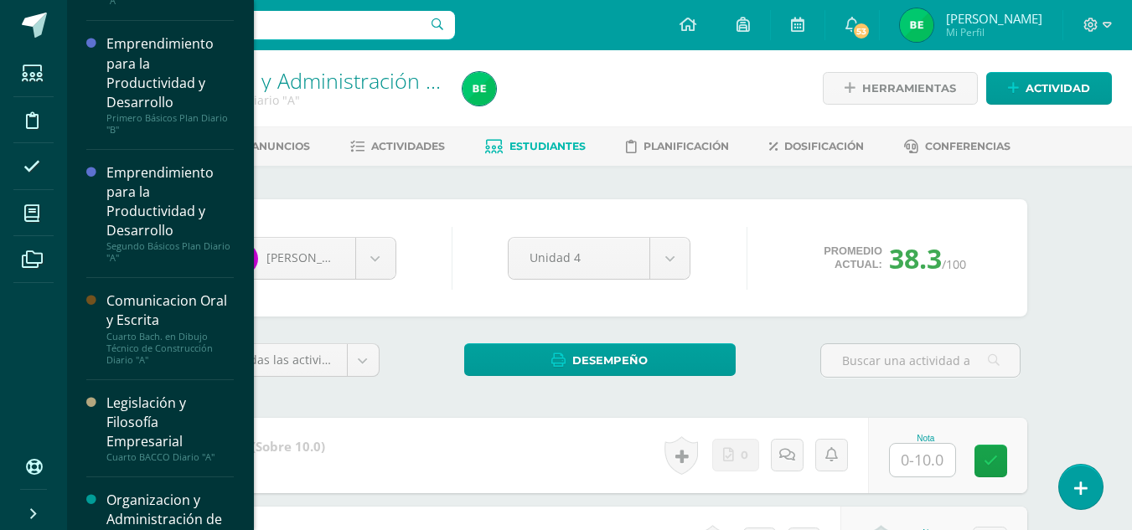
scroll to position [0, 0]
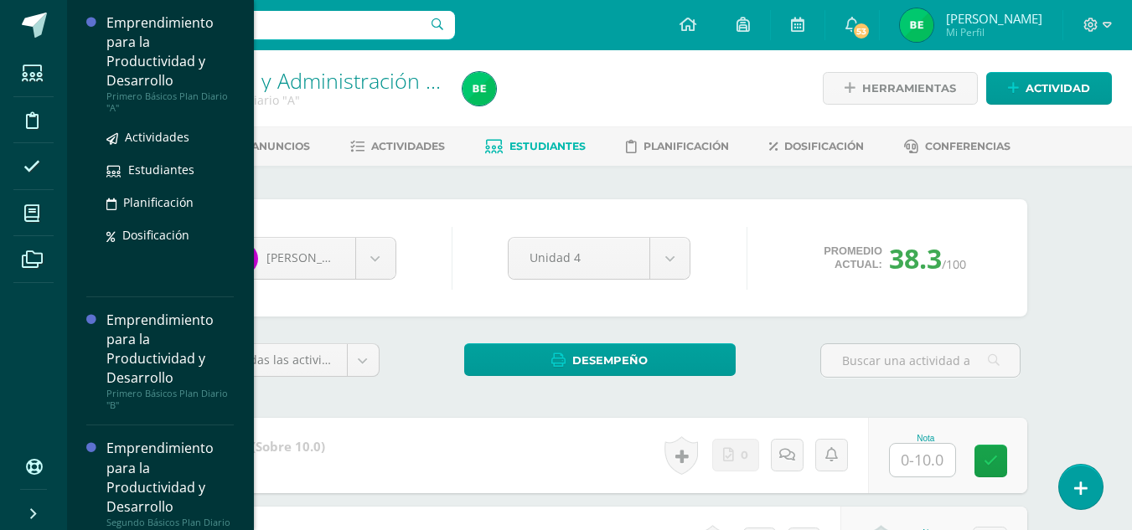
click at [188, 44] on div "Emprendimiento para la Productividad y Desarrollo" at bounding box center [169, 51] width 127 height 77
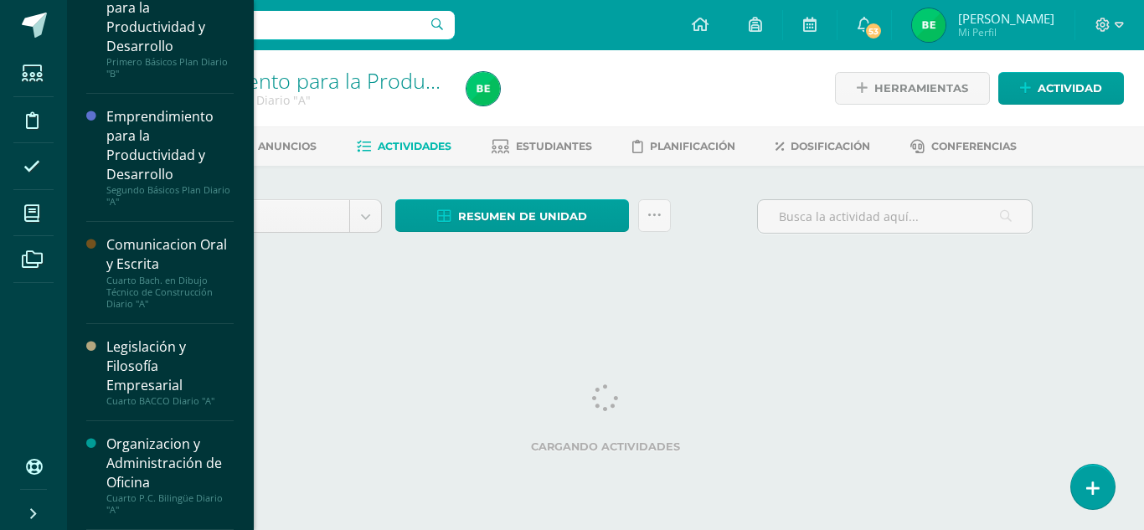
scroll to position [164, 0]
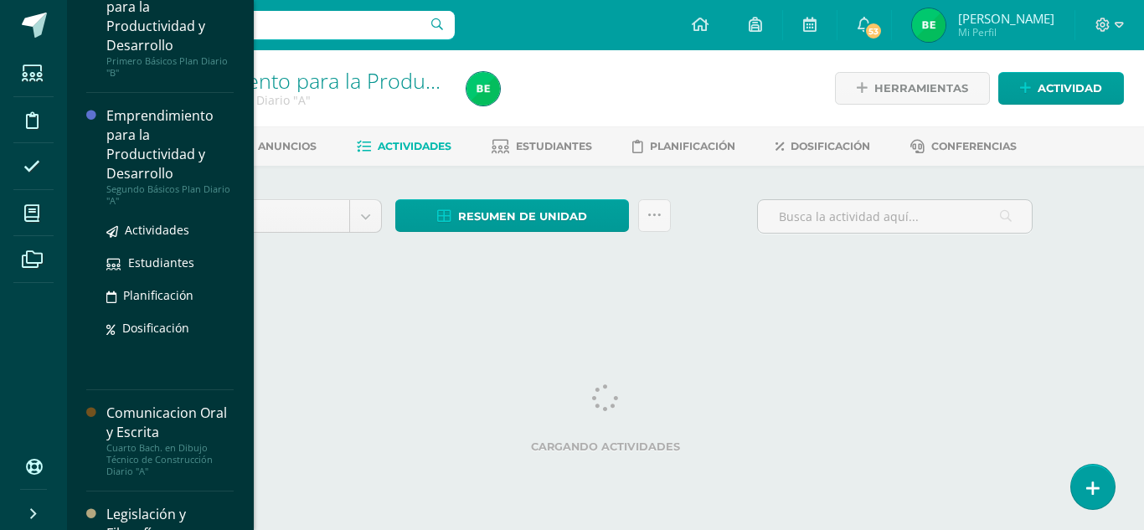
click at [172, 147] on div "Emprendimiento para la Productividad y Desarrollo" at bounding box center [169, 144] width 127 height 77
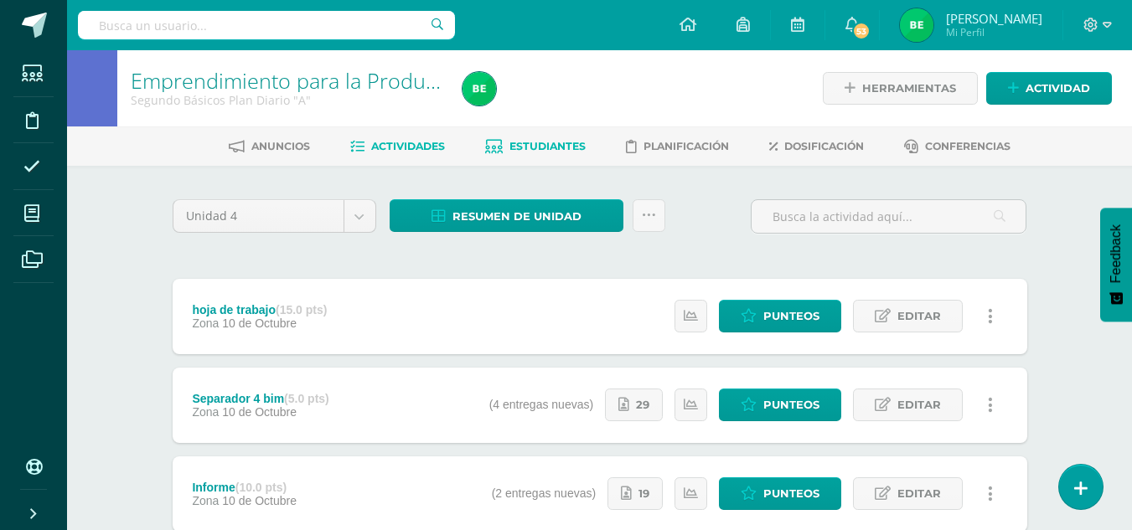
click at [534, 141] on span "Estudiantes" at bounding box center [547, 146] width 76 height 13
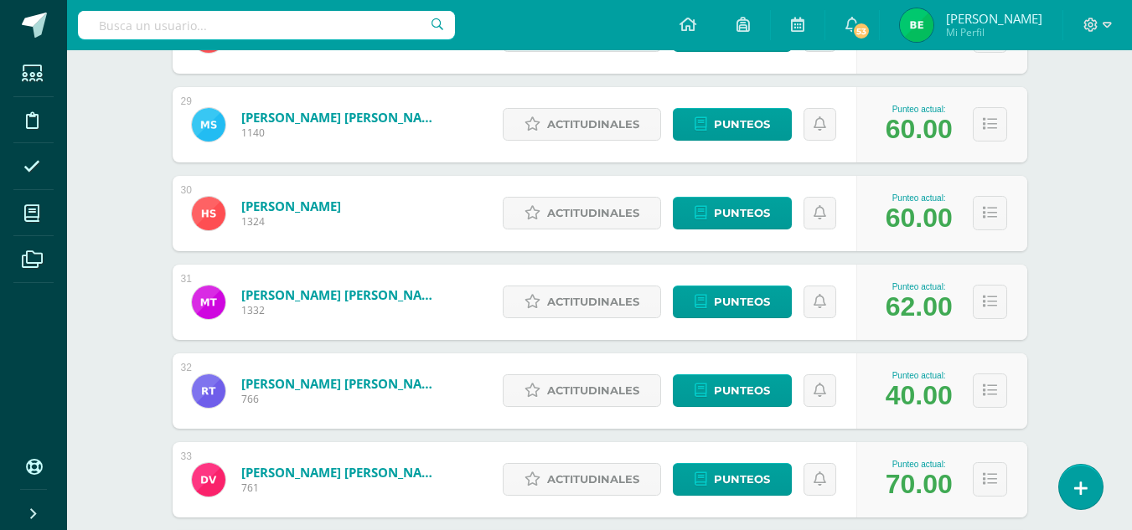
scroll to position [2770, 0]
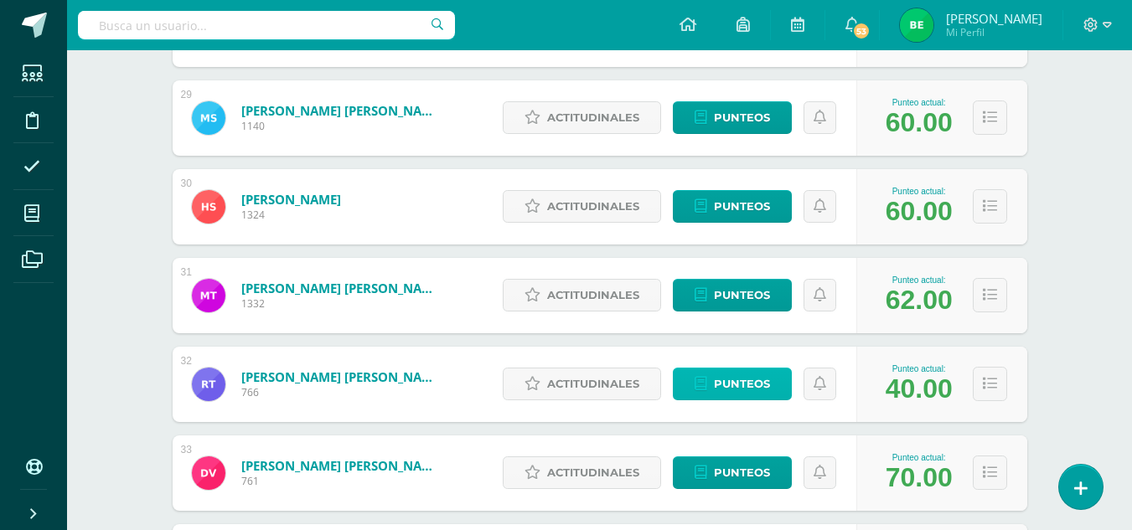
click at [716, 390] on span "Punteos" at bounding box center [742, 384] width 56 height 31
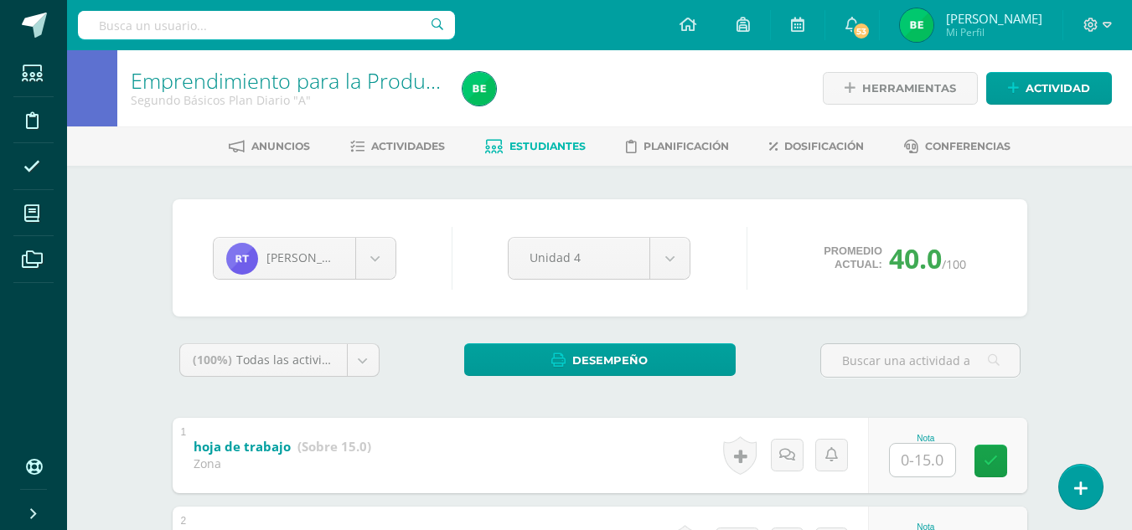
click at [927, 462] on input "text" at bounding box center [922, 460] width 65 height 33
type input "10"
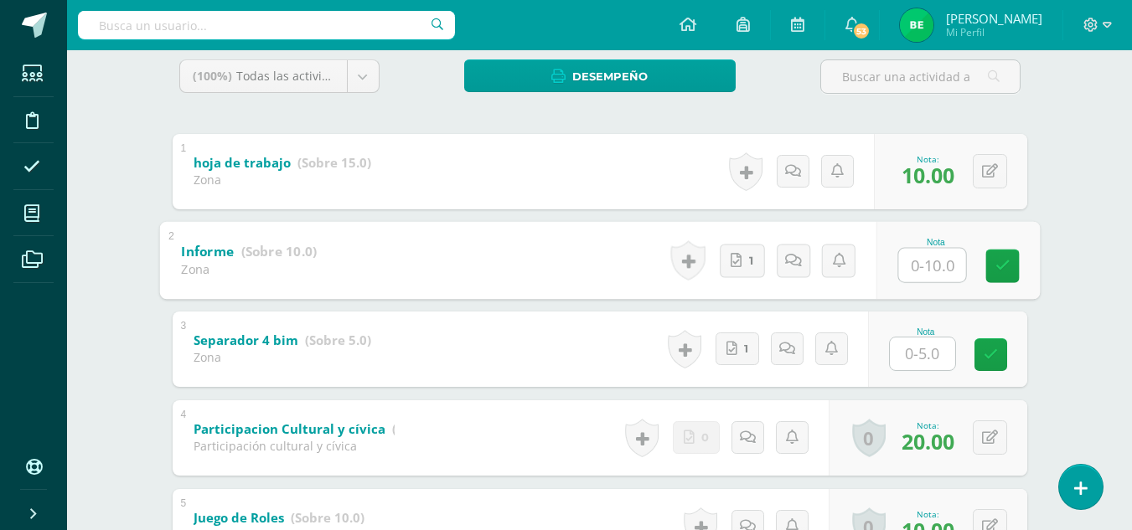
click at [914, 360] on input "text" at bounding box center [922, 354] width 65 height 33
click at [926, 235] on div "Nota" at bounding box center [947, 260] width 159 height 75
click at [924, 262] on input "text" at bounding box center [931, 265] width 67 height 34
type input "8"
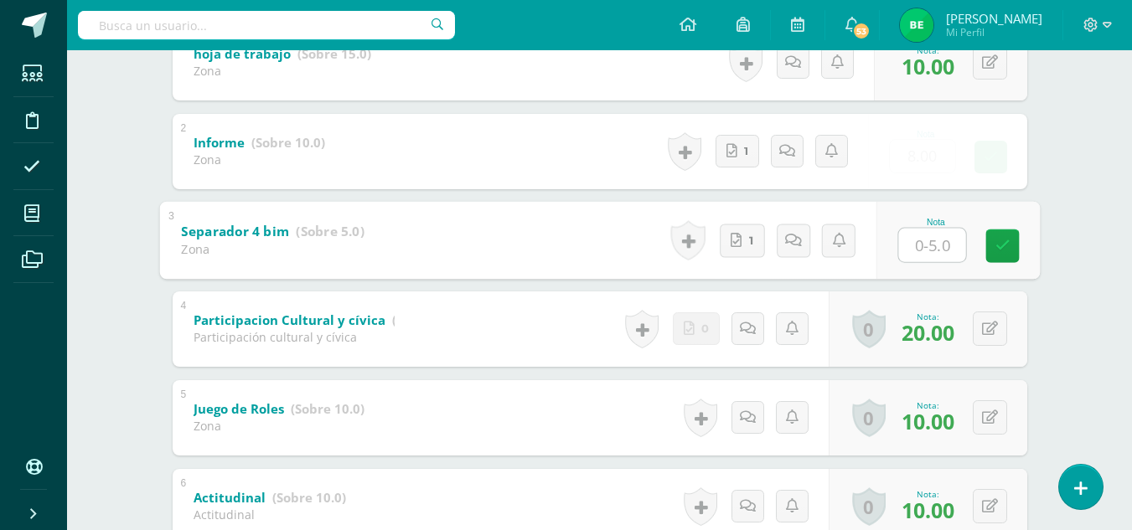
scroll to position [402, 0]
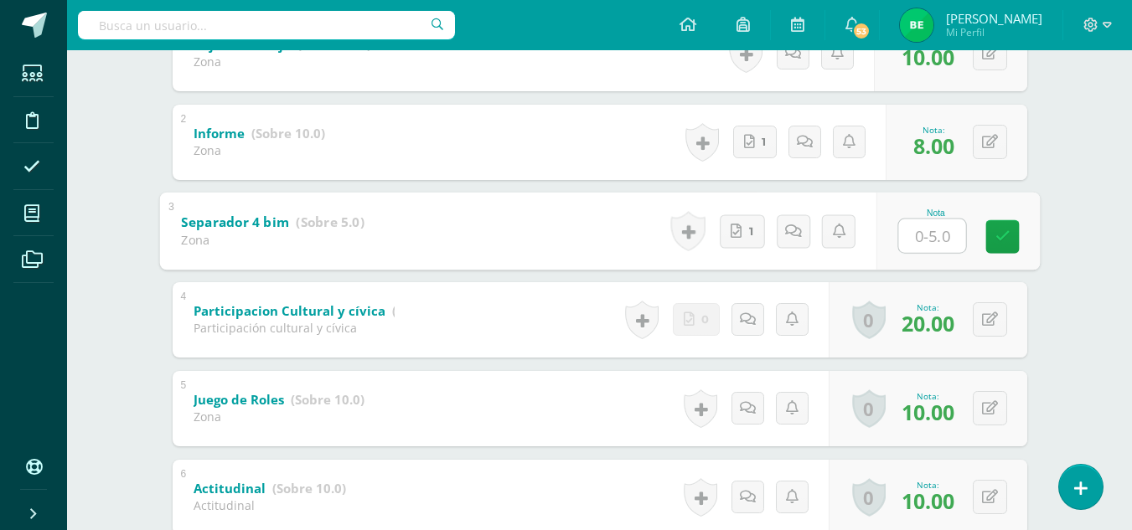
type input "3"
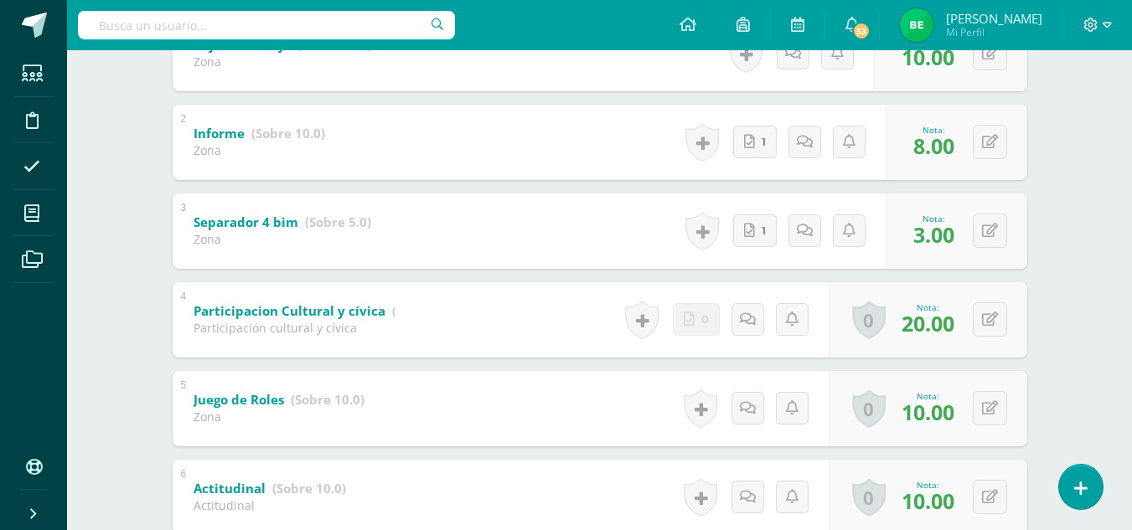
scroll to position [518, 0]
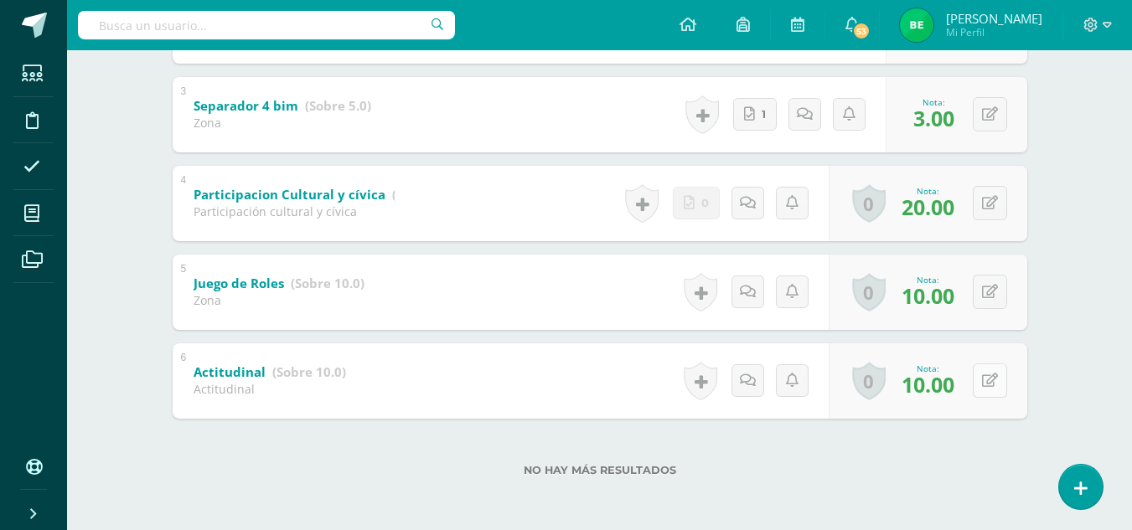
click at [993, 382] on icon at bounding box center [990, 381] width 16 height 14
click at [977, 388] on div "0 [GEOGRAPHIC_DATA] Logros obtenidos Aún no hay logros agregados Nota: 8.00" at bounding box center [943, 381] width 192 height 78
click at [1007, 376] on icon at bounding box center [1001, 381] width 17 height 14
type input "7"
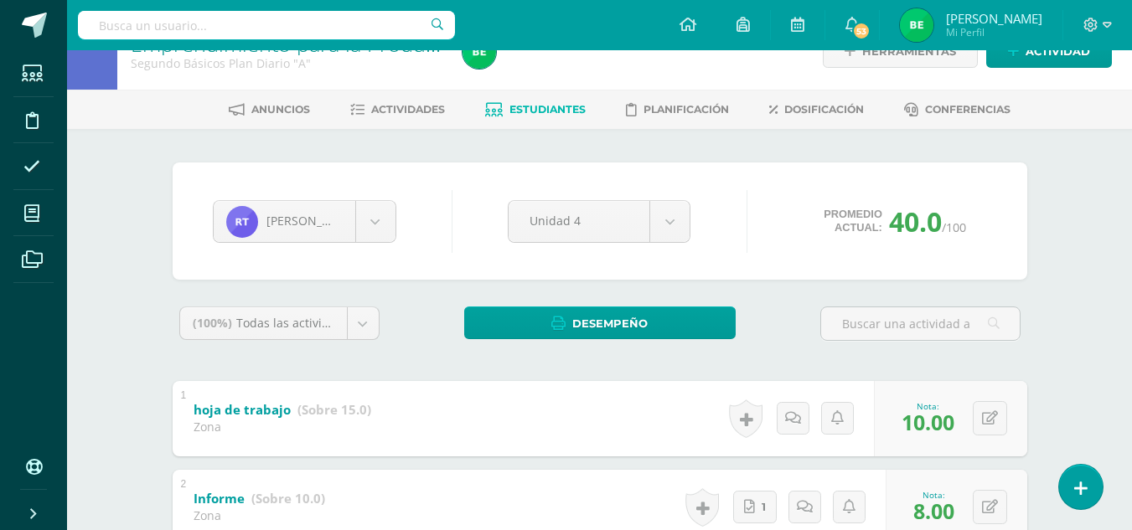
scroll to position [0, 0]
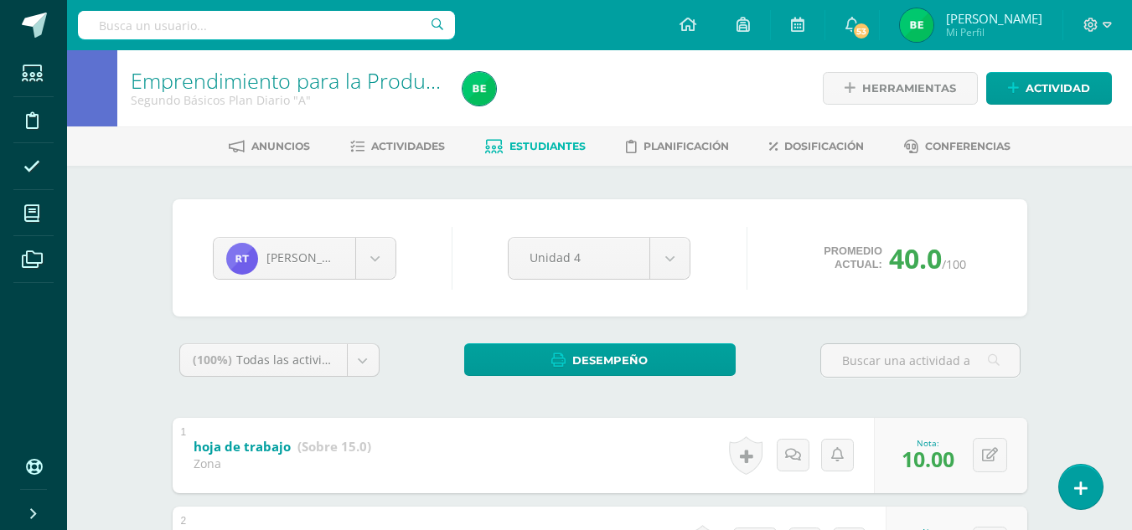
click at [527, 150] on span "Estudiantes" at bounding box center [547, 146] width 76 height 13
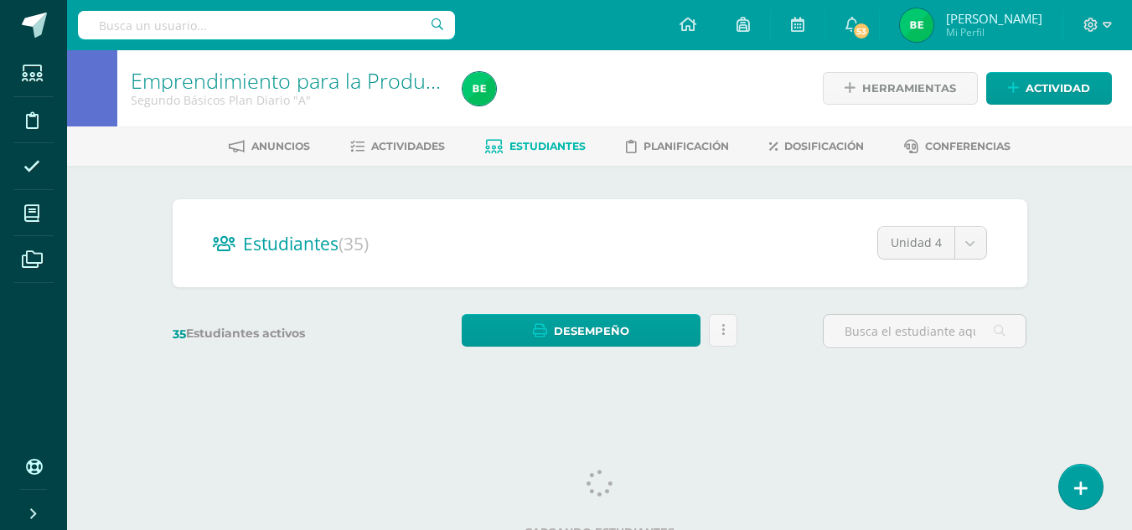
scroll to position [15, 0]
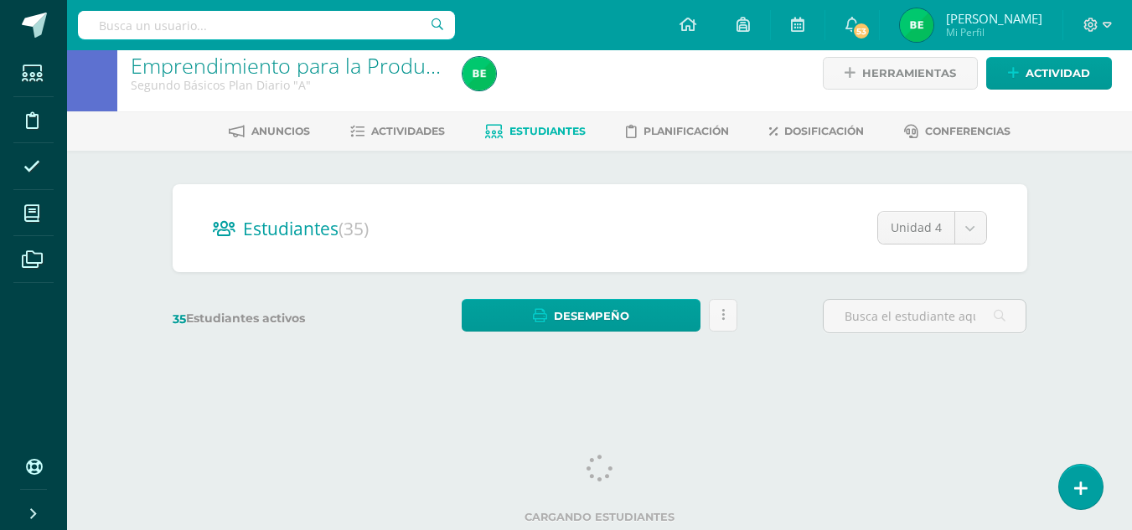
drag, startPoint x: 1143, startPoint y: 216, endPoint x: 1124, endPoint y: 381, distance: 166.1
click at [1124, 381] on html "Estudiantes Disciplina Asistencia Mis cursos Archivos Soporte Ayuda Reportar un…" at bounding box center [566, 184] width 1132 height 398
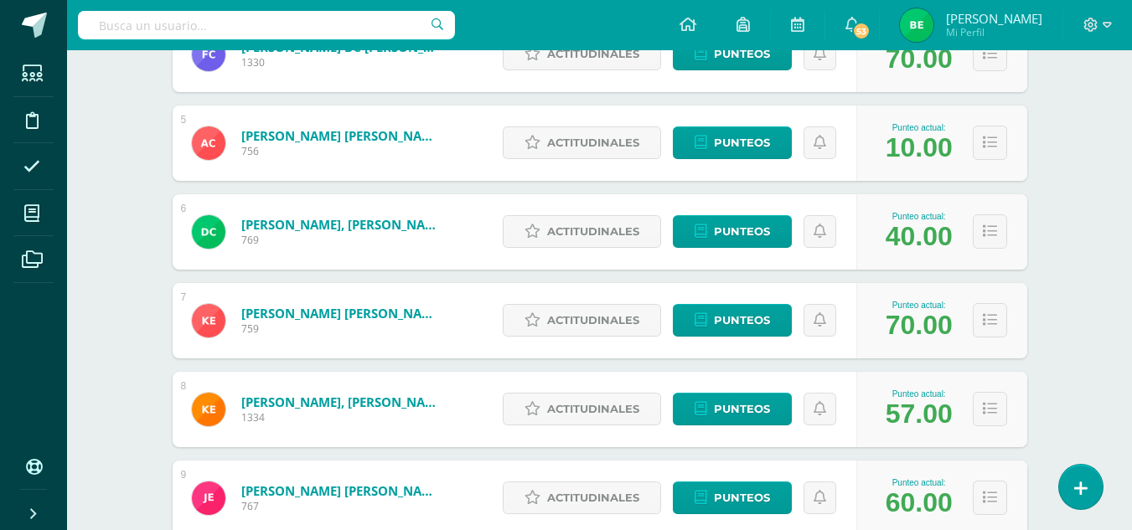
scroll to position [610, 0]
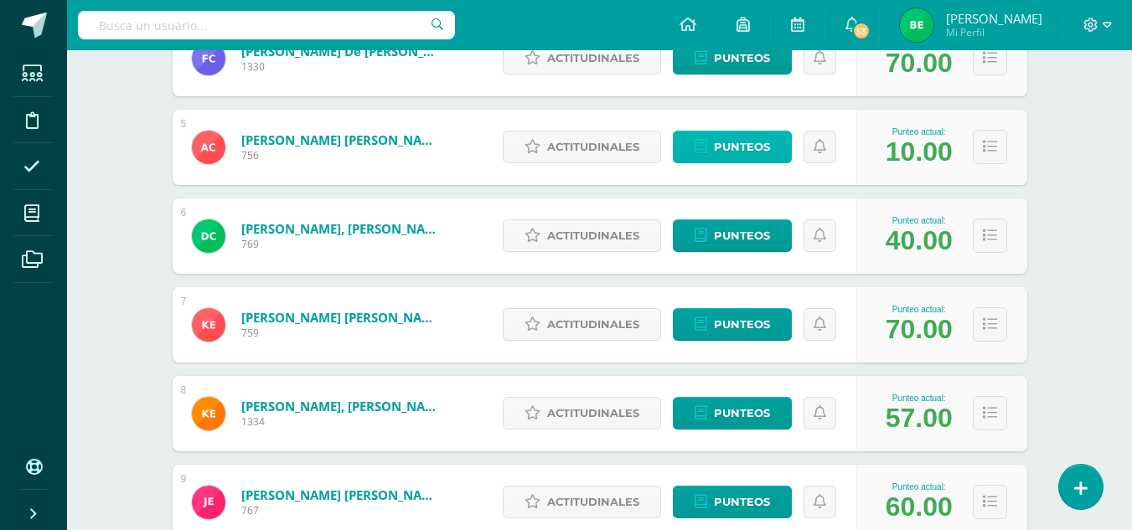
click at [755, 143] on span "Punteos" at bounding box center [742, 147] width 56 height 31
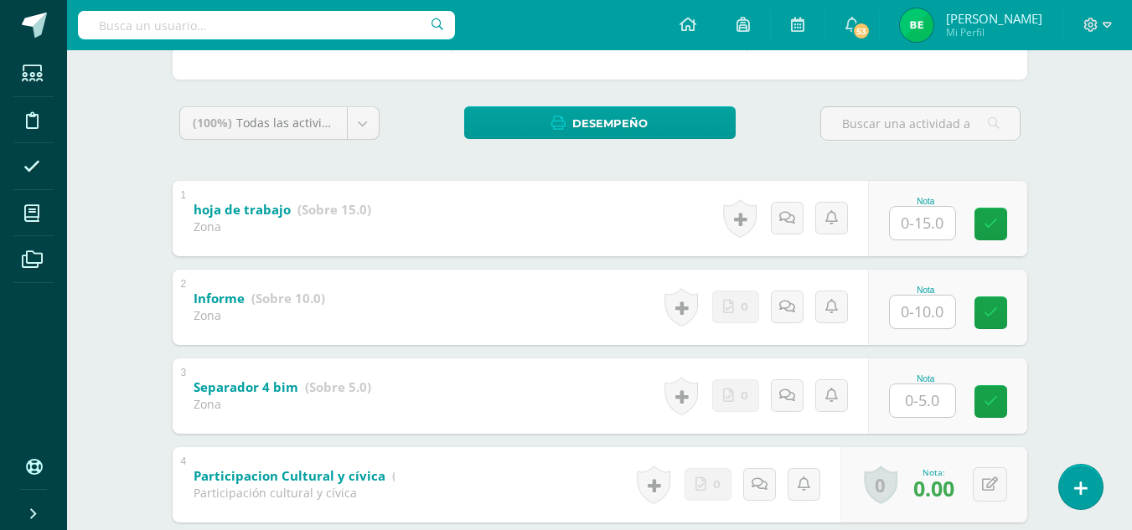
scroll to position [248, 0]
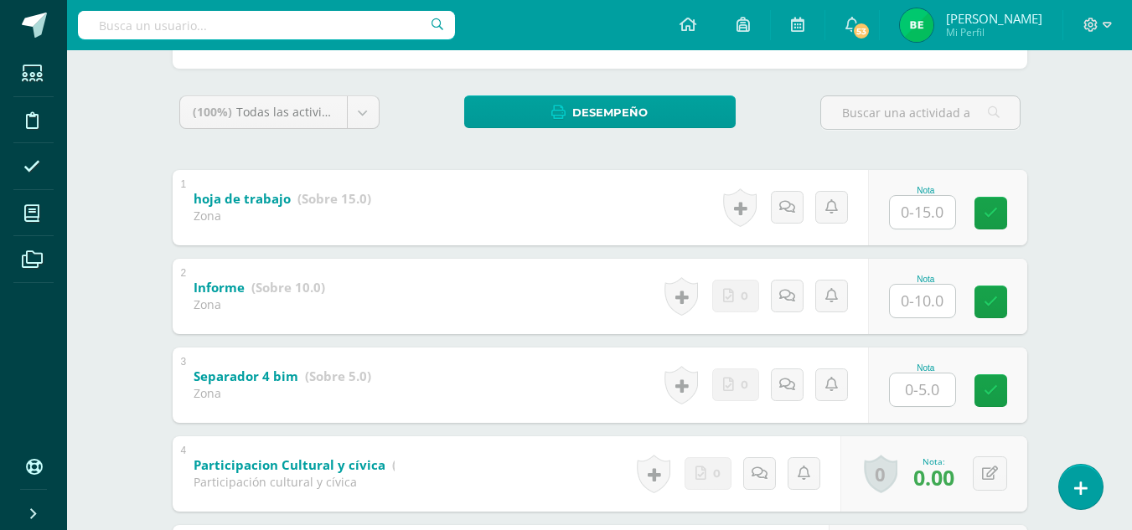
click at [907, 211] on input "text" at bounding box center [922, 212] width 65 height 33
type input "0"
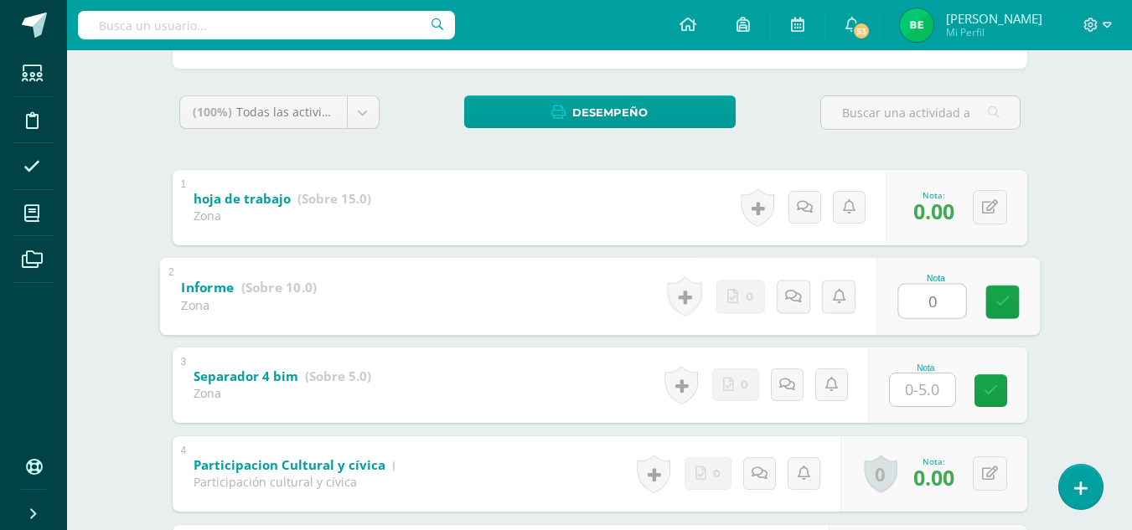
type input "0"
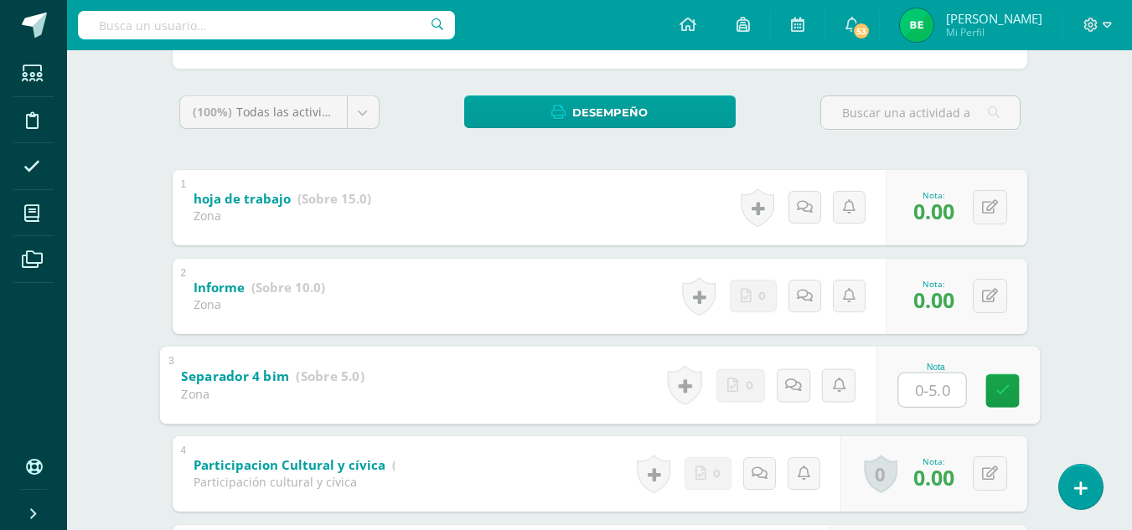
type input "0"
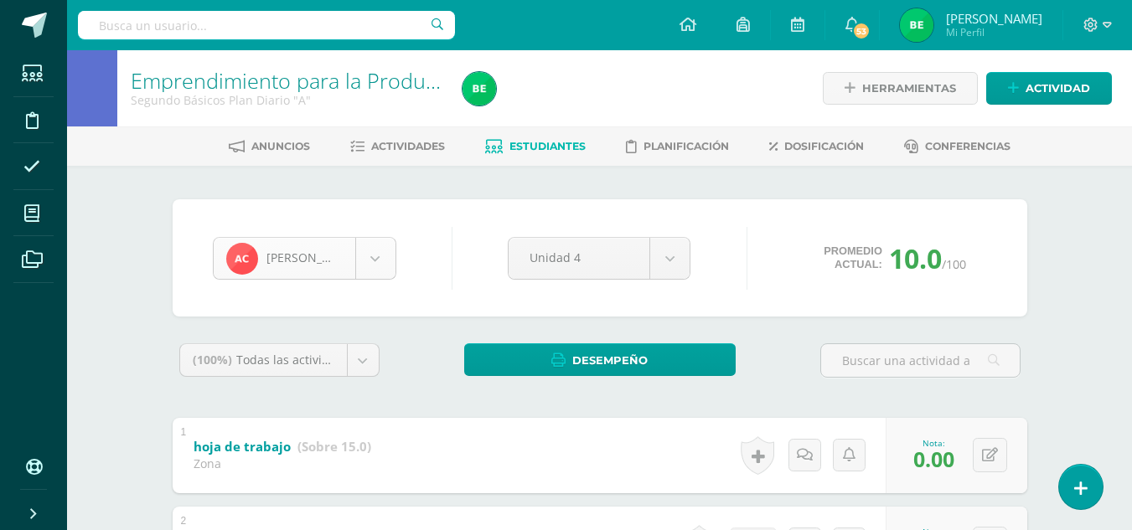
scroll to position [376, 0]
click at [558, 44] on div "Configuración Cerrar sesión Norma Isabel Mi Perfil 53 53 Avisos 188 avisos sin …" at bounding box center [599, 25] width 1065 height 50
click at [563, 147] on span "Estudiantes" at bounding box center [547, 146] width 76 height 13
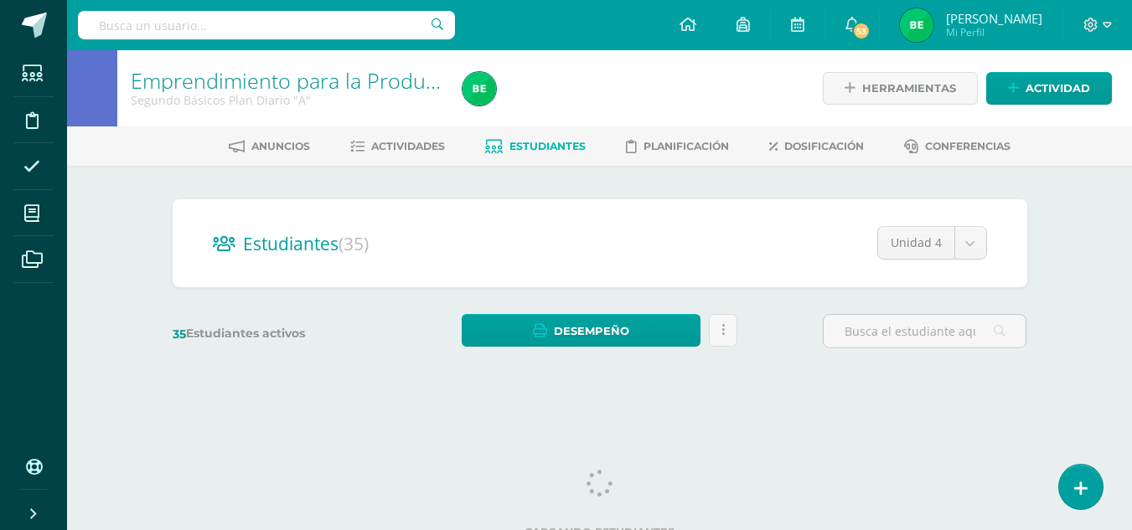
scroll to position [15, 0]
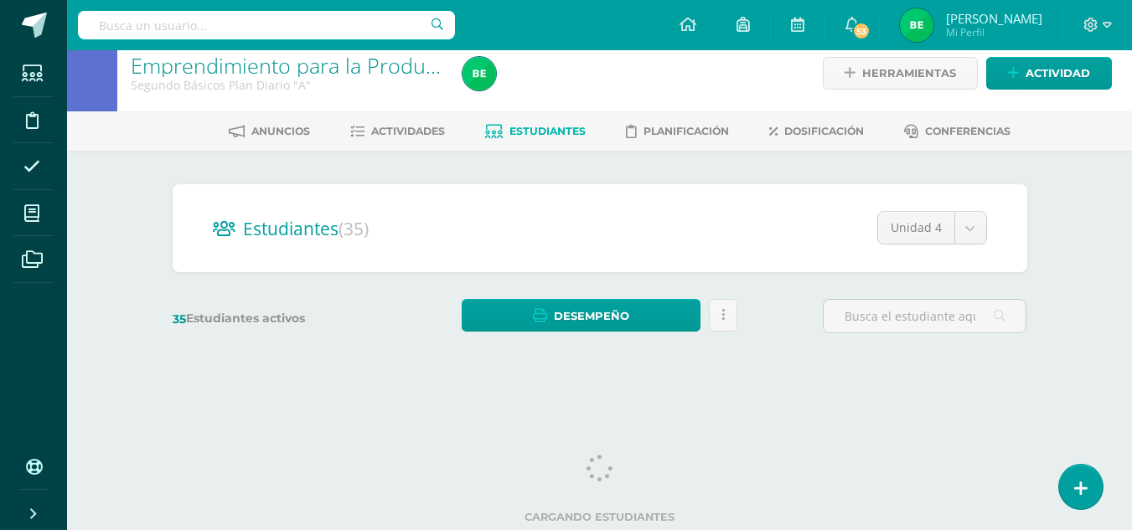
drag, startPoint x: 1141, startPoint y: 185, endPoint x: 1132, endPoint y: 257, distance: 72.6
click at [1132, 257] on html "Estudiantes Disciplina Asistencia Mis cursos Archivos Soporte Ayuda Reportar un…" at bounding box center [566, 184] width 1132 height 398
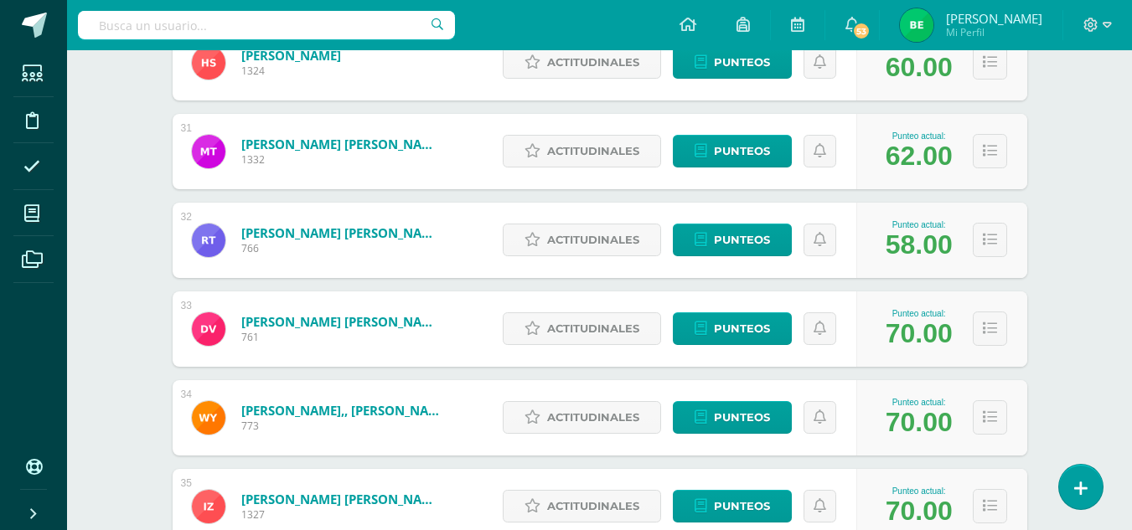
scroll to position [3040, 0]
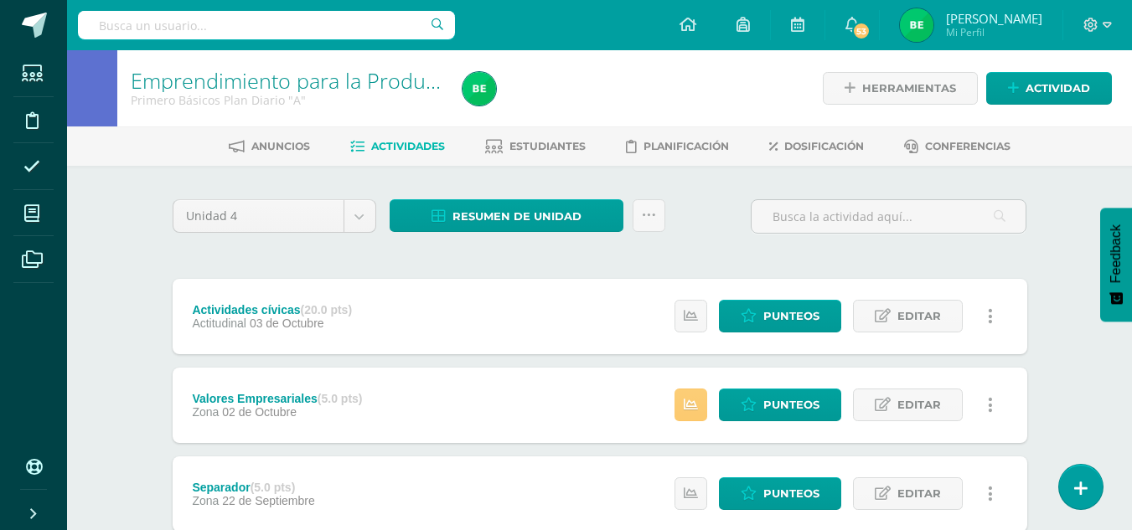
click at [650, 42] on div "Configuración Cerrar sesión Norma Isabel Mi Perfil 53 53 Avisos 188 avisos sin …" at bounding box center [599, 25] width 1065 height 50
click at [1041, 89] on span "Actividad" at bounding box center [1057, 88] width 64 height 31
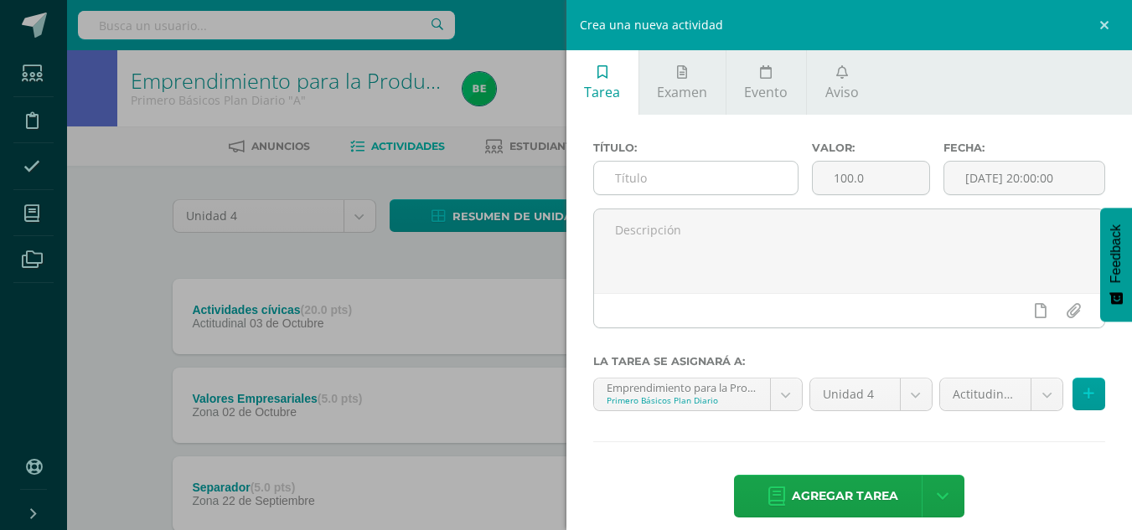
click at [653, 177] on input "text" at bounding box center [696, 178] width 204 height 33
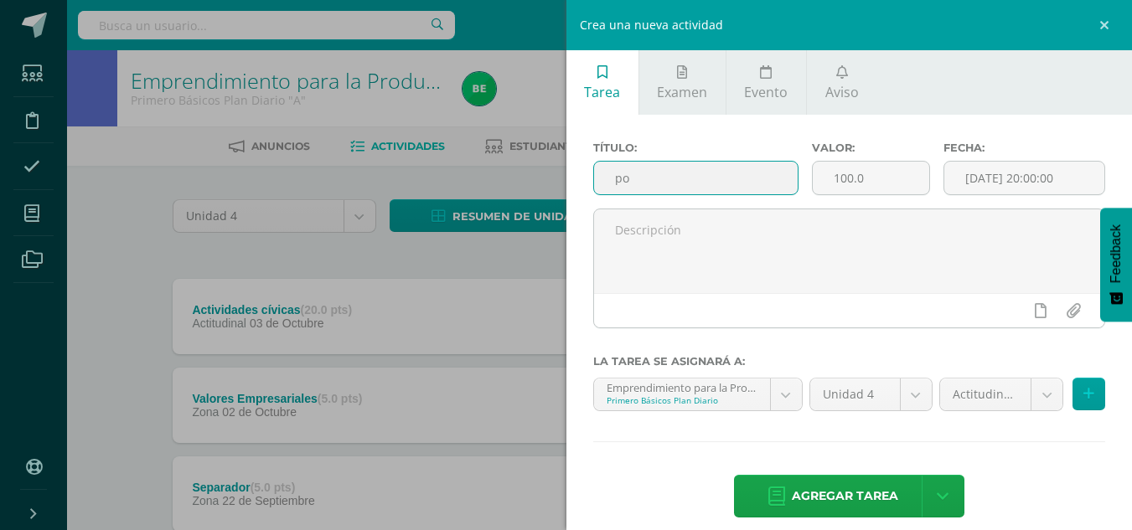
type input "p"
type input "Portafolio"
click at [850, 178] on input "100.0" at bounding box center [870, 178] width 116 height 33
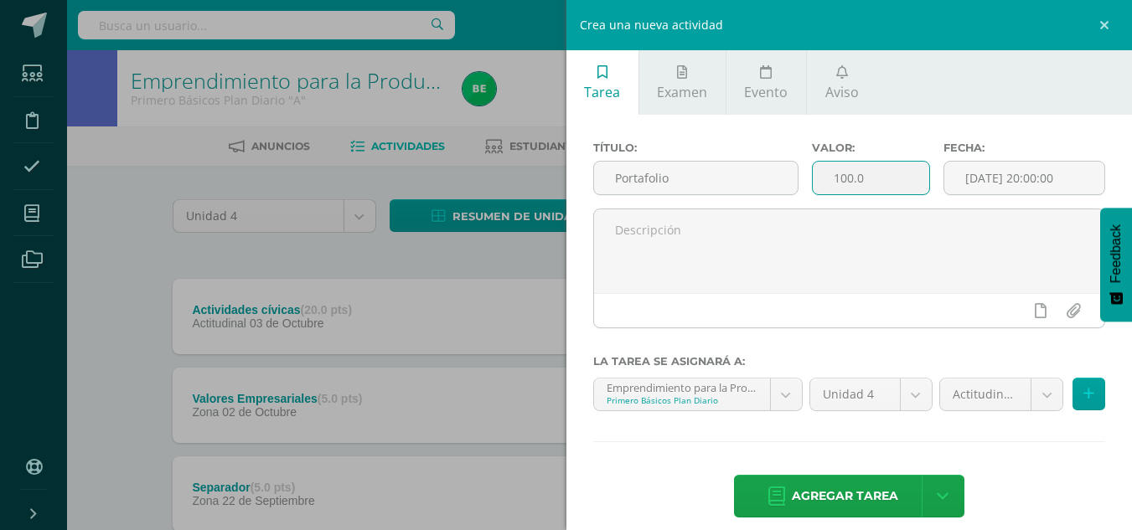
click at [849, 181] on input "100.0" at bounding box center [870, 178] width 116 height 33
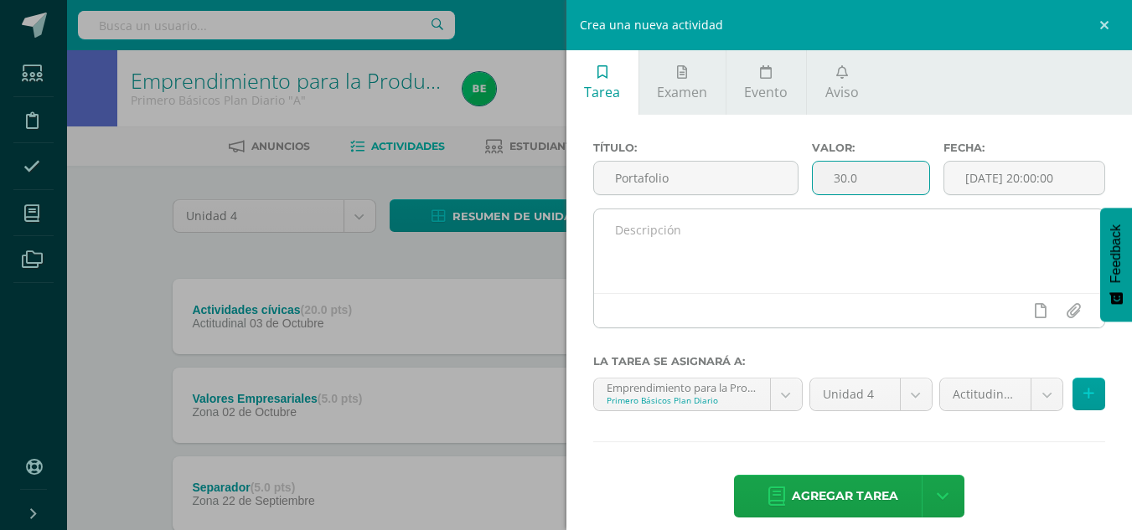
type input "30.0"
click at [766, 258] on textarea at bounding box center [849, 251] width 511 height 84
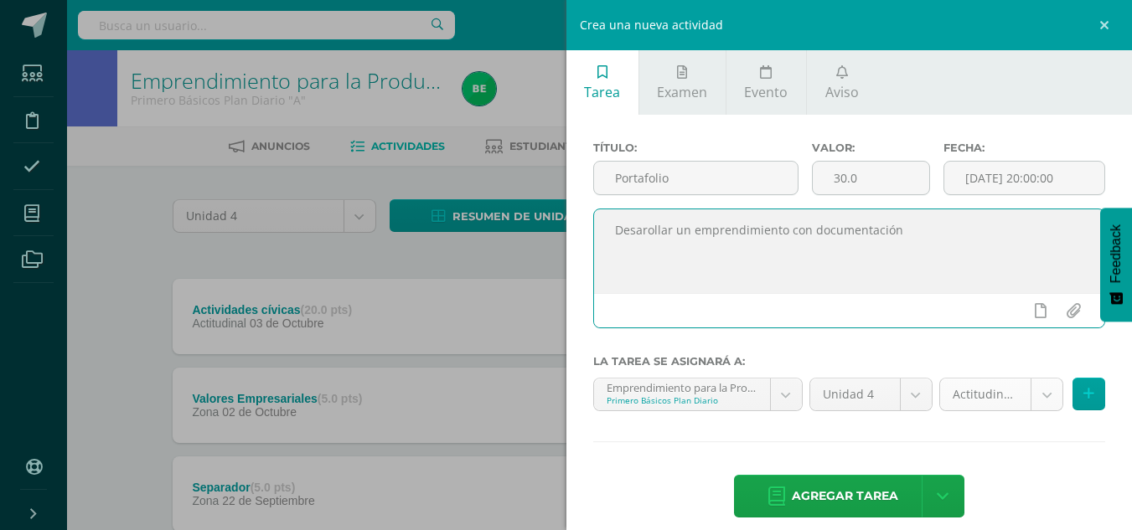
type textarea "Desarollar un emprendimiento con documentación"
click at [1035, 400] on body "Estudiantes Disciplina Asistencia Mis cursos Archivos Soporte Ayuda Reportar un…" at bounding box center [566, 366] width 1132 height 732
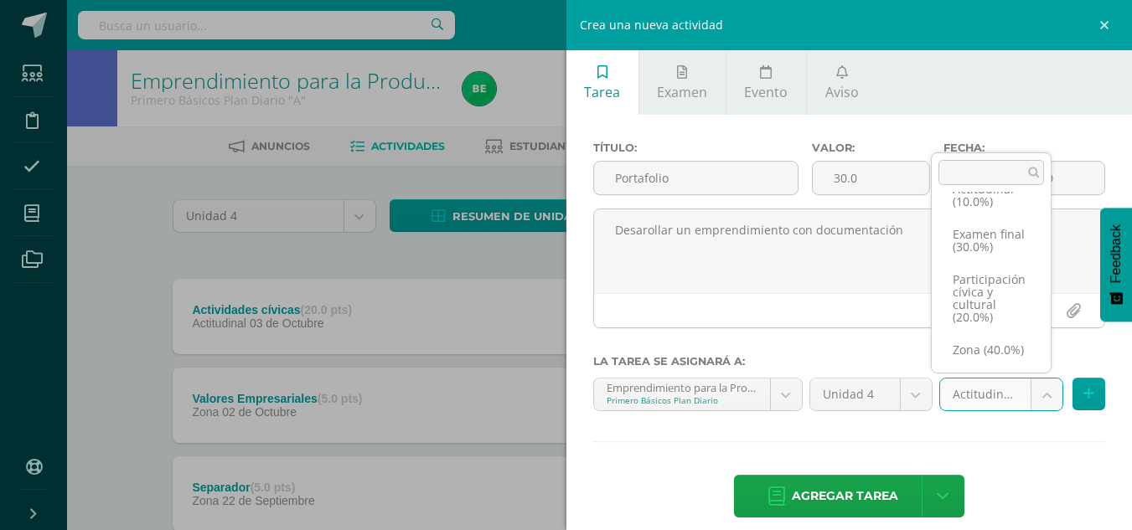
scroll to position [51, 0]
select select "68231"
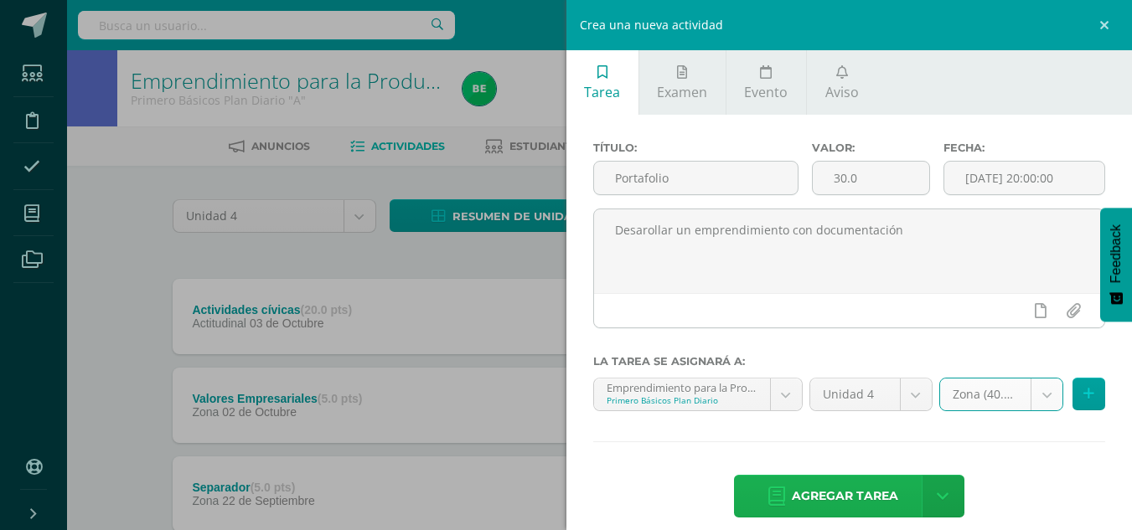
click at [851, 506] on span "Agregar tarea" at bounding box center [845, 496] width 106 height 41
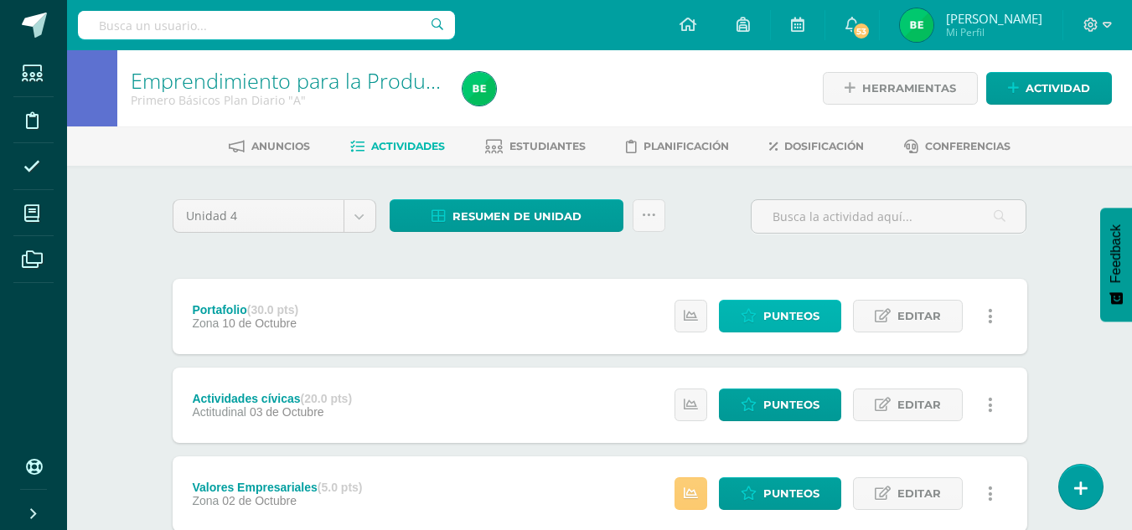
click at [780, 314] on span "Punteos" at bounding box center [791, 316] width 56 height 31
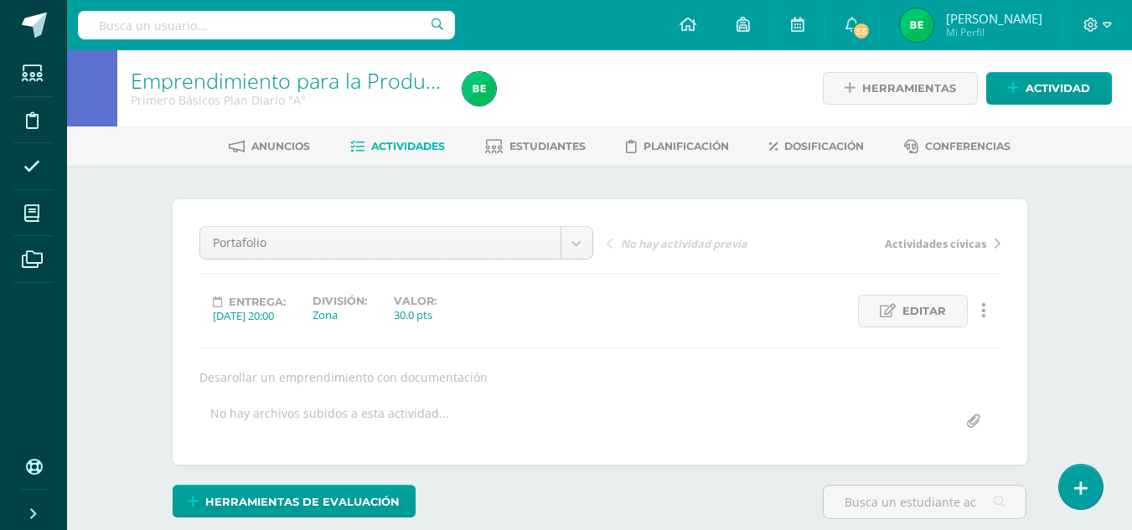
scroll to position [1, 0]
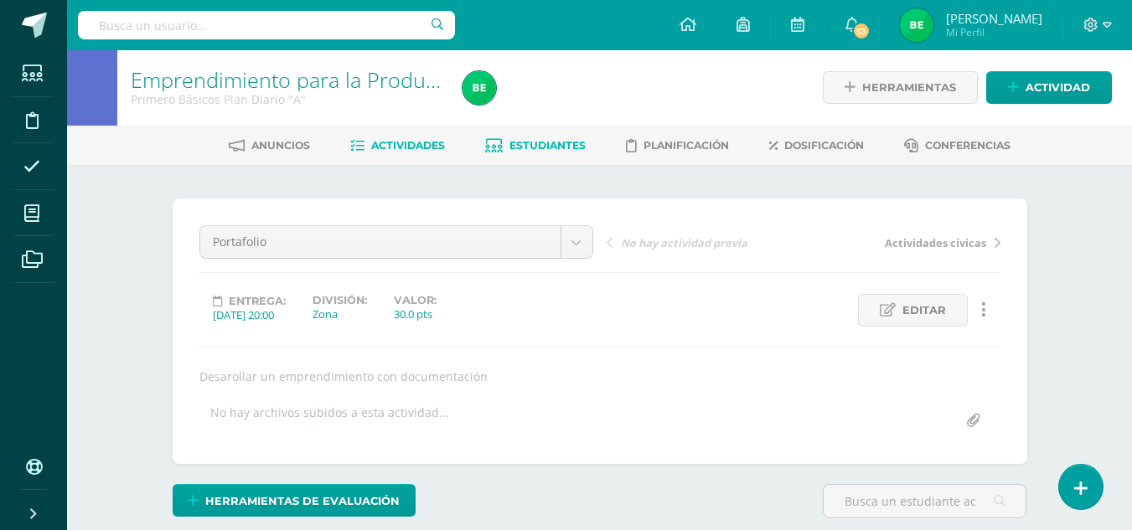
click at [516, 144] on span "Estudiantes" at bounding box center [547, 145] width 76 height 13
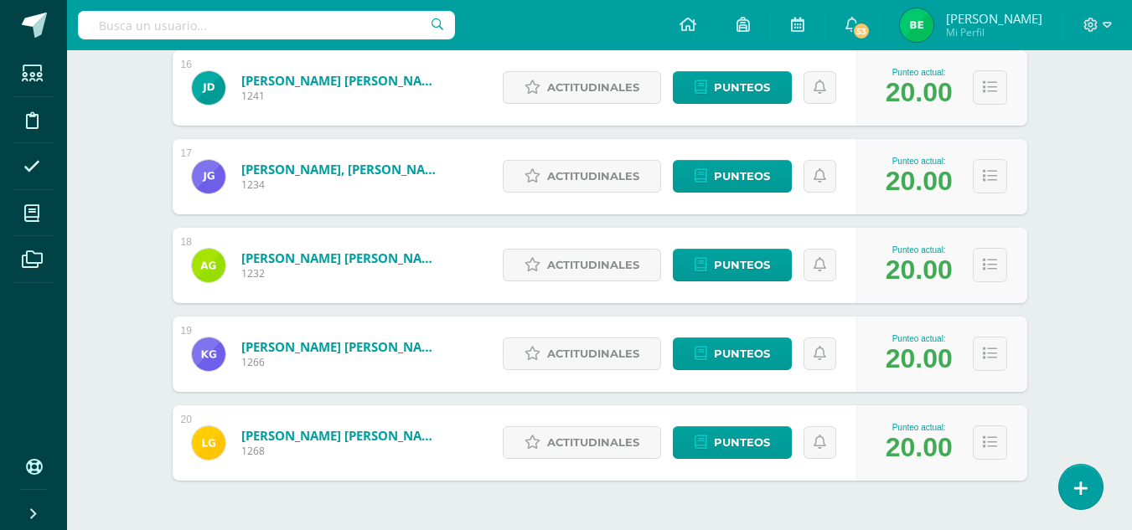
scroll to position [1702, 0]
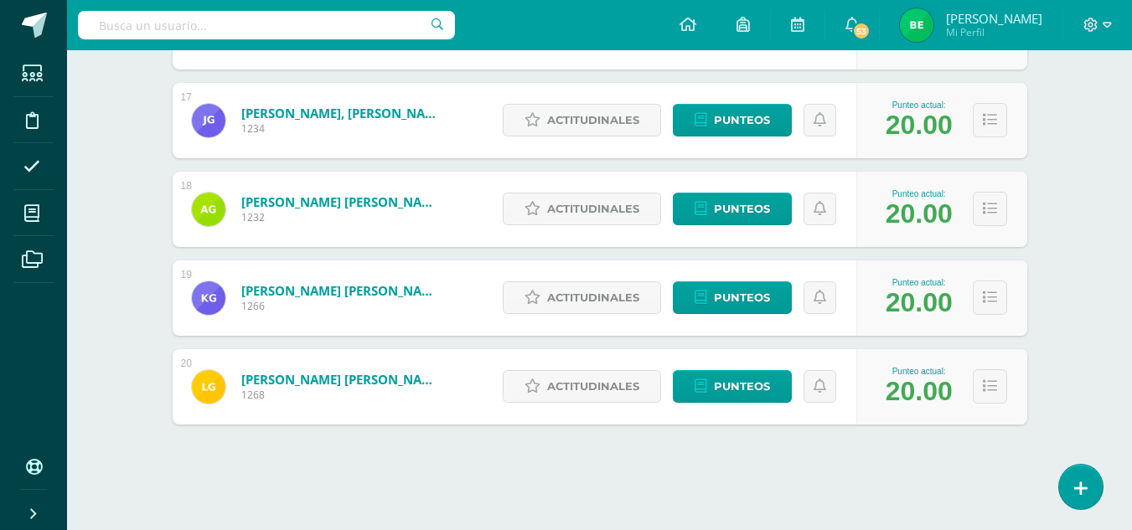
drag, startPoint x: 1131, startPoint y: 462, endPoint x: 1137, endPoint y: 349, distance: 113.3
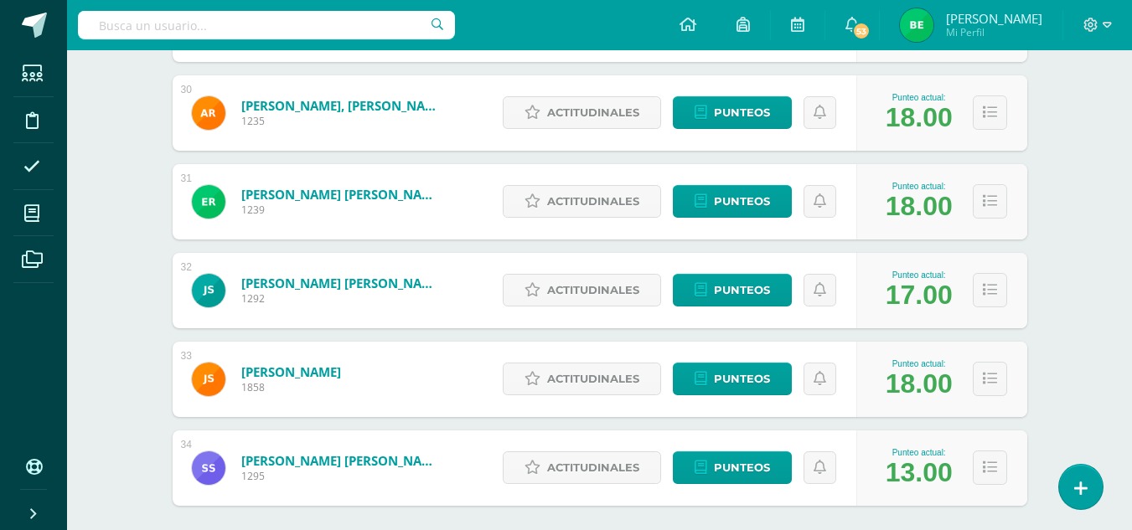
scroll to position [2951, 0]
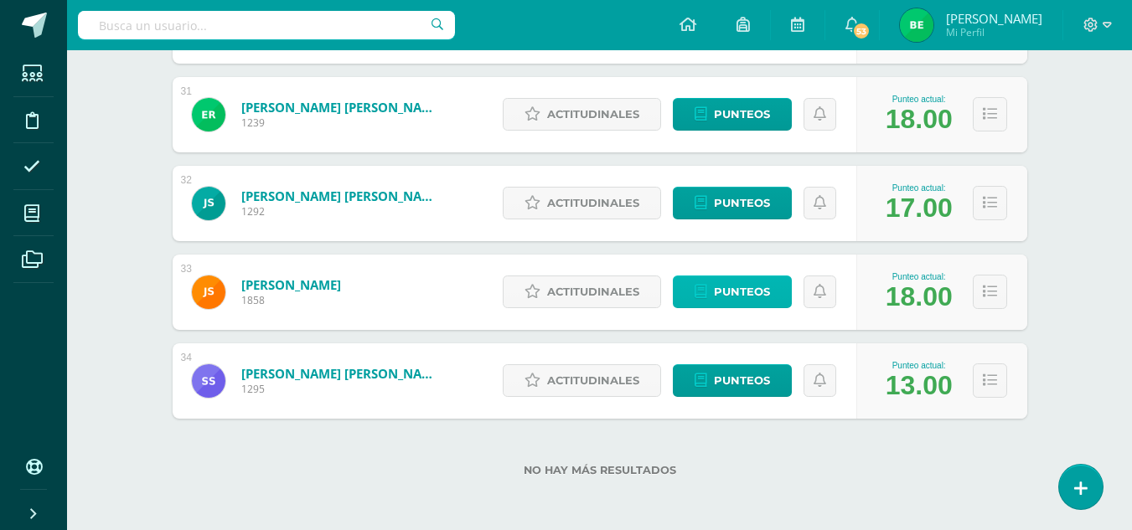
click at [761, 297] on span "Punteos" at bounding box center [742, 291] width 56 height 31
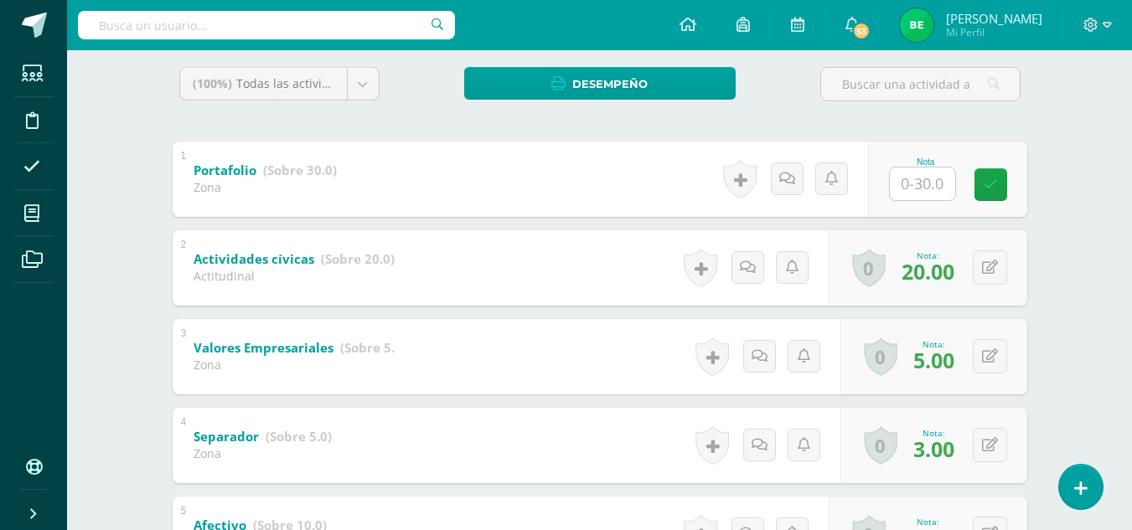
scroll to position [287, 0]
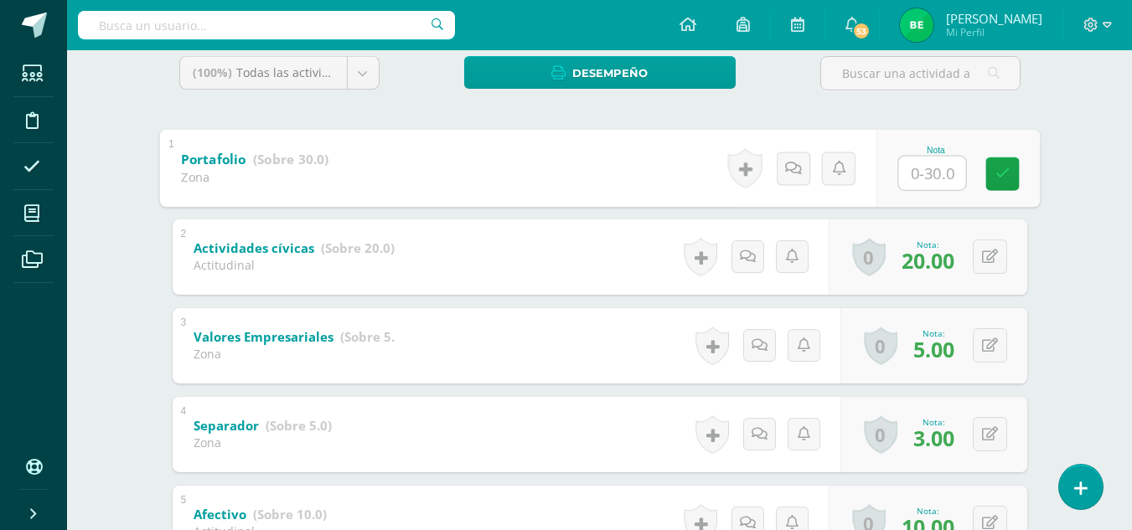
click at [924, 178] on input "text" at bounding box center [931, 173] width 67 height 34
type input "30"
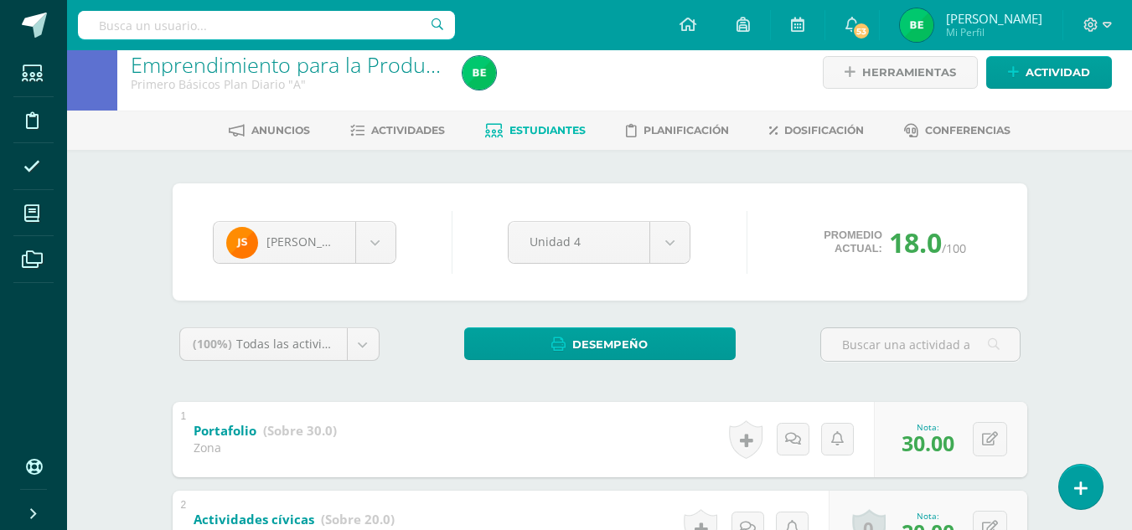
scroll to position [0, 0]
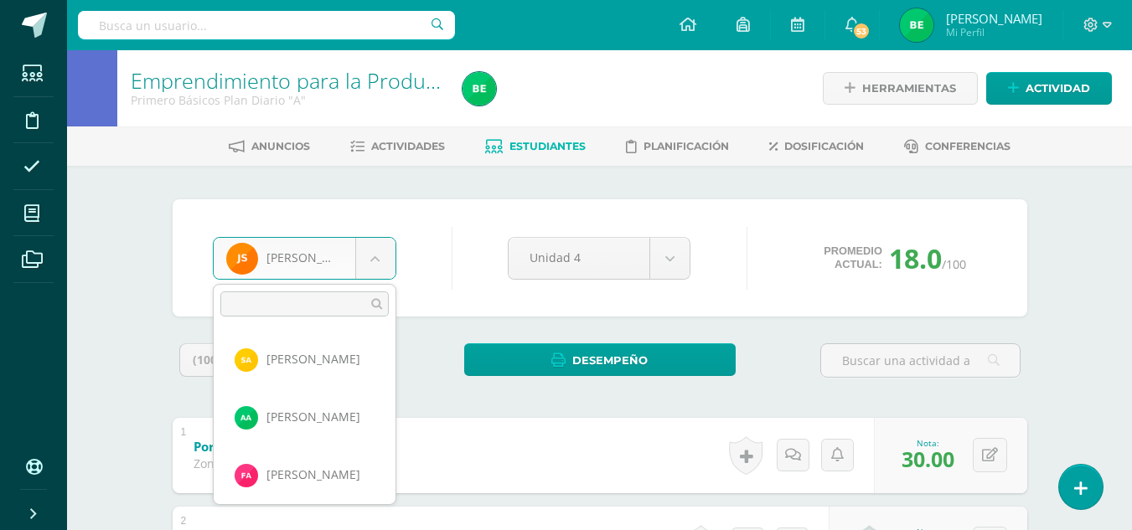
click at [370, 262] on body "Estudiantes Disciplina Asistencia Mis cursos Archivos Soporte Ayuda Reportar un…" at bounding box center [566, 480] width 1132 height 960
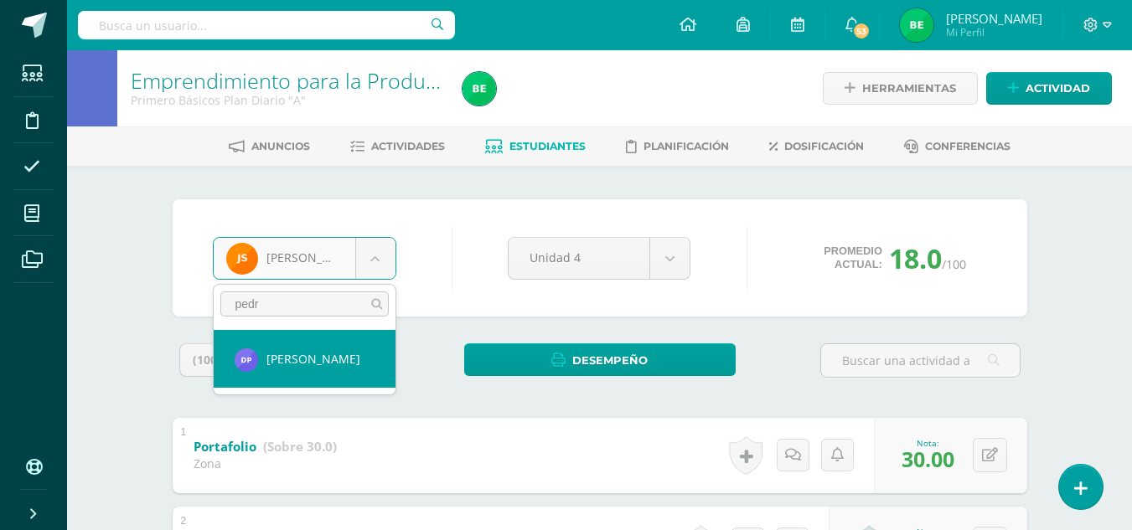
type input "pedr"
select select "8632"
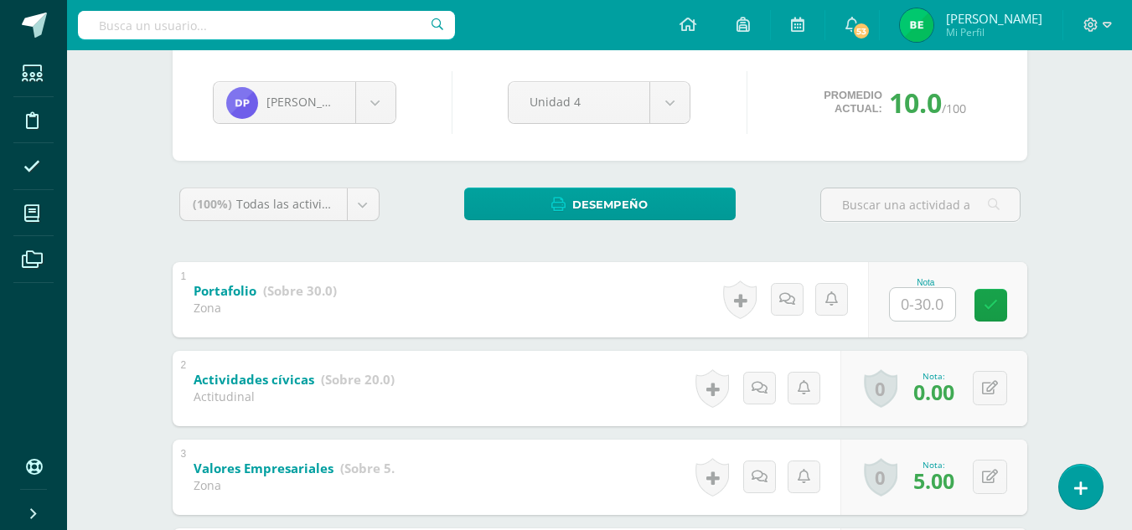
scroll to position [174, 0]
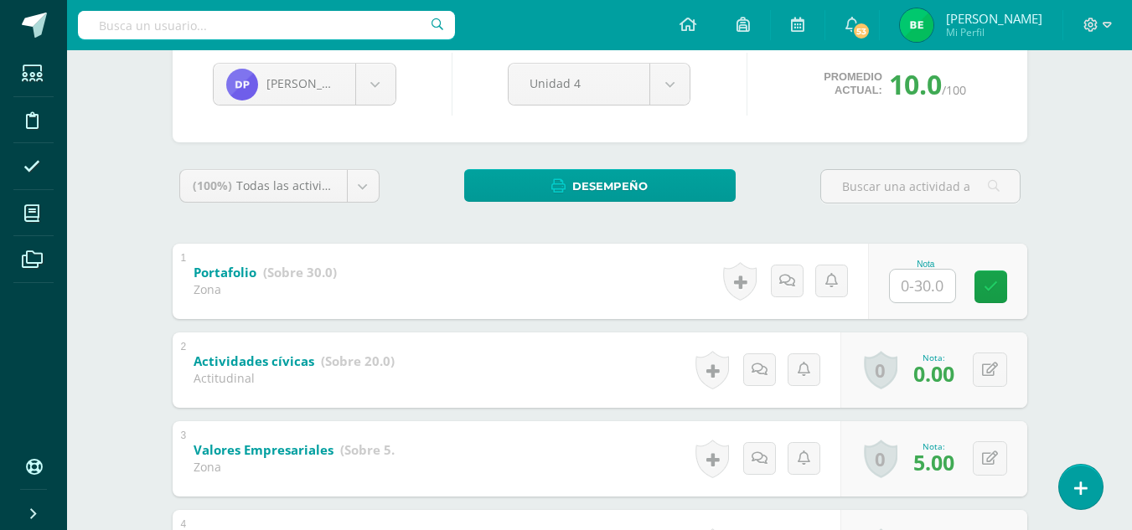
click at [916, 274] on input "text" at bounding box center [922, 286] width 65 height 33
type input "30"
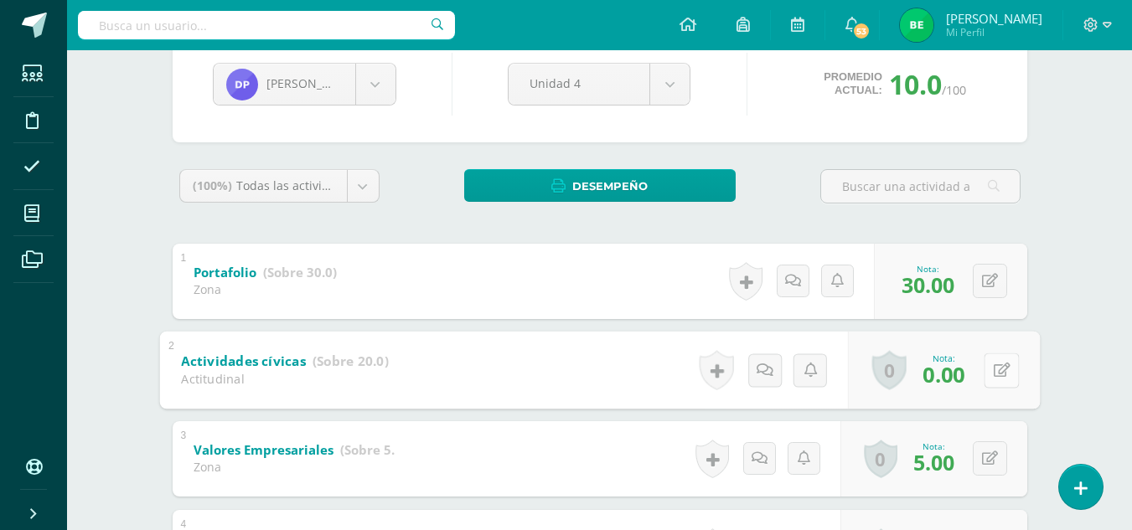
click at [1000, 364] on button at bounding box center [1000, 370] width 35 height 35
type input "20"
click at [962, 377] on icon at bounding box center [956, 376] width 15 height 14
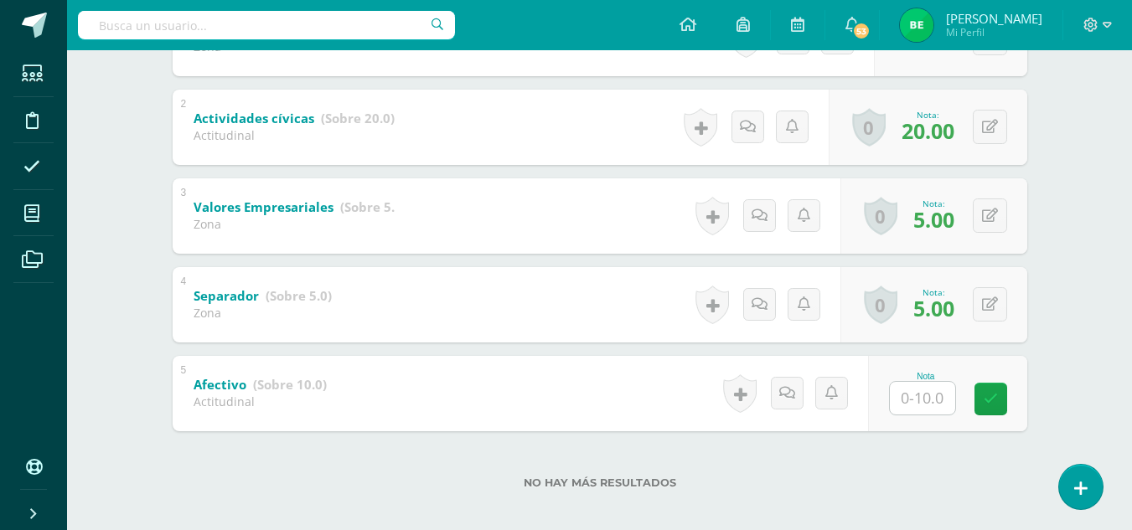
scroll to position [419, 0]
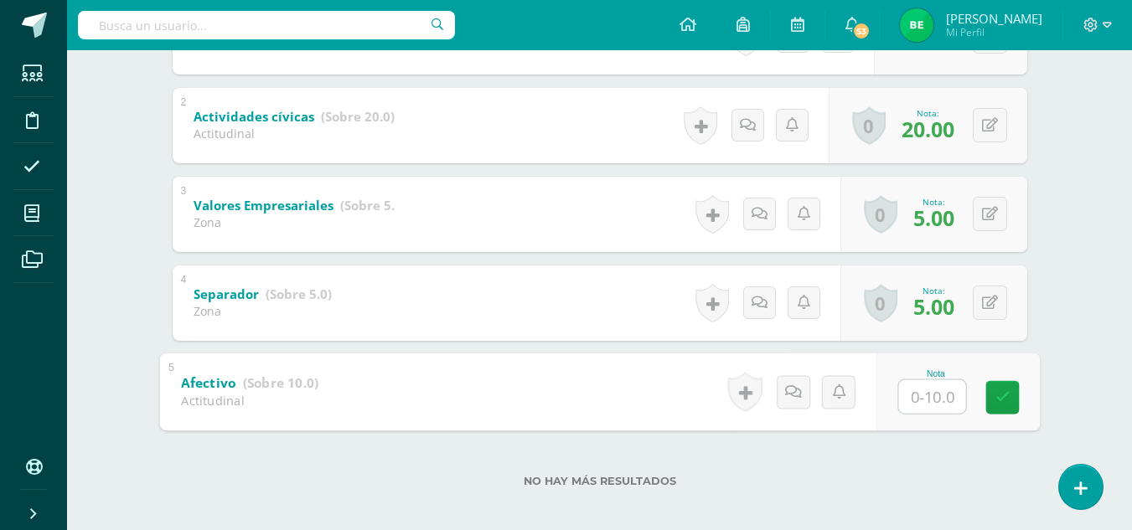
click at [921, 404] on input "text" at bounding box center [931, 396] width 67 height 34
type input "8"
click at [1010, 398] on link at bounding box center [1002, 397] width 34 height 34
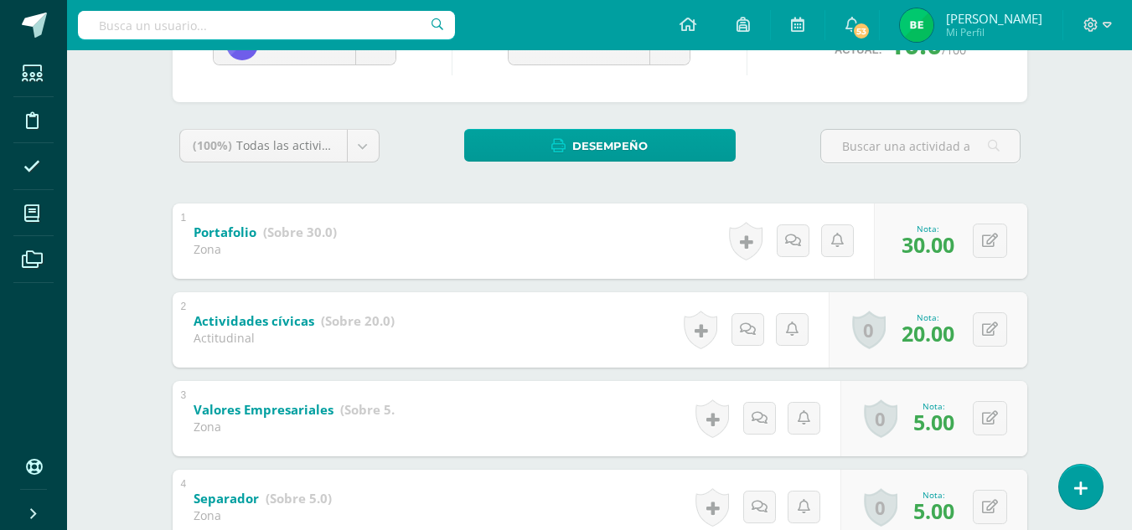
scroll to position [190, 0]
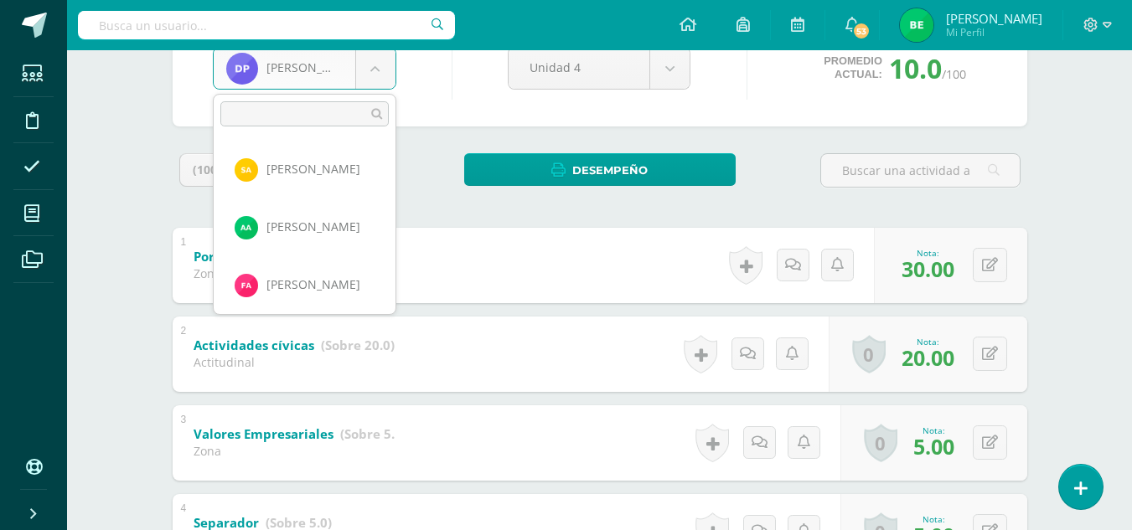
click at [368, 75] on body "Estudiantes Disciplina Asistencia Mis cursos Archivos Soporte Ayuda Reportar un…" at bounding box center [566, 290] width 1132 height 960
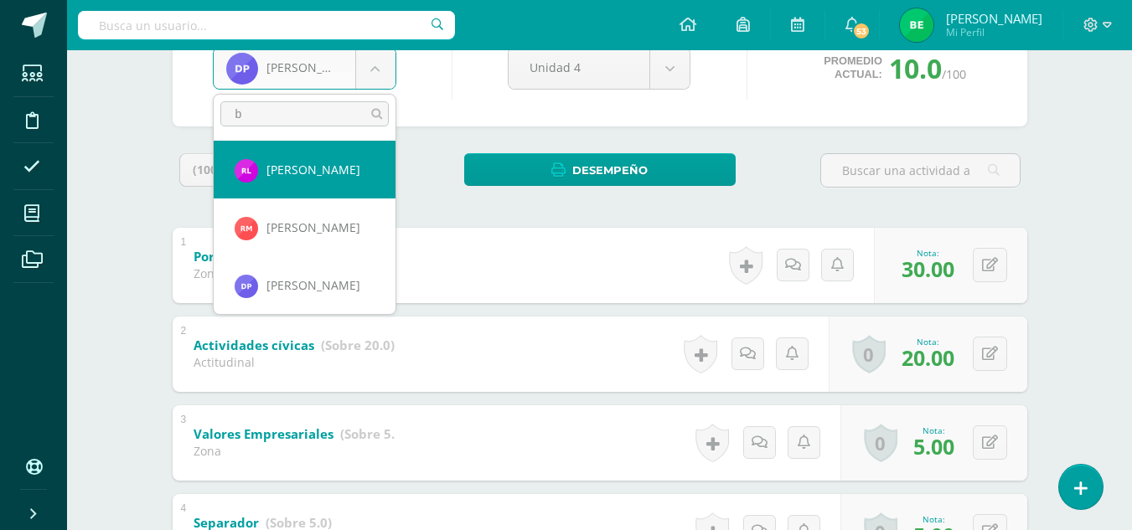
scroll to position [0, 0]
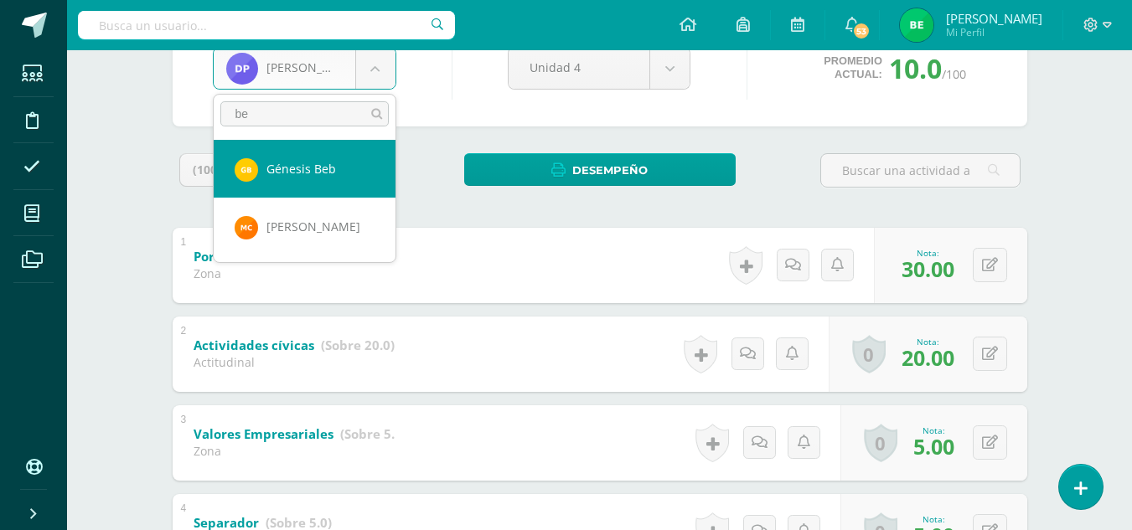
type input "be"
select select "8595"
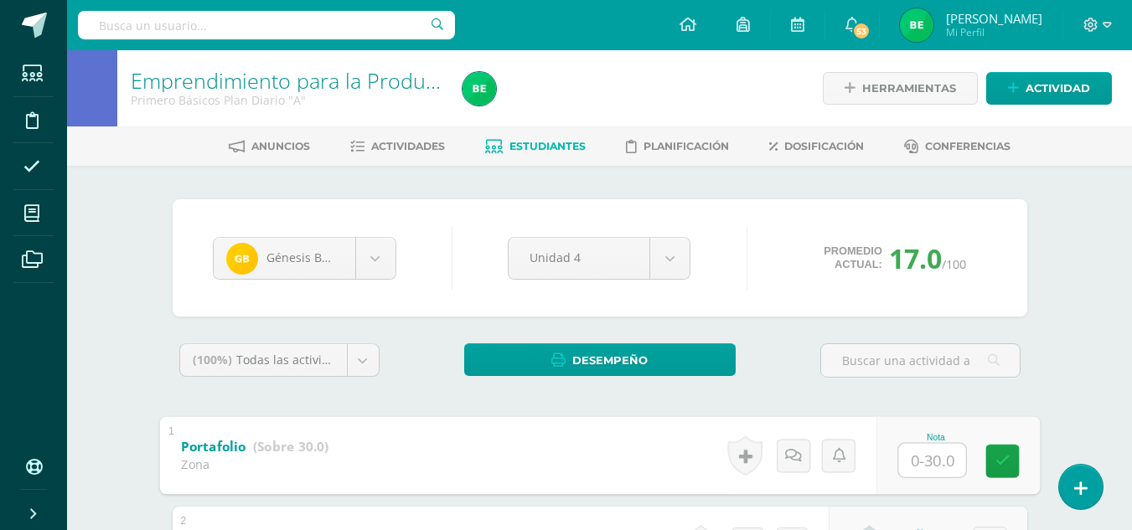
click at [931, 466] on input "text" at bounding box center [931, 460] width 67 height 34
type input "30"
drag, startPoint x: 931, startPoint y: 466, endPoint x: 1143, endPoint y: 266, distance: 292.1
click at [919, 436] on div "Nota 30" at bounding box center [935, 455] width 76 height 45
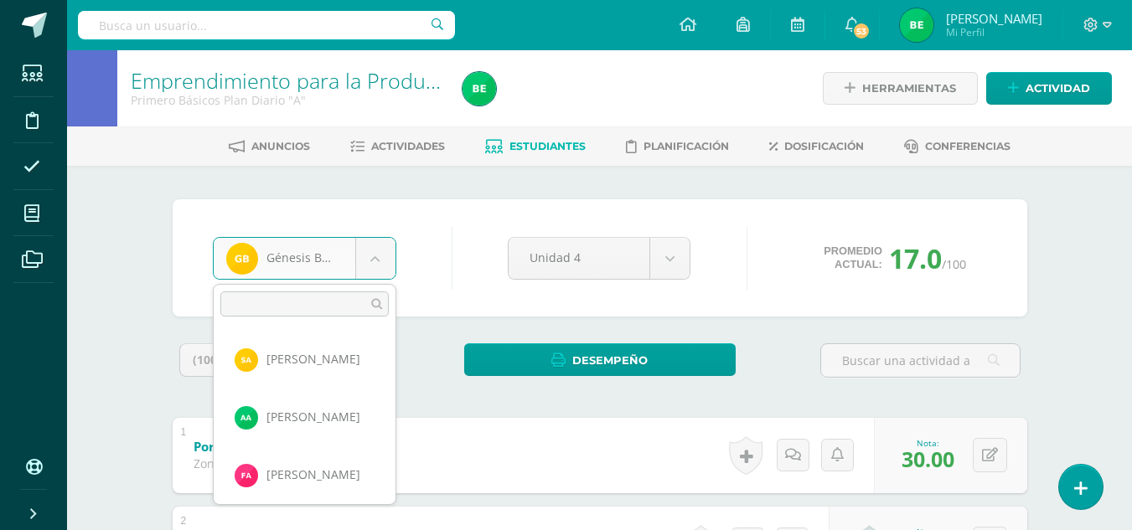
click at [369, 269] on body "Estudiantes Disciplina Asistencia Mis cursos Archivos Soporte Ayuda Reportar un…" at bounding box center [566, 480] width 1132 height 960
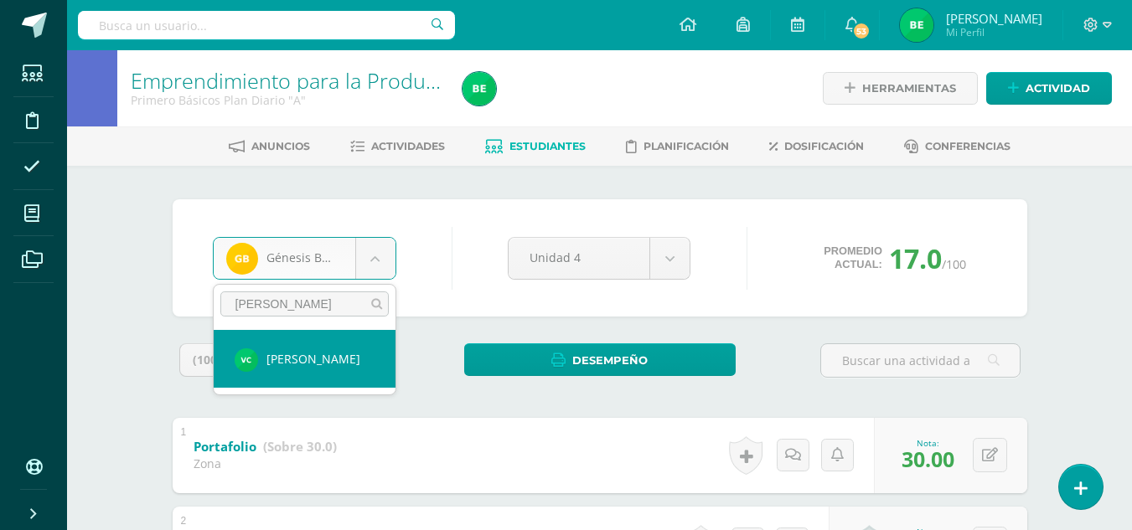
type input "cora"
select select "8580"
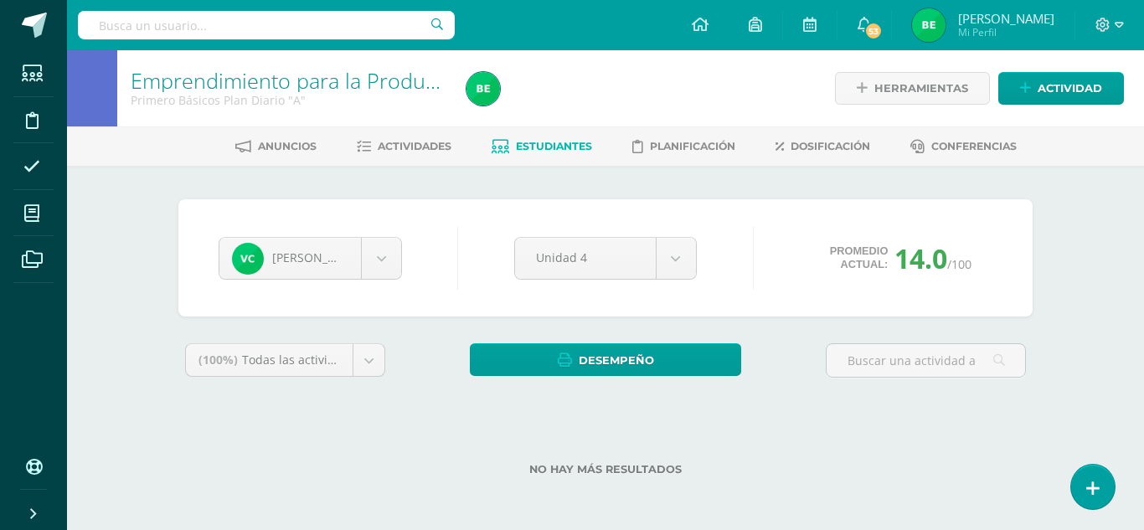
drag, startPoint x: 1142, startPoint y: 243, endPoint x: 1134, endPoint y: 381, distance: 138.4
click at [1131, 381] on div "Emprendimiento para la Productividad y Desarrollo Primero Básicos Plan Diario "…" at bounding box center [605, 289] width 1077 height 479
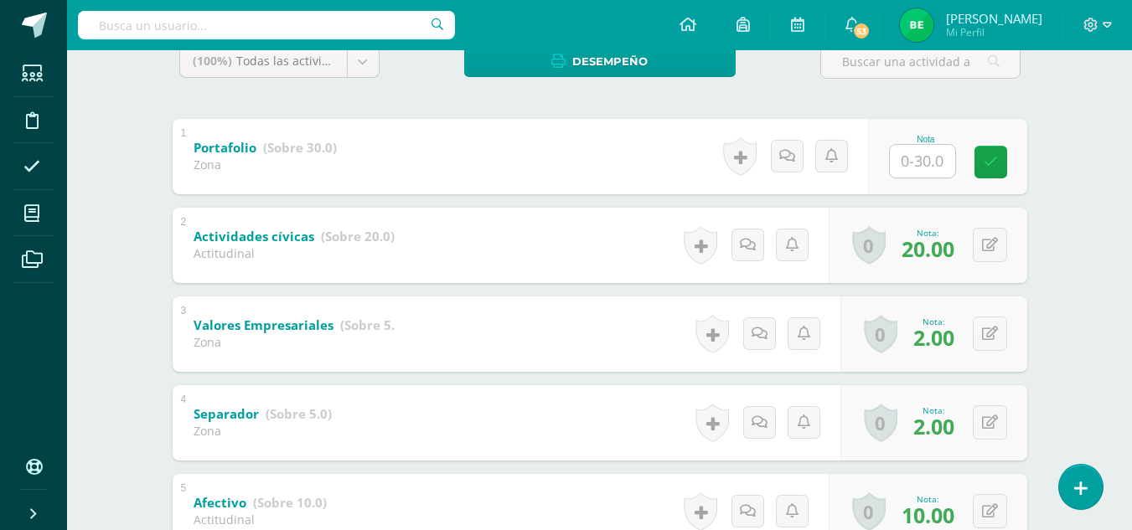
scroll to position [304, 0]
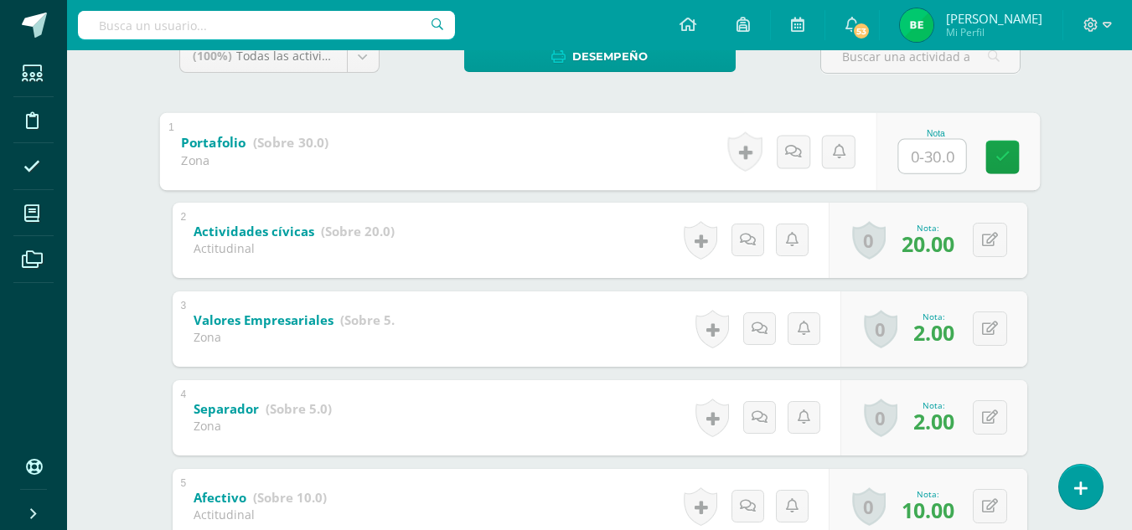
click at [910, 172] on input "text" at bounding box center [931, 156] width 67 height 34
type input "20"
click at [1003, 153] on icon at bounding box center [1001, 157] width 15 height 14
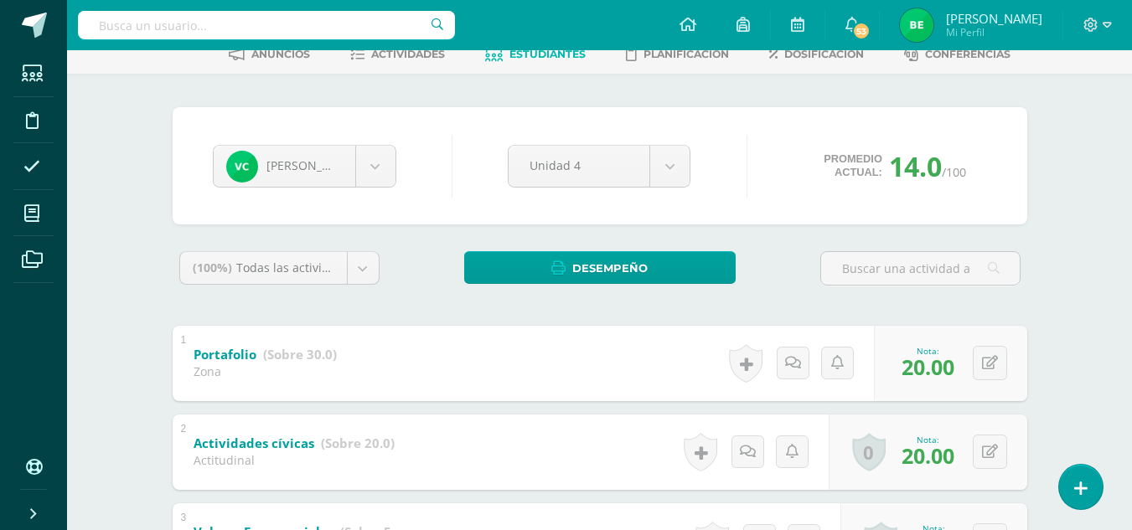
scroll to position [89, 0]
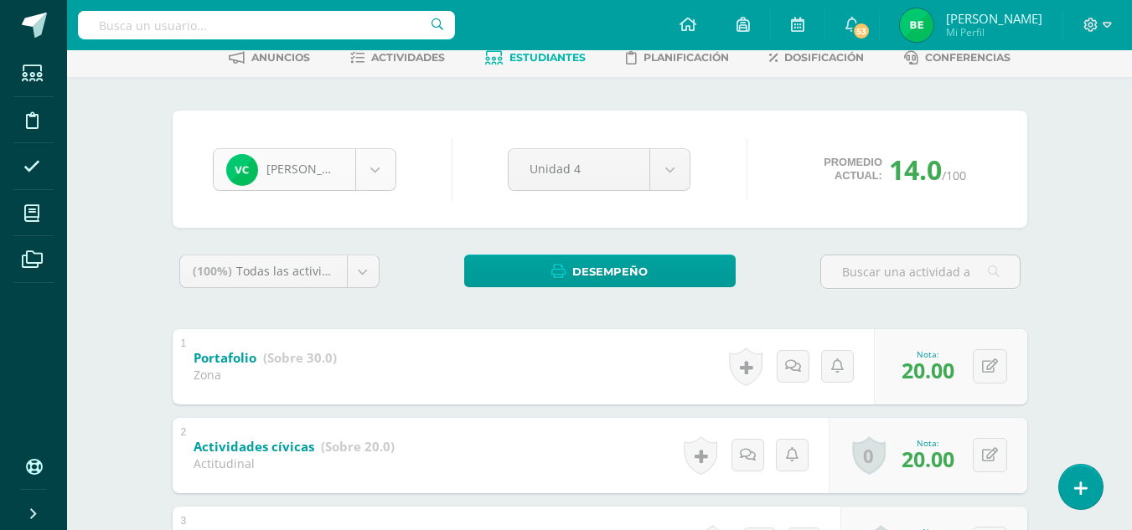
click at [366, 162] on body "Estudiantes Disciplina Asistencia Mis cursos Archivos Soporte Ayuda Reportar un…" at bounding box center [566, 391] width 1132 height 960
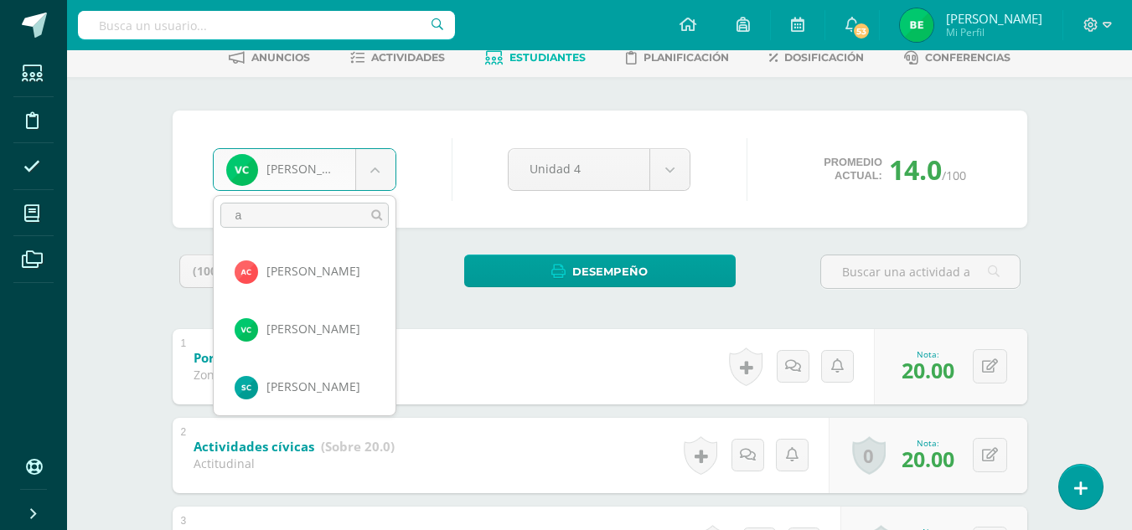
scroll to position [0, 0]
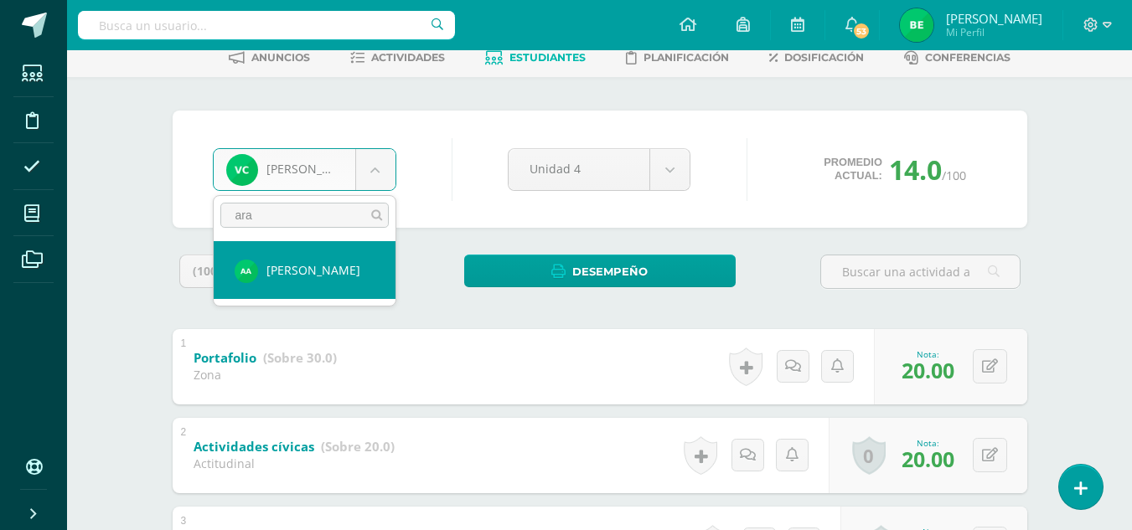
type input "ara"
select select "8828"
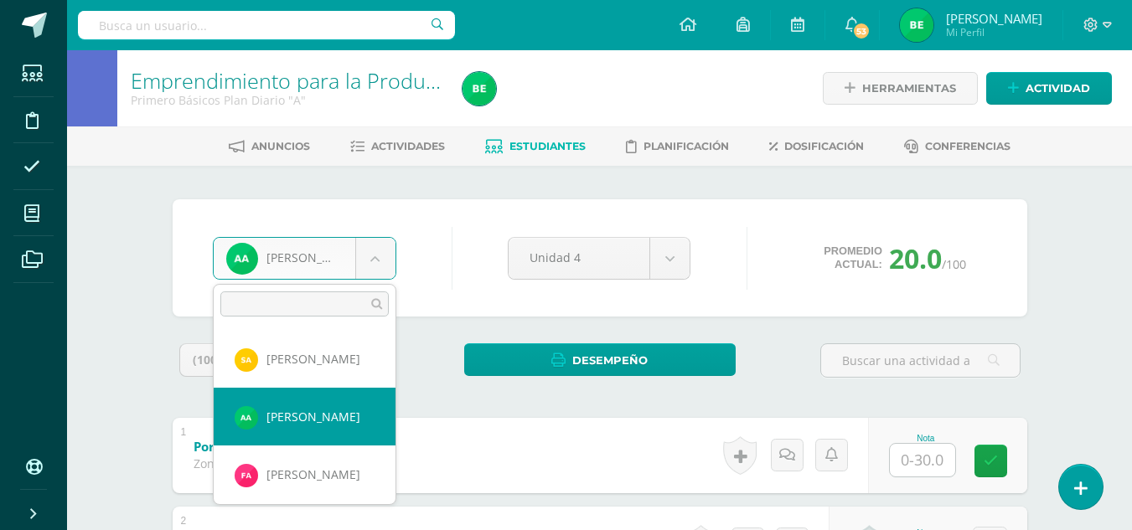
click at [371, 271] on body "Estudiantes Disciplina Asistencia Mis cursos Archivos Soporte Ayuda Reportar un…" at bounding box center [566, 480] width 1132 height 960
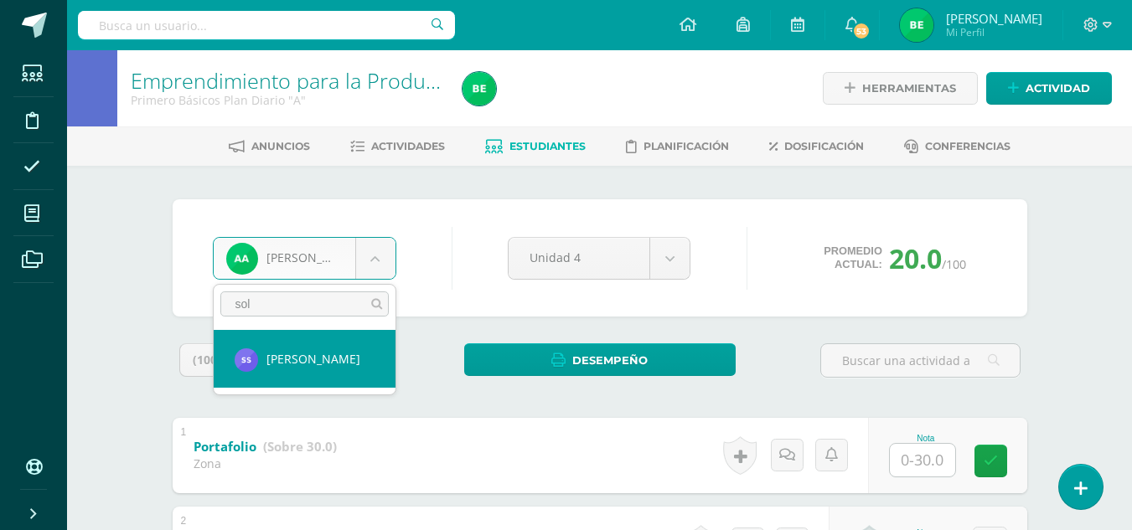
type input "sol"
select select "8642"
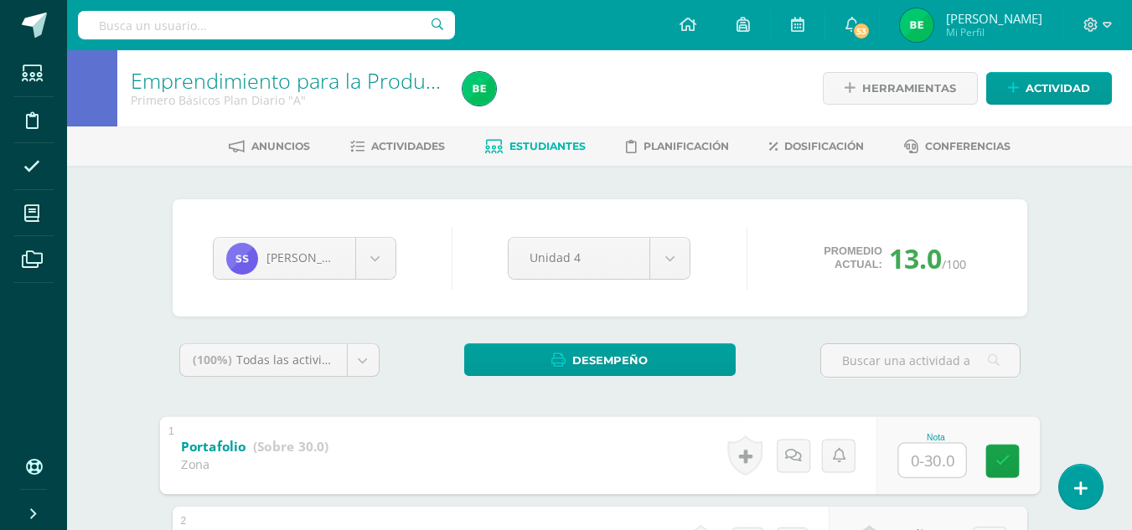
click at [935, 459] on input "text" at bounding box center [931, 460] width 67 height 34
type input "20"
click at [1015, 467] on link at bounding box center [1002, 461] width 34 height 34
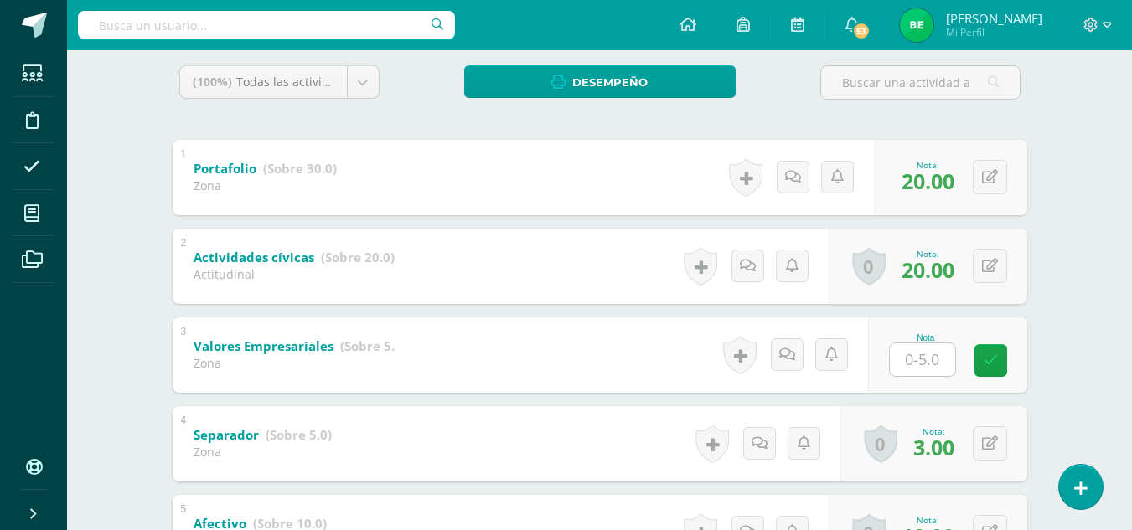
scroll to position [286, 0]
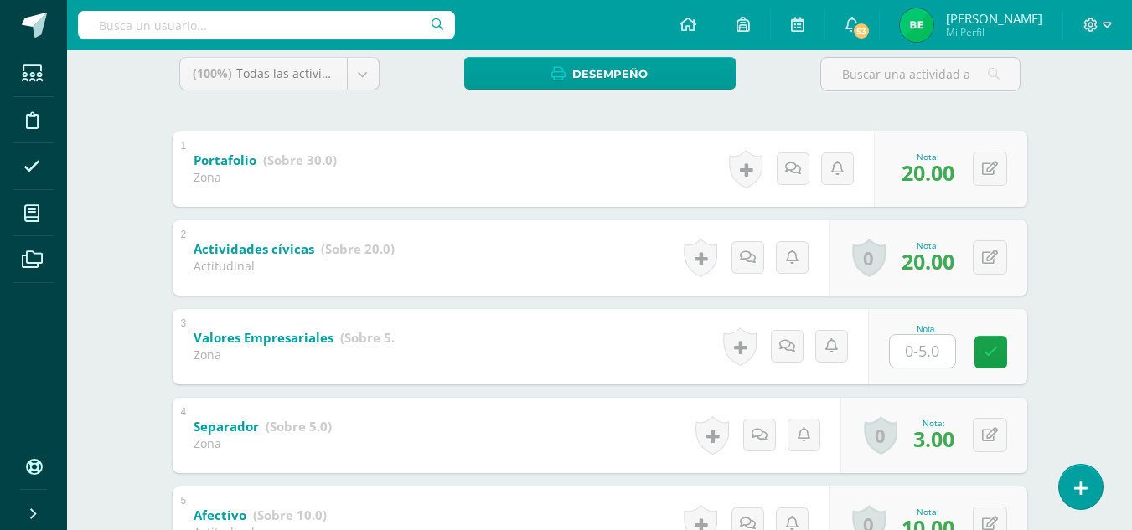
click at [930, 361] on input "text" at bounding box center [922, 351] width 65 height 33
type input "3"
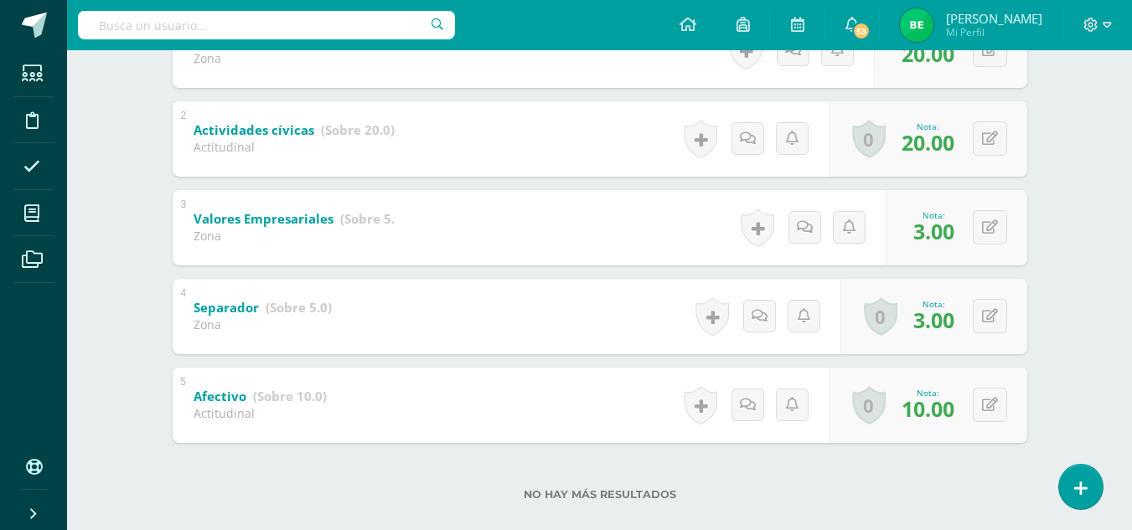
scroll to position [430, 0]
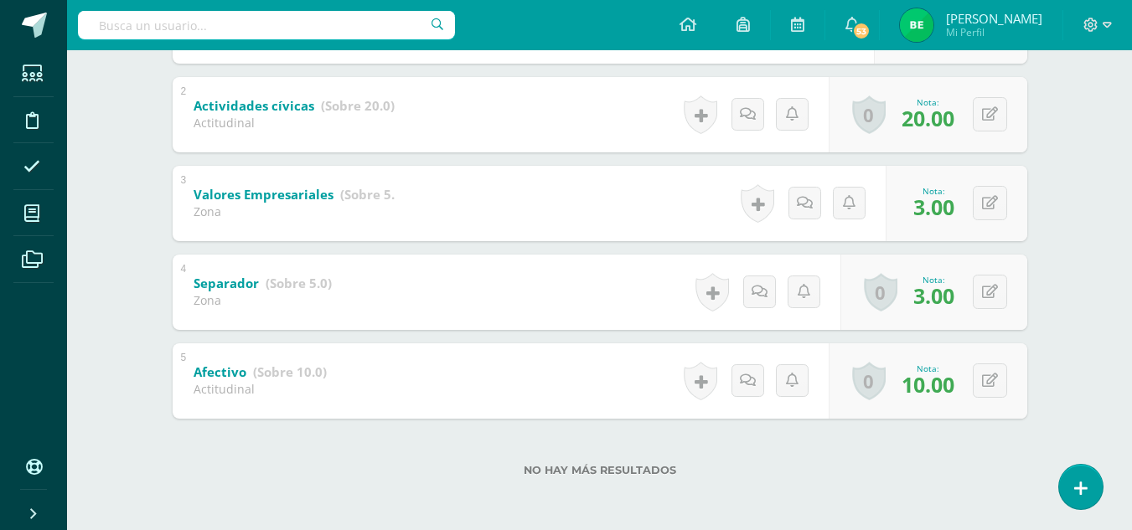
click at [1123, 358] on div "Emprendimiento para la Productividad y Desarrollo Primero Básicos Plan Diario "…" at bounding box center [599, 76] width 1065 height 910
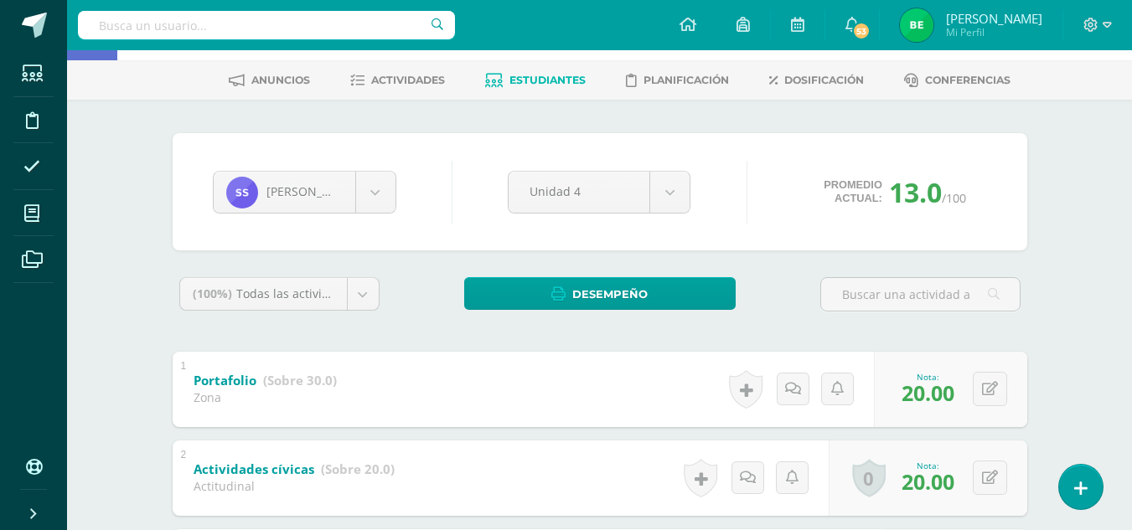
scroll to position [54, 0]
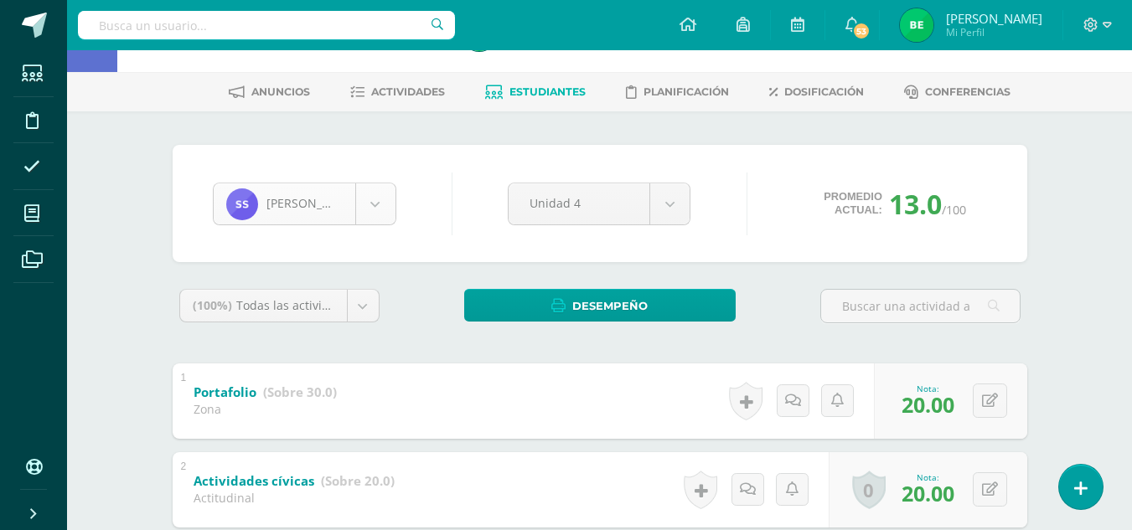
click at [387, 208] on body "Estudiantes Disciplina Asistencia Mis cursos Archivos Soporte Ayuda Reportar un…" at bounding box center [566, 426] width 1132 height 960
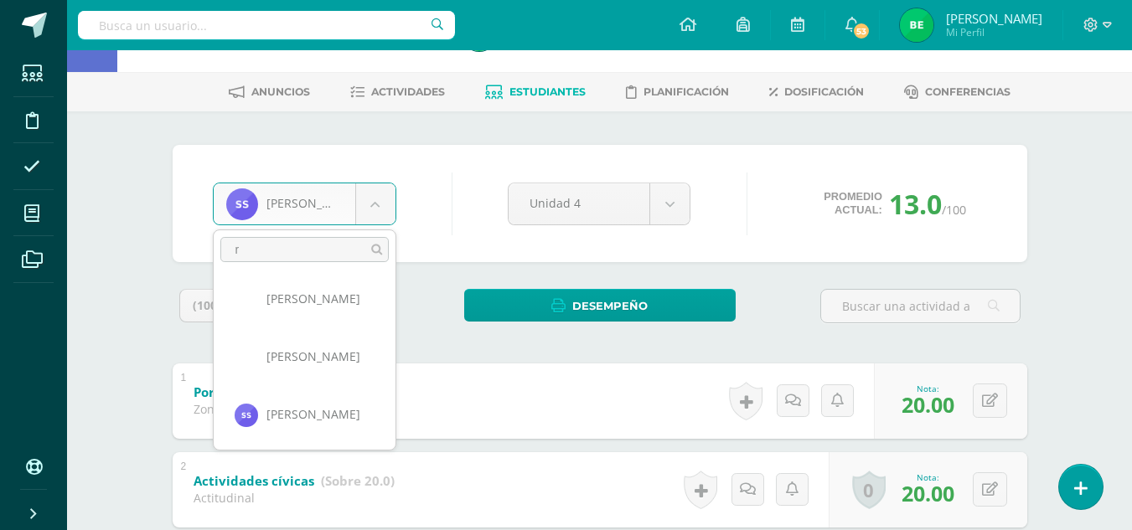
scroll to position [0, 0]
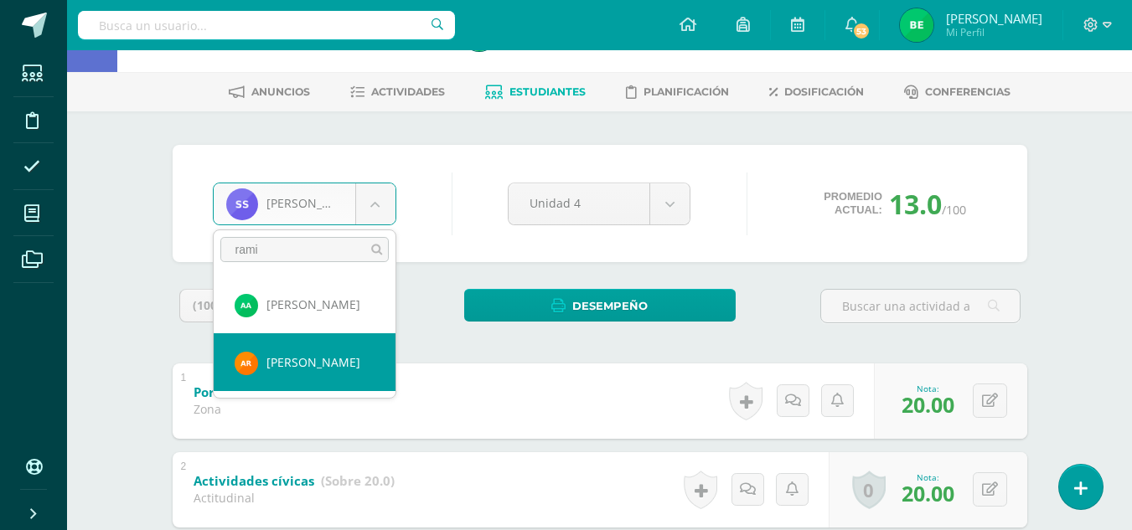
type input "rami"
select select "8582"
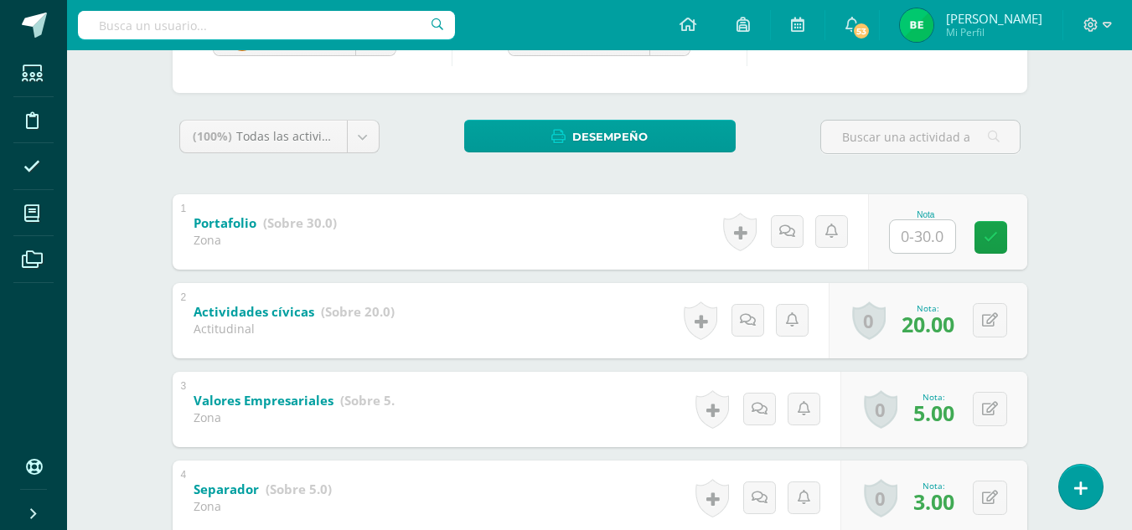
scroll to position [259, 0]
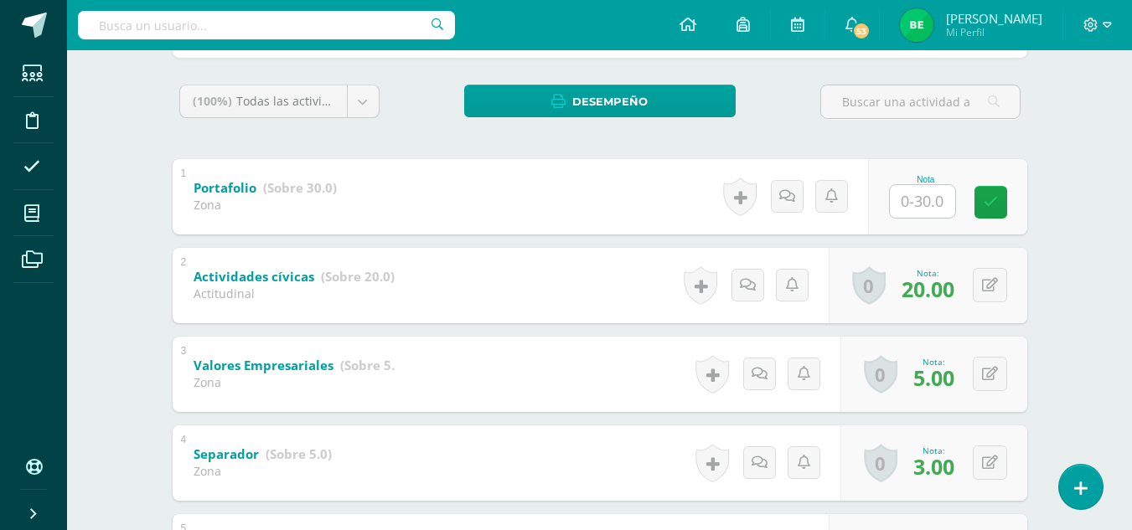
click at [933, 202] on input "text" at bounding box center [922, 201] width 65 height 33
type input "30"
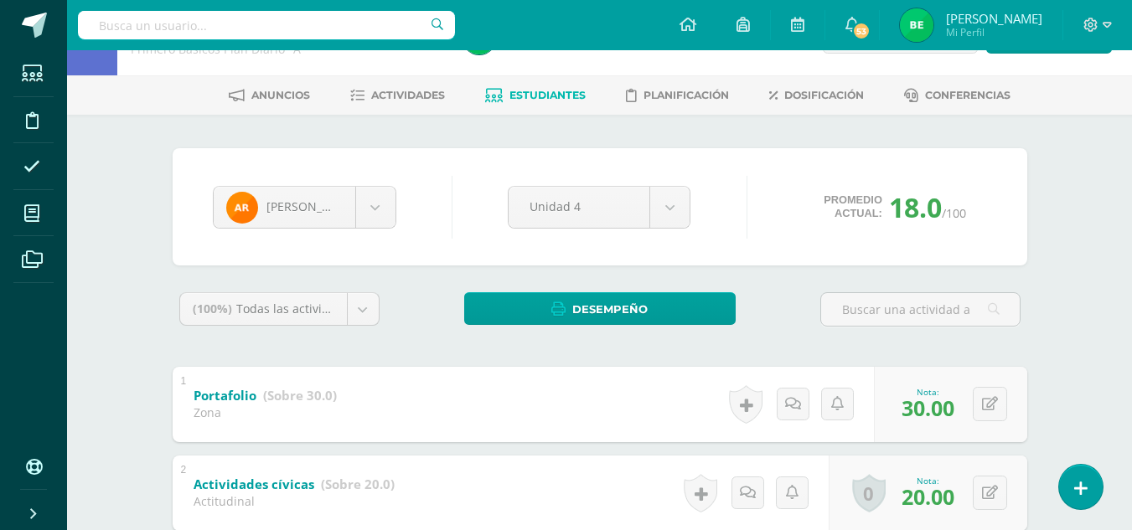
scroll to position [50, 0]
click at [380, 217] on body "Estudiantes Disciplina Asistencia Mis cursos Archivos Soporte Ayuda Reportar un…" at bounding box center [566, 430] width 1132 height 960
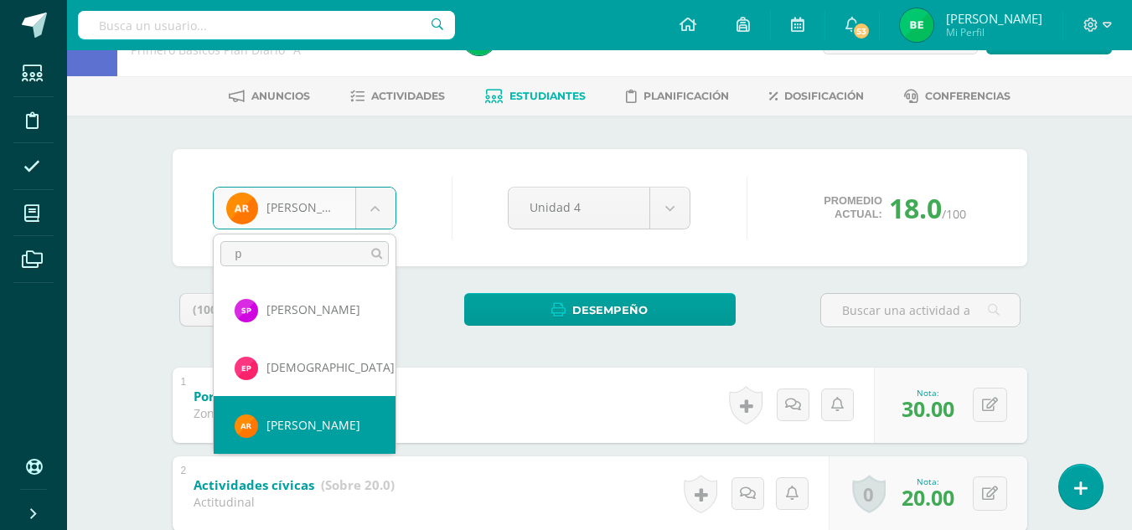
scroll to position [0, 0]
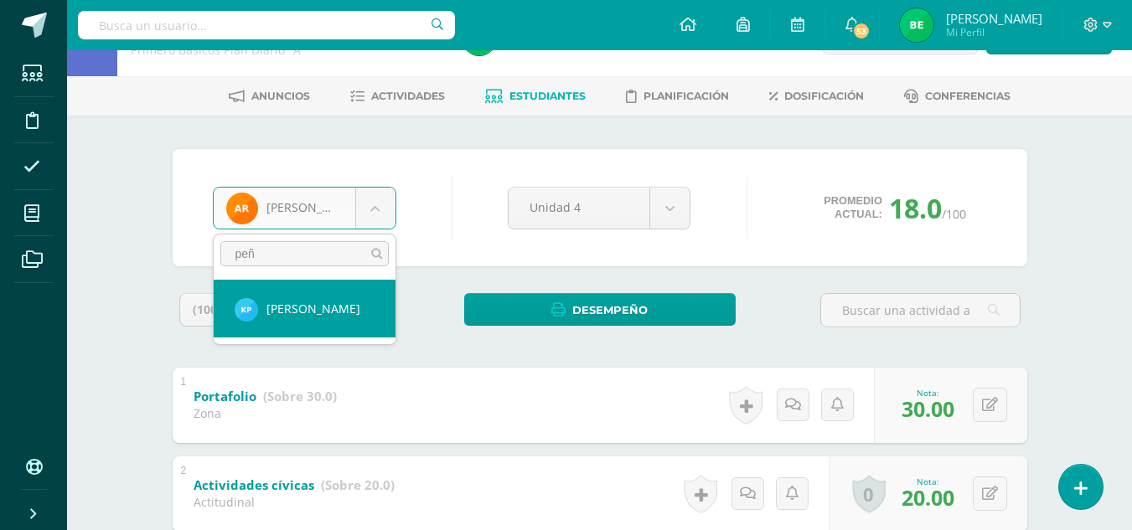
type input "peñ"
select select "8827"
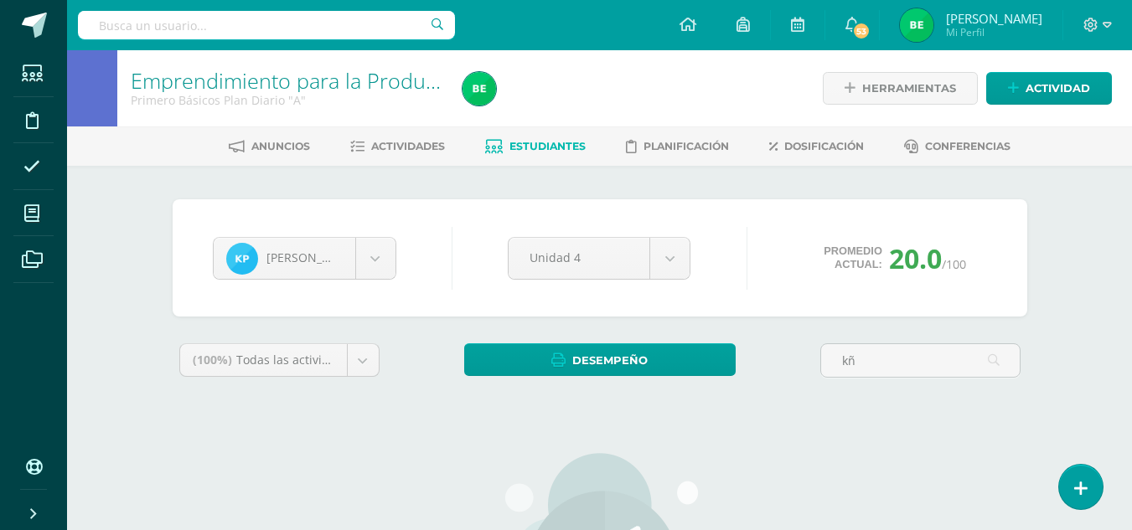
drag, startPoint x: 937, startPoint y: 405, endPoint x: 1143, endPoint y: 162, distance: 317.9
click at [1131, 174] on html "Estudiantes Disciplina Asistencia Mis cursos Archivos Soporte Ayuda Reportar un…" at bounding box center [566, 429] width 1132 height 859
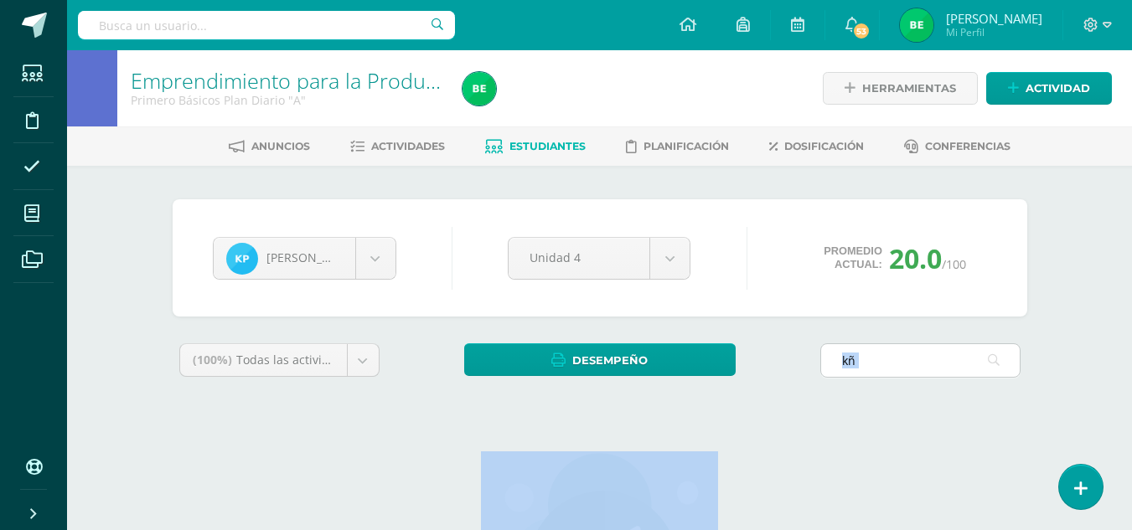
click at [901, 367] on input "kñ" at bounding box center [920, 360] width 199 height 33
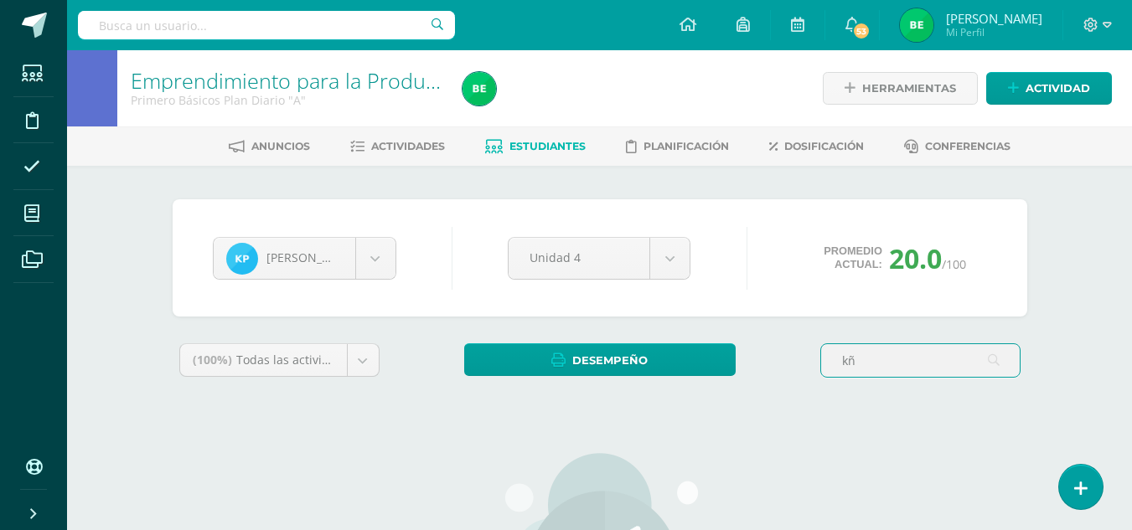
type input "k"
drag, startPoint x: 901, startPoint y: 367, endPoint x: 1118, endPoint y: 216, distance: 264.2
click at [1113, 222] on div "Emprendimiento para la Productividad y Desarrollo Primero Básicos Plan Diario "…" at bounding box center [599, 454] width 1065 height 808
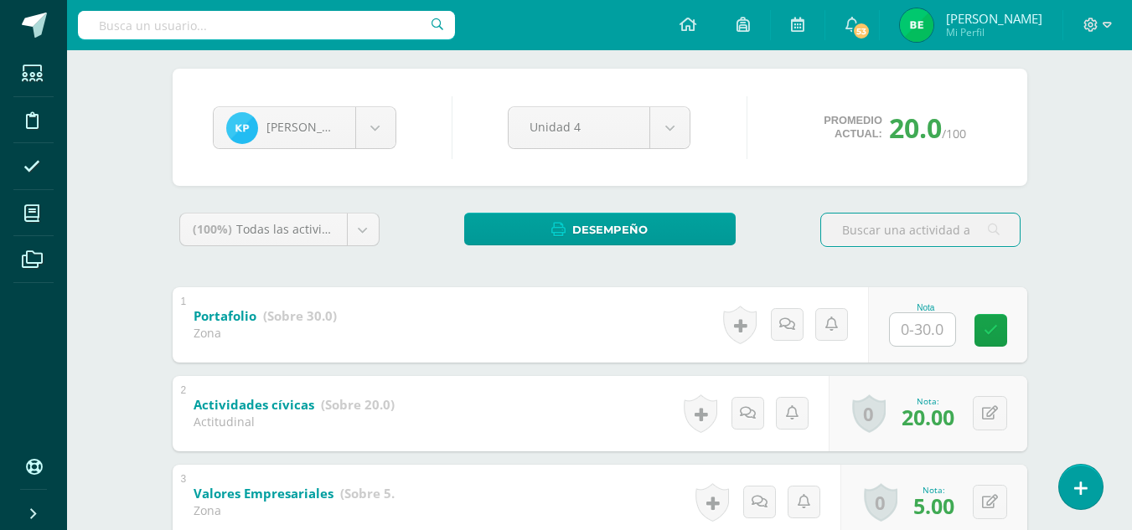
scroll to position [135, 0]
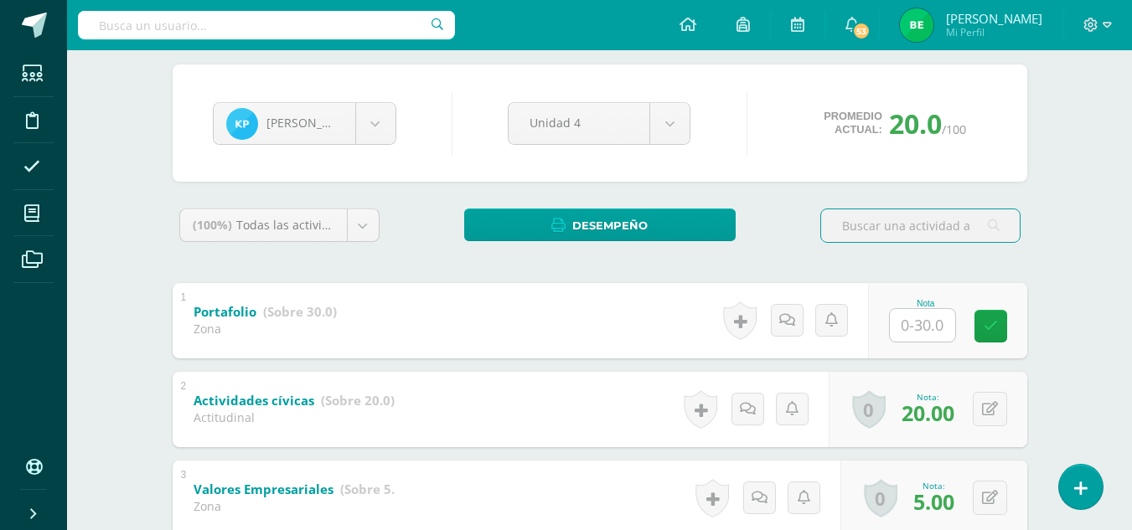
click at [927, 317] on input "text" at bounding box center [922, 325] width 65 height 33
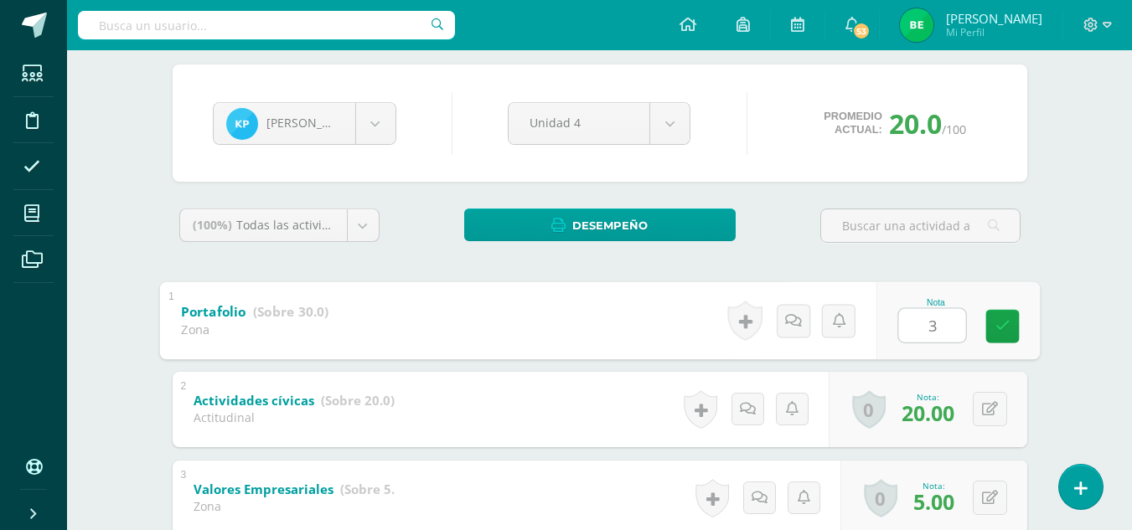
type input "30"
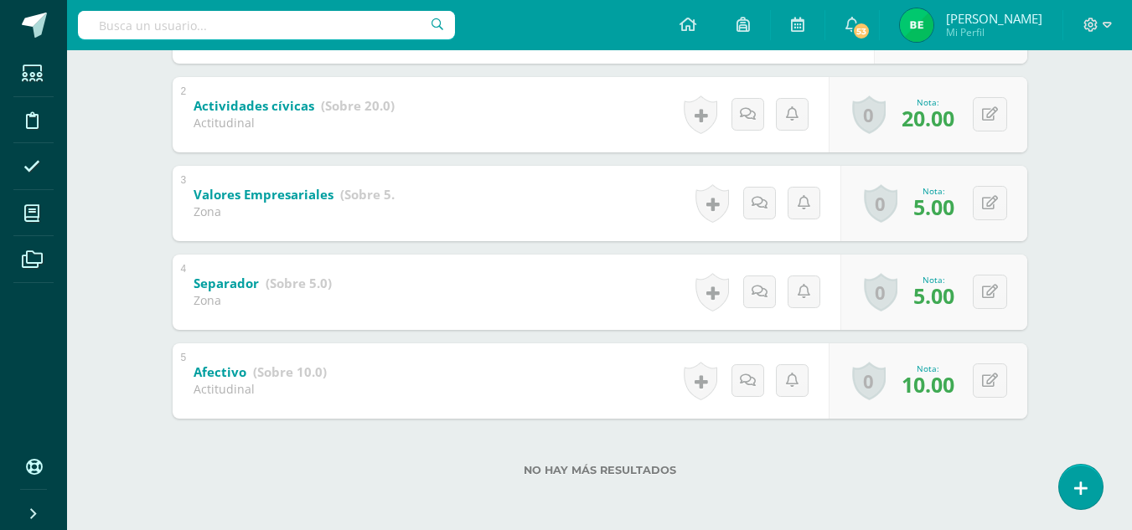
scroll to position [169, 0]
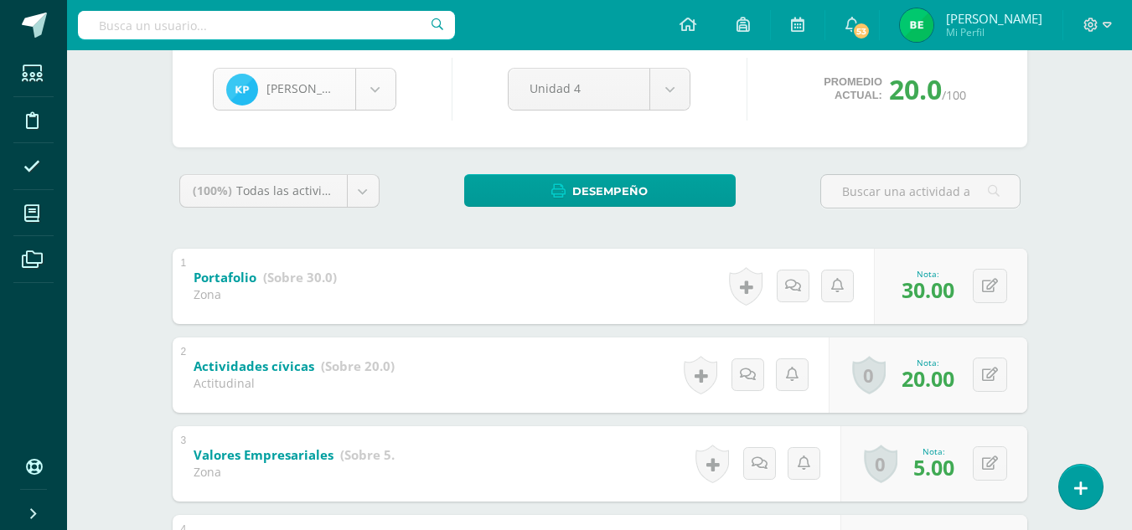
click at [371, 95] on body "Estudiantes Disciplina Asistencia Mis cursos Archivos Soporte Ayuda Reportar un…" at bounding box center [566, 311] width 1132 height 960
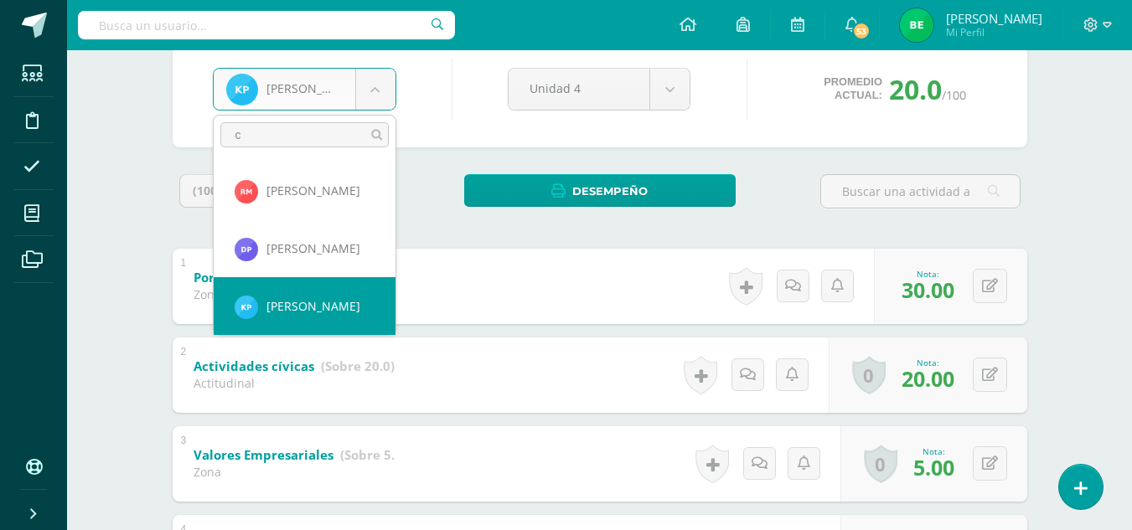
scroll to position [0, 0]
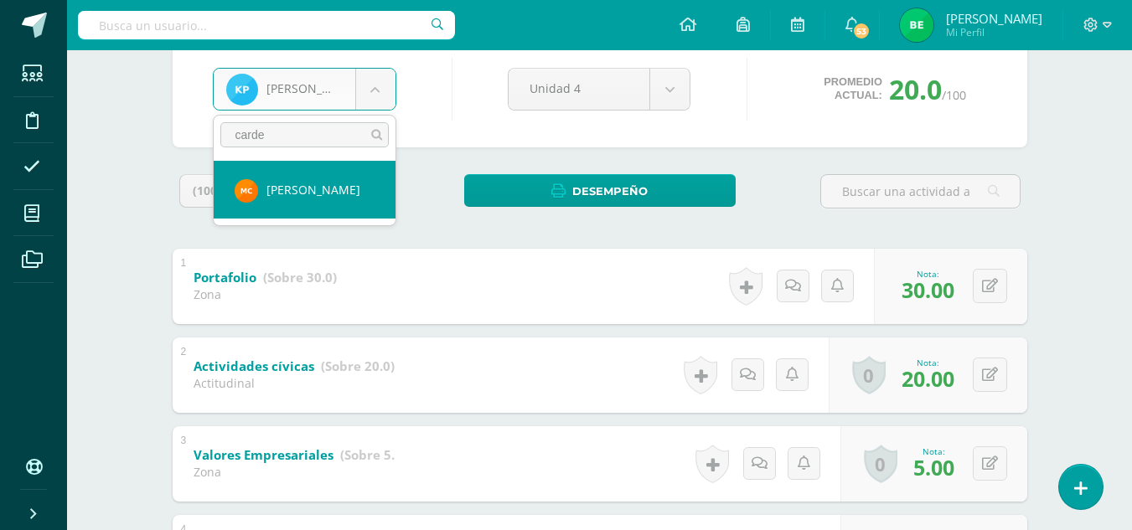
type input "carde"
select select "8587"
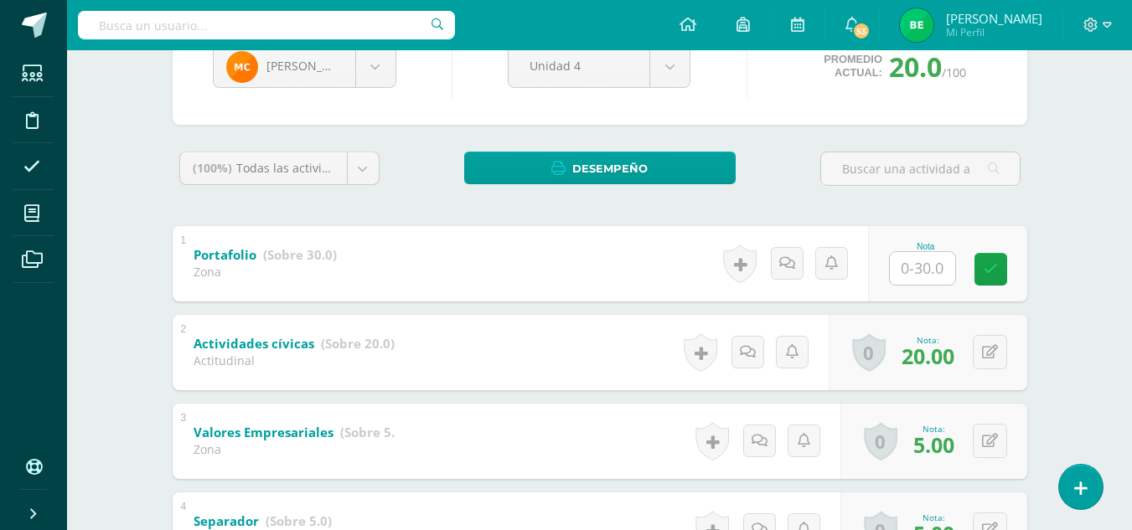
scroll to position [213, 0]
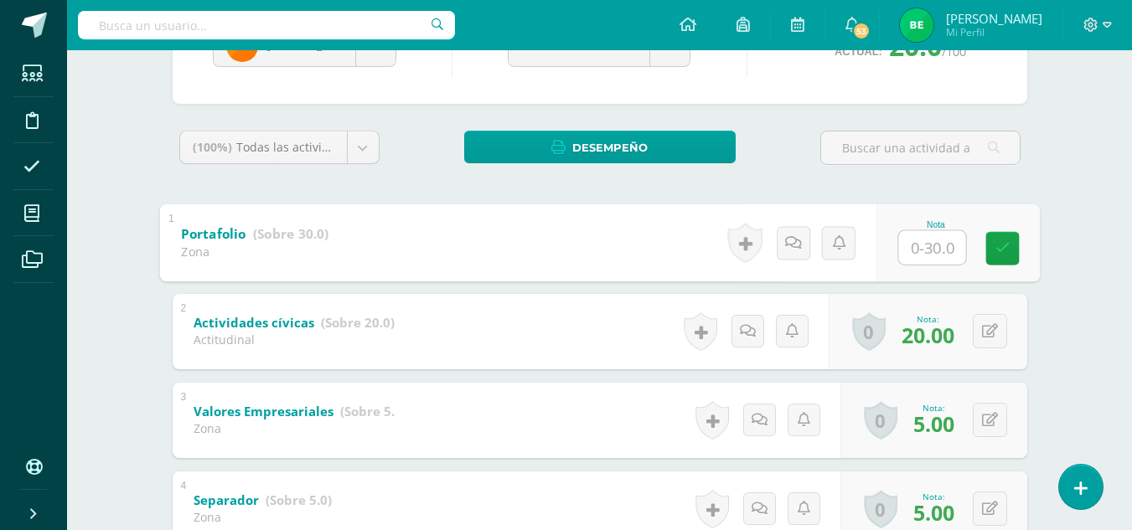
click at [911, 255] on input "text" at bounding box center [931, 247] width 67 height 34
type input "30"
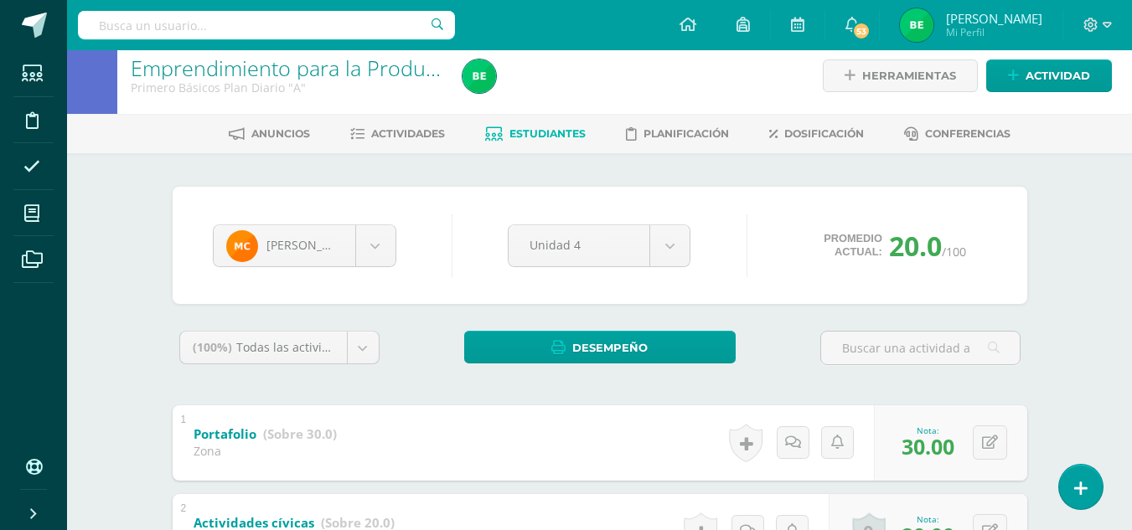
scroll to position [0, 0]
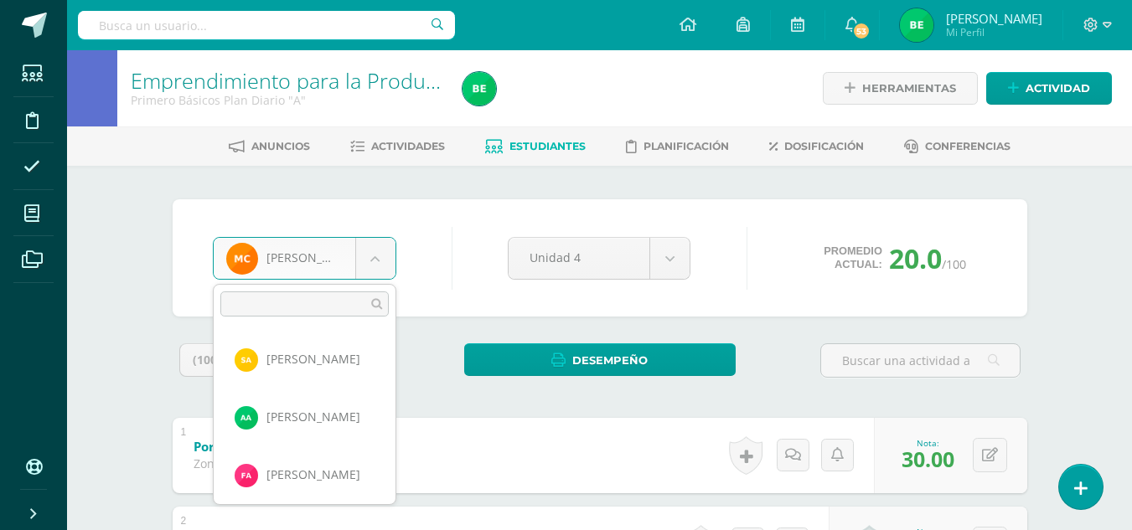
click at [374, 263] on body "Estudiantes Disciplina Asistencia Mis cursos Archivos Soporte Ayuda Reportar un…" at bounding box center [566, 480] width 1132 height 960
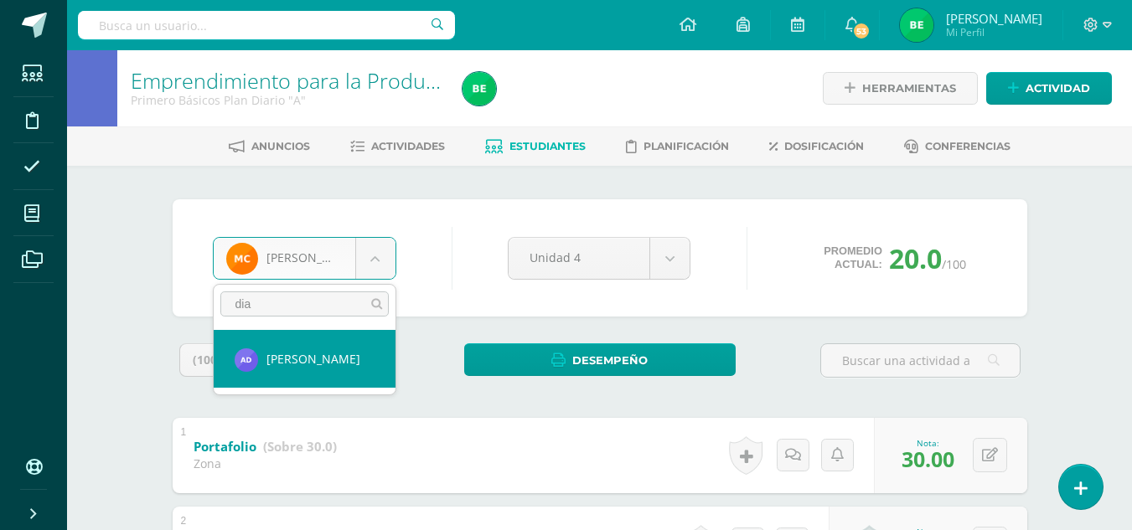
type input "dia"
select select "8608"
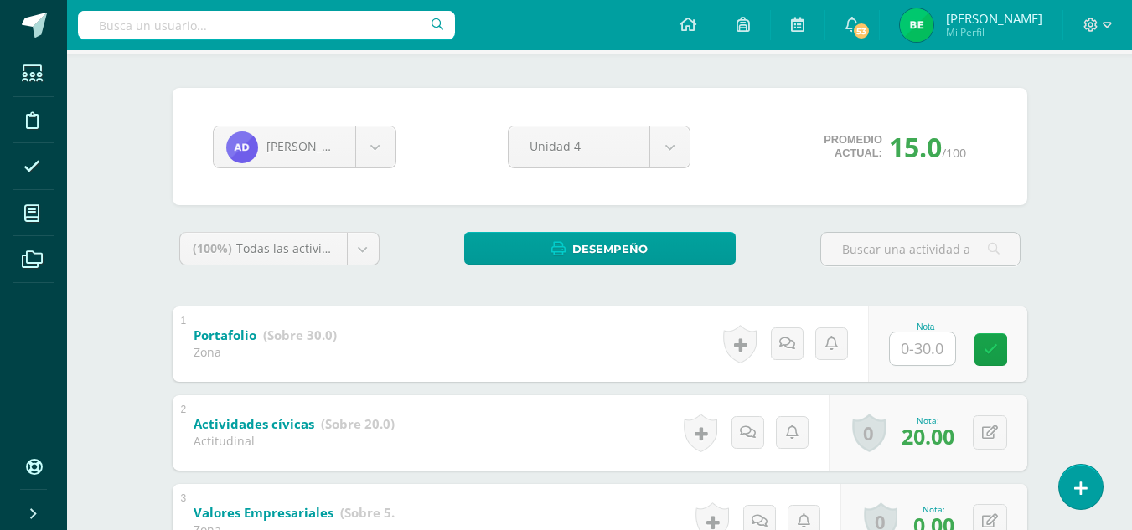
scroll to position [114, 0]
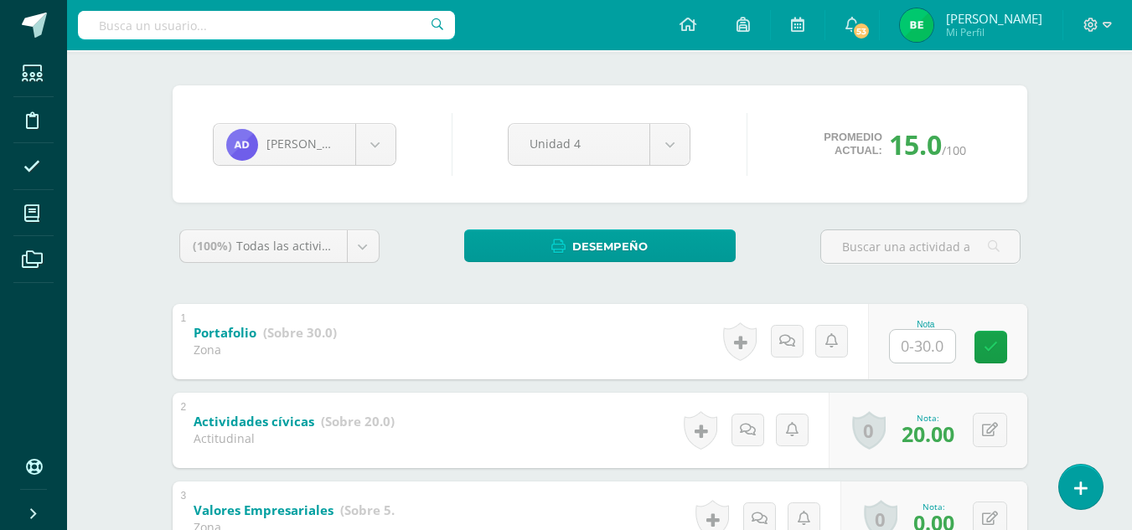
click at [895, 364] on div "Nota" at bounding box center [947, 341] width 159 height 75
click at [919, 343] on input "text" at bounding box center [922, 346] width 65 height 33
type input "30"
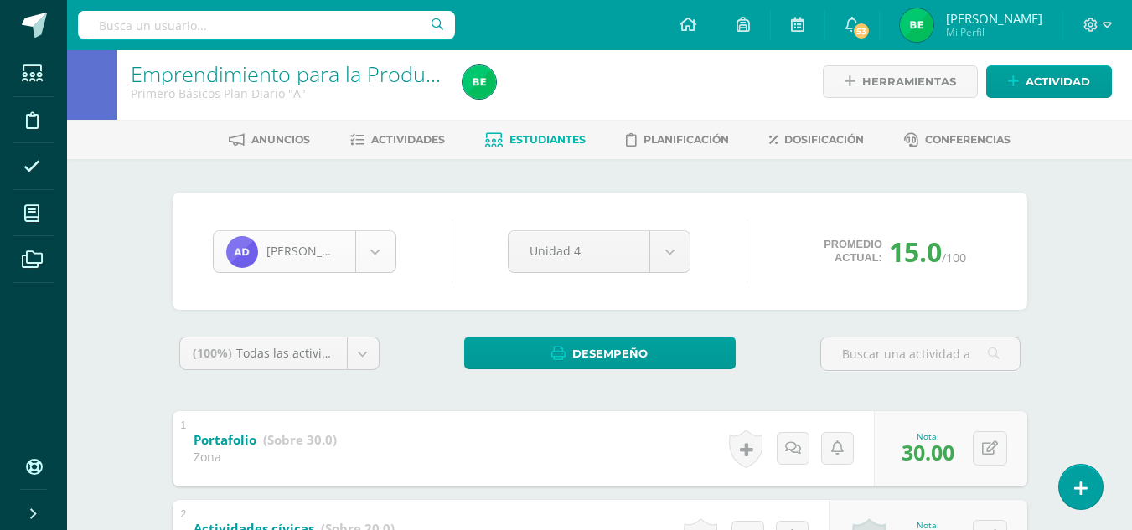
scroll to position [693, 0]
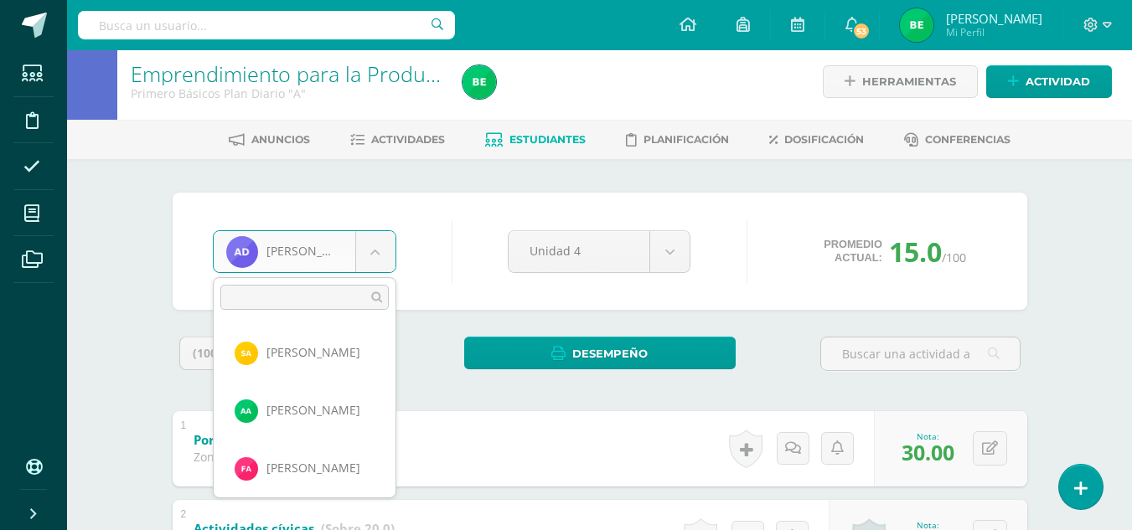
click at [381, 254] on body "Estudiantes Disciplina Asistencia Mis cursos Archivos Soporte Ayuda Reportar un…" at bounding box center [566, 473] width 1132 height 960
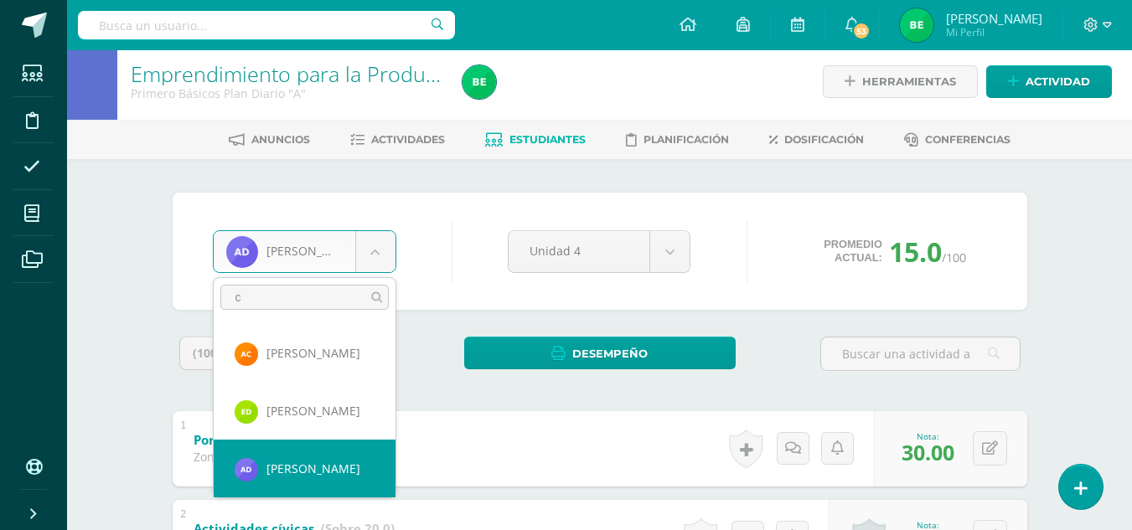
scroll to position [0, 0]
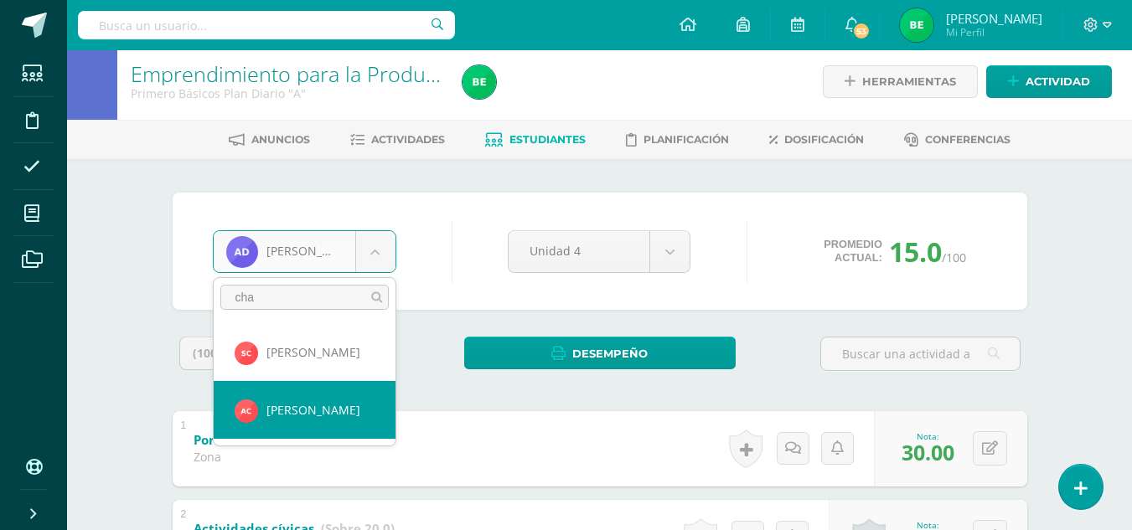
type input "cha"
select select "8585"
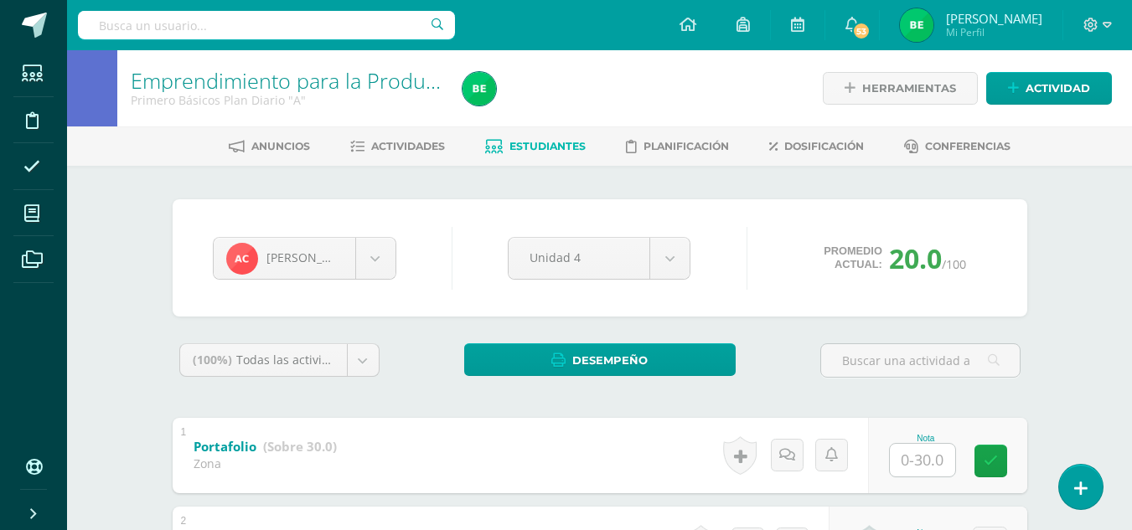
click at [279, 421] on div "Portafolio (Sobre 30.0) Zona" at bounding box center [265, 453] width 185 height 70
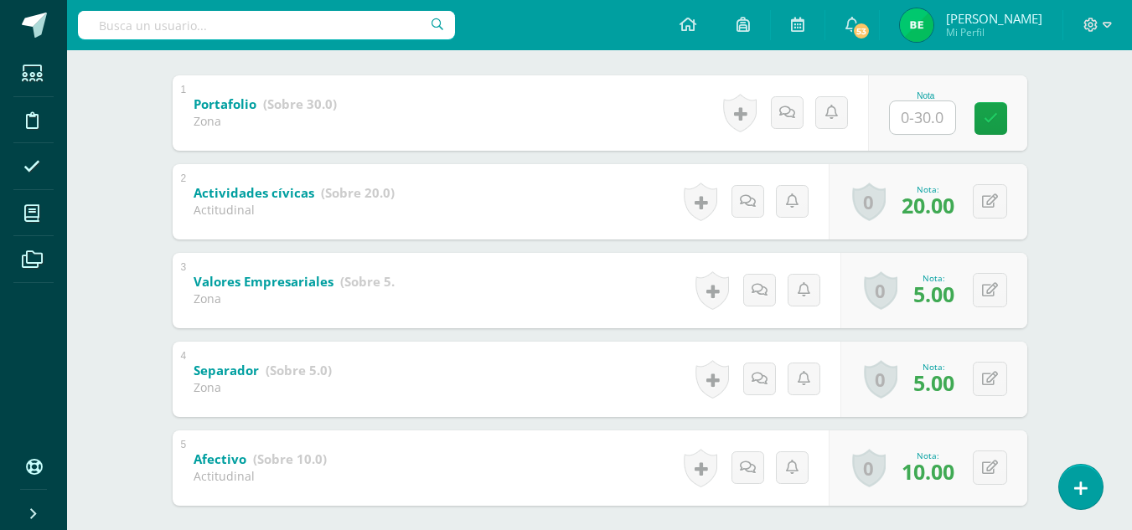
scroll to position [344, 0]
click at [933, 90] on div "Nota" at bounding box center [926, 94] width 74 height 9
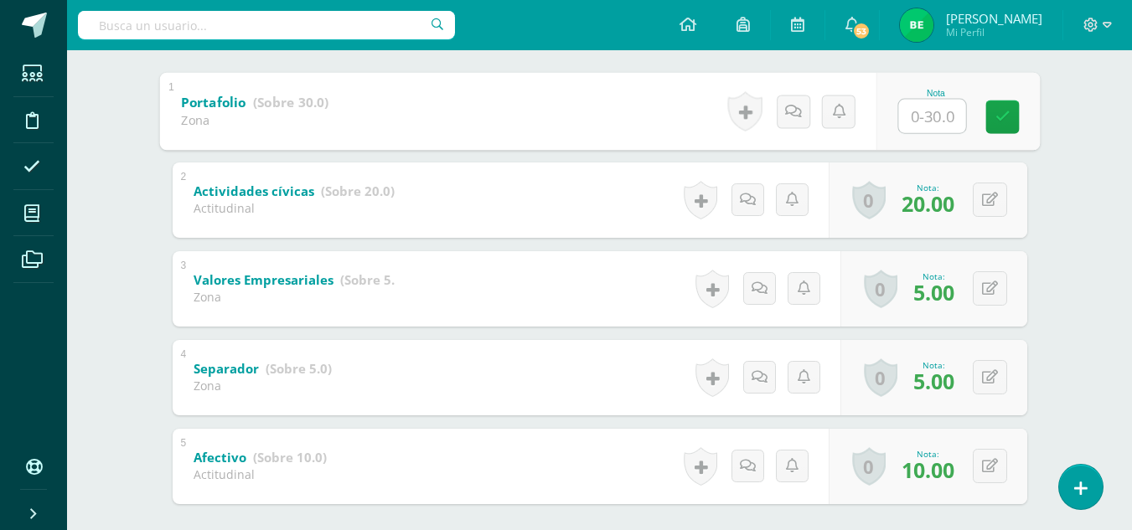
click at [928, 113] on input "text" at bounding box center [931, 116] width 67 height 34
type input "20."
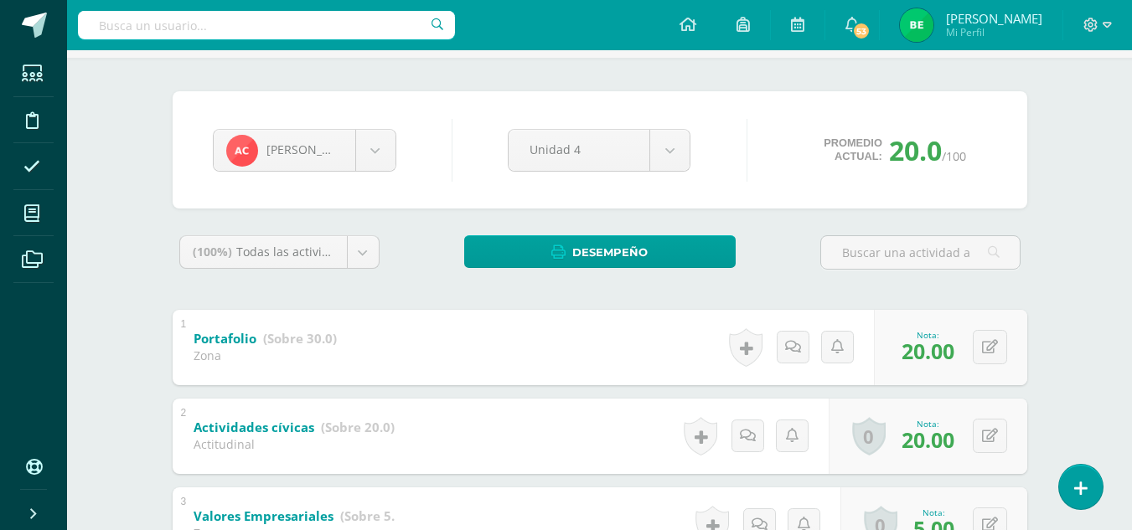
scroll to position [105, 0]
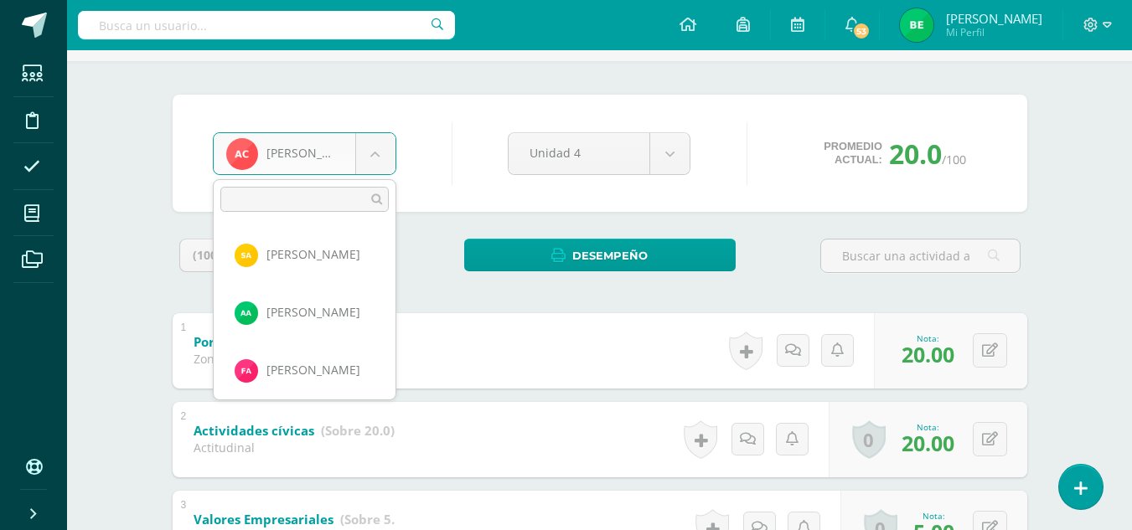
click at [368, 146] on body "Estudiantes Disciplina Asistencia Mis cursos Archivos Soporte Ayuda Reportar un…" at bounding box center [566, 375] width 1132 height 960
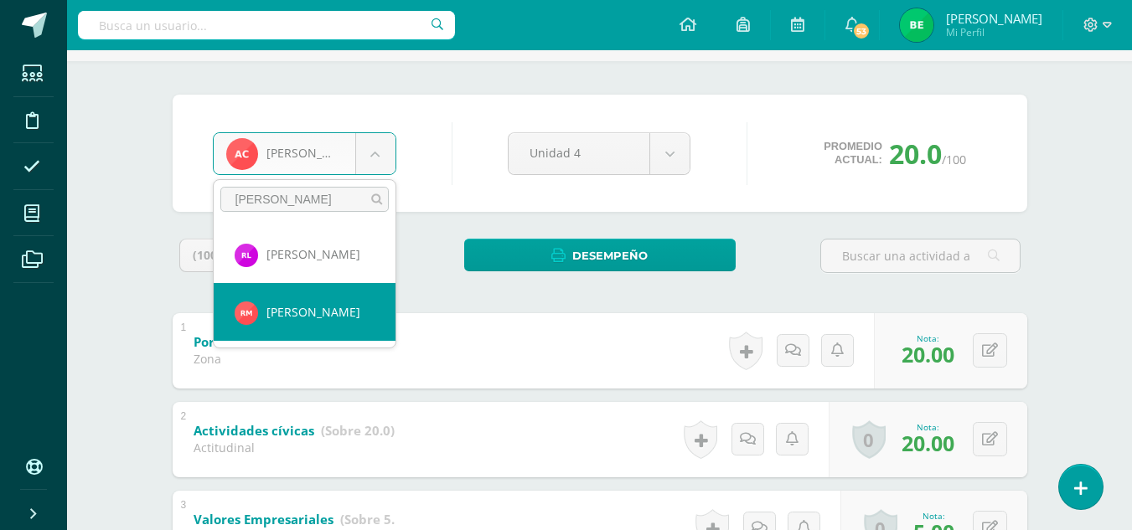
type input "rosa"
select select "8626"
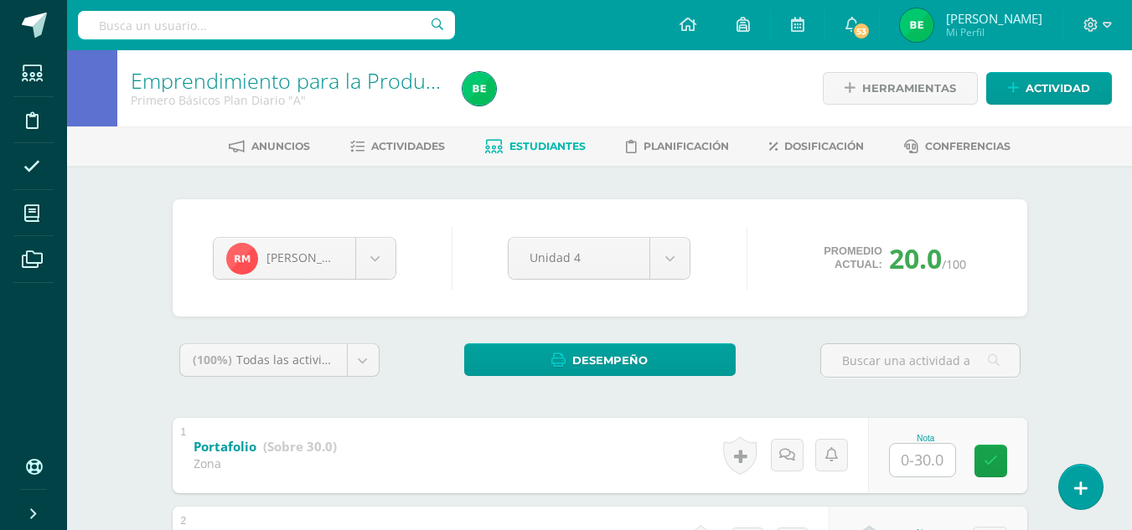
click at [933, 457] on input "text" at bounding box center [922, 460] width 65 height 33
type input "20"
click at [384, 264] on body "Estudiantes Disciplina Asistencia Mis cursos Archivos Soporte Ayuda Reportar un…" at bounding box center [566, 480] width 1132 height 960
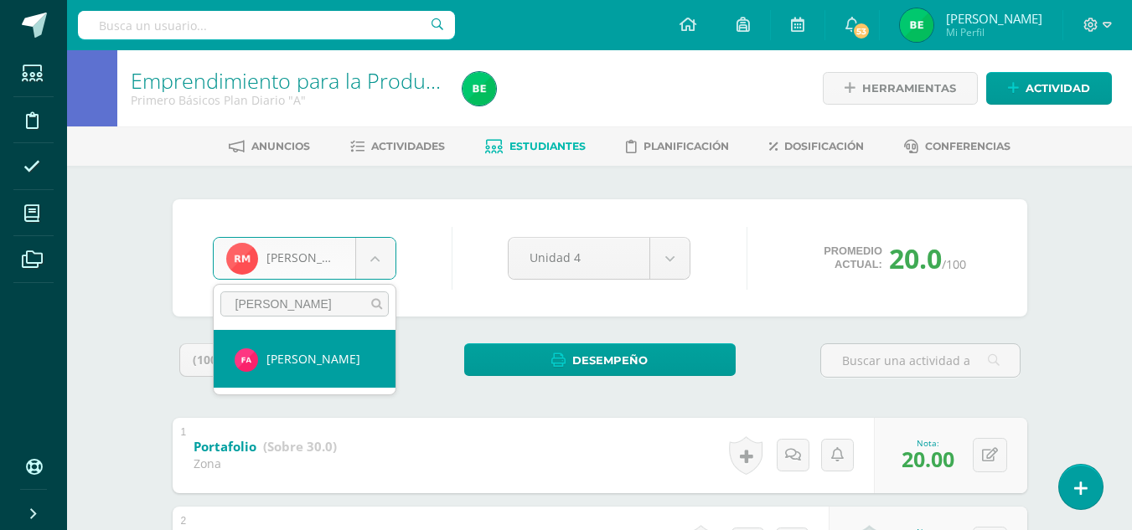
type input "fritz"
select select "8592"
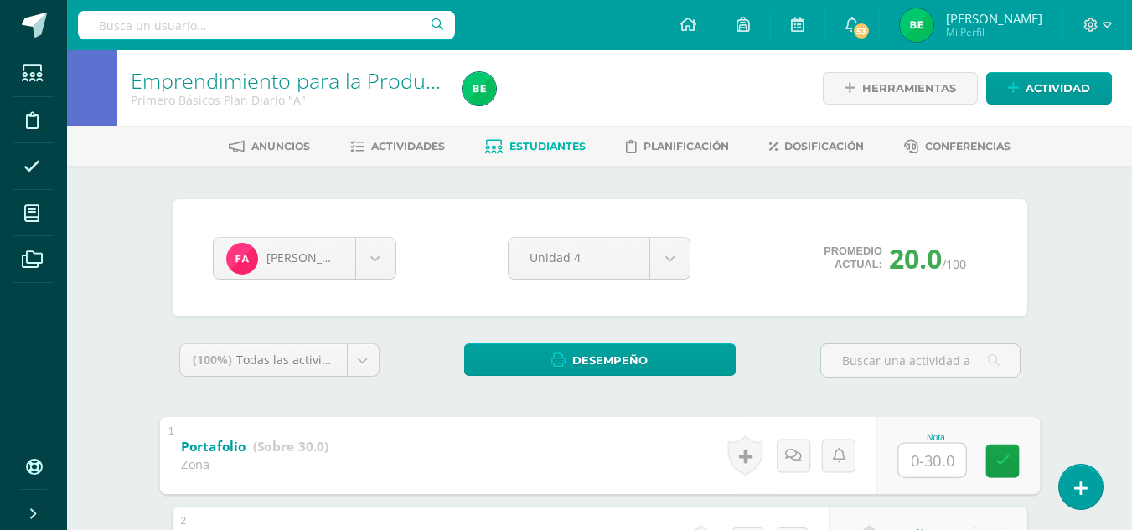
click at [937, 465] on input "text" at bounding box center [931, 460] width 67 height 34
type input "25"
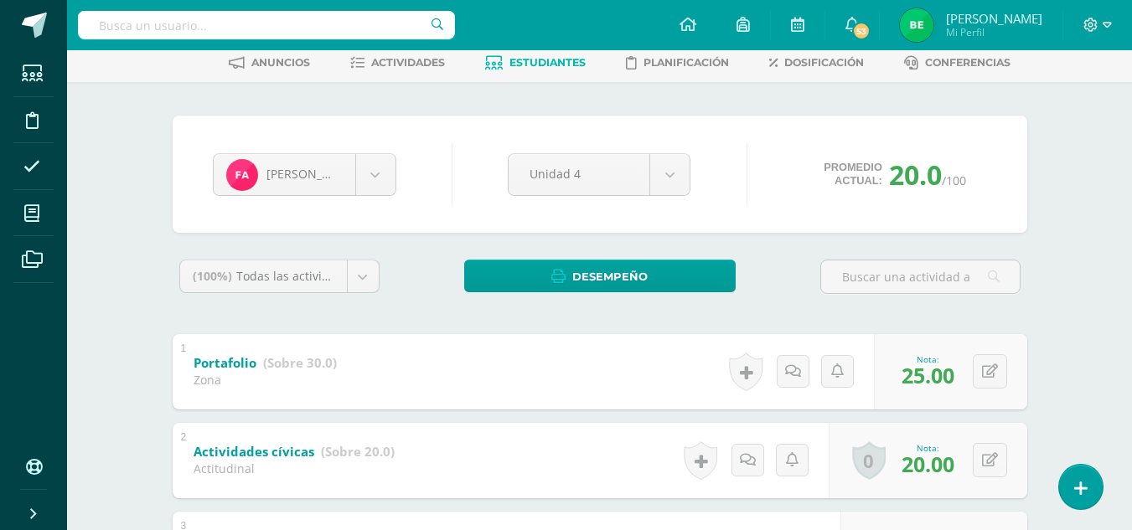
scroll to position [82, 0]
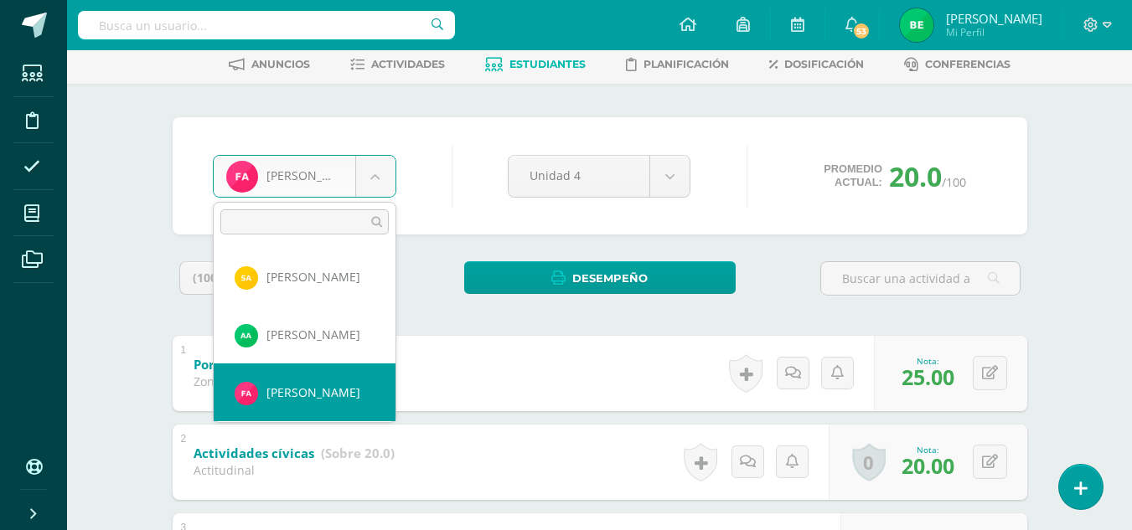
click at [383, 174] on body "Estudiantes Disciplina Asistencia Mis cursos Archivos Soporte Ayuda Reportar un…" at bounding box center [566, 398] width 1132 height 960
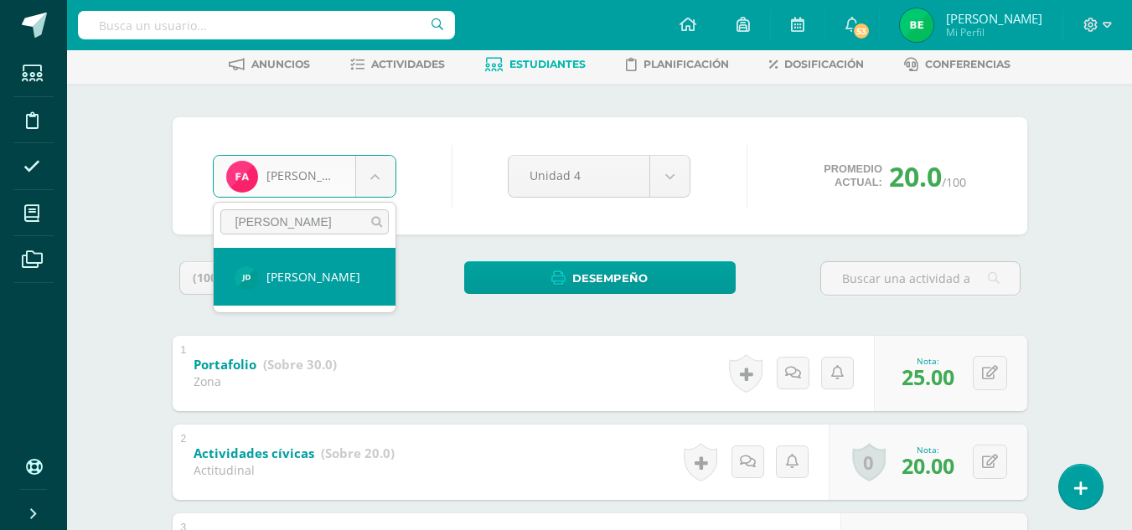
type input "javin"
select select "8588"
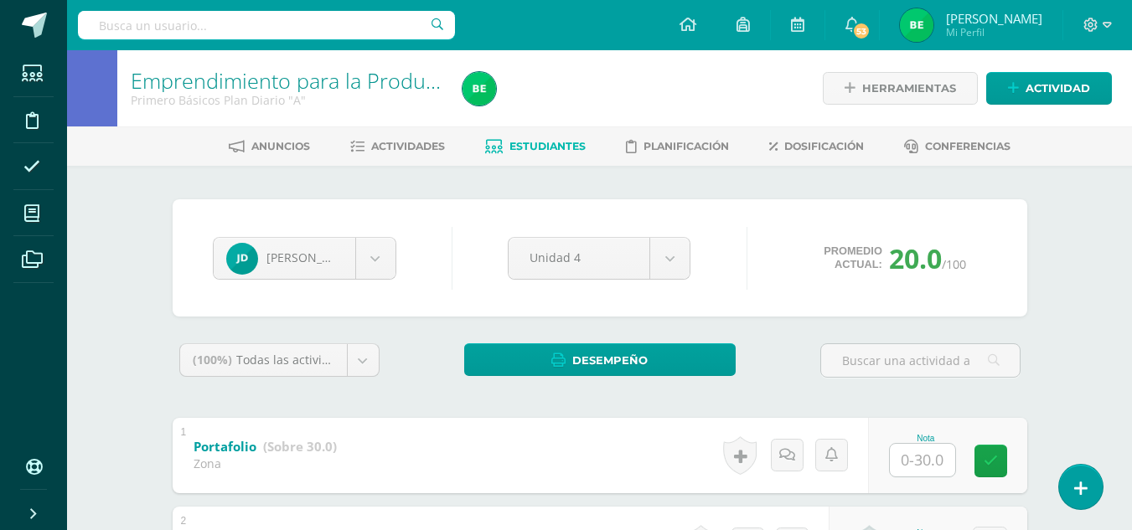
click at [924, 452] on input "text" at bounding box center [922, 460] width 65 height 33
type input "18"
click at [988, 466] on link at bounding box center [1002, 461] width 34 height 34
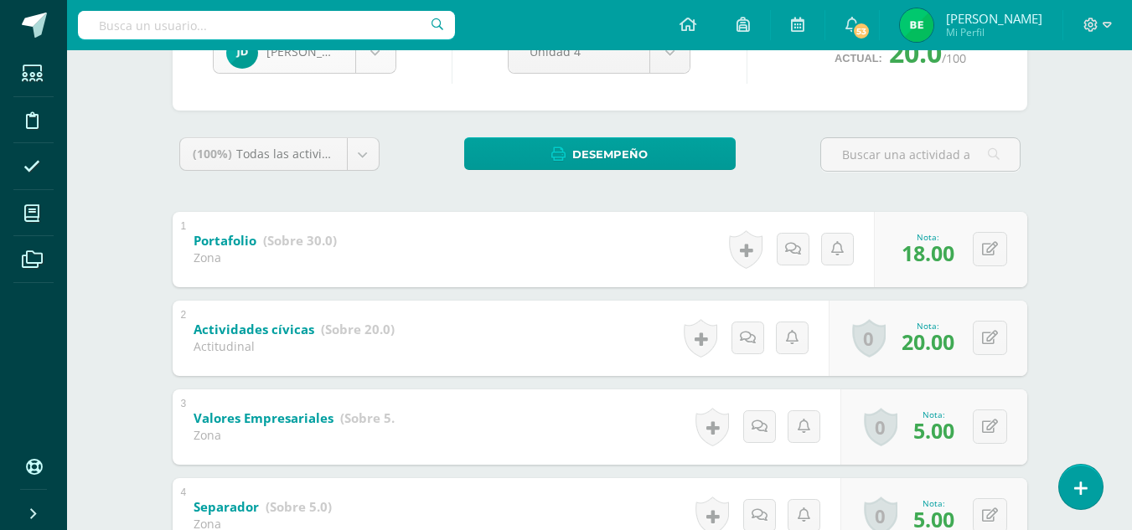
scroll to position [751, 0]
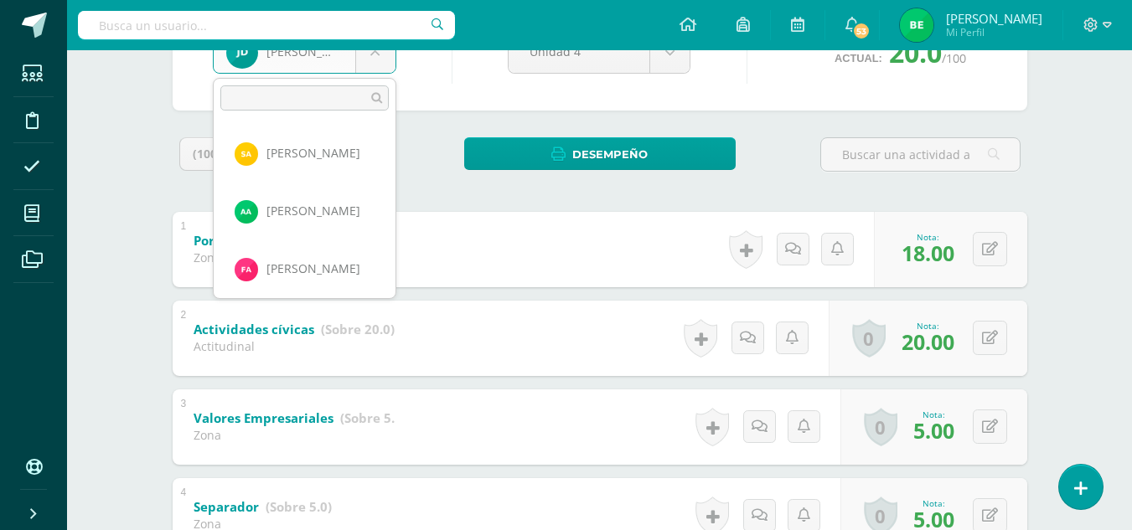
click at [384, 64] on body "Estudiantes Disciplina Asistencia Mis cursos Archivos Soporte Ayuda Reportar un…" at bounding box center [566, 274] width 1132 height 960
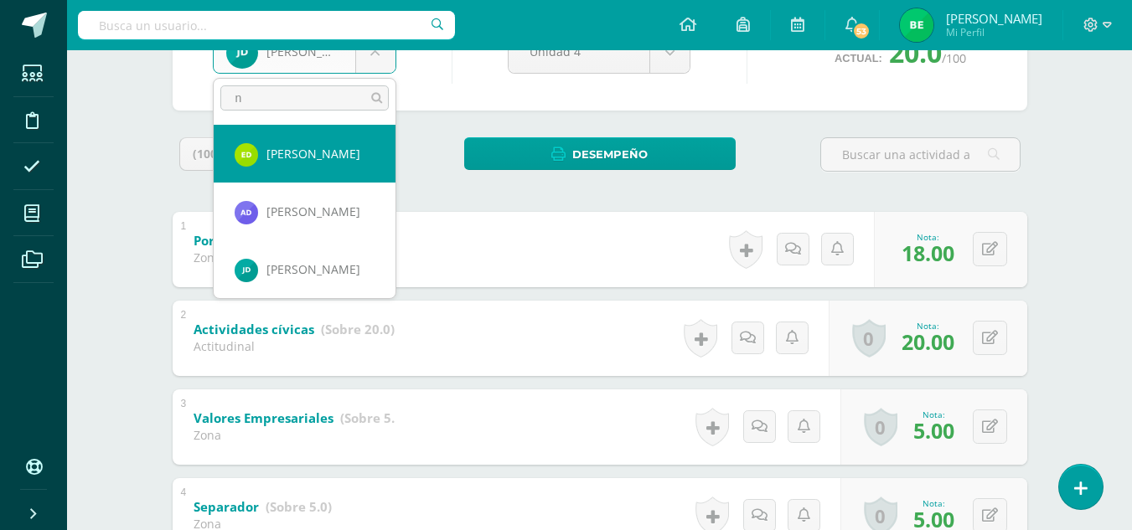
scroll to position [0, 0]
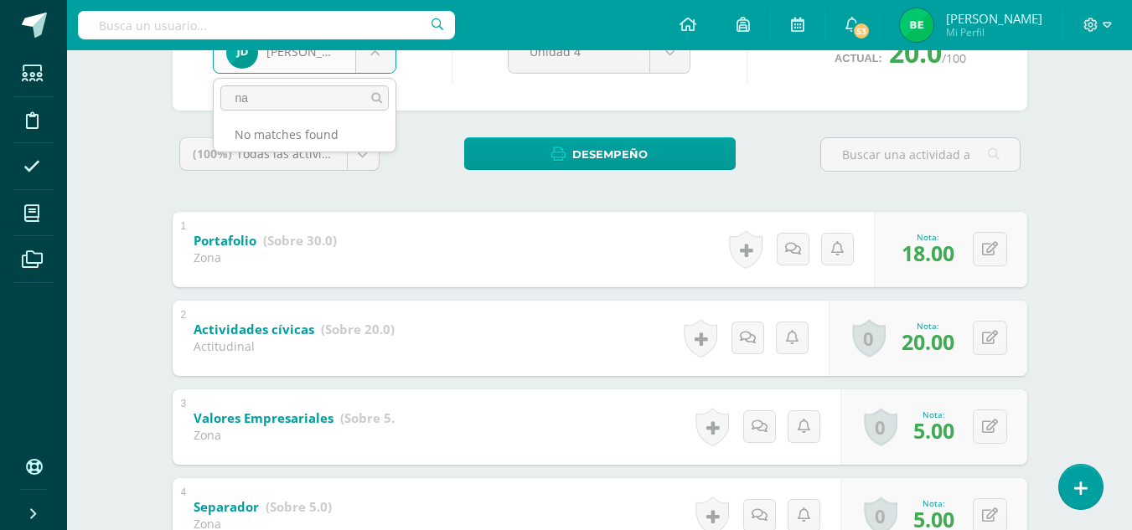
type input "n"
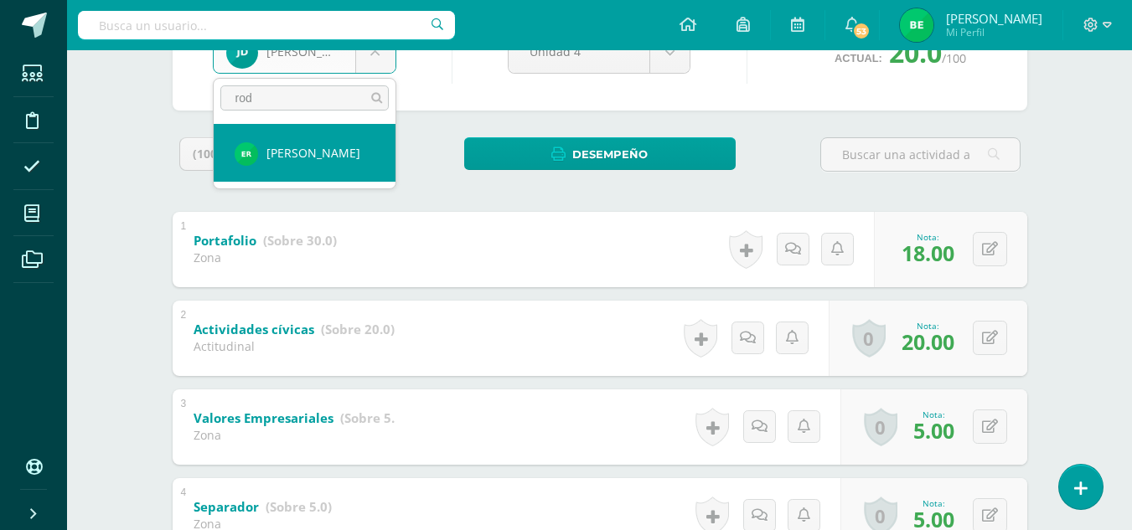
type input "rod"
select select "8586"
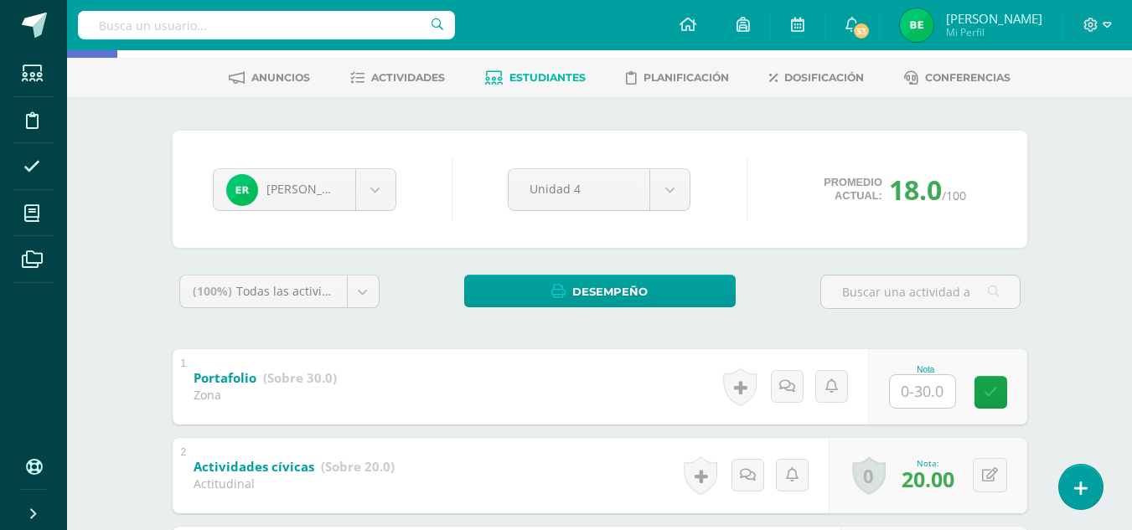
scroll to position [201, 0]
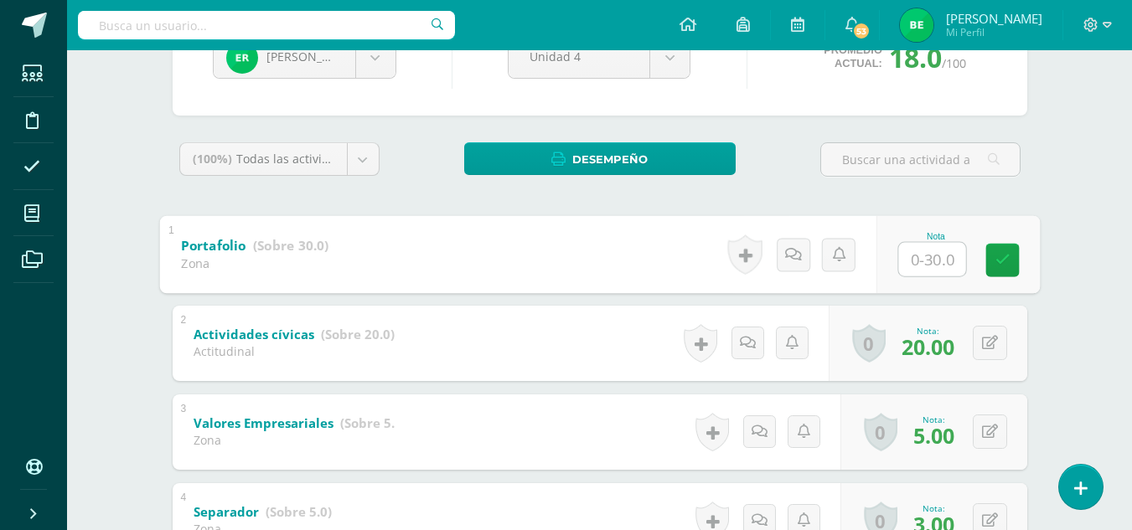
click at [910, 266] on input "text" at bounding box center [931, 259] width 67 height 34
type input "0"
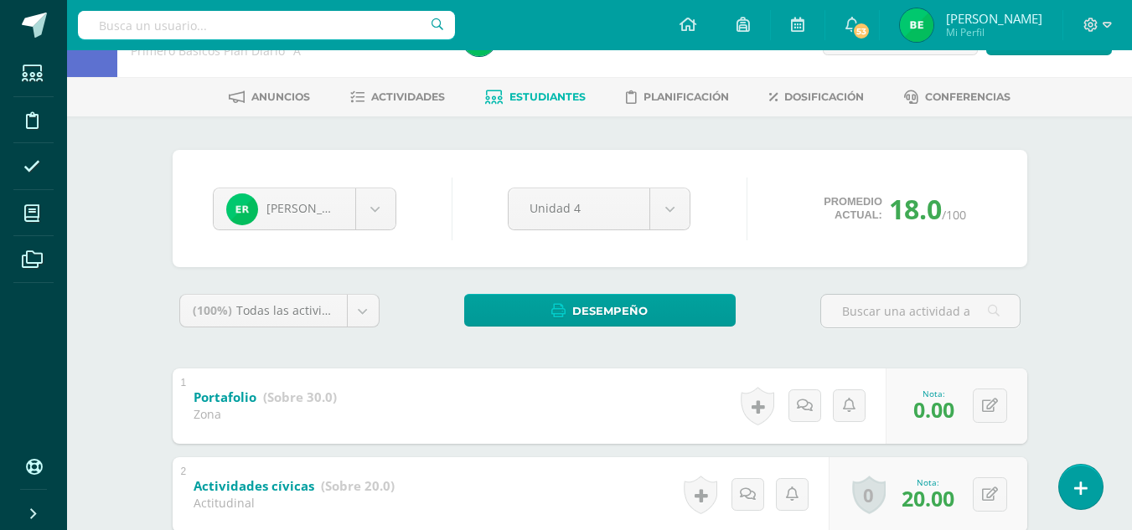
scroll to position [51, 0]
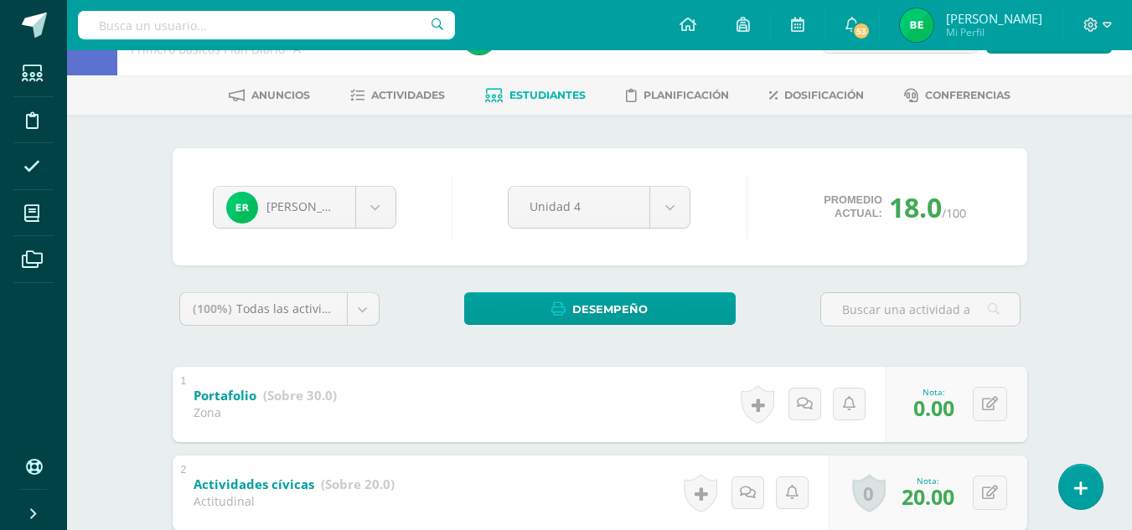
drag, startPoint x: 884, startPoint y: 214, endPoint x: 921, endPoint y: 217, distance: 36.9
click at [921, 217] on div "Promedio actual: 18.0 /100" at bounding box center [894, 207] width 183 height 36
click at [1040, 219] on div "[PERSON_NAME] [PERSON_NAME] [PERSON_NAME] [PERSON_NAME] [PERSON_NAME] [PERSON_N…" at bounding box center [599, 512] width 921 height 794
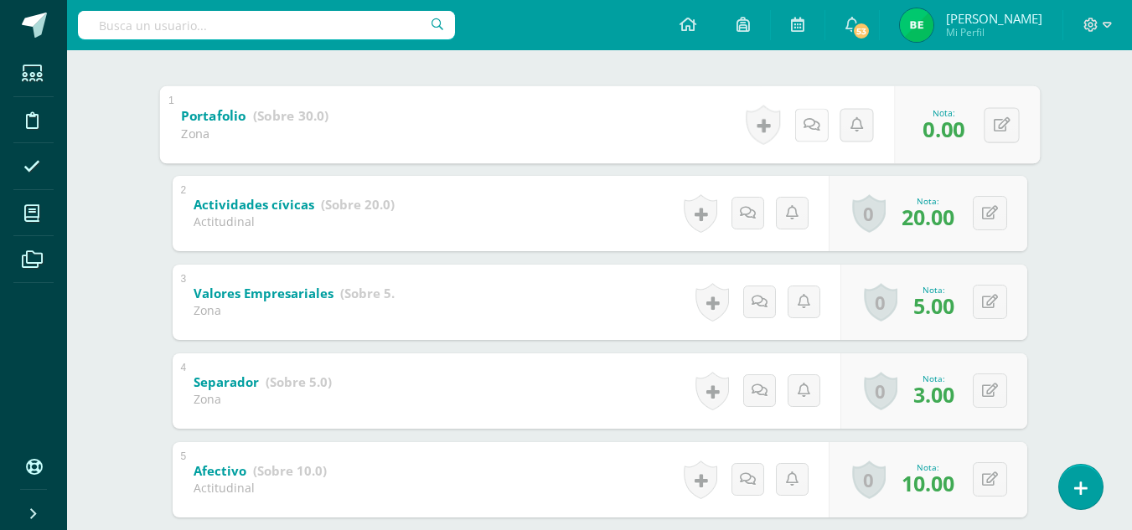
click at [796, 125] on link at bounding box center [811, 125] width 34 height 34
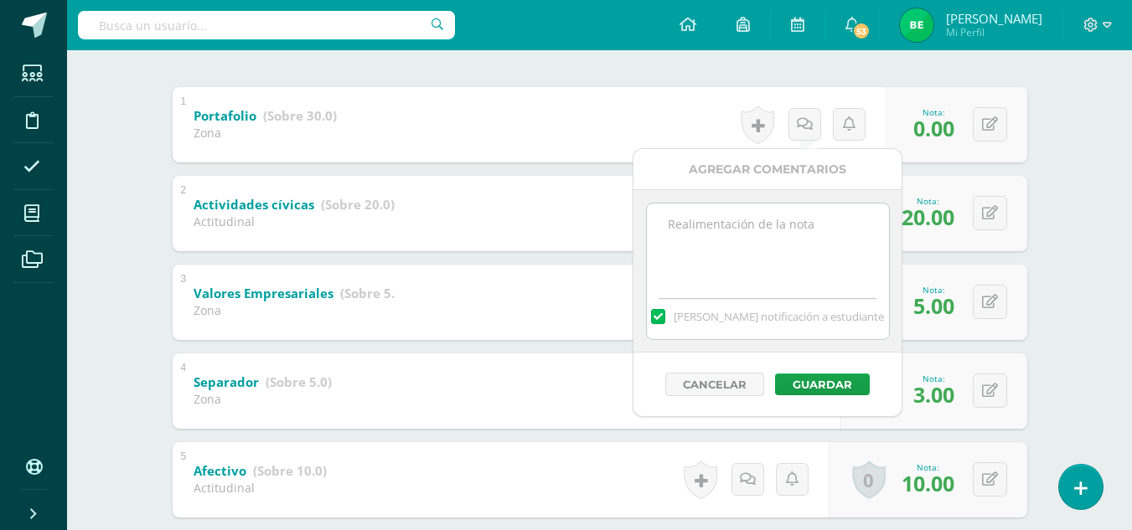
click at [757, 249] on textarea at bounding box center [768, 246] width 242 height 84
type textarea "b"
click at [740, 227] on textarea "no entrego l atarea" at bounding box center [768, 246] width 242 height 84
click at [673, 226] on textarea "no entrego la tarea" at bounding box center [768, 246] width 242 height 84
type textarea "No entrego la tarea"
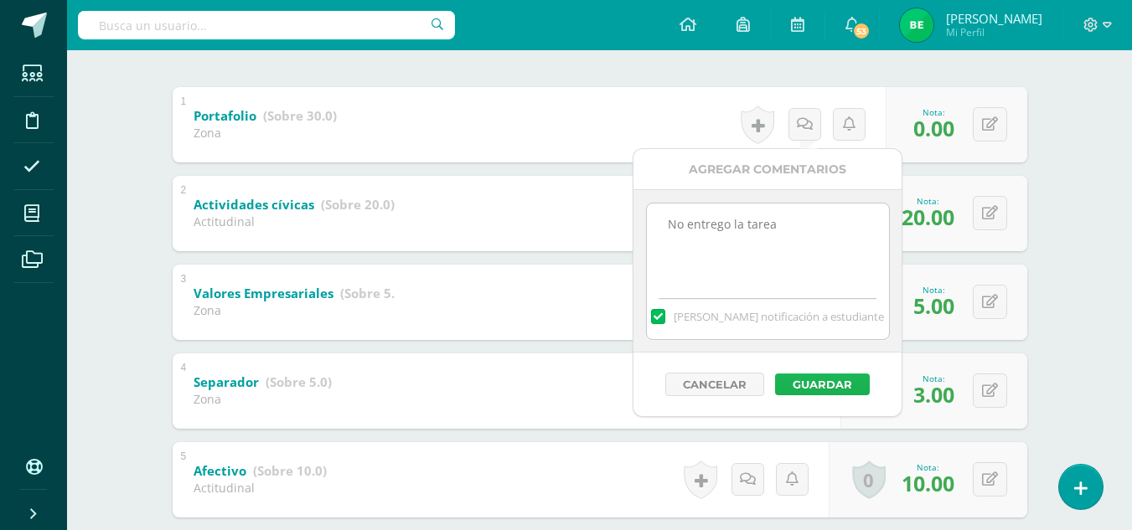
click at [796, 387] on button "Guardar" at bounding box center [822, 385] width 95 height 22
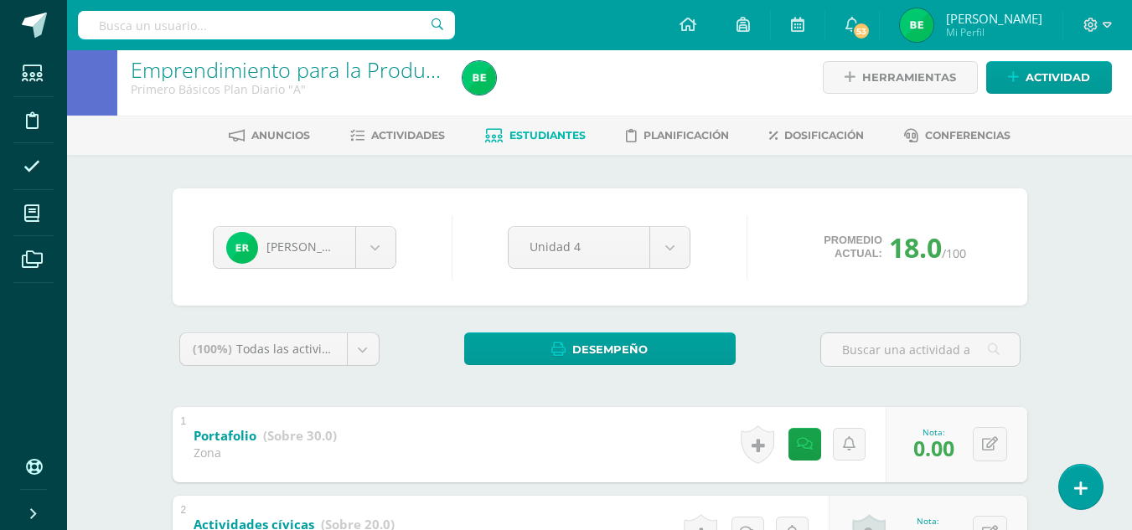
scroll to position [0, 0]
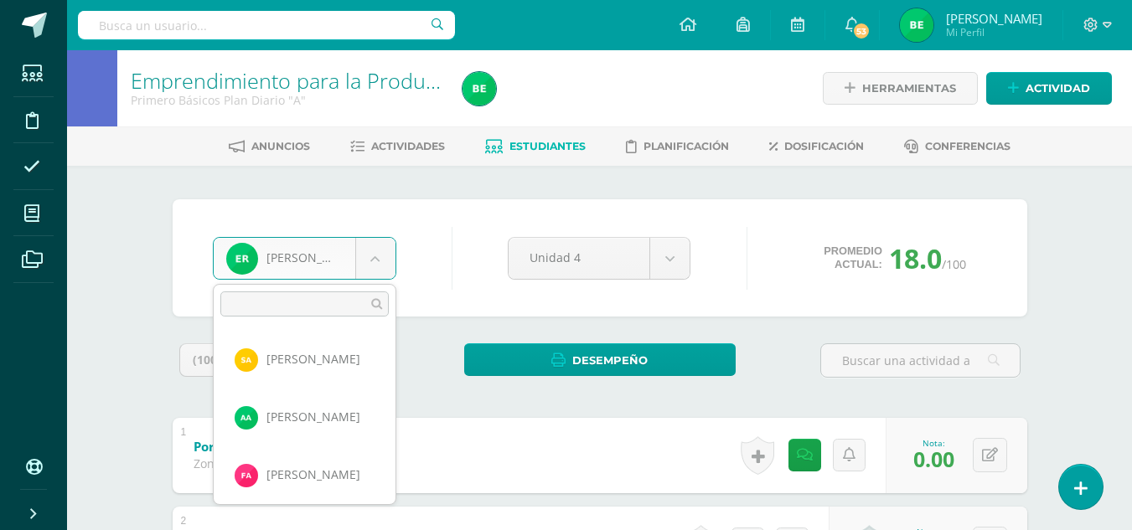
click at [379, 252] on body "El comentario ha sido guardado. Estudiantes Disciplina Asistencia Mis cursos Ar…" at bounding box center [566, 480] width 1132 height 960
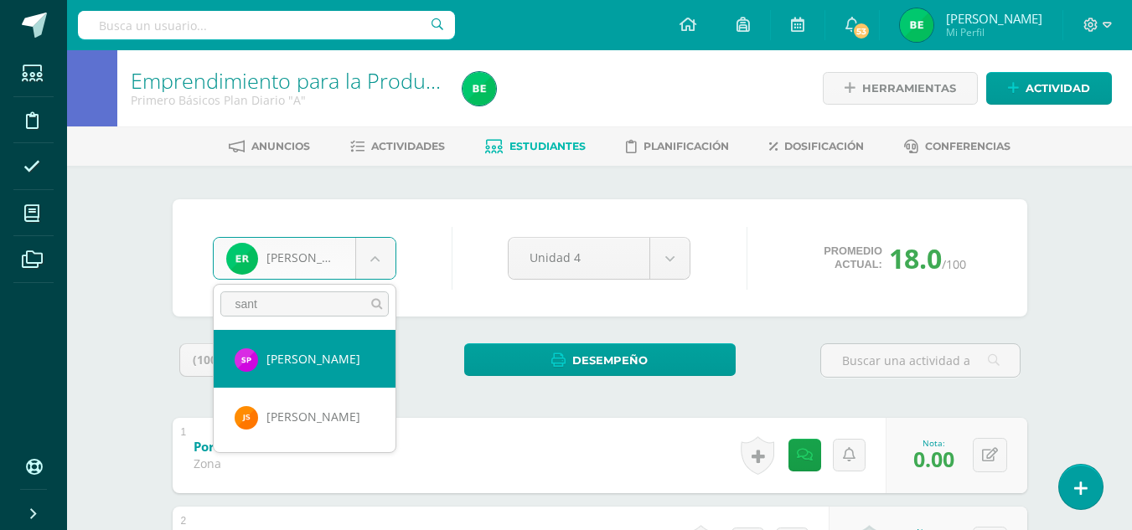
type input "sant"
select select "8826"
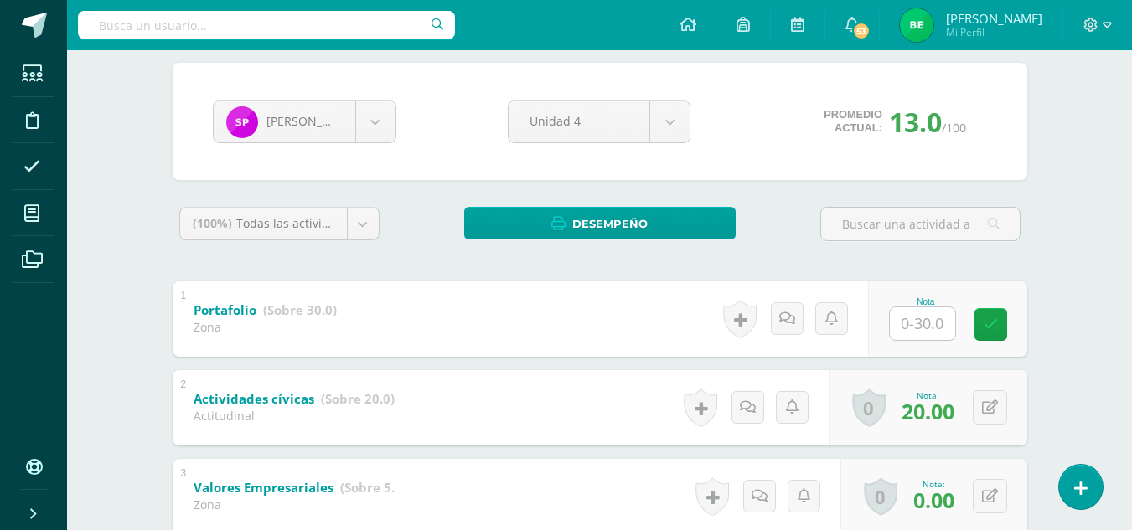
scroll to position [138, 0]
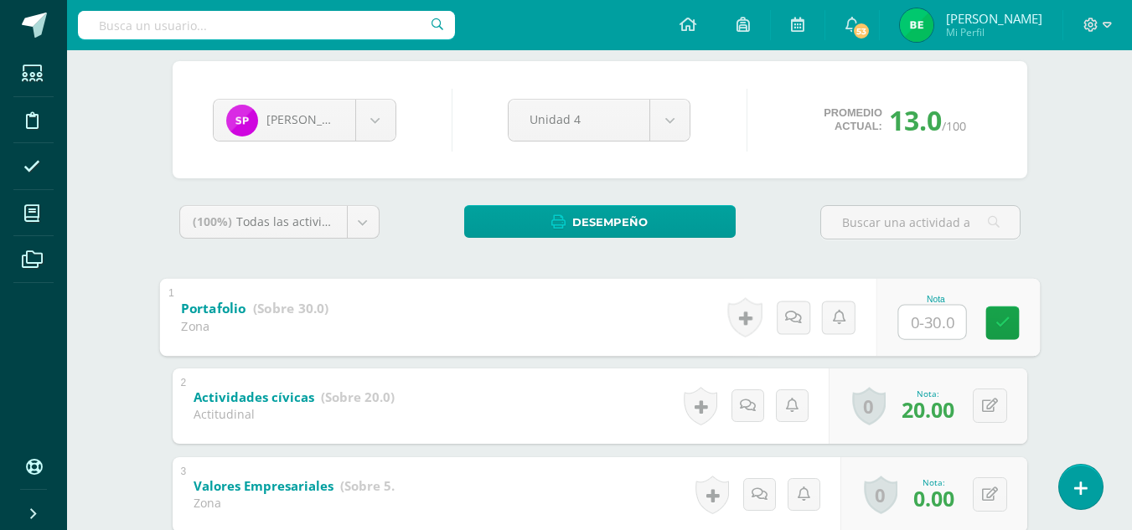
click at [905, 322] on input "text" at bounding box center [931, 322] width 67 height 34
type input "15"
click at [371, 116] on body "Estudiantes Disciplina Asistencia Mis cursos Archivos Soporte Ayuda Reportar un…" at bounding box center [566, 342] width 1132 height 960
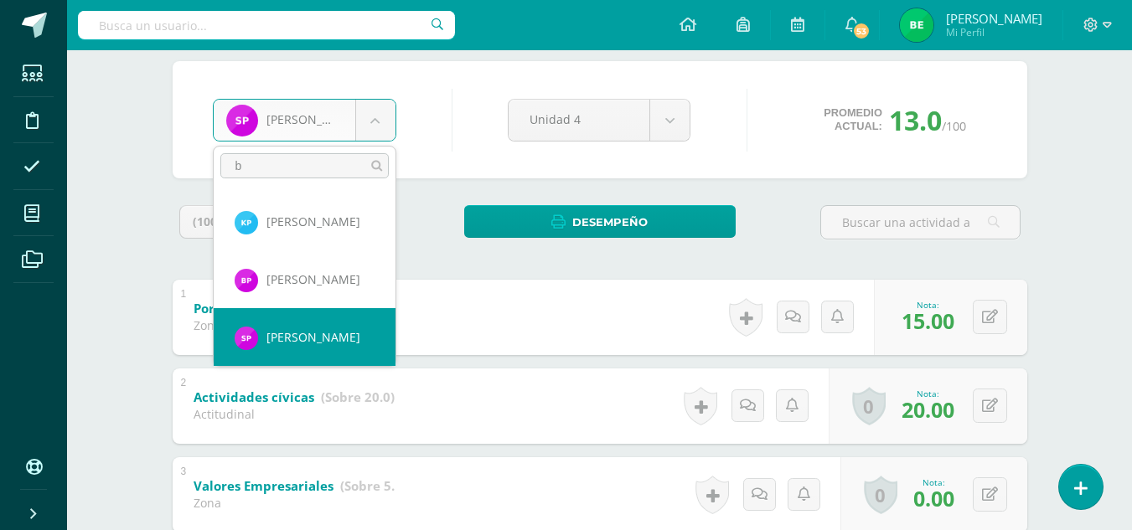
scroll to position [0, 0]
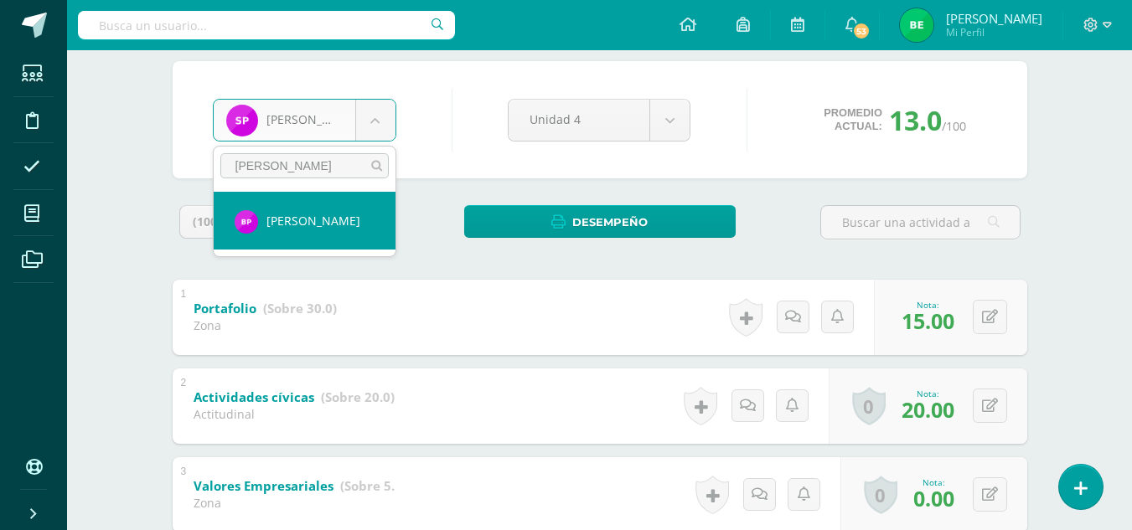
type input "[PERSON_NAME]"
select select "8584"
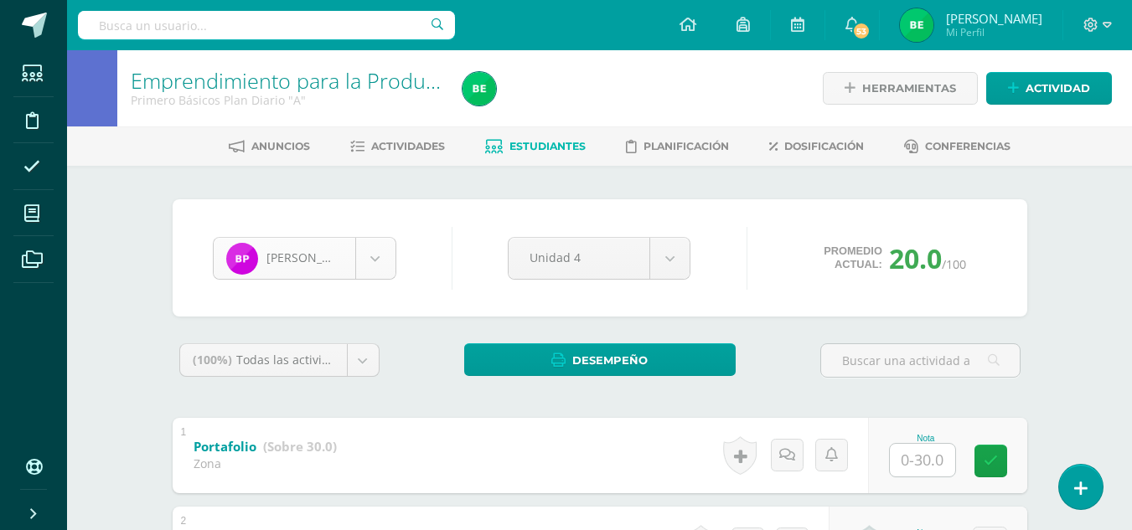
scroll to position [1386, 0]
click at [364, 265] on body "Estudiantes Disciplina Asistencia Mis cursos Archivos Soporte Ayuda Reportar un…" at bounding box center [566, 480] width 1132 height 960
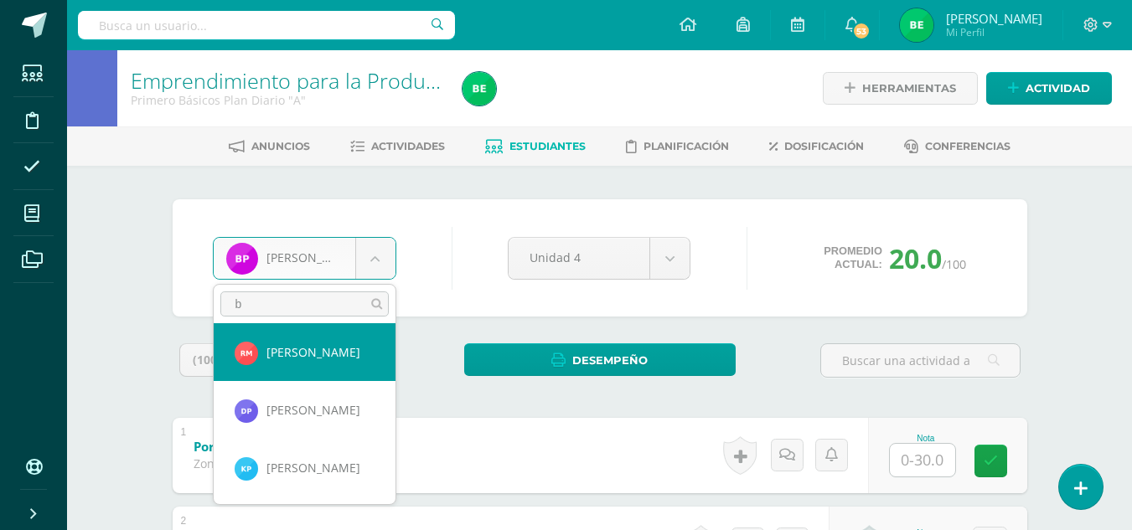
scroll to position [0, 0]
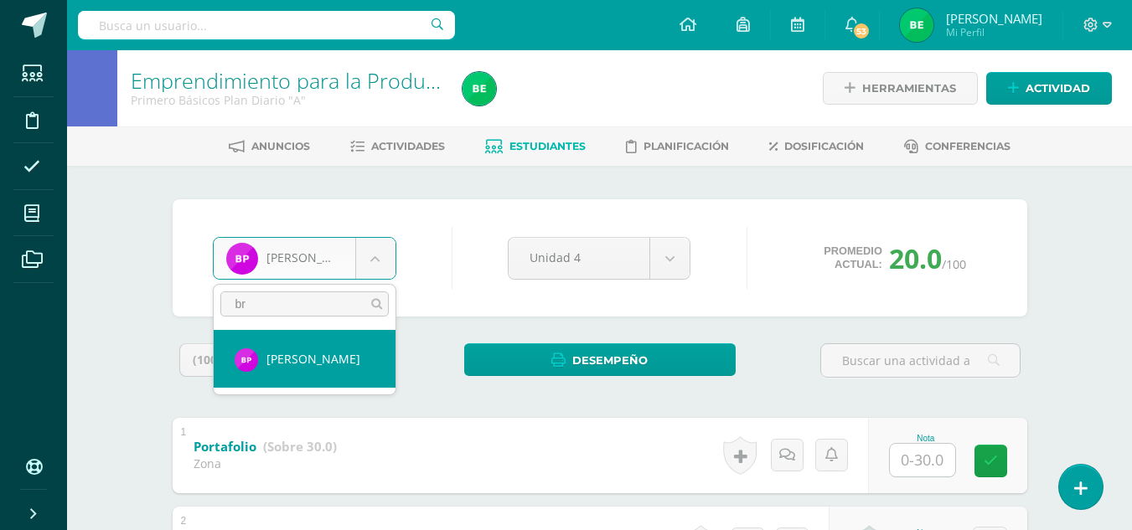
type input "br"
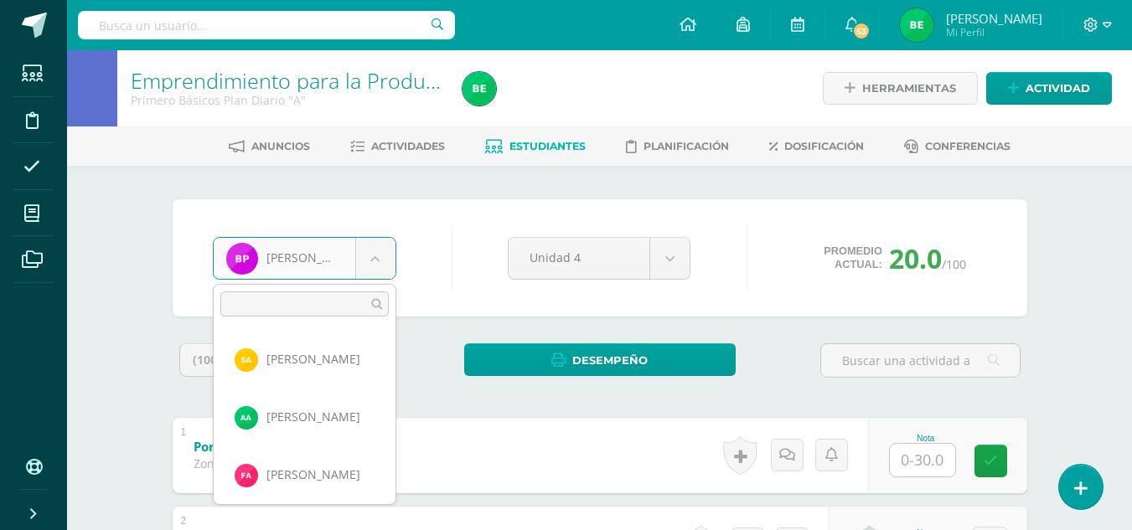
scroll to position [1386, 0]
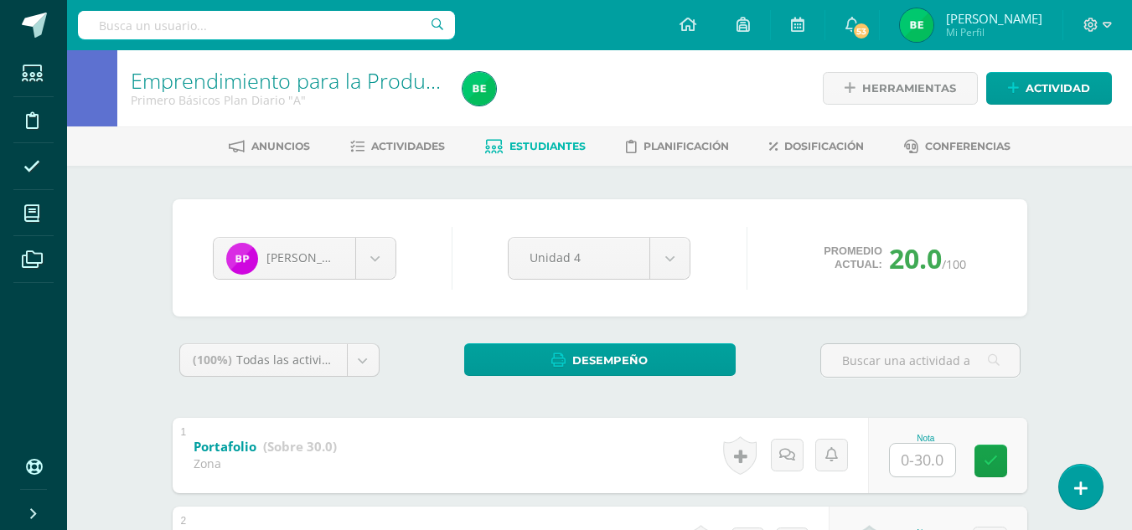
click at [1040, 351] on body "Estudiantes Disciplina Asistencia Mis cursos Archivos Soporte Ayuda Reportar un…" at bounding box center [566, 480] width 1132 height 960
click at [922, 469] on input "text" at bounding box center [922, 460] width 65 height 33
type input "30"
click at [1014, 472] on link at bounding box center [1002, 461] width 34 height 34
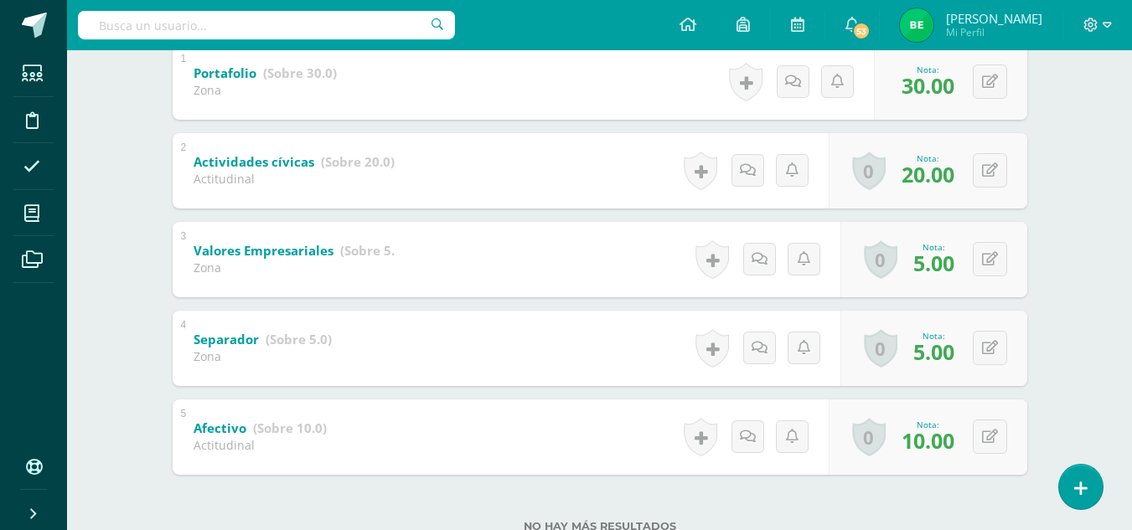
scroll to position [0, 0]
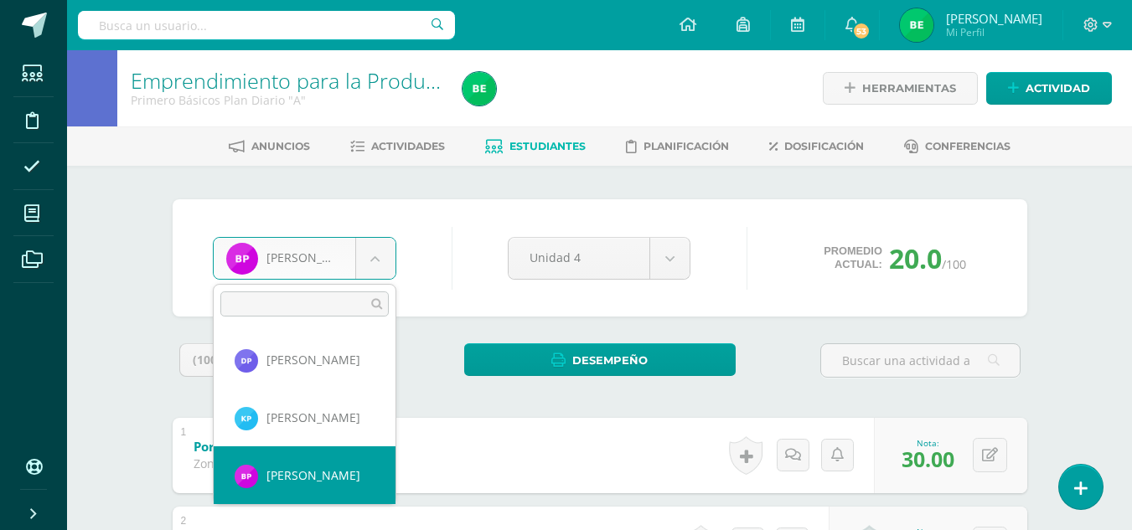
click at [384, 264] on body "Estudiantes Disciplina Asistencia Mis cursos Archivos Soporte Ayuda Reportar un…" at bounding box center [566, 480] width 1132 height 960
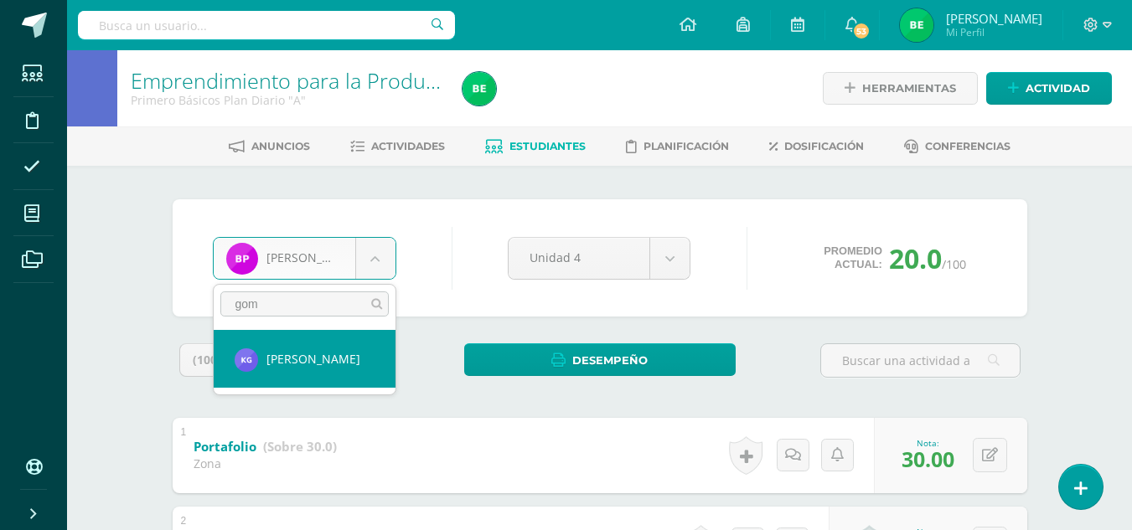
type input "gom"
select select "8613"
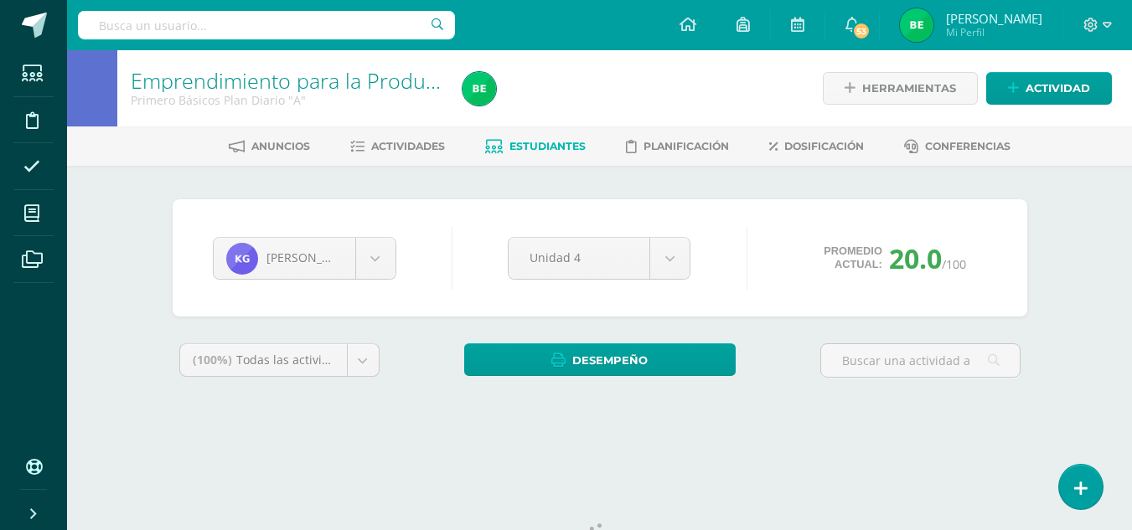
scroll to position [69, 0]
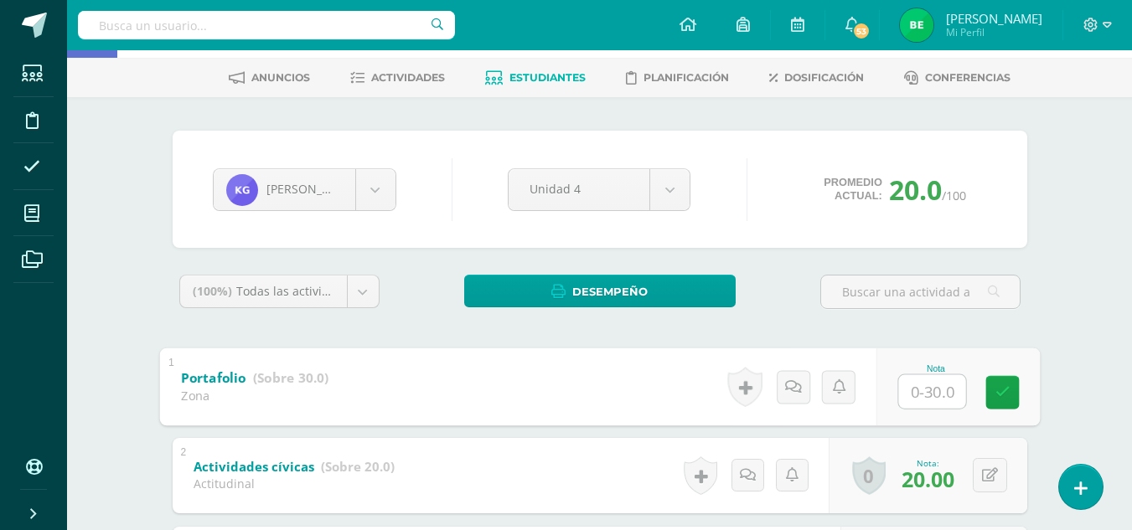
click at [919, 403] on input "text" at bounding box center [931, 391] width 67 height 34
type input "30"
click at [389, 188] on body "Estudiantes Disciplina Asistencia Mis cursos Archivos Soporte Ayuda Reportar un…" at bounding box center [566, 411] width 1132 height 960
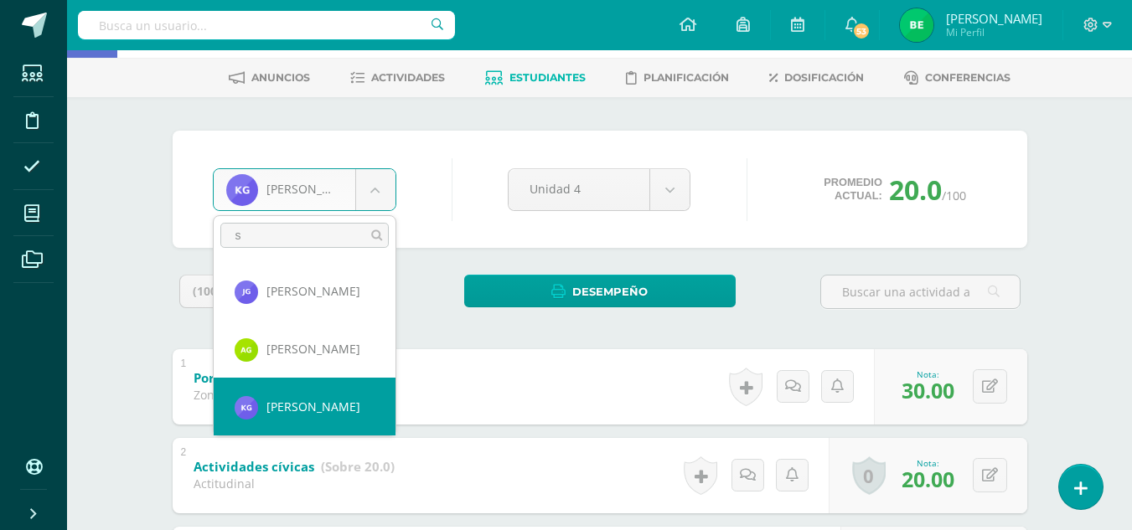
scroll to position [0, 0]
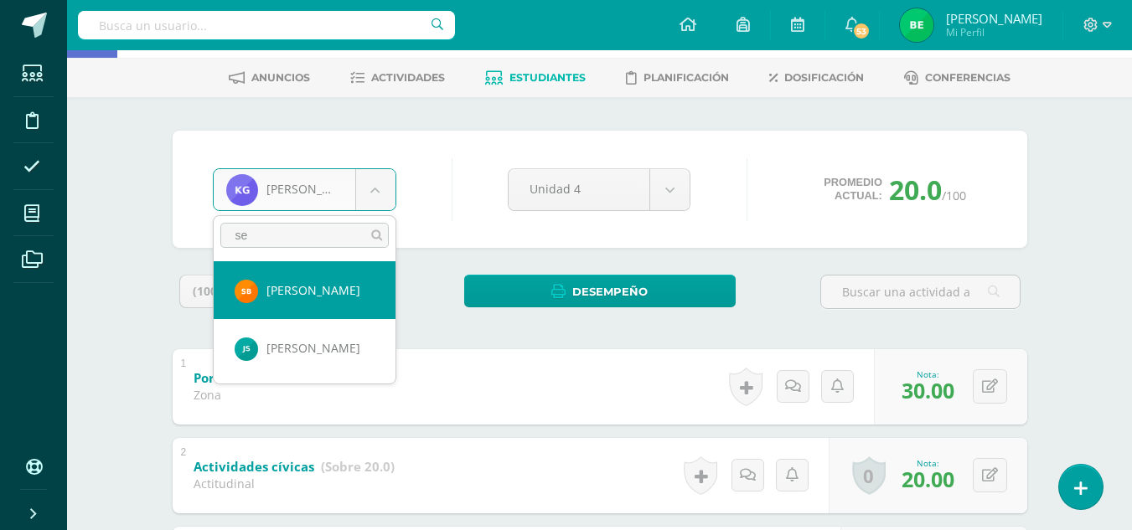
type input "se"
select select "8594"
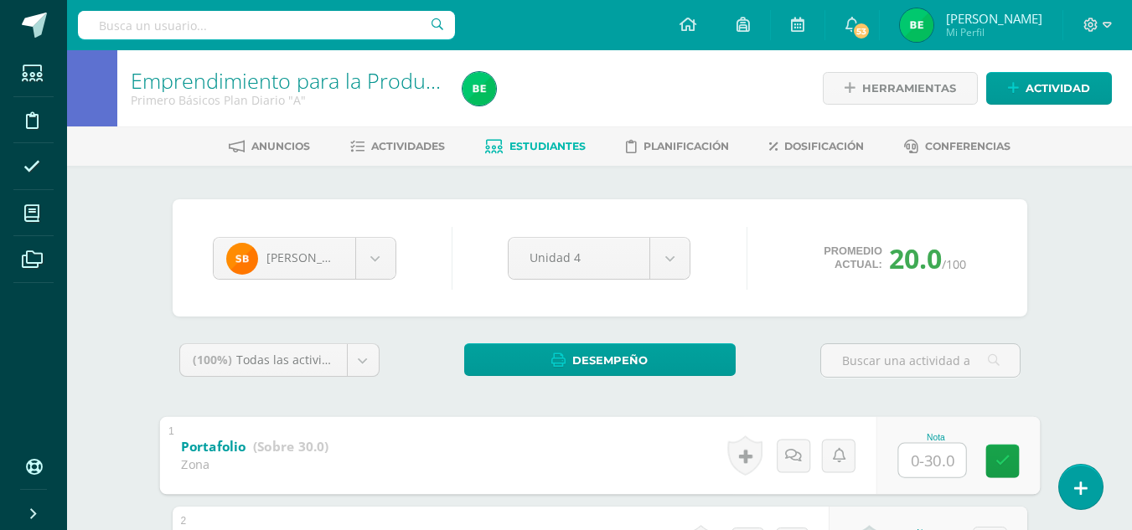
click at [935, 473] on input "text" at bounding box center [931, 460] width 67 height 34
type input "18"
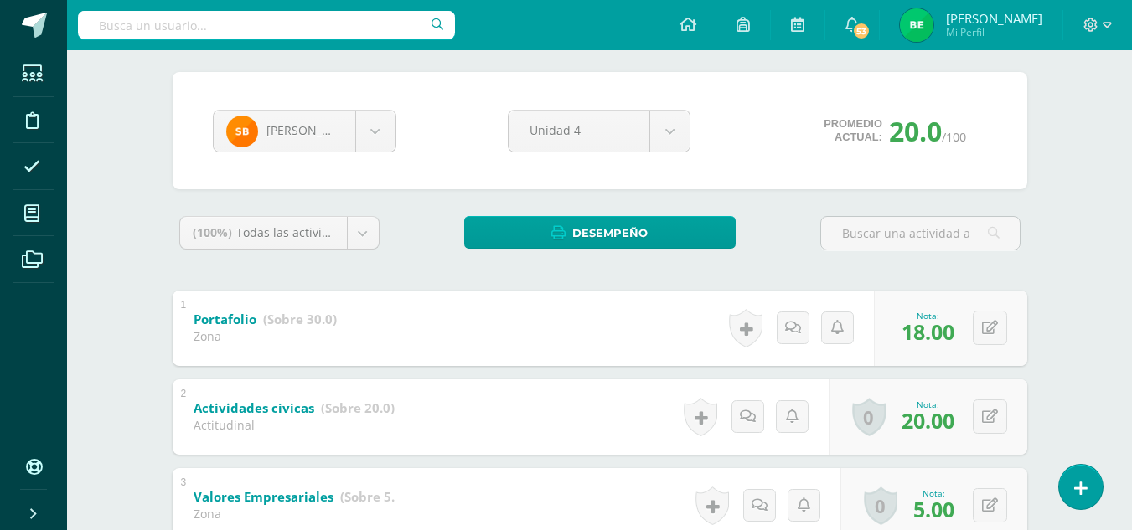
scroll to position [112, 0]
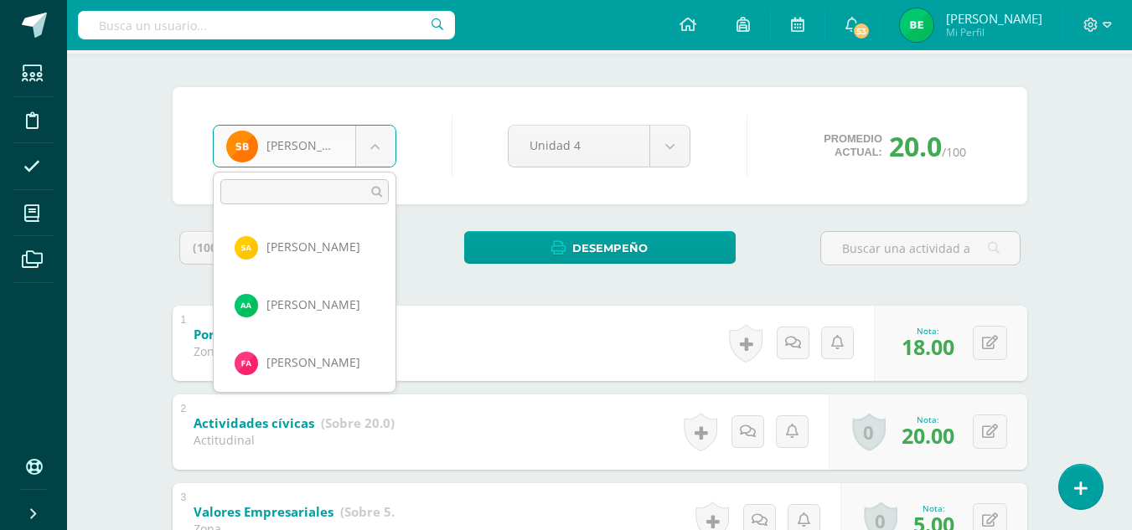
click at [379, 151] on body "Estudiantes Disciplina Asistencia Mis cursos Archivos Soporte Ayuda Reportar un…" at bounding box center [566, 368] width 1132 height 960
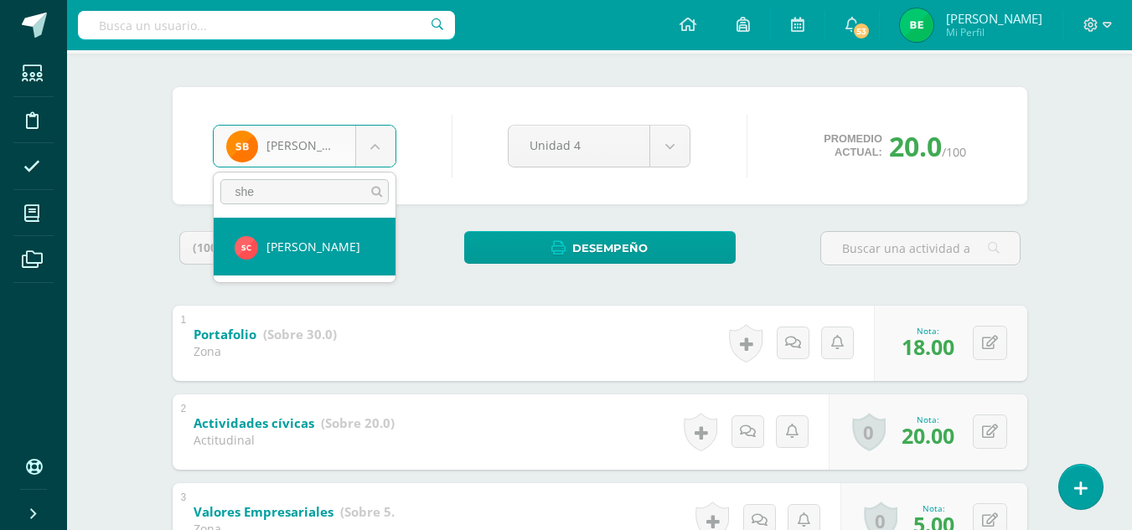
type input "she"
select select "8601"
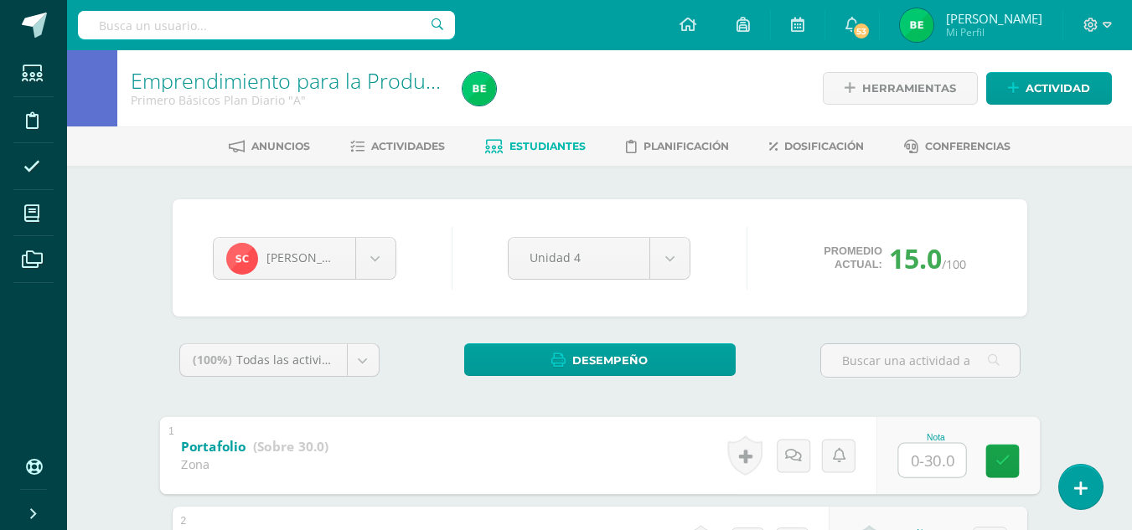
click at [921, 461] on input "text" at bounding box center [931, 460] width 67 height 34
type input "18"
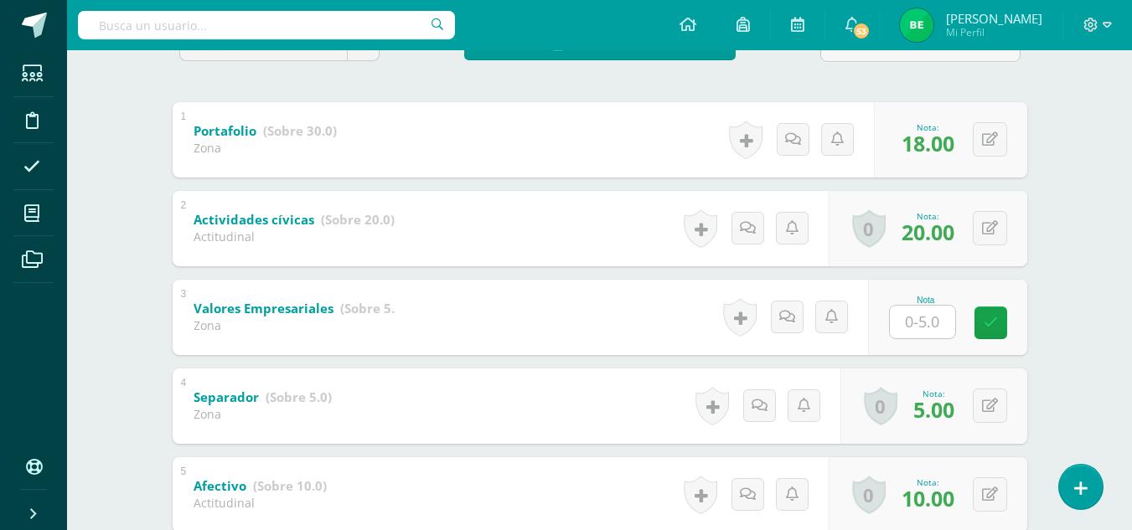
scroll to position [318, 0]
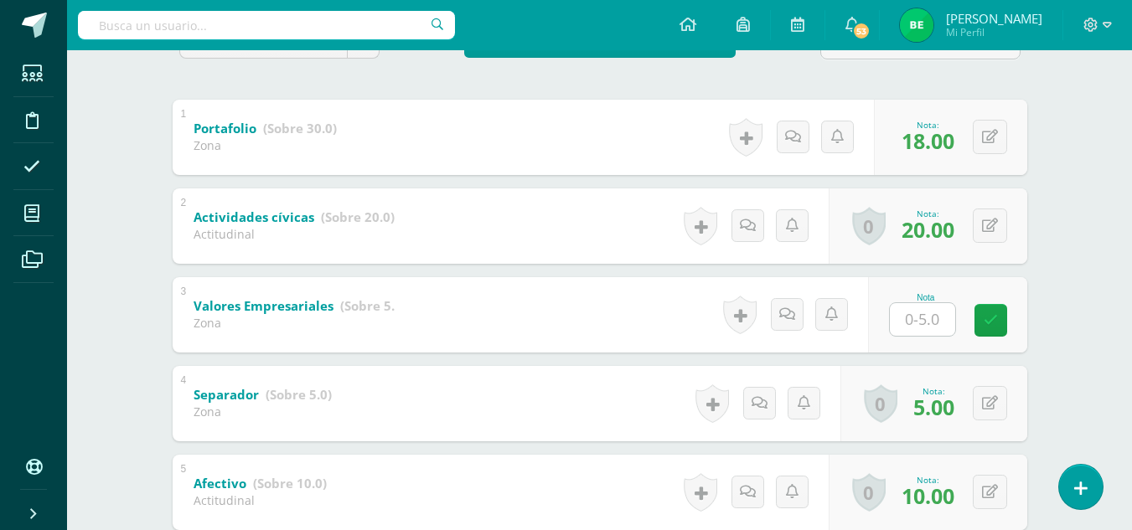
click at [930, 336] on div at bounding box center [922, 319] width 67 height 34
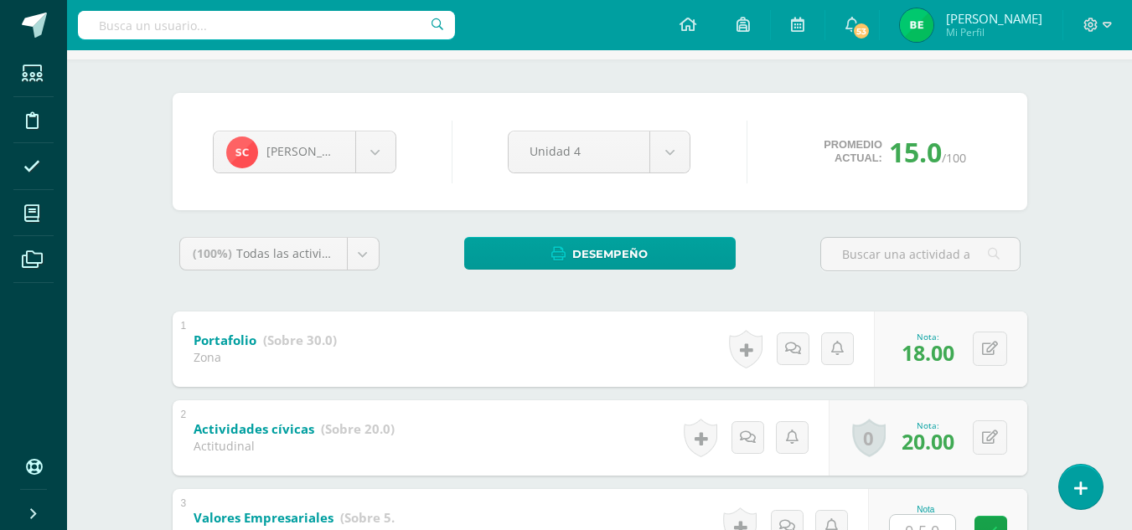
scroll to position [105, 0]
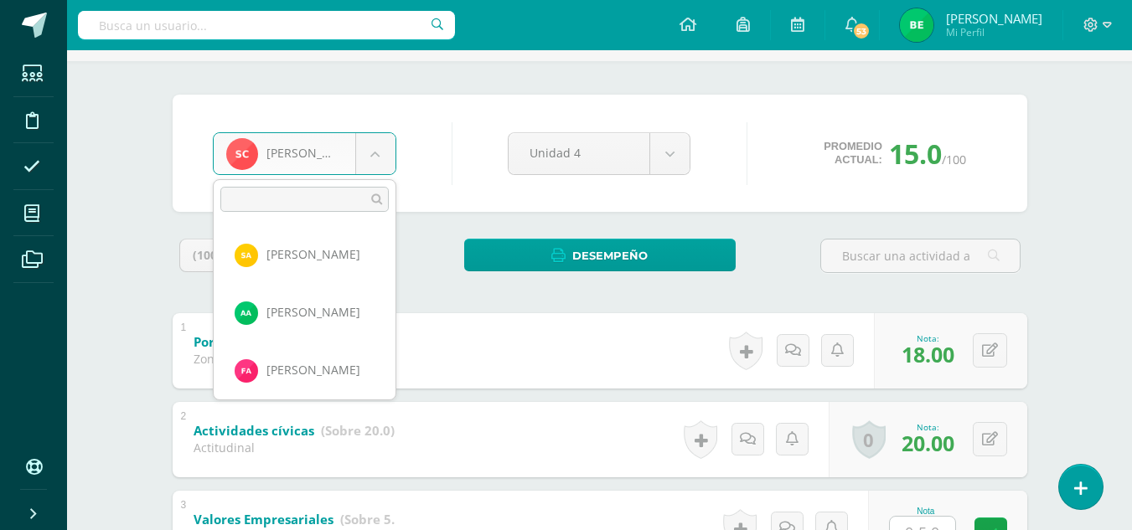
click at [362, 162] on body "Estudiantes Disciplina Asistencia Mis cursos Archivos Soporte Ayuda Reportar un…" at bounding box center [566, 375] width 1132 height 960
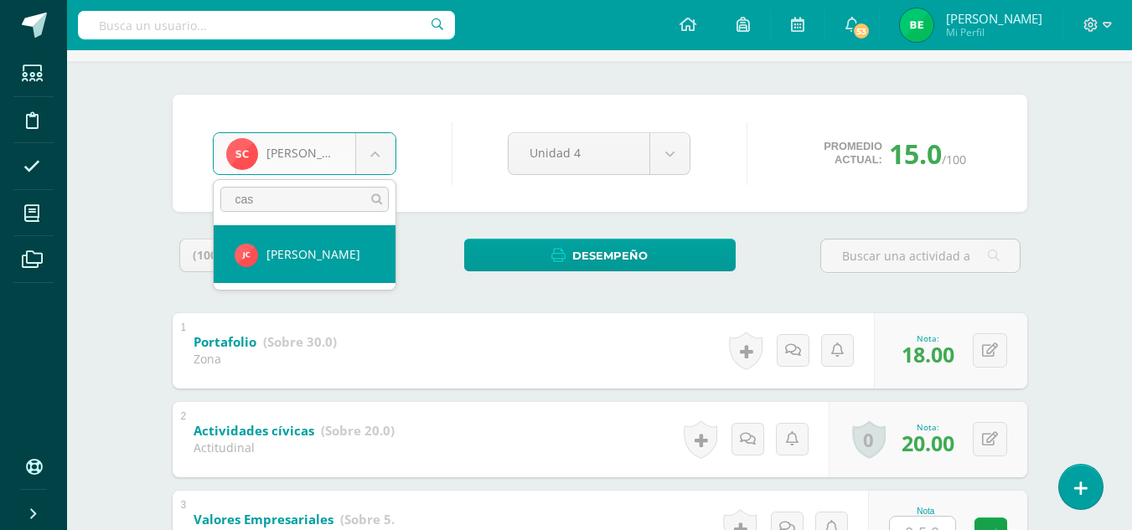
type input "cas"
select select "8598"
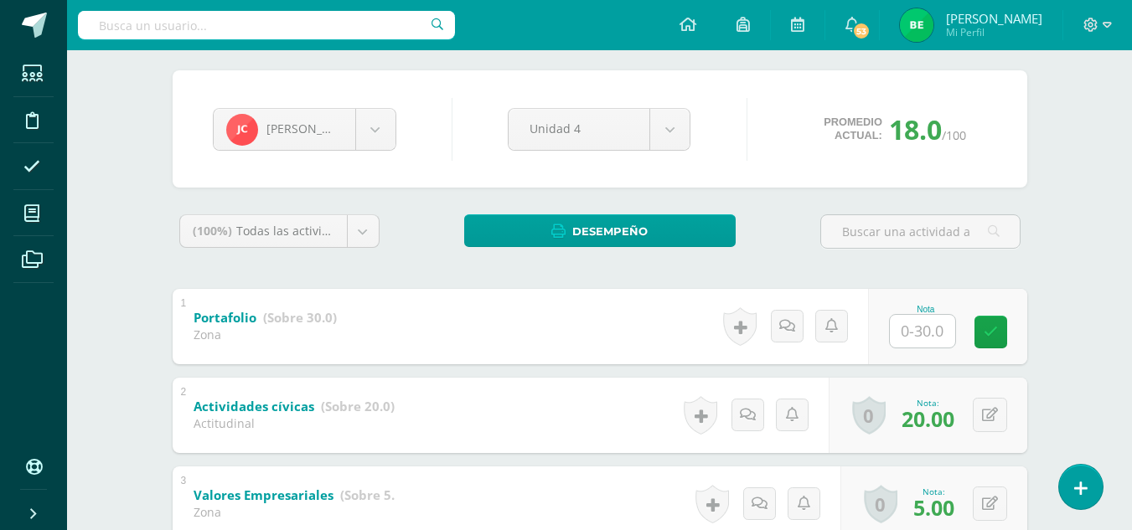
scroll to position [122, 0]
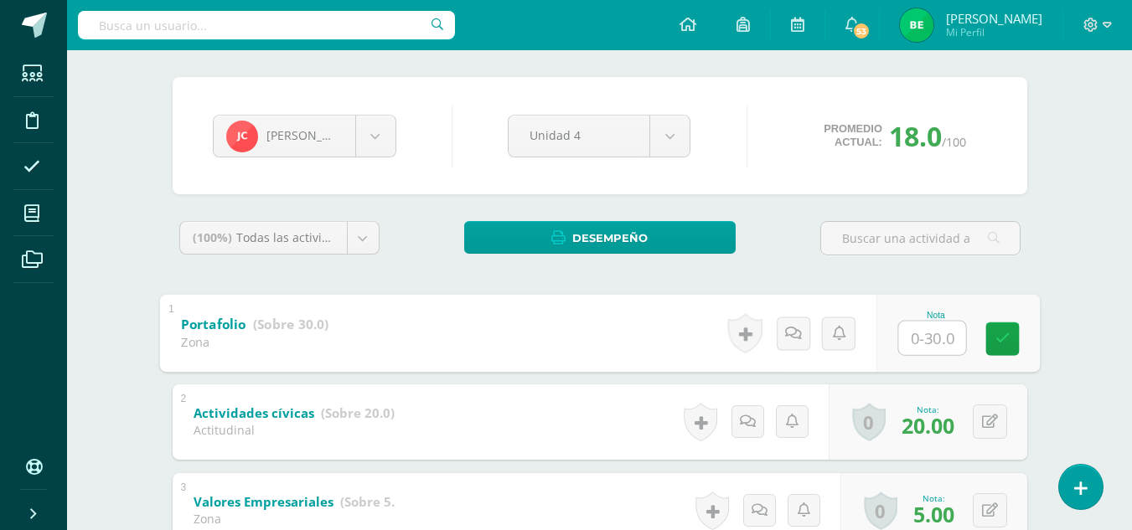
click at [927, 349] on input "text" at bounding box center [931, 338] width 67 height 34
type input "20"
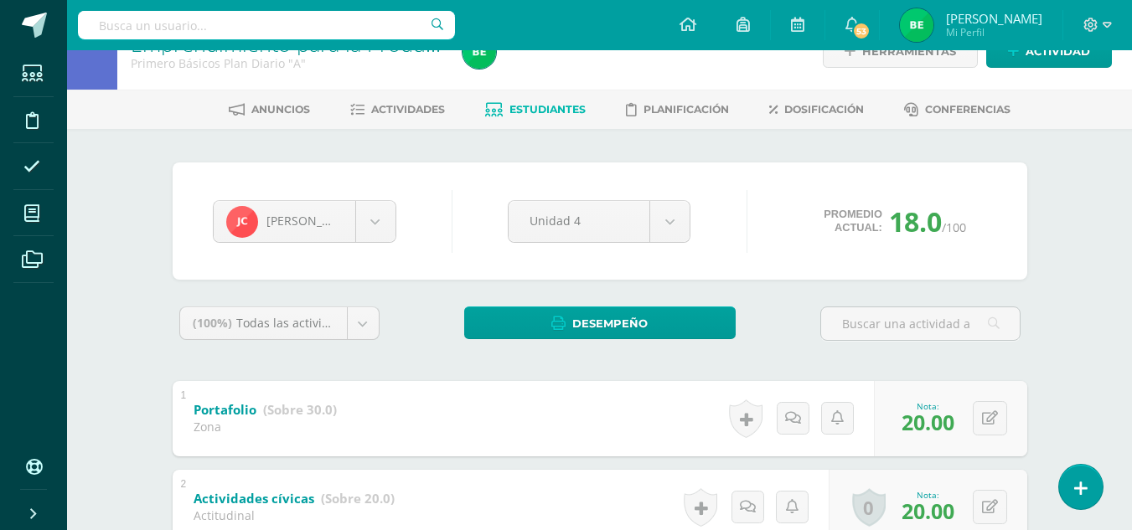
scroll to position [34, 0]
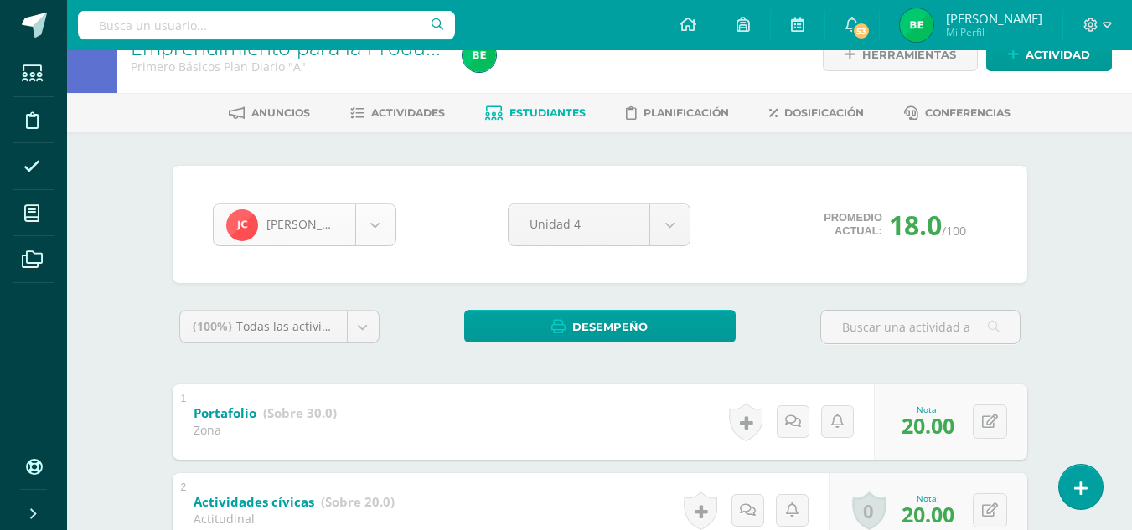
click at [393, 220] on body "Estudiantes Disciplina Asistencia Mis cursos Archivos Soporte Ayuda Reportar un…" at bounding box center [566, 446] width 1132 height 960
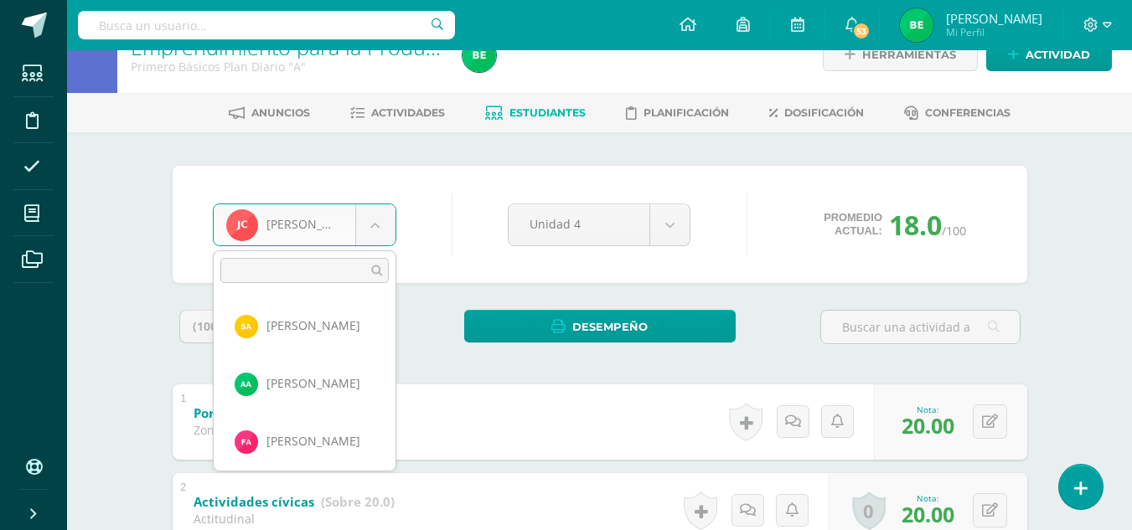
scroll to position [288, 0]
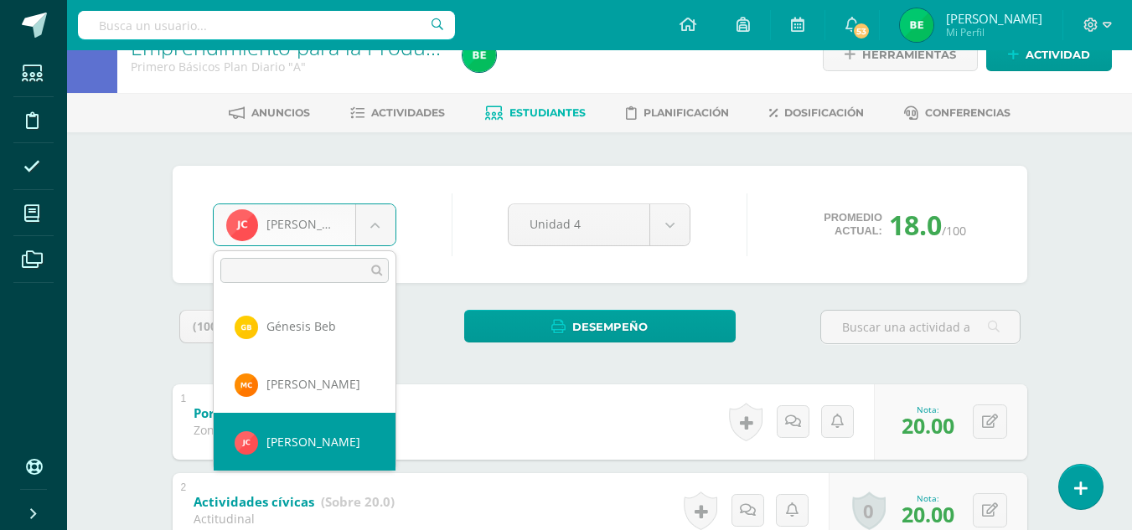
type input "ñ"
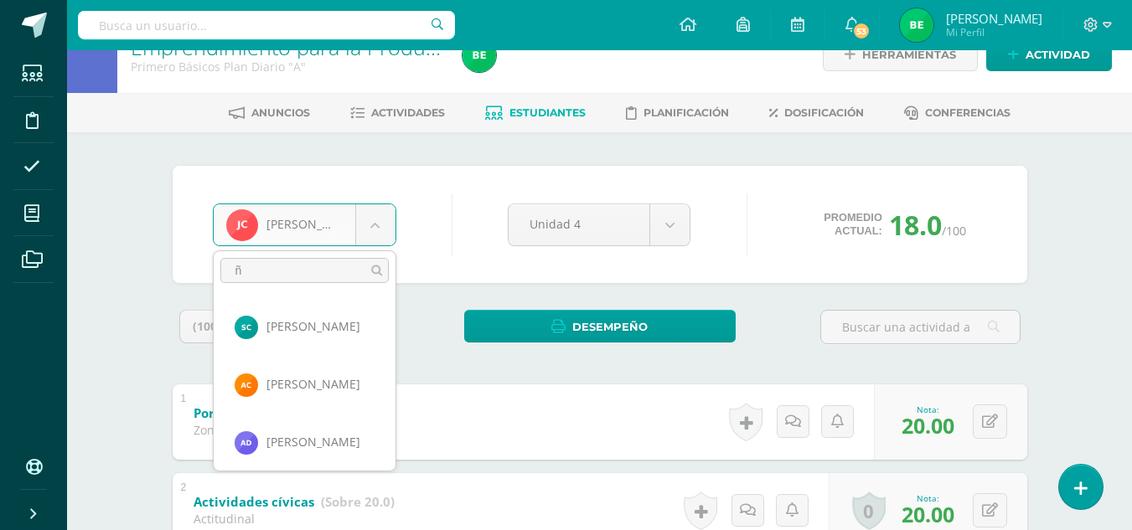
scroll to position [0, 0]
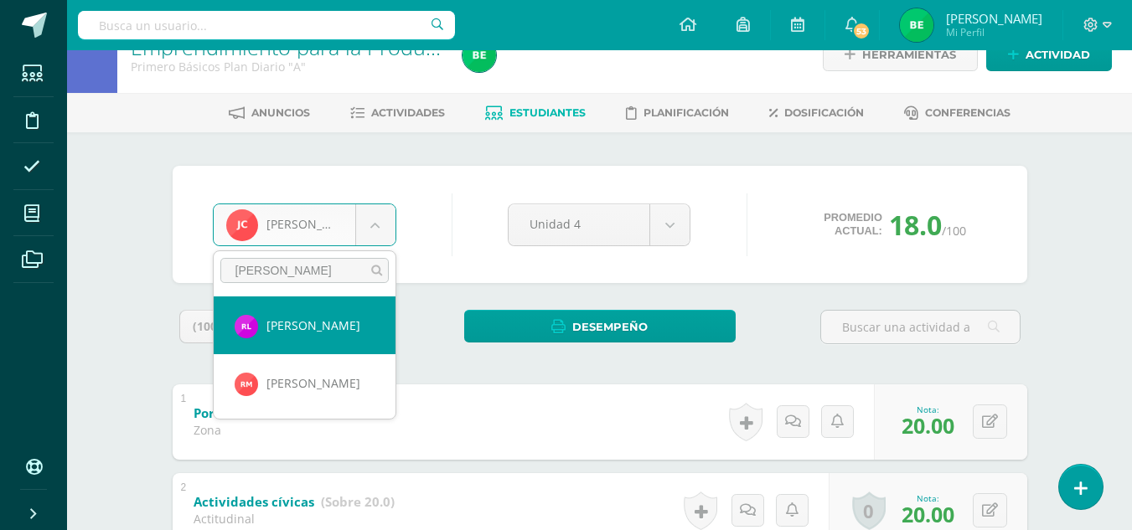
type input "rosa"
select select "8623"
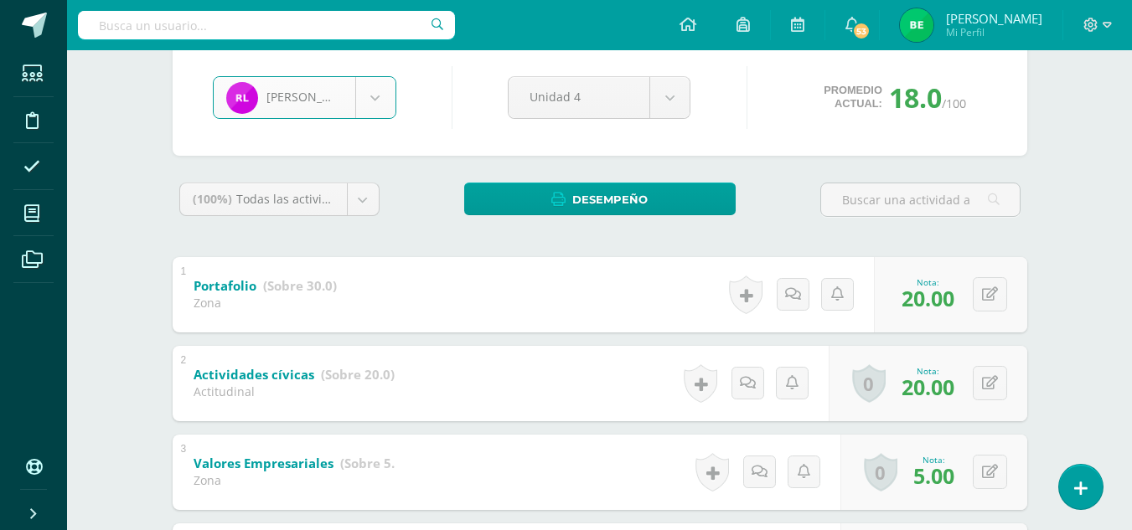
scroll to position [159, 0]
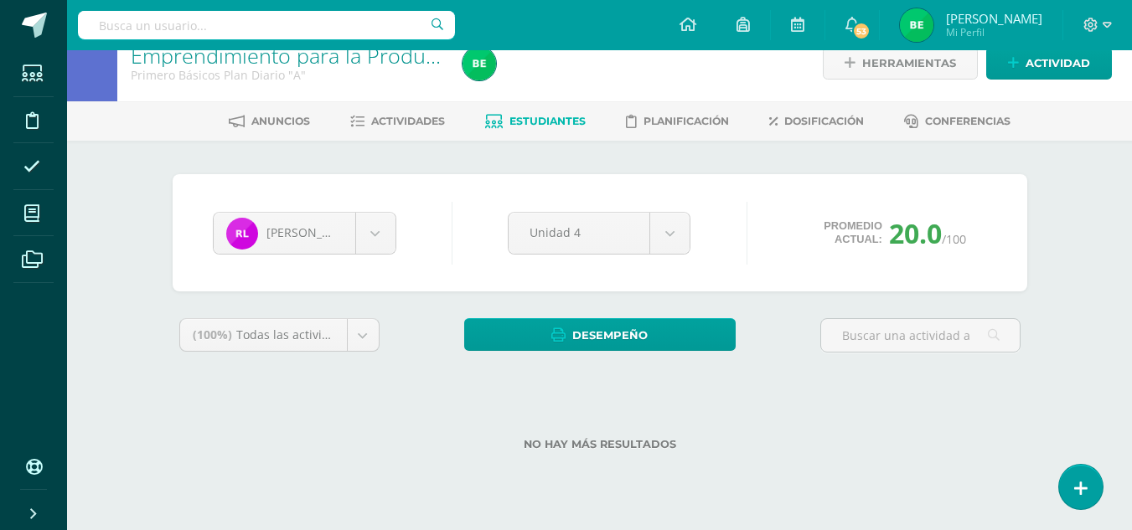
scroll to position [69, 0]
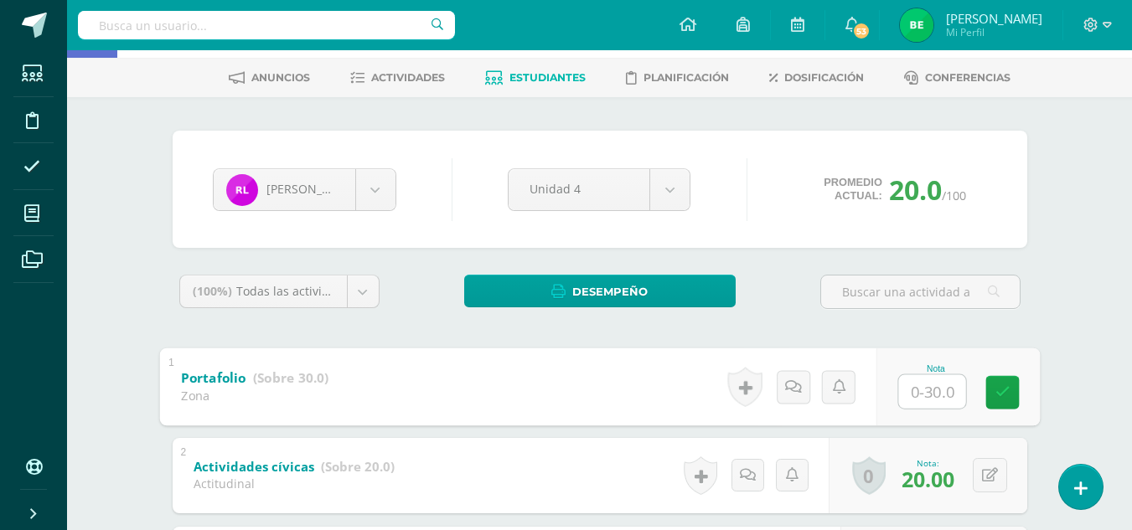
click at [929, 390] on input "text" at bounding box center [931, 391] width 67 height 34
type input "30"
click at [929, 390] on span "30.00" at bounding box center [927, 390] width 53 height 28
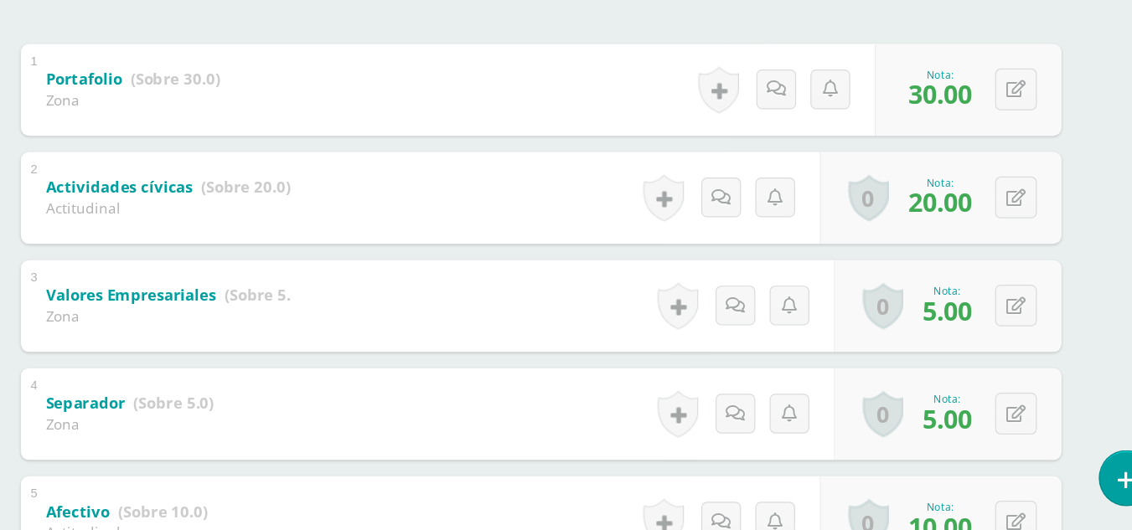
scroll to position [0, 0]
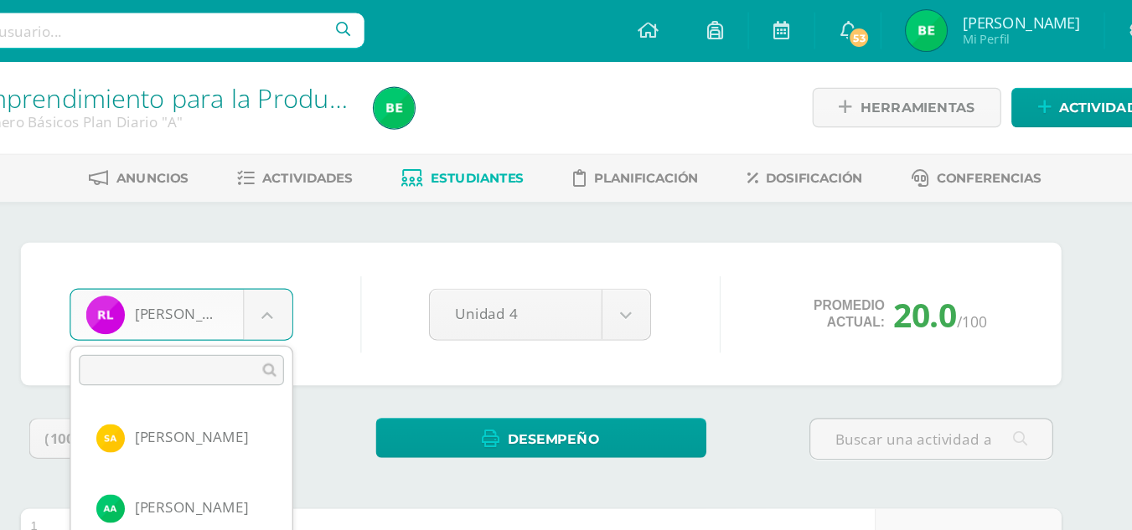
click at [387, 247] on body "Estudiantes Disciplina Asistencia Mis cursos Archivos Soporte Ayuda Reportar un…" at bounding box center [566, 480] width 1132 height 960
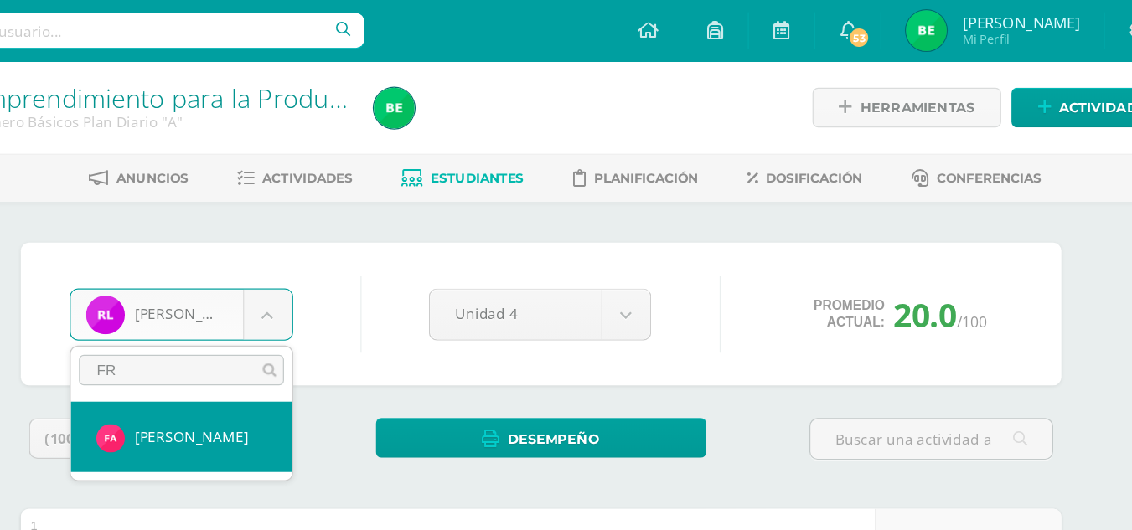
type input "F"
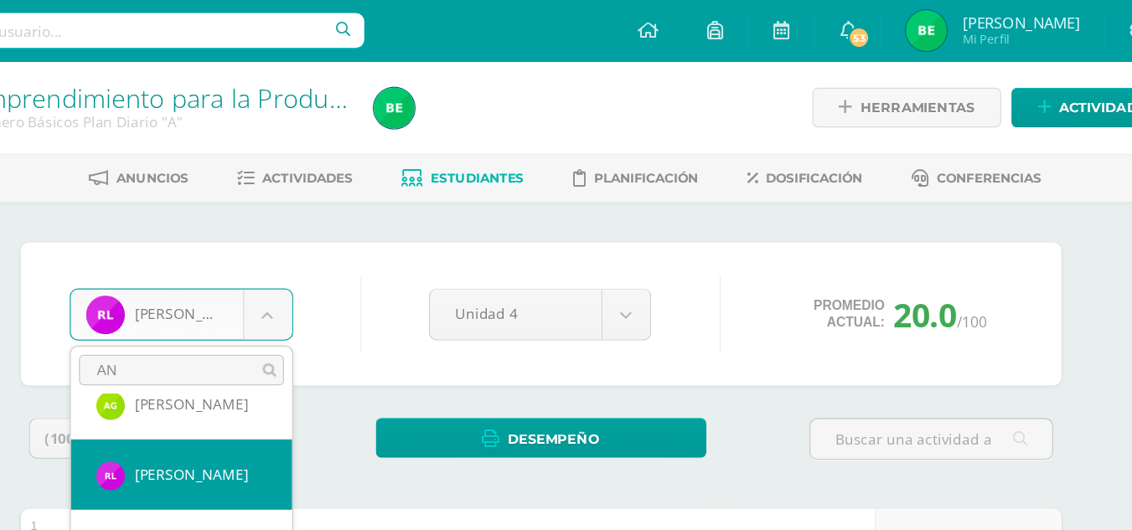
scroll to position [265, 0]
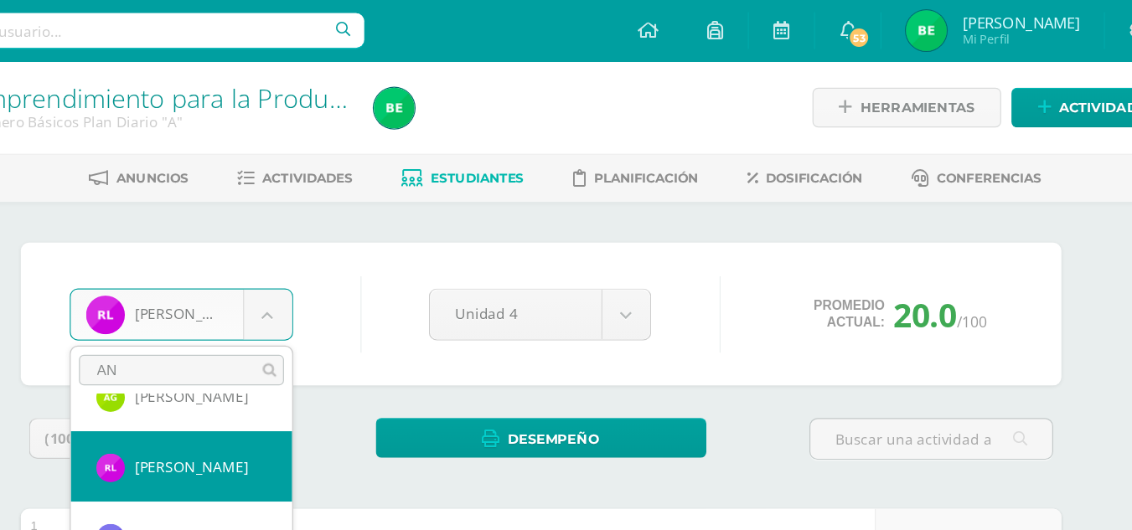
drag, startPoint x: 394, startPoint y: 349, endPoint x: 379, endPoint y: 405, distance: 57.9
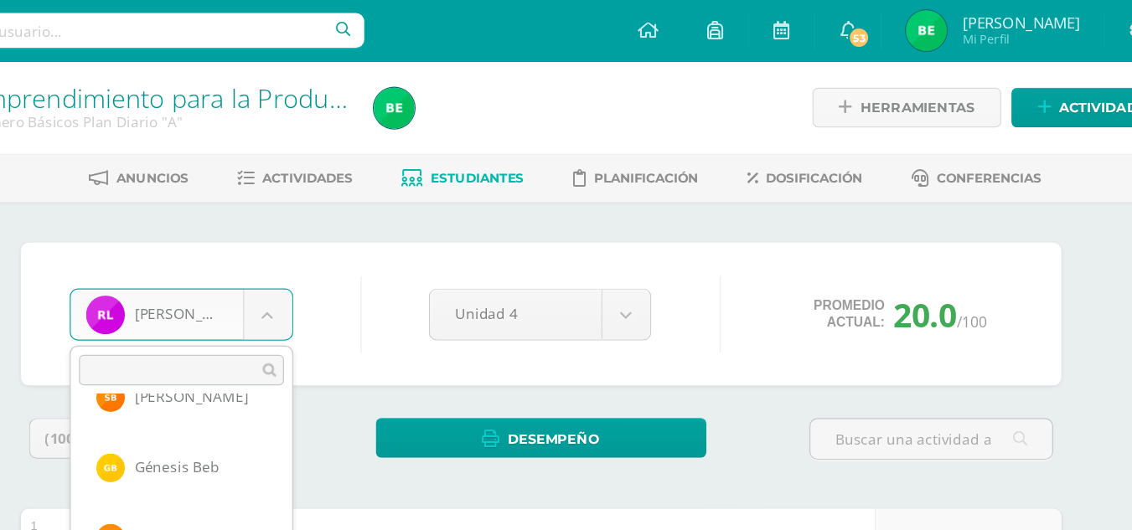
click at [387, 267] on body "Estudiantes Disciplina Asistencia Mis cursos Archivos Soporte Ayuda Reportar un…" at bounding box center [566, 480] width 1132 height 960
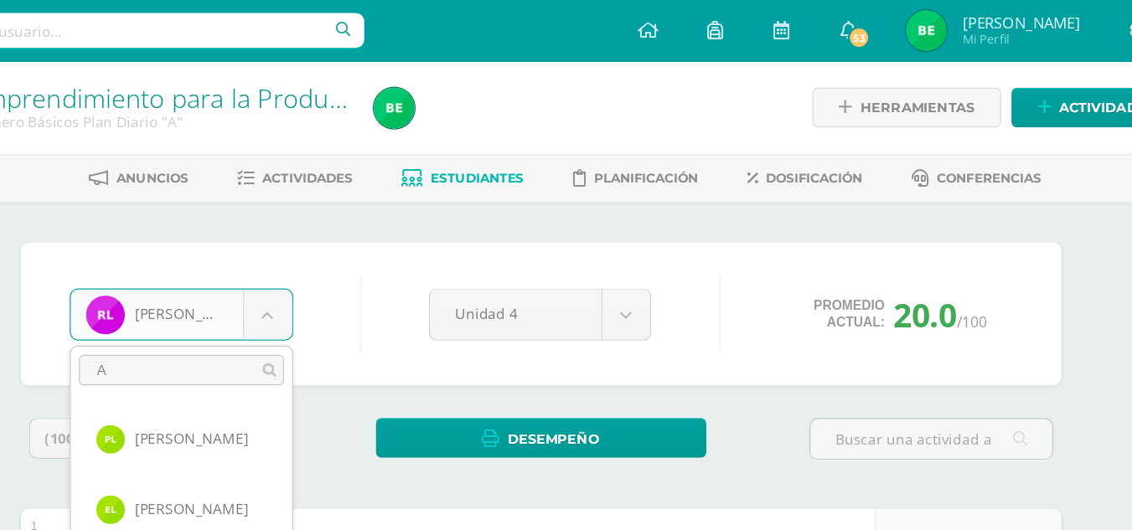
scroll to position [0, 0]
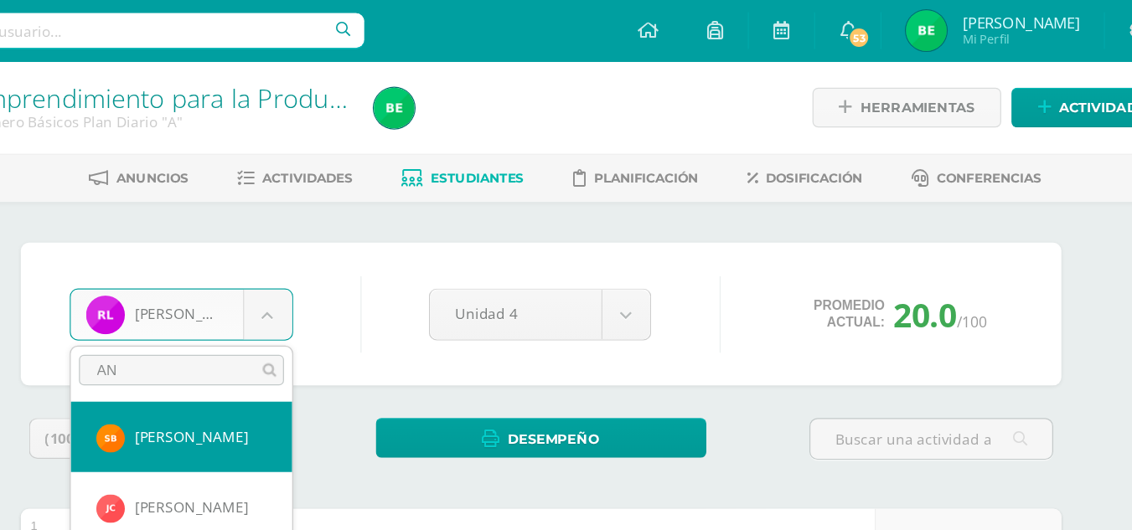
type input "A"
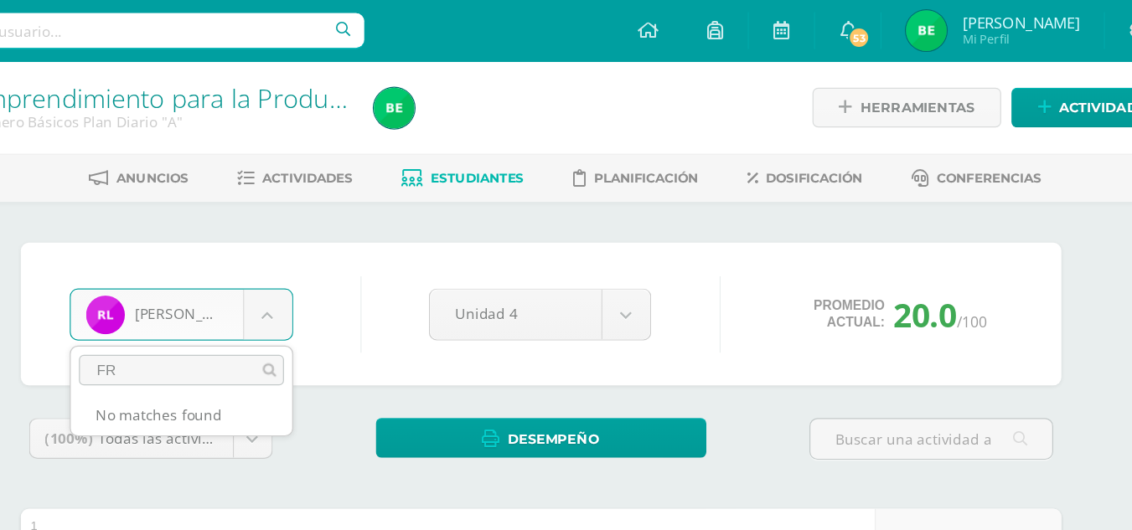
type input "F"
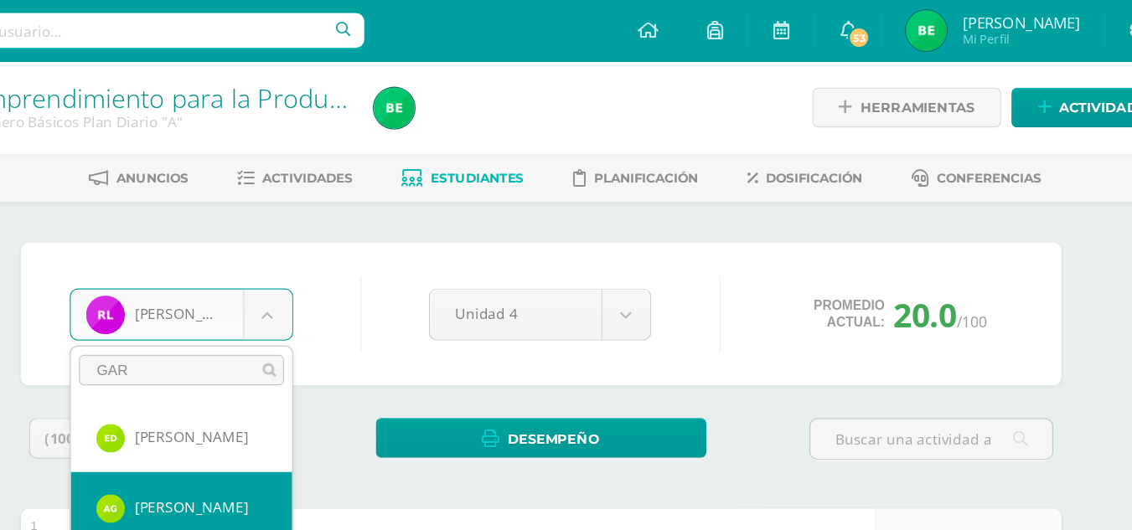
type input "GAR"
select select "8579"
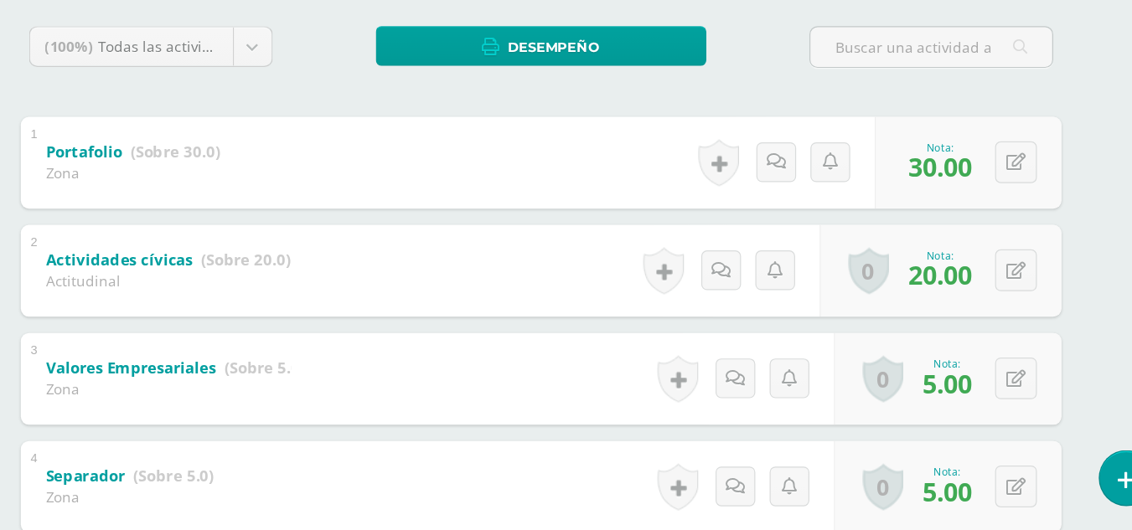
scroll to position [260, 0]
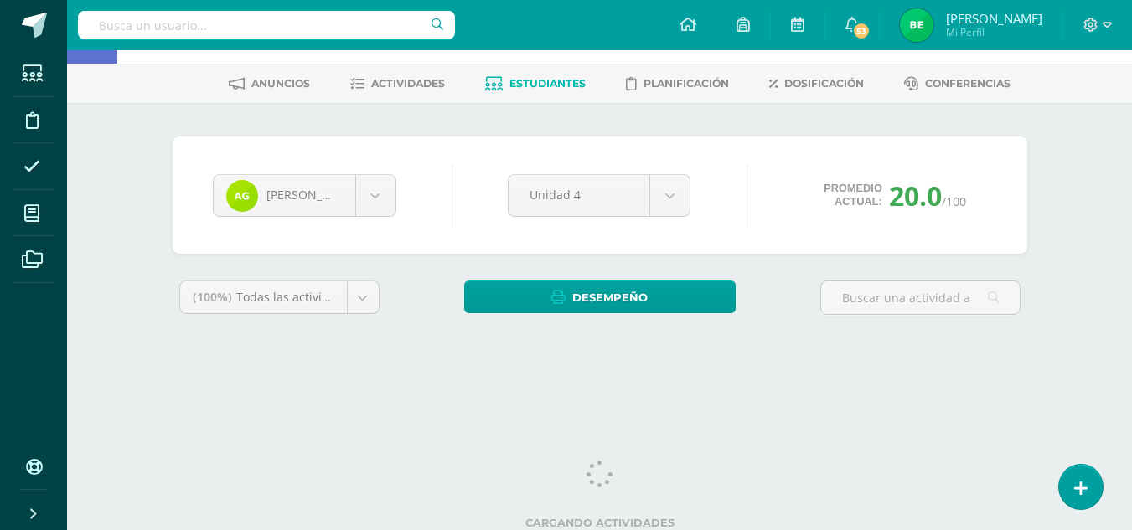
scroll to position [69, 0]
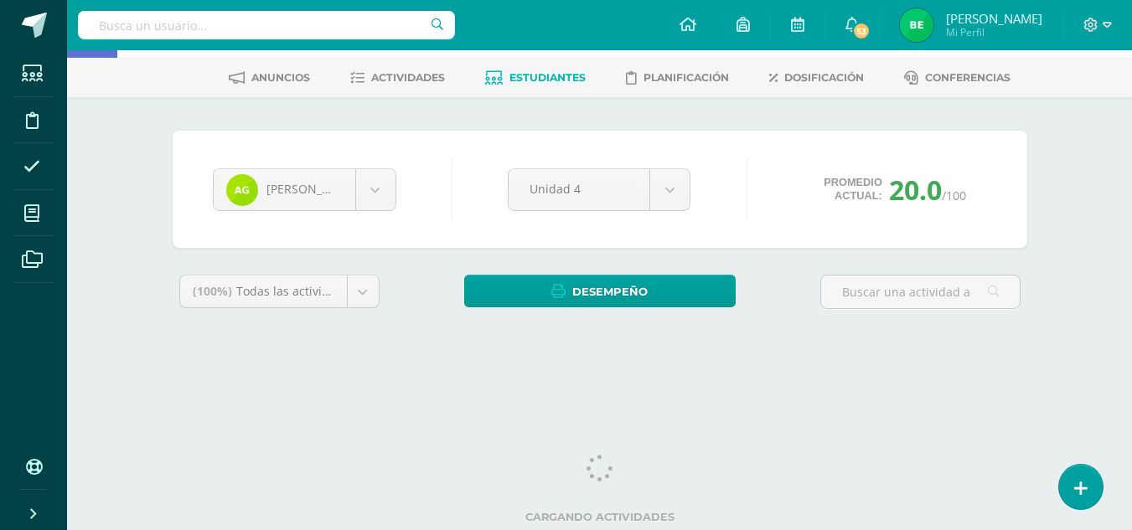
drag, startPoint x: 1138, startPoint y: 131, endPoint x: 1129, endPoint y: 290, distance: 159.4
click at [1129, 290] on html "Estudiantes Disciplina Asistencia Mis cursos Archivos Soporte Ayuda Reportar un…" at bounding box center [566, 156] width 1132 height 451
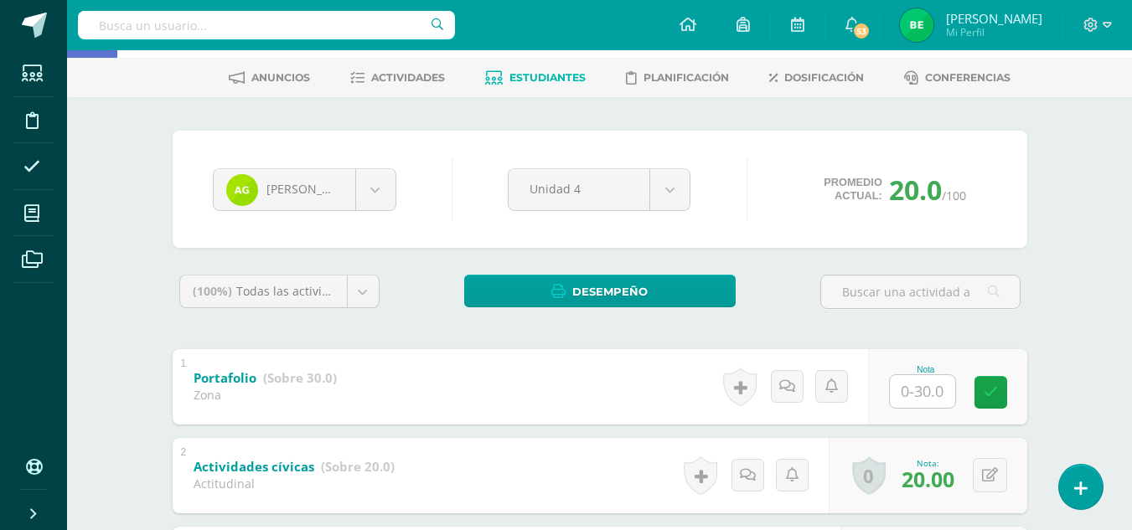
click at [926, 390] on input "text" at bounding box center [922, 391] width 65 height 33
type input "30"
